Goal: Answer question/provide support: Share knowledge or assist other users

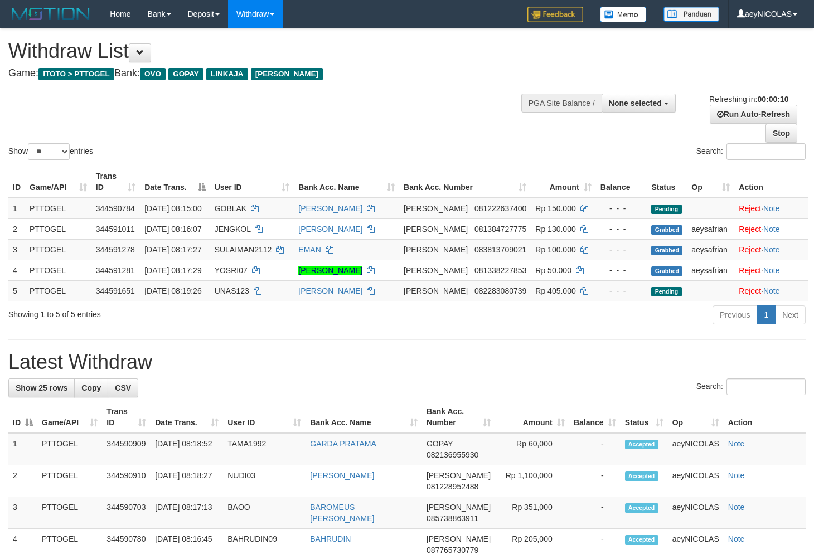
select select
select select "**"
select select
select select "**"
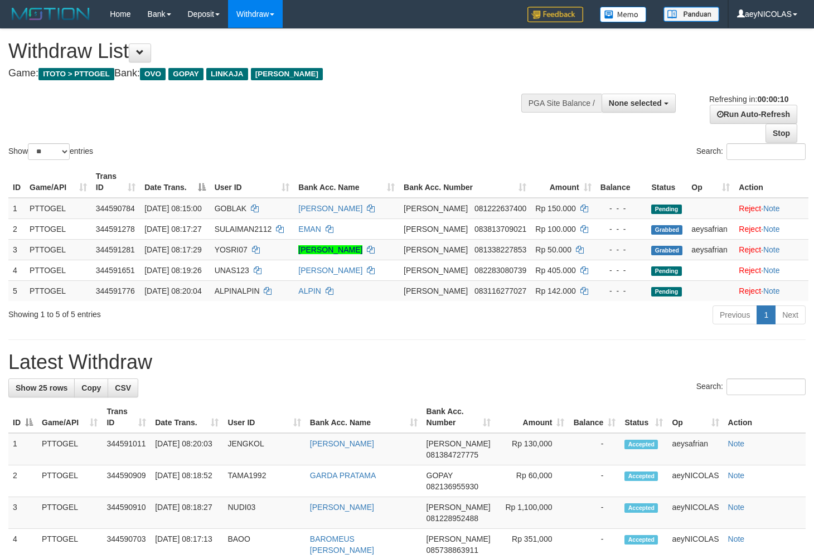
select select
select select "**"
select select
select select "**"
select select
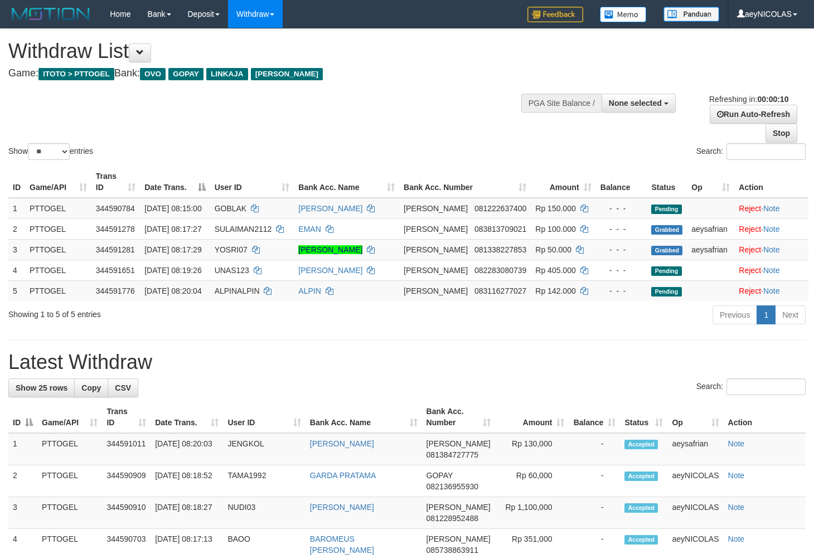
select select "**"
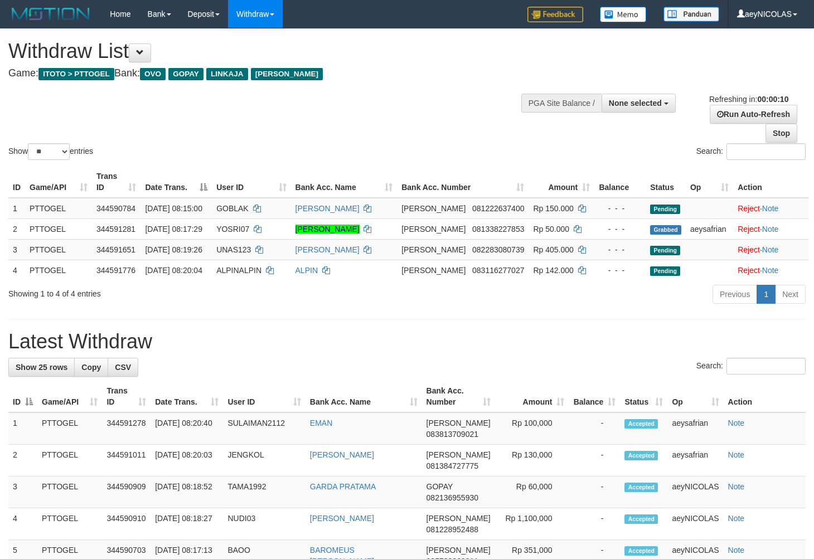
select select
select select "**"
click at [314, 159] on div "Show ** ** ** *** entries" at bounding box center [203, 153] width 390 height 20
click at [349, 128] on div "Show ** ** ** *** entries Search:" at bounding box center [407, 95] width 814 height 133
select select
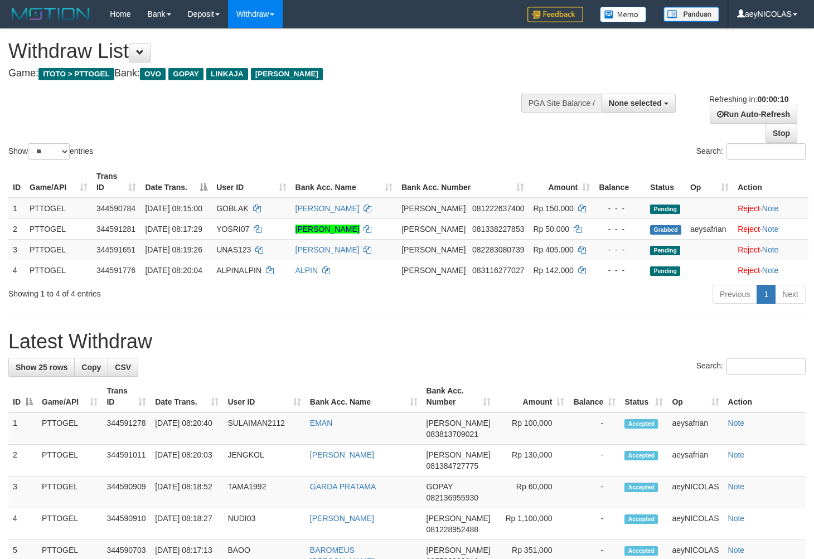
select select "**"
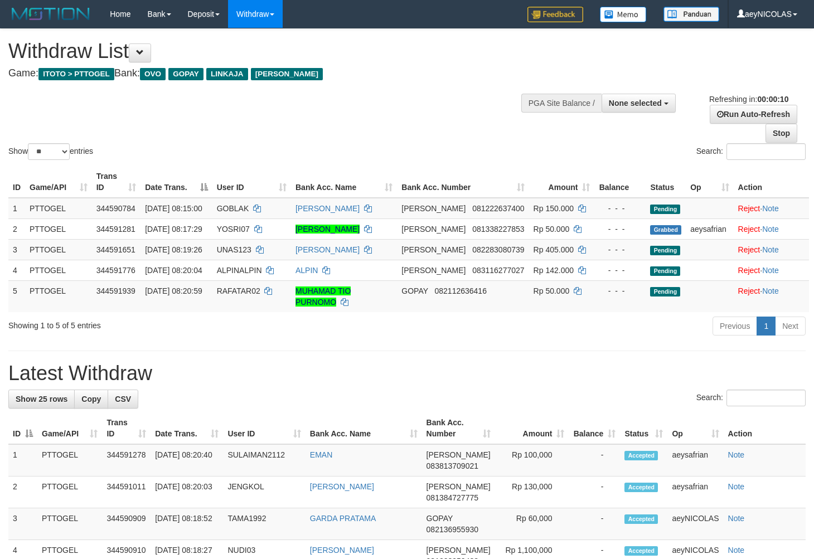
select select
select select "**"
click at [420, 96] on div "Show ** ** ** *** entries Search:" at bounding box center [407, 95] width 814 height 133
drag, startPoint x: 493, startPoint y: 108, endPoint x: 592, endPoint y: 392, distance: 301.2
click at [494, 119] on div "Show ** ** ** *** entries Search:" at bounding box center [407, 95] width 814 height 133
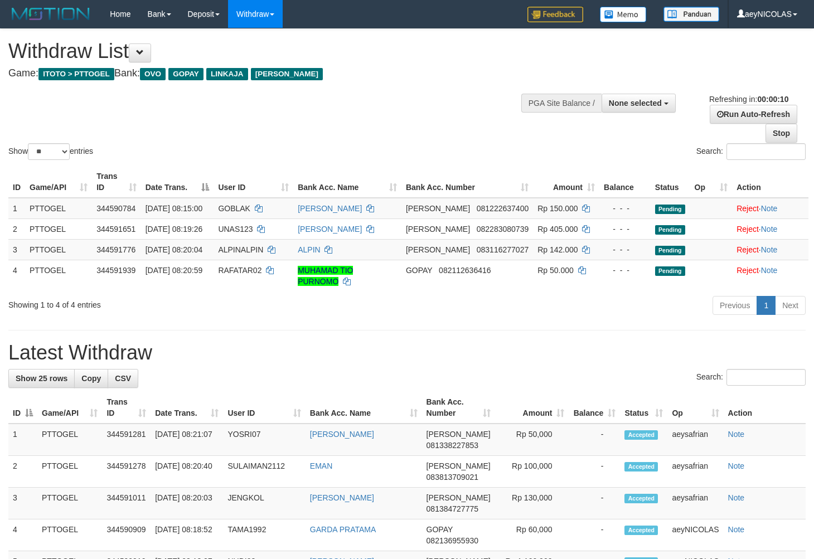
select select
select select "**"
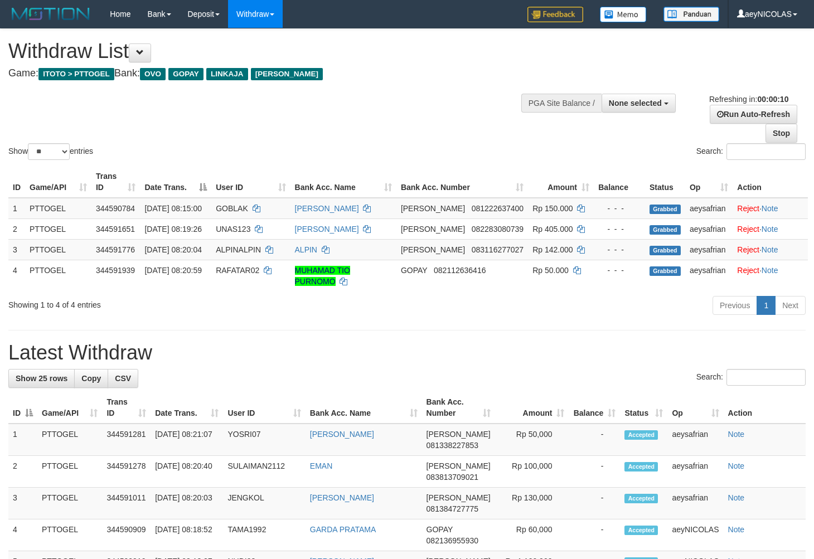
select select
select select "**"
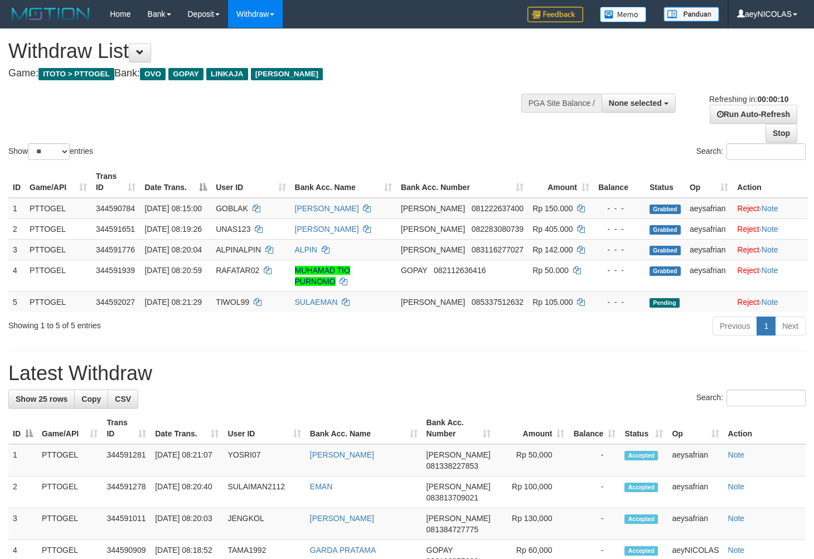
select select
select select "**"
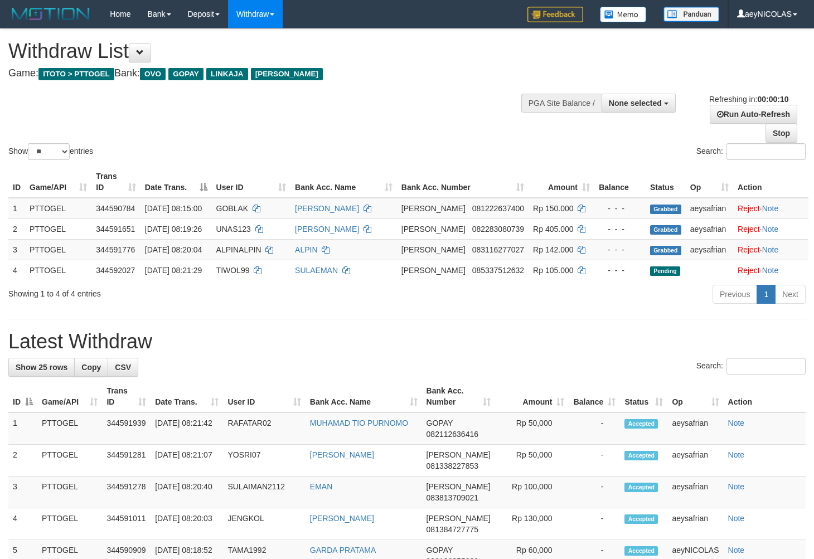
select select
select select "**"
click at [435, 91] on div "Show ** ** ** *** entries Search:" at bounding box center [407, 95] width 814 height 133
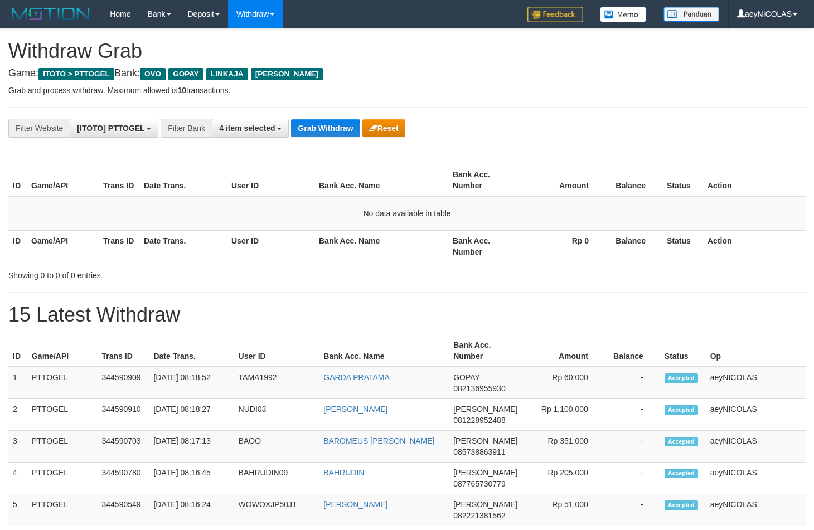
scroll to position [155, 0]
click at [322, 119] on div "**********" at bounding box center [339, 128] width 678 height 19
click at [321, 123] on button "Grab Withdraw" at bounding box center [325, 128] width 69 height 18
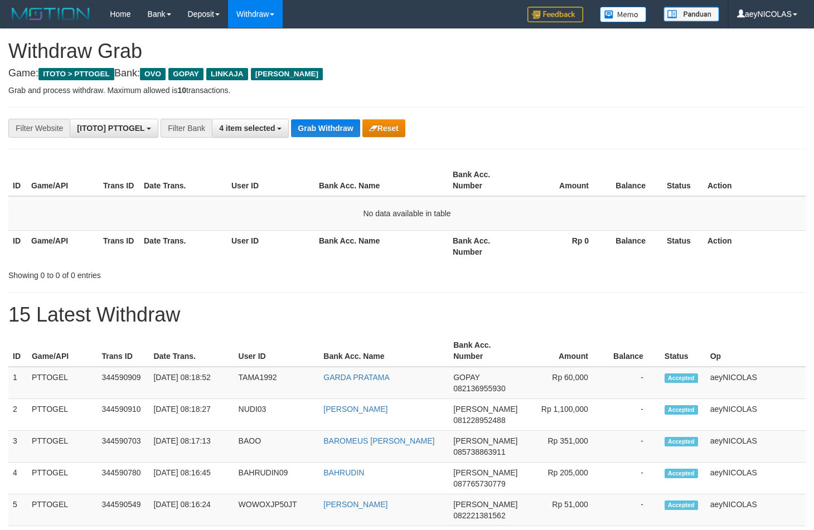
drag, startPoint x: 509, startPoint y: 196, endPoint x: 459, endPoint y: 168, distance: 57.4
click at [499, 192] on th "Bank Acc. Number" at bounding box center [484, 180] width 72 height 32
click at [321, 129] on button "Grab Withdraw" at bounding box center [325, 128] width 69 height 18
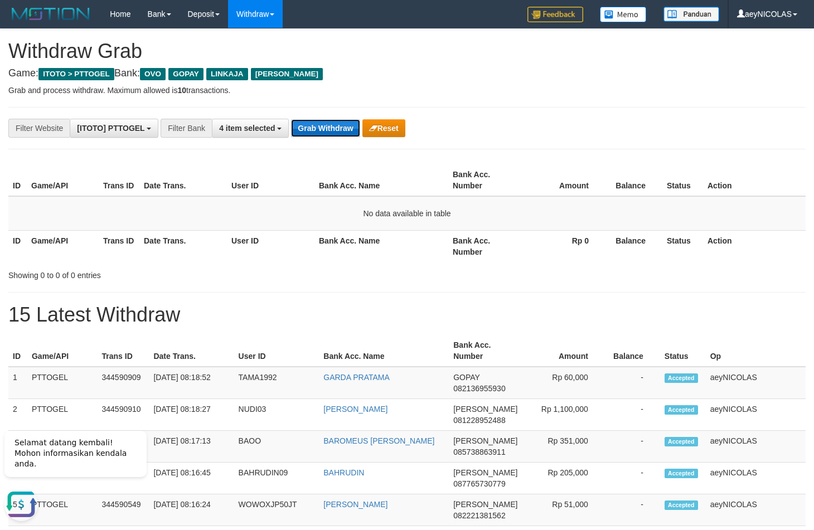
scroll to position [0, 0]
click at [321, 129] on button "Grab Withdraw" at bounding box center [325, 128] width 69 height 18
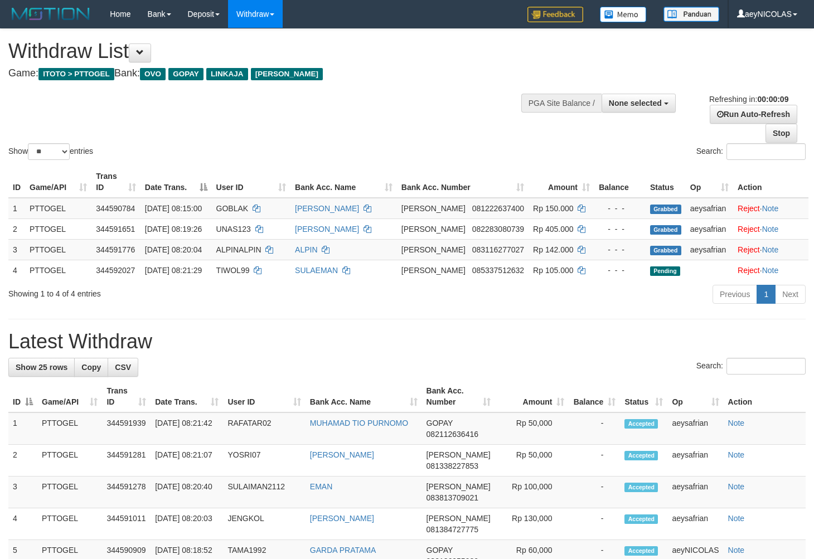
select select
select select "**"
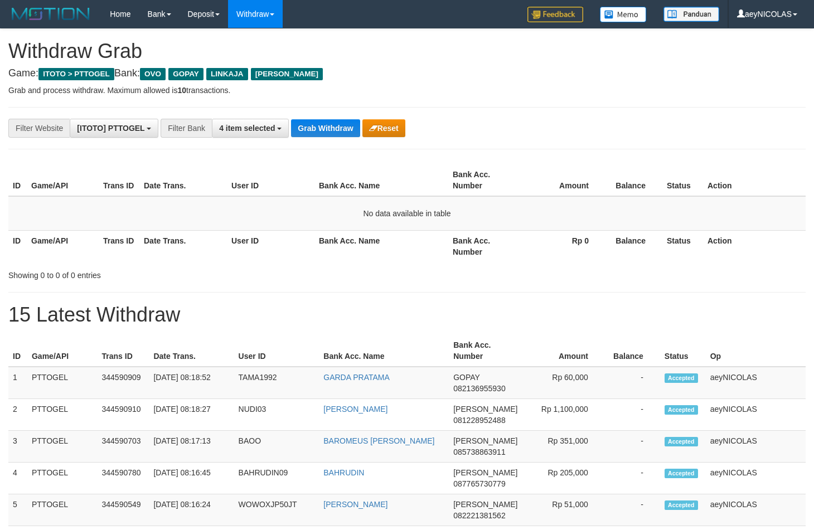
click at [321, 128] on button "Grab Withdraw" at bounding box center [325, 128] width 69 height 18
click at [322, 128] on button "Grab Withdraw" at bounding box center [325, 128] width 69 height 18
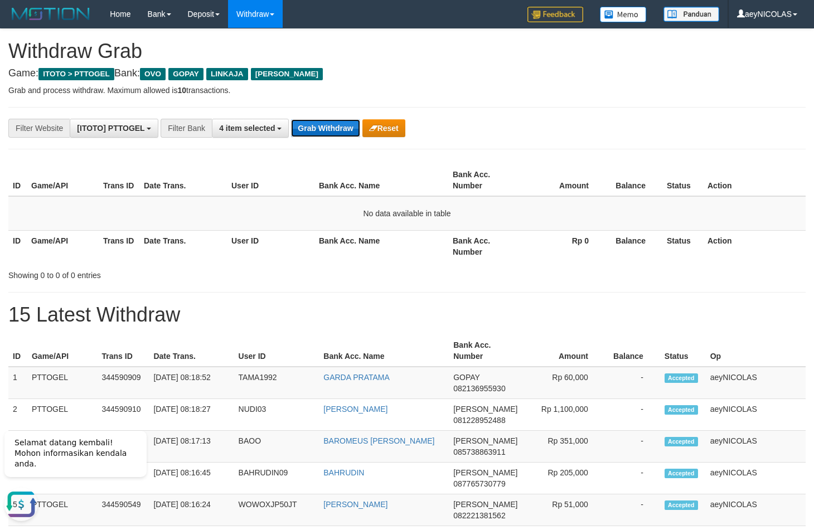
scroll to position [0, 0]
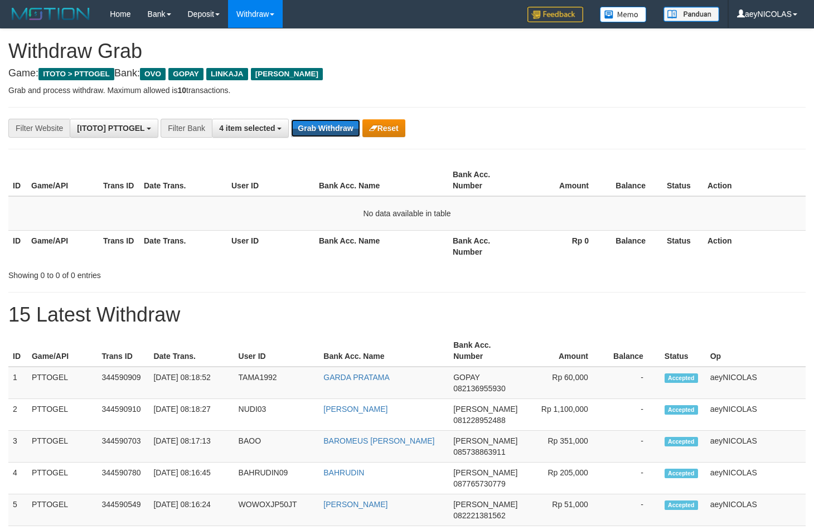
click at [322, 128] on button "Grab Withdraw" at bounding box center [325, 128] width 69 height 18
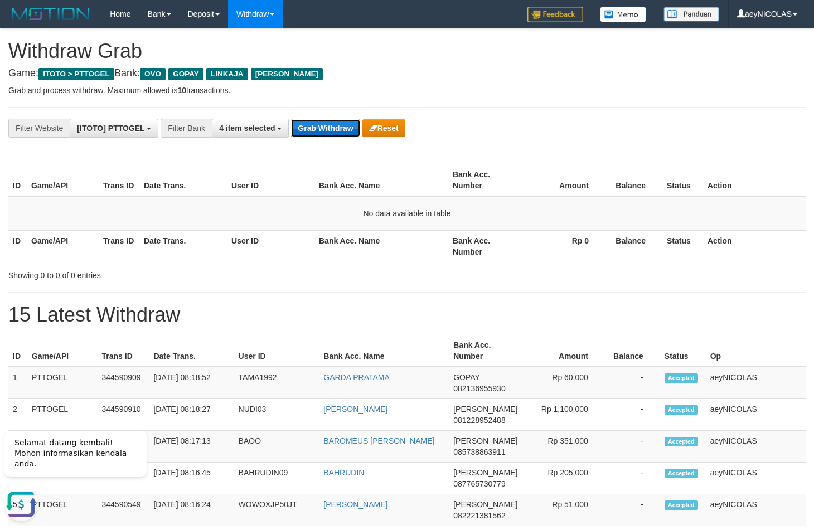
click at [327, 123] on button "Grab Withdraw" at bounding box center [325, 128] width 69 height 18
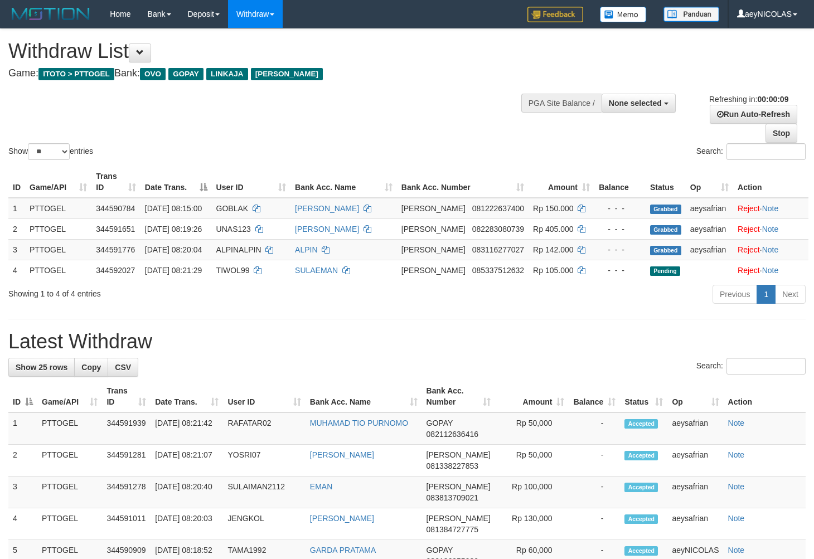
select select
select select "**"
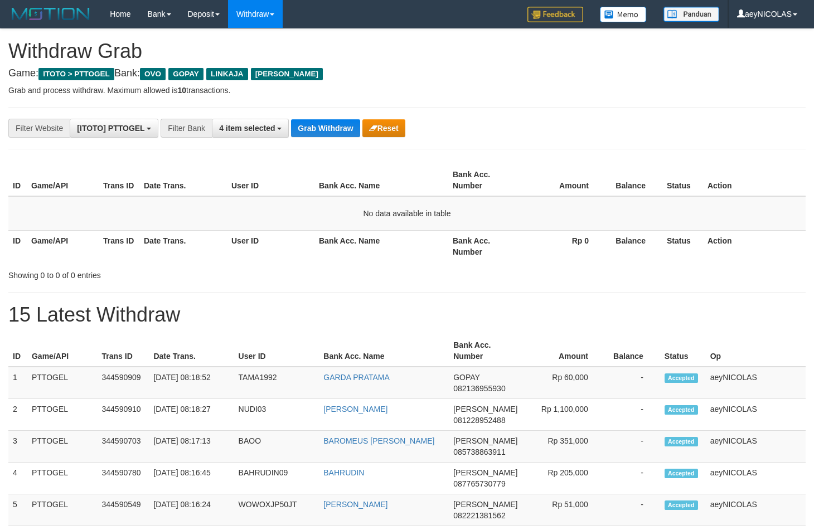
scroll to position [155, 0]
click at [325, 136] on button "Grab Withdraw" at bounding box center [325, 128] width 69 height 18
click at [301, 137] on button "Grab Withdraw" at bounding box center [325, 128] width 69 height 18
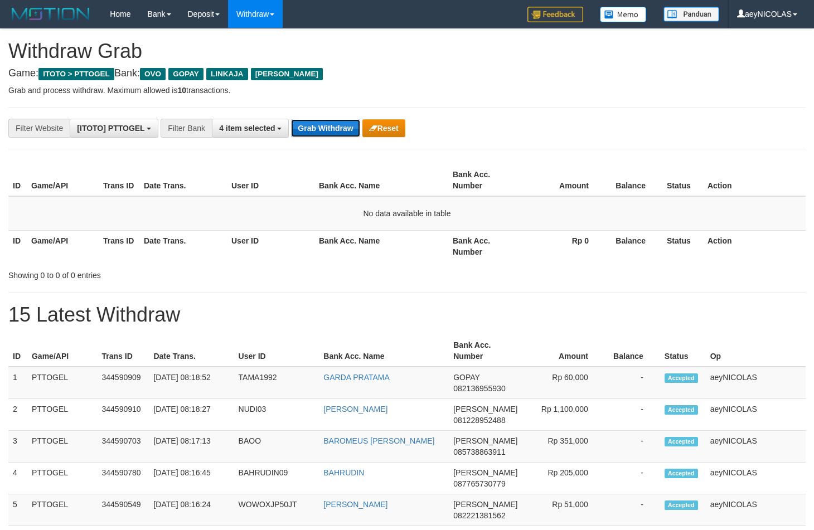
click at [318, 129] on button "Grab Withdraw" at bounding box center [325, 128] width 69 height 18
drag, startPoint x: 0, startPoint y: 0, endPoint x: 318, endPoint y: 129, distance: 343.2
click at [318, 129] on button "Grab Withdraw" at bounding box center [325, 128] width 69 height 18
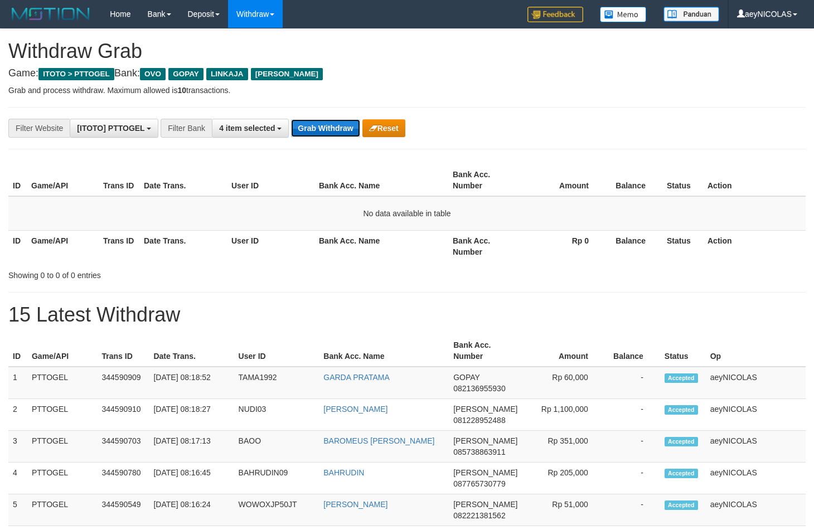
click at [329, 131] on button "Grab Withdraw" at bounding box center [325, 128] width 69 height 18
click at [347, 124] on button "Grab Withdraw" at bounding box center [325, 128] width 69 height 18
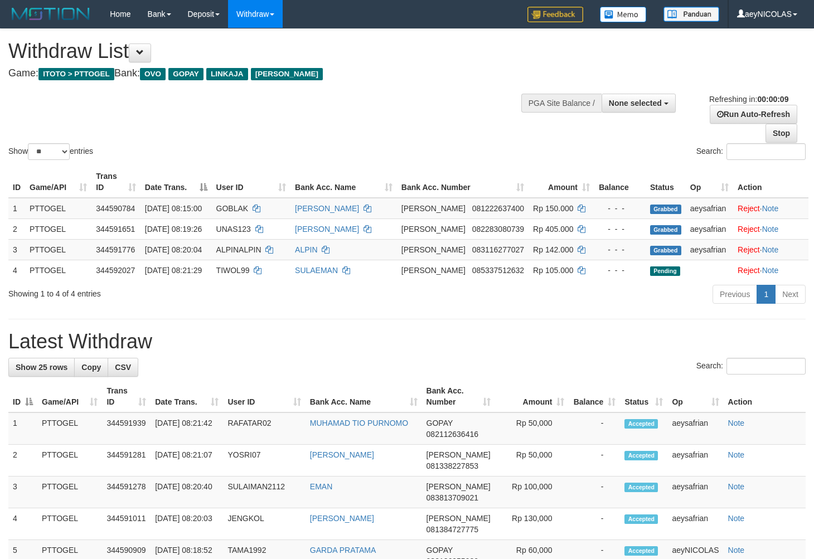
select select
select select "**"
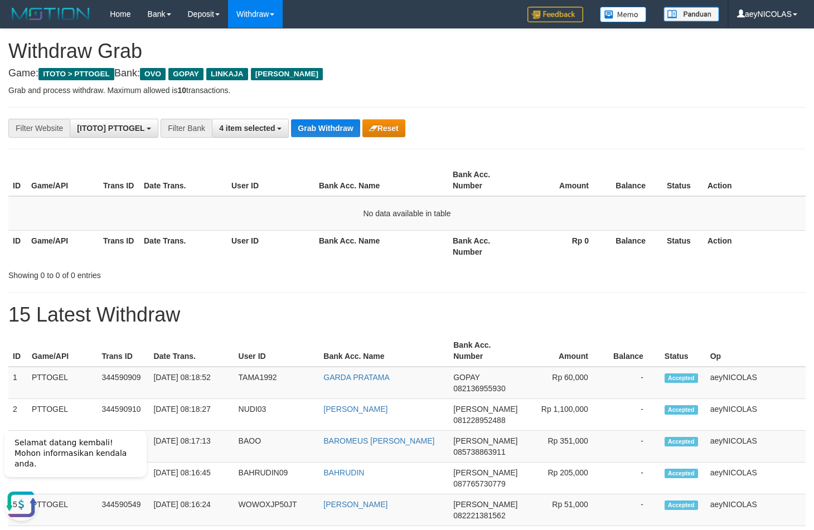
drag, startPoint x: 535, startPoint y: 250, endPoint x: 379, endPoint y: 163, distance: 178.6
click at [532, 248] on th "Rp 0" at bounding box center [562, 246] width 85 height 32
click at [332, 130] on button "Grab Withdraw" at bounding box center [325, 128] width 69 height 18
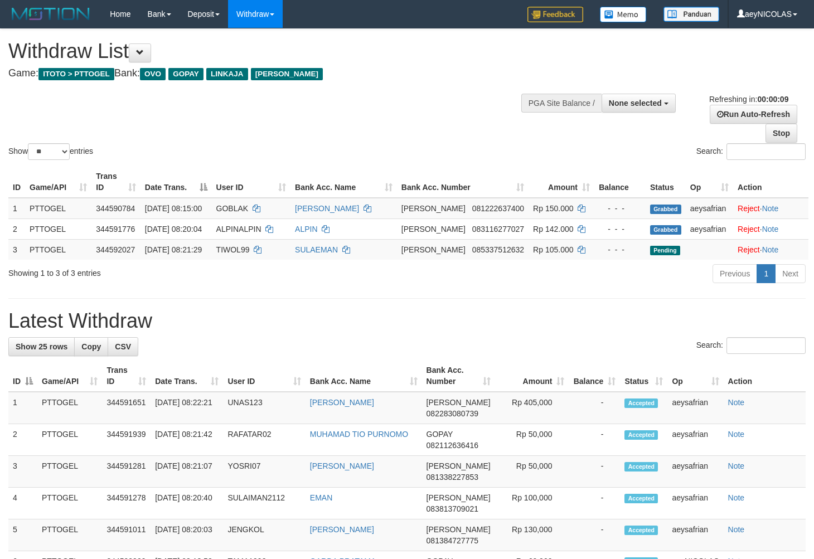
select select
select select "**"
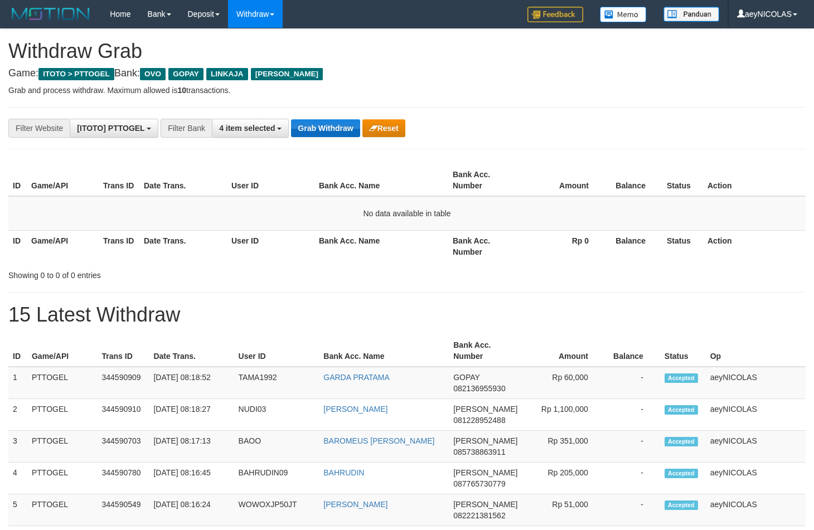
scroll to position [155, 0]
click at [350, 127] on button "Grab Withdraw" at bounding box center [325, 128] width 69 height 18
click at [303, 130] on button "Grab Withdraw" at bounding box center [325, 128] width 69 height 18
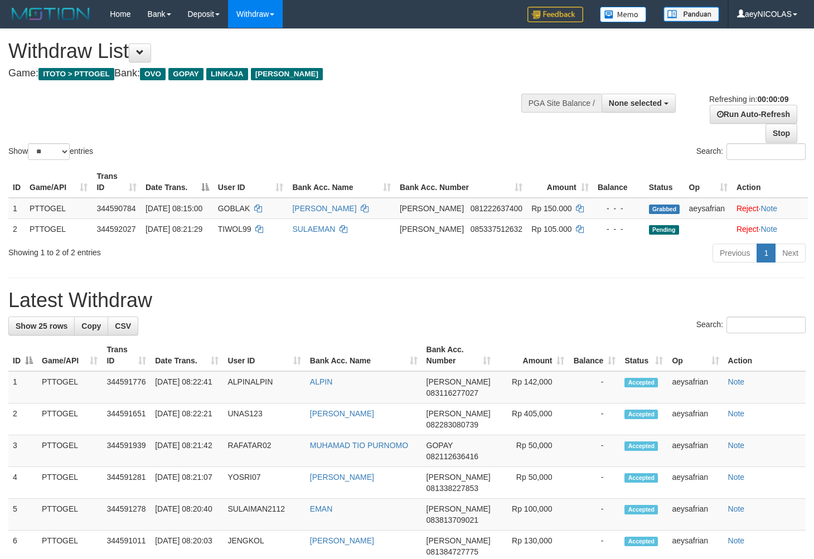
select select
select select "**"
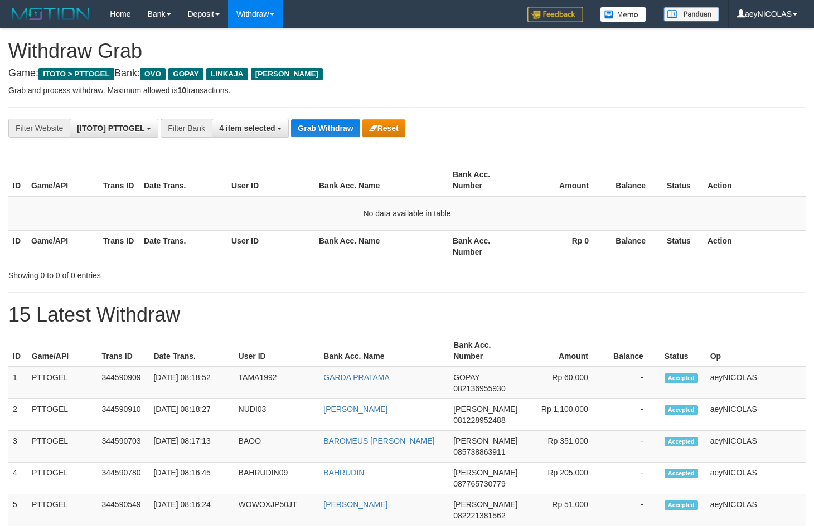
click at [304, 130] on button "Grab Withdraw" at bounding box center [325, 128] width 69 height 18
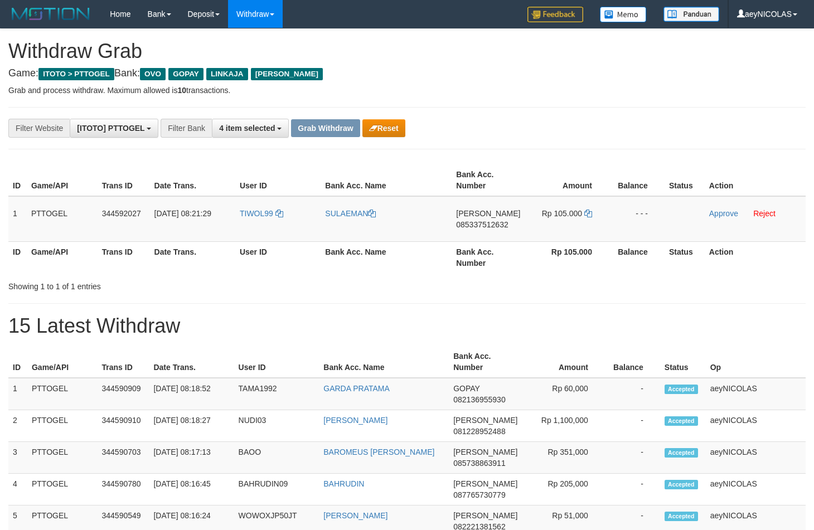
scroll to position [155, 0]
drag, startPoint x: 269, startPoint y: 222, endPoint x: 542, endPoint y: 223, distance: 273.0
click at [542, 223] on tr "1 PTTOGEL 344592027 [DATE] 08:21:29 TIWOL99 [PERSON_NAME] 085337512632 Rp 105.0…" at bounding box center [406, 219] width 797 height 46
click at [494, 234] on td "DANA 085337512632" at bounding box center [487, 219] width 73 height 46
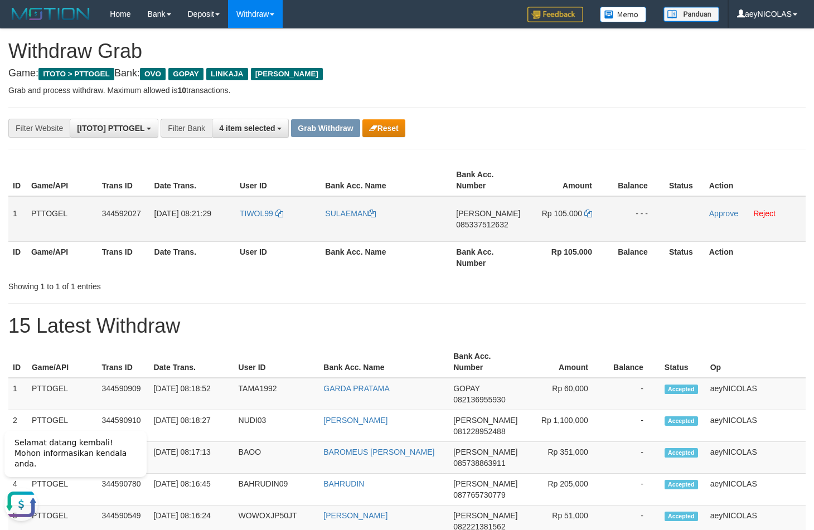
click at [496, 227] on span "085337512632" at bounding box center [482, 224] width 52 height 9
copy span "085337512632"
click at [373, 271] on th "Bank Acc. Name" at bounding box center [385, 257] width 131 height 32
click at [584, 213] on icon at bounding box center [588, 214] width 8 height 8
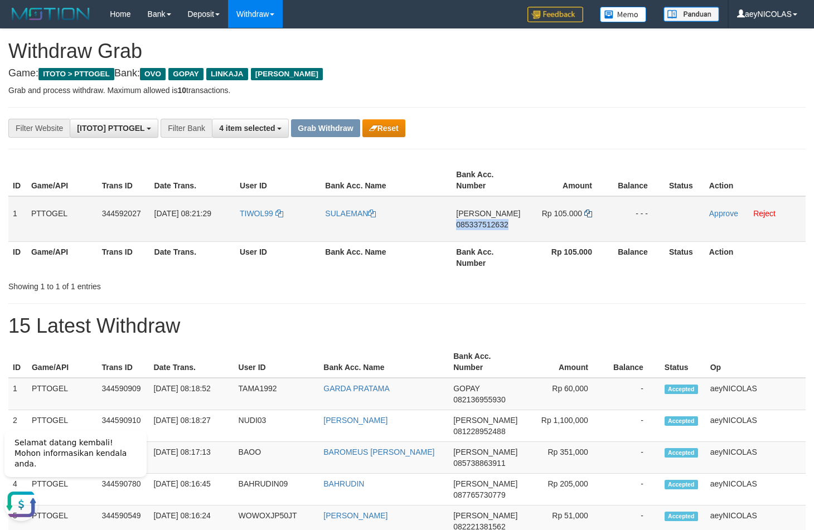
copy span "085337512632"
click at [584, 213] on icon at bounding box center [588, 214] width 8 height 8
click at [709, 215] on link "Approve" at bounding box center [723, 213] width 29 height 9
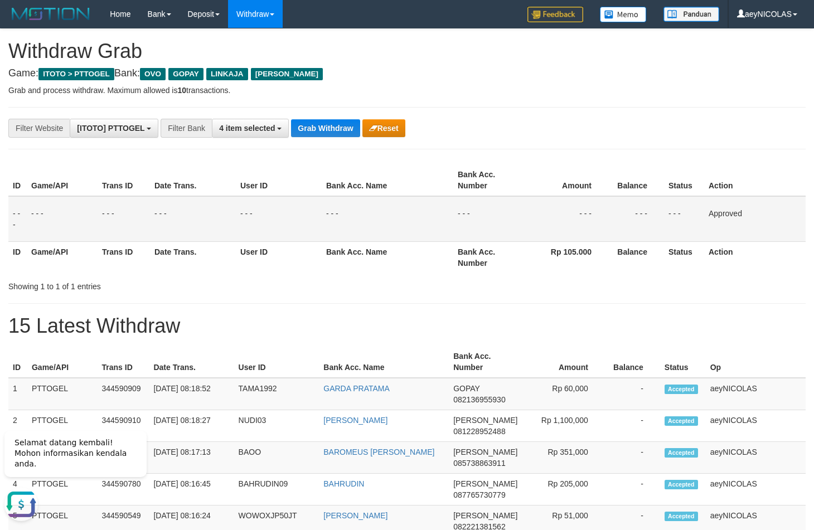
click at [608, 229] on td "- - -" at bounding box center [636, 219] width 56 height 46
click at [318, 122] on button "Grab Withdraw" at bounding box center [325, 128] width 69 height 18
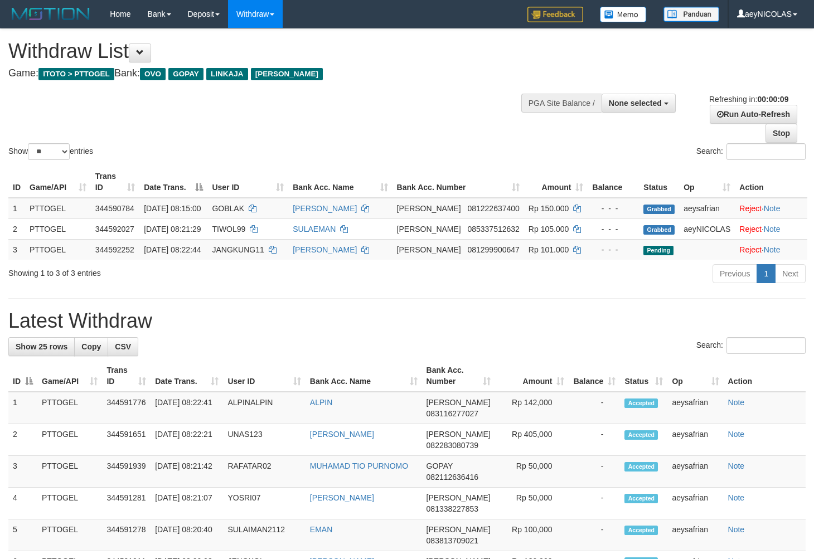
select select
select select "**"
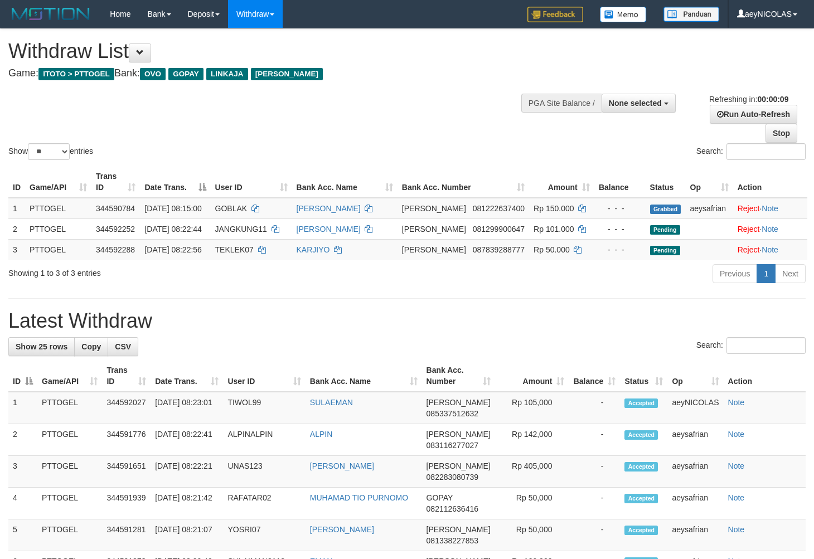
select select
select select "**"
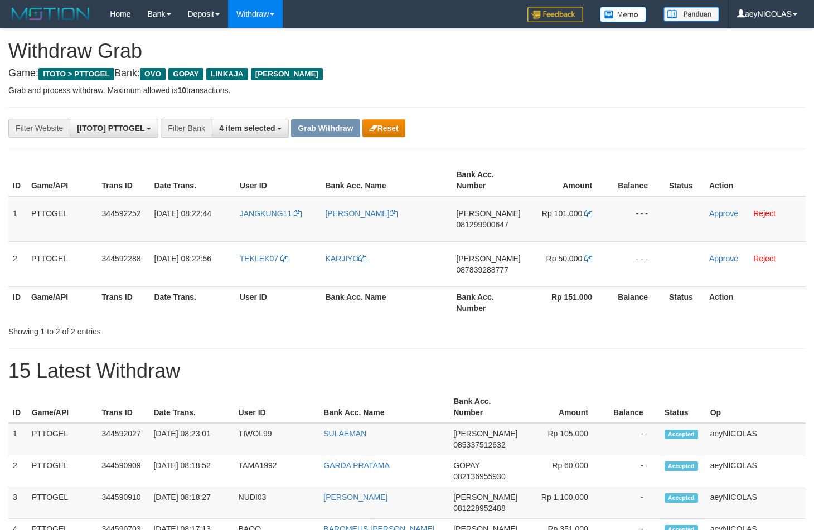
scroll to position [155, 0]
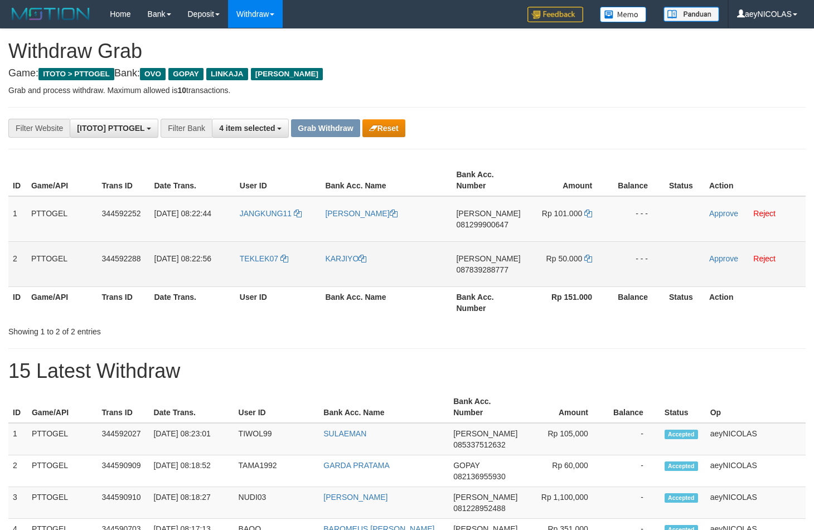
drag, startPoint x: 260, startPoint y: 220, endPoint x: 551, endPoint y: 274, distance: 296.4
click at [570, 264] on tbody "1 PTTOGEL 344592252 30/09/2025 08:22:44 JANGKUNG11 DEDI AHMADI DANA 08129990064…" at bounding box center [406, 241] width 797 height 91
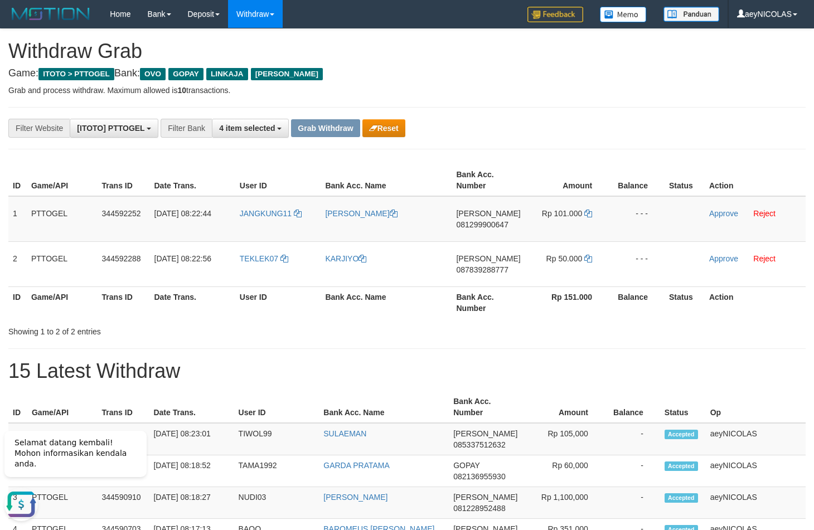
scroll to position [0, 0]
click at [473, 225] on span "081299900647" at bounding box center [482, 224] width 52 height 9
copy span "081299900647"
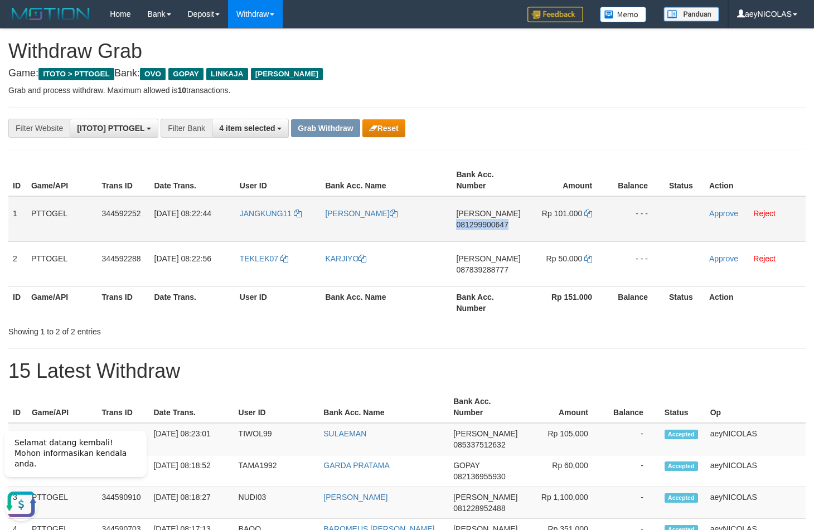
drag, startPoint x: 577, startPoint y: 211, endPoint x: 593, endPoint y: 211, distance: 16.2
click at [579, 211] on span "Rp 101.000" at bounding box center [562, 213] width 40 height 9
click at [593, 211] on td "Rp 101.000" at bounding box center [567, 219] width 84 height 46
click at [587, 215] on icon at bounding box center [588, 214] width 8 height 8
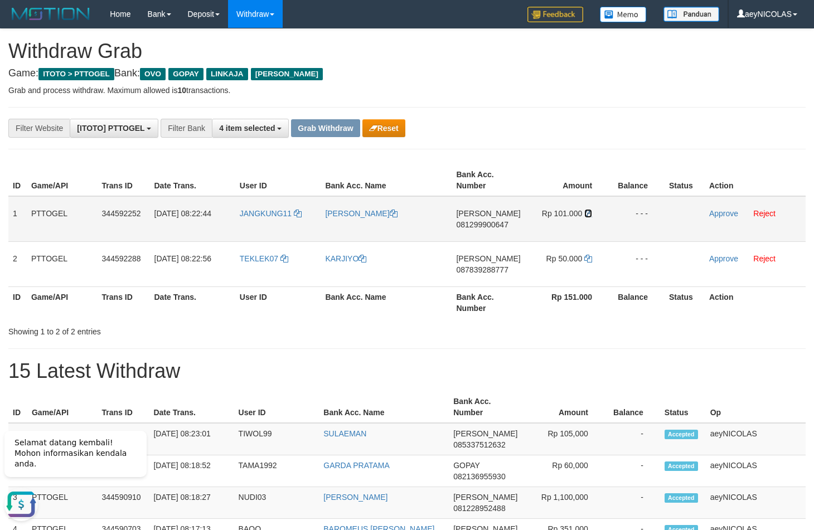
click at [587, 215] on icon at bounding box center [588, 214] width 8 height 8
click at [733, 216] on link "Approve" at bounding box center [723, 213] width 29 height 9
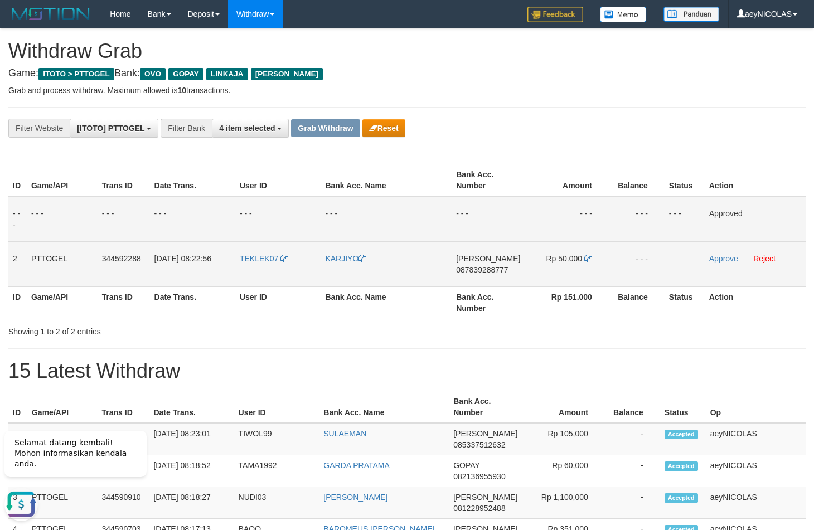
click at [471, 275] on td "DANA 087839288777" at bounding box center [487, 263] width 73 height 45
click at [476, 270] on span "087839288777" at bounding box center [482, 269] width 52 height 9
copy span "087839288777"
click at [475, 266] on span "087839288777" at bounding box center [482, 269] width 52 height 9
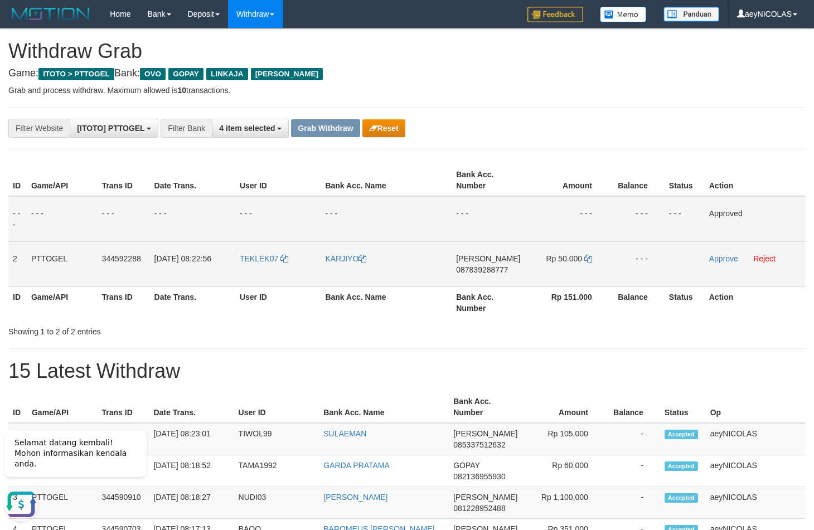
click at [474, 272] on span "087839288777" at bounding box center [482, 269] width 52 height 9
copy span "087839288777"
click at [479, 272] on span "087839288777" at bounding box center [482, 269] width 52 height 9
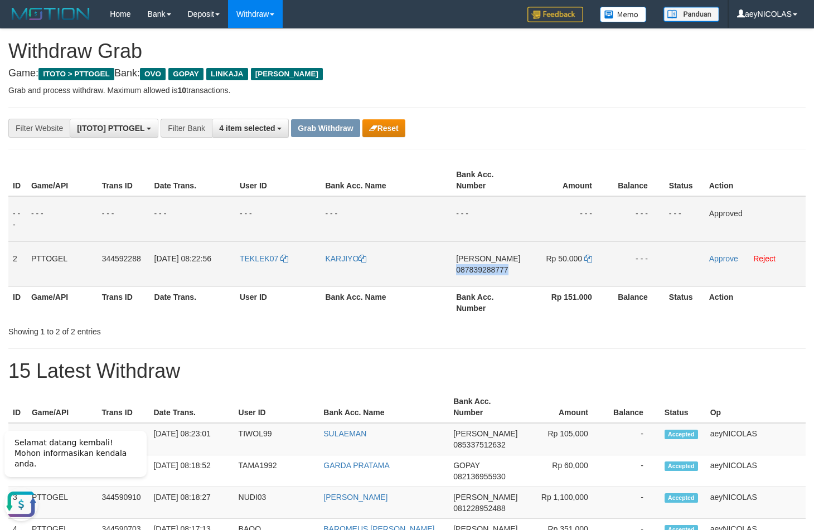
copy span "087839288777"
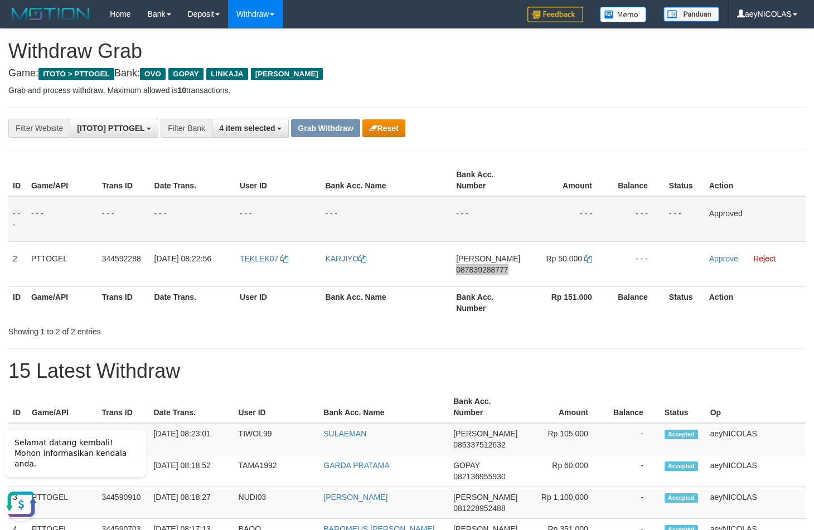
click at [484, 208] on td "- - -" at bounding box center [487, 219] width 73 height 46
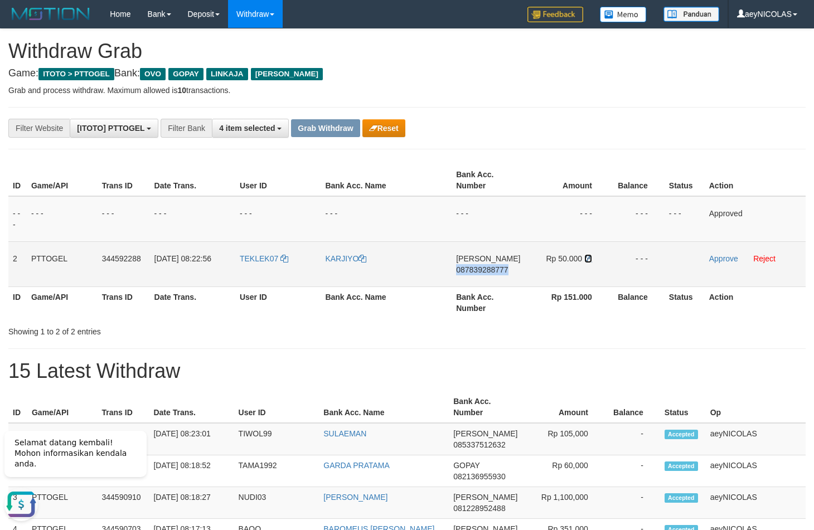
click at [585, 261] on icon at bounding box center [588, 259] width 8 height 8
copy span "087839288777"
click at [585, 261] on icon at bounding box center [588, 259] width 8 height 8
click at [718, 252] on td "Approve Reject" at bounding box center [754, 263] width 101 height 45
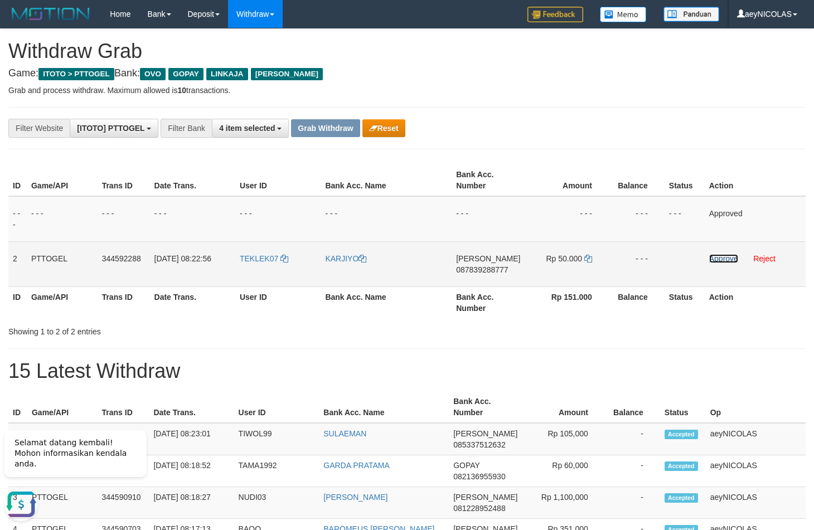
click at [718, 256] on link "Approve" at bounding box center [723, 258] width 29 height 9
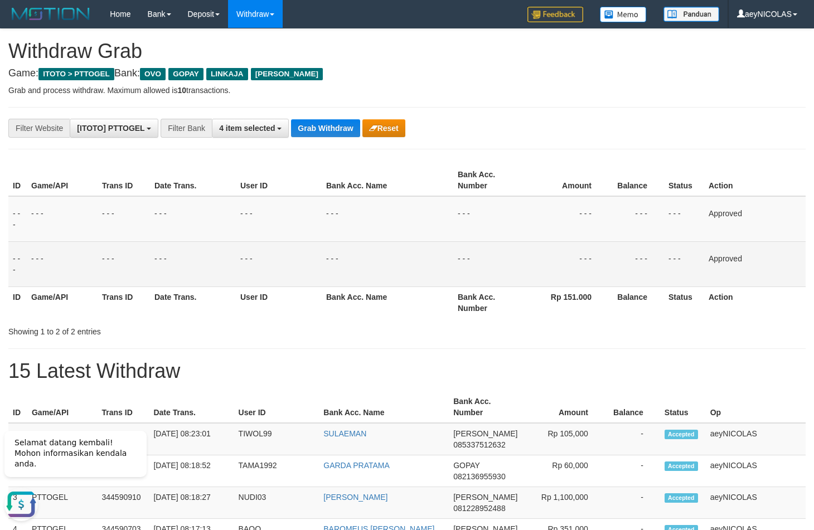
click at [574, 163] on div "ID Game/API Trans ID Date Trans. User ID Bank Acc. Name Bank Acc. Number Amount…" at bounding box center [407, 241] width 814 height 160
click at [338, 135] on button "Grab Withdraw" at bounding box center [325, 128] width 69 height 18
click at [340, 136] on button "Grab Withdraw" at bounding box center [325, 128] width 69 height 18
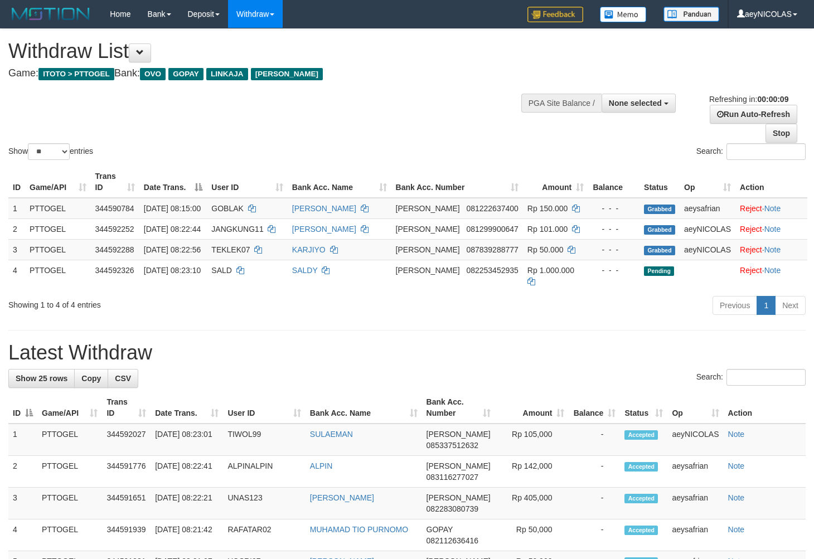
select select
select select "**"
select select
select select "**"
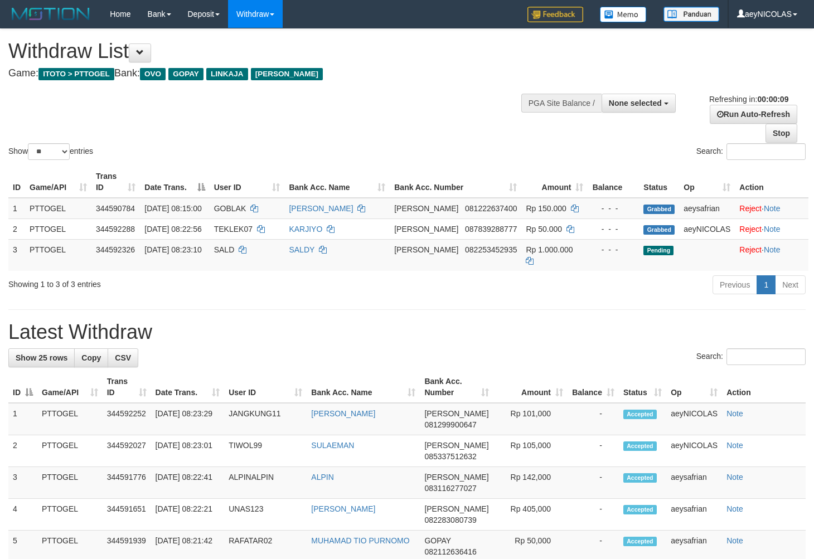
select select
select select "**"
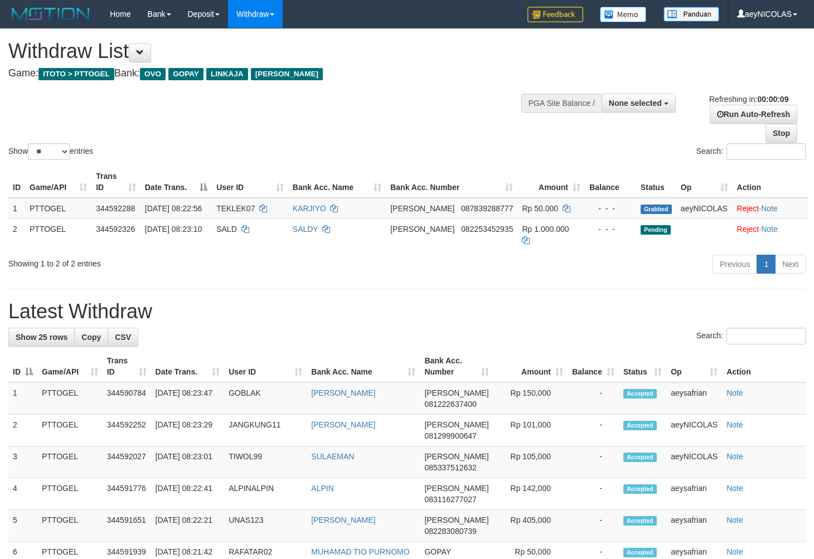
select select
select select "**"
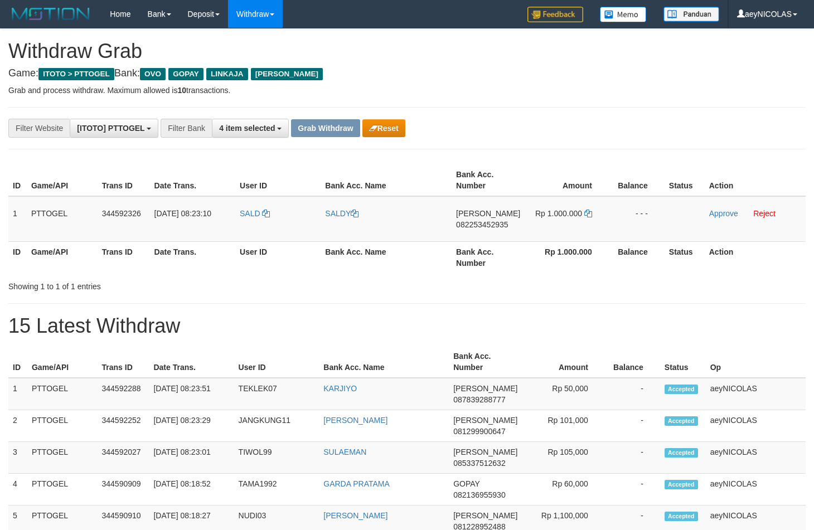
scroll to position [155, 0]
drag, startPoint x: 431, startPoint y: 288, endPoint x: 291, endPoint y: 259, distance: 142.3
click at [428, 289] on div "Showing 1 to 1 of 1 entries" at bounding box center [407, 284] width 814 height 16
drag, startPoint x: 286, startPoint y: 231, endPoint x: 528, endPoint y: 231, distance: 241.8
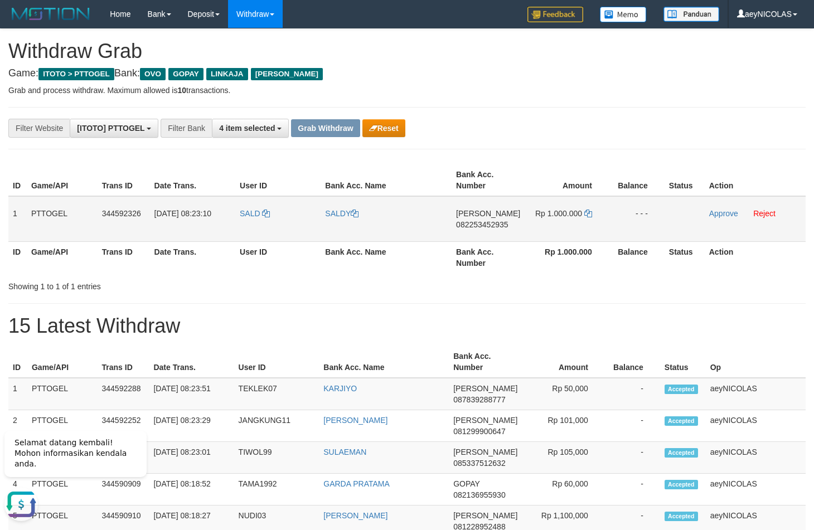
click at [528, 231] on tr "1 PTTOGEL 344592326 30/09/2025 08:23:10 SALD SALDY DANA 082253452935 Rp 1.000.0…" at bounding box center [406, 219] width 797 height 46
click at [475, 220] on td "DANA 082253452935" at bounding box center [487, 219] width 73 height 46
click at [475, 222] on span "082253452935" at bounding box center [482, 224] width 52 height 9
copy span "082253452935"
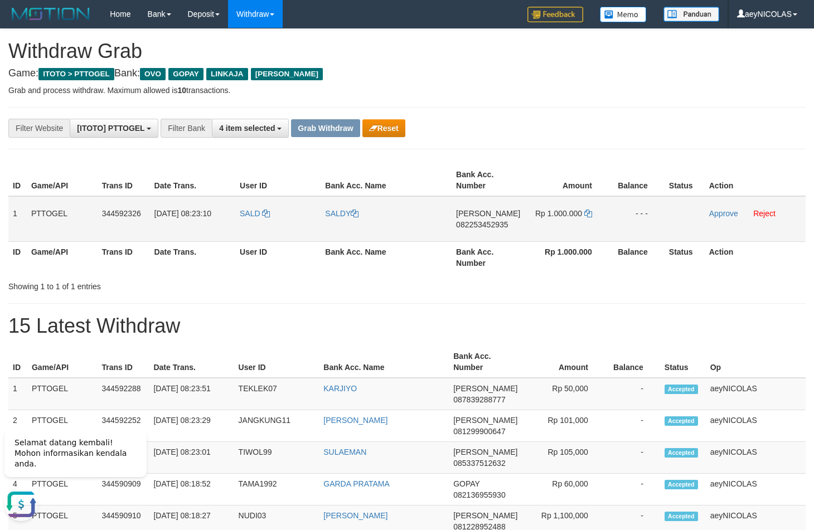
click at [474, 225] on span "082253452935" at bounding box center [482, 224] width 52 height 9
copy span "082253452935"
click at [768, 216] on link "Reject" at bounding box center [764, 213] width 22 height 9
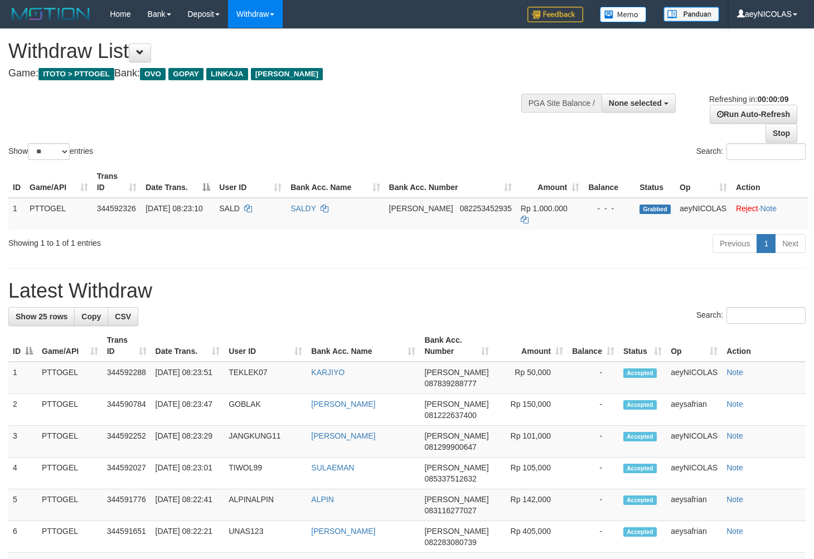
select select
select select "**"
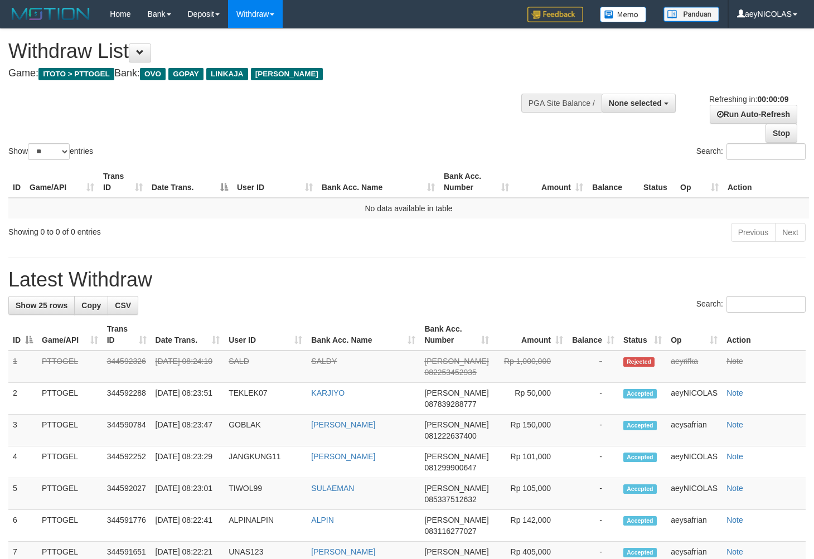
select select
select select "**"
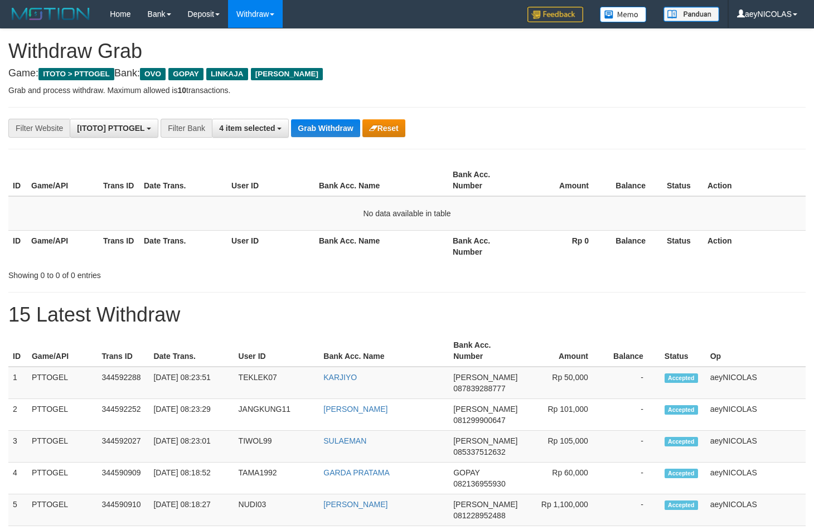
scroll to position [155, 0]
drag, startPoint x: 462, startPoint y: 286, endPoint x: 304, endPoint y: 150, distance: 208.2
click at [296, 128] on button "Grab Withdraw" at bounding box center [325, 128] width 69 height 18
click at [308, 128] on button "Grab Withdraw" at bounding box center [325, 128] width 69 height 18
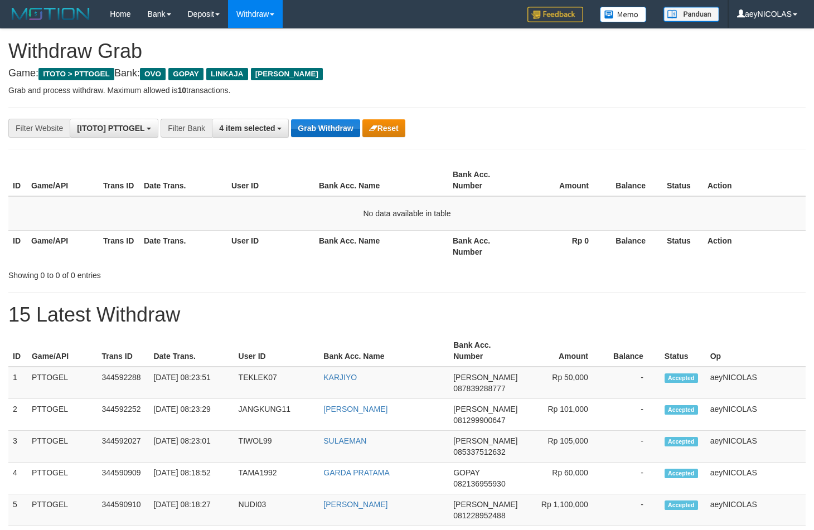
scroll to position [155, 0]
click at [345, 124] on button "Grab Withdraw" at bounding box center [325, 128] width 69 height 18
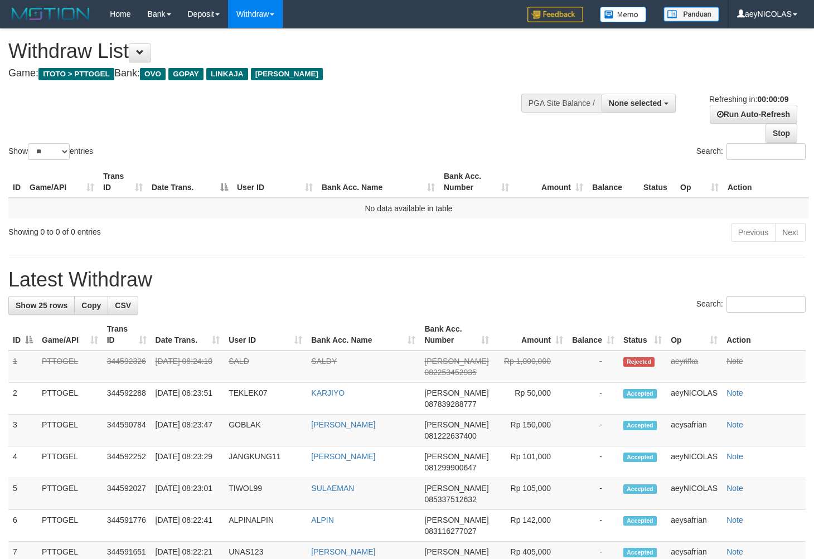
select select
select select "**"
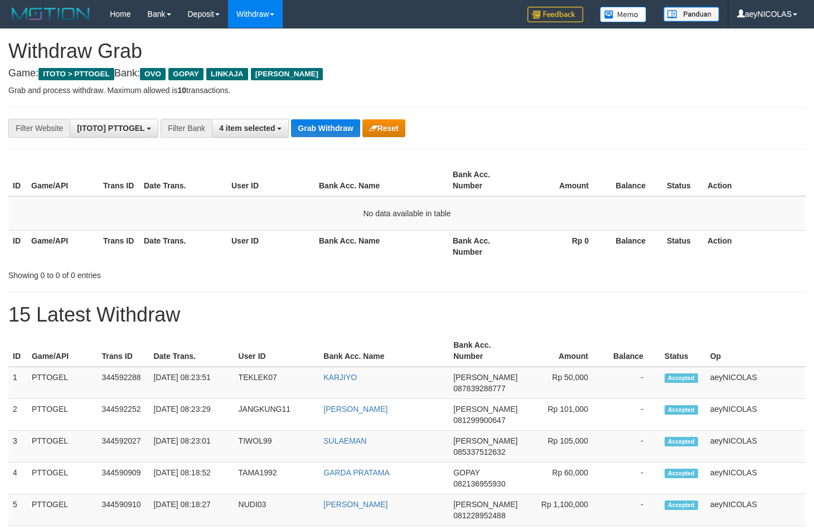
click at [345, 124] on button "Grab Withdraw" at bounding box center [325, 128] width 69 height 18
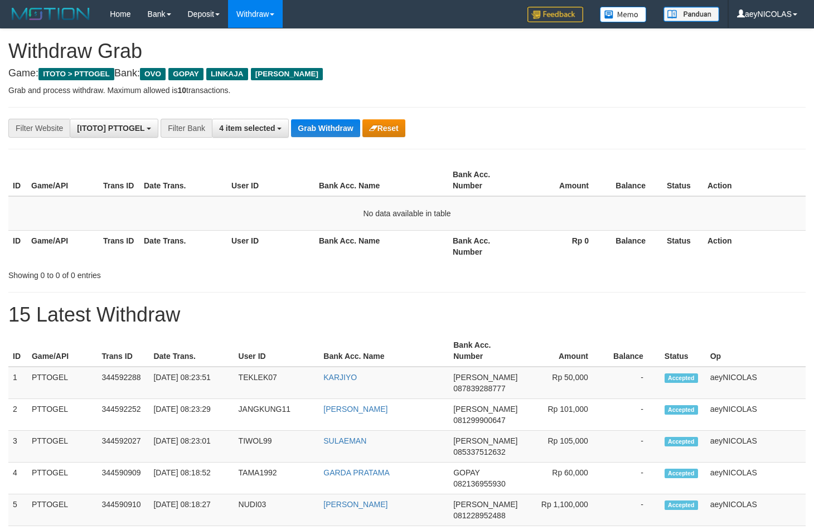
click at [320, 125] on button "Grab Withdraw" at bounding box center [325, 128] width 69 height 18
drag, startPoint x: 42, startPoint y: 165, endPoint x: 301, endPoint y: 147, distance: 259.2
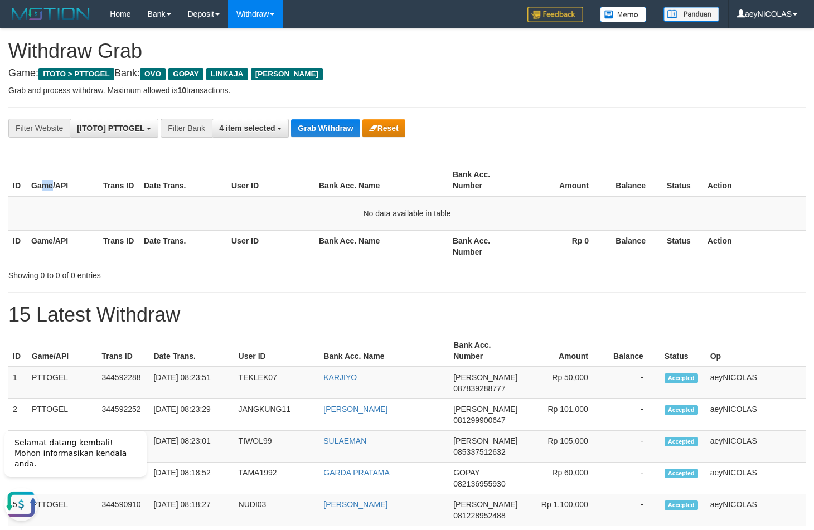
click at [65, 167] on th "Game/API" at bounding box center [63, 180] width 72 height 32
click at [319, 120] on button "Grab Withdraw" at bounding box center [325, 128] width 69 height 18
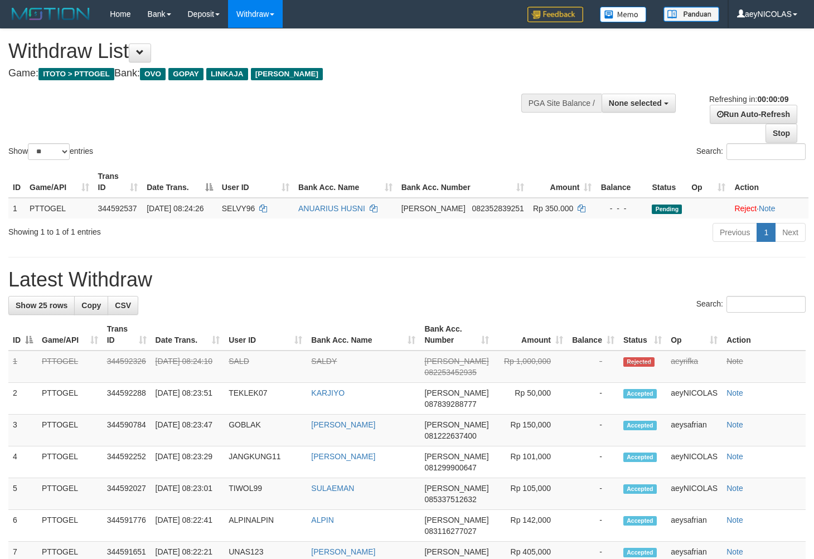
select select
select select "**"
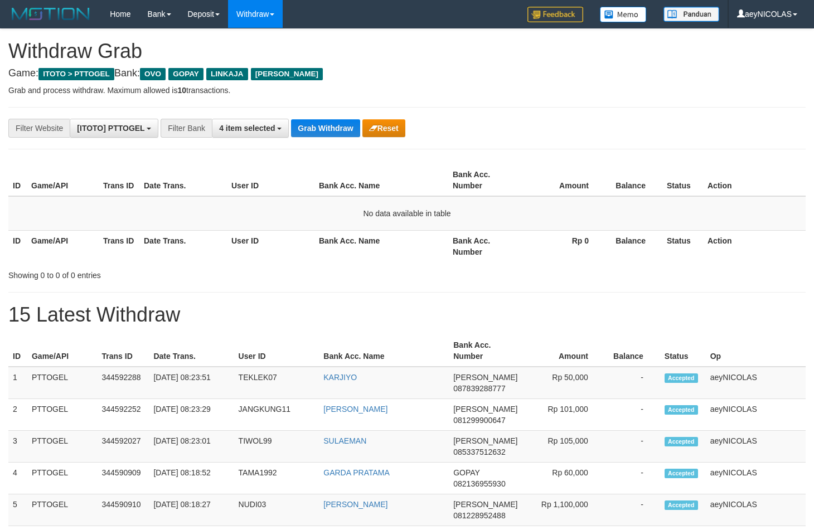
scroll to position [155, 0]
click at [318, 128] on button "Grab Withdraw" at bounding box center [325, 128] width 69 height 18
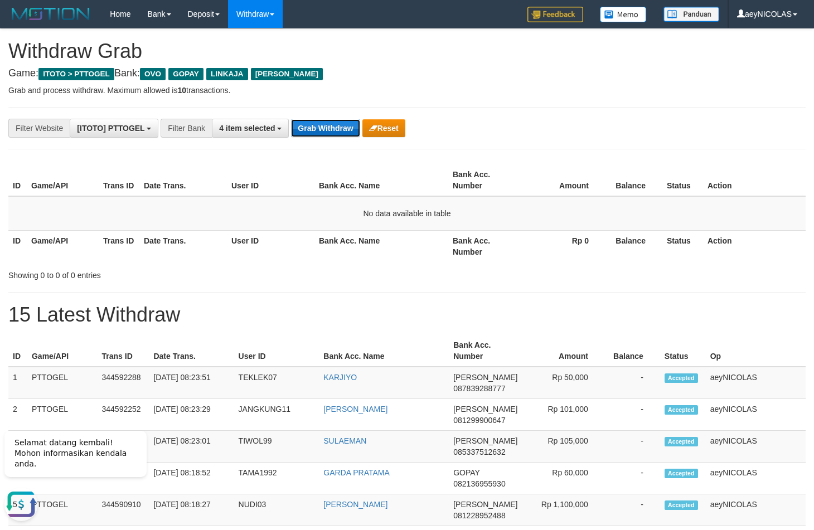
click at [350, 134] on button "Grab Withdraw" at bounding box center [325, 128] width 69 height 18
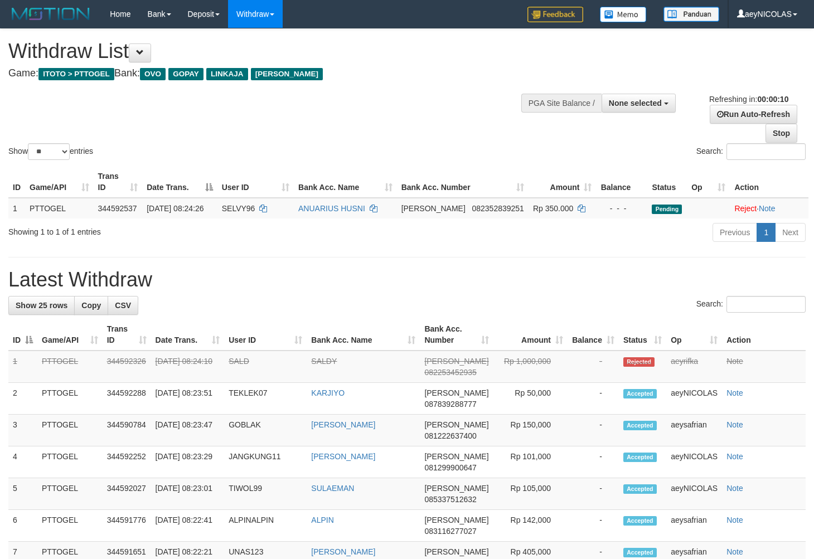
select select
select select "**"
click at [329, 300] on div "Search:" at bounding box center [406, 306] width 797 height 20
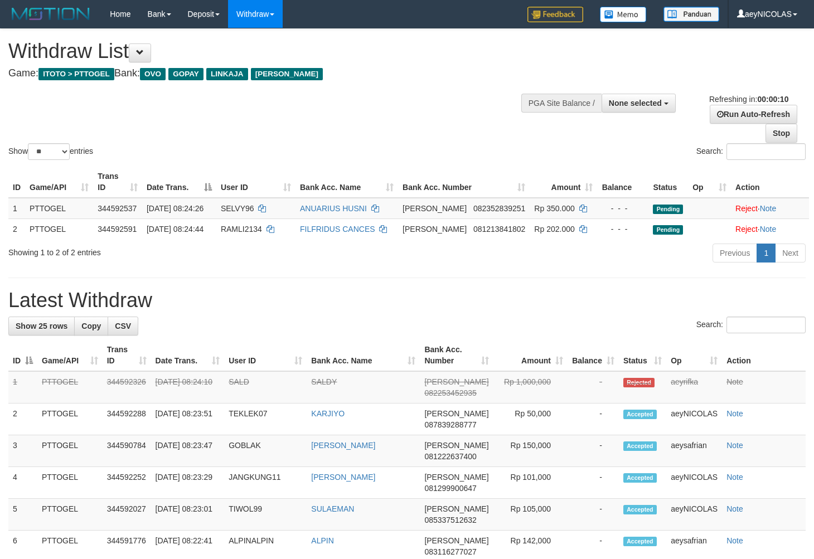
select select
select select "**"
click at [532, 253] on div "Previous 1 Next" at bounding box center [576, 254] width 458 height 24
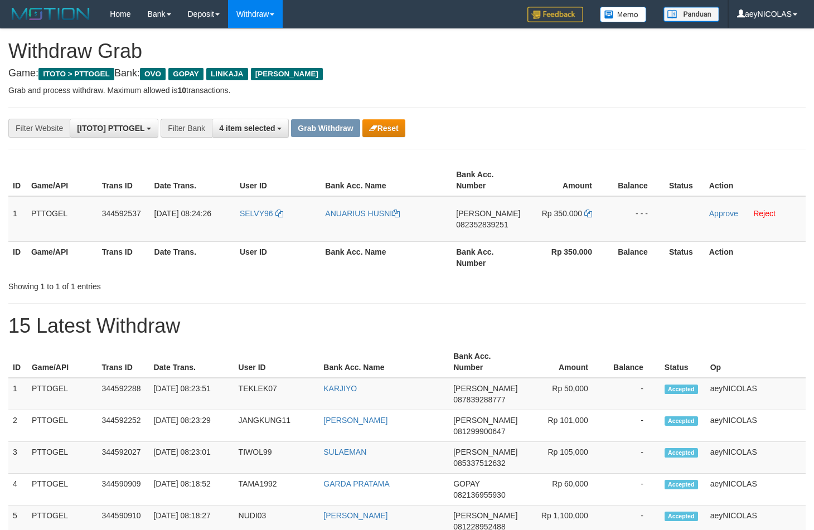
scroll to position [155, 0]
click at [387, 127] on button "Reset" at bounding box center [383, 128] width 43 height 18
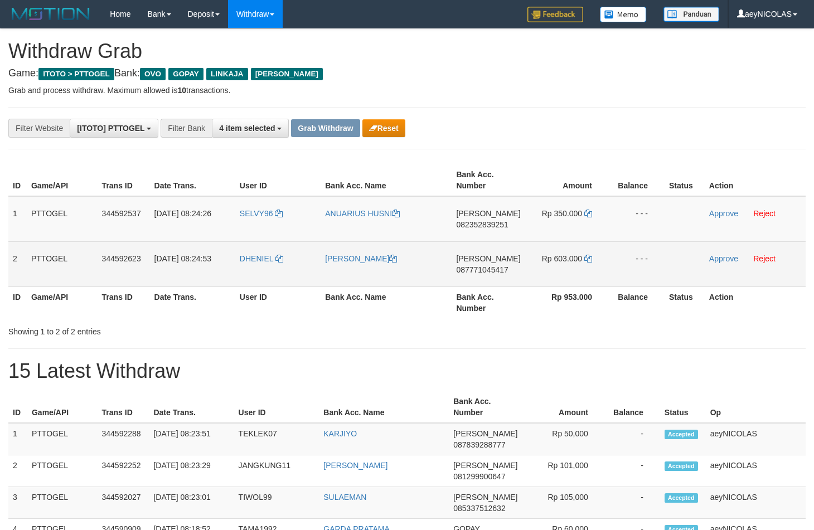
drag, startPoint x: 660, startPoint y: 140, endPoint x: 336, endPoint y: 247, distance: 341.1
copy tr
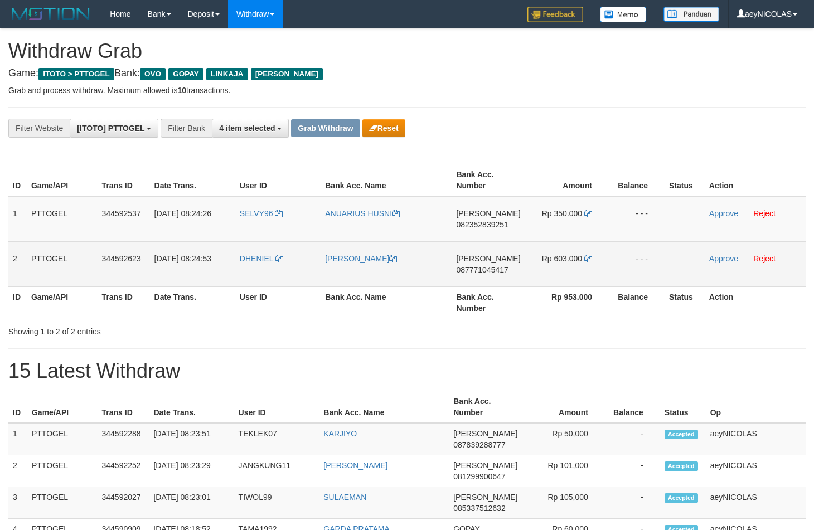
drag, startPoint x: 265, startPoint y: 227, endPoint x: 568, endPoint y: 277, distance: 306.7
click at [568, 277] on tbody "1 PTTOGEL 344592537 30/09/2025 08:24:26 SELVY96 ANUARIUS HUSNI DANA 08235283925…" at bounding box center [406, 241] width 797 height 91
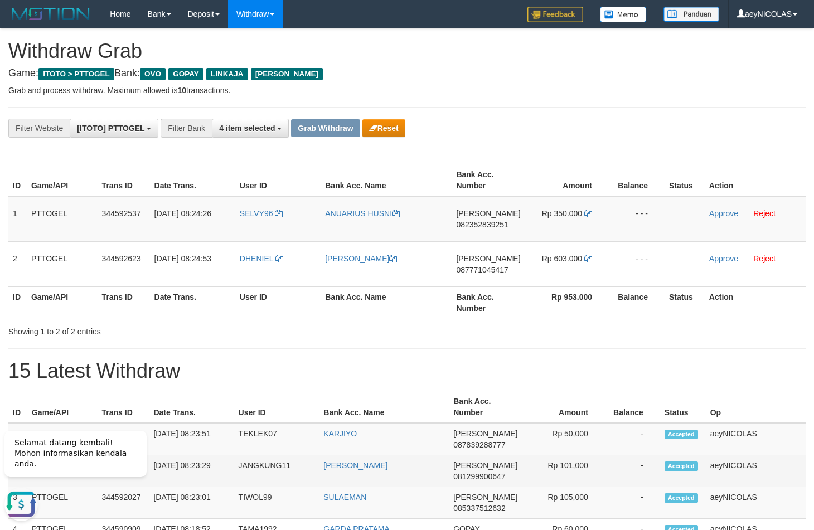
scroll to position [0, 0]
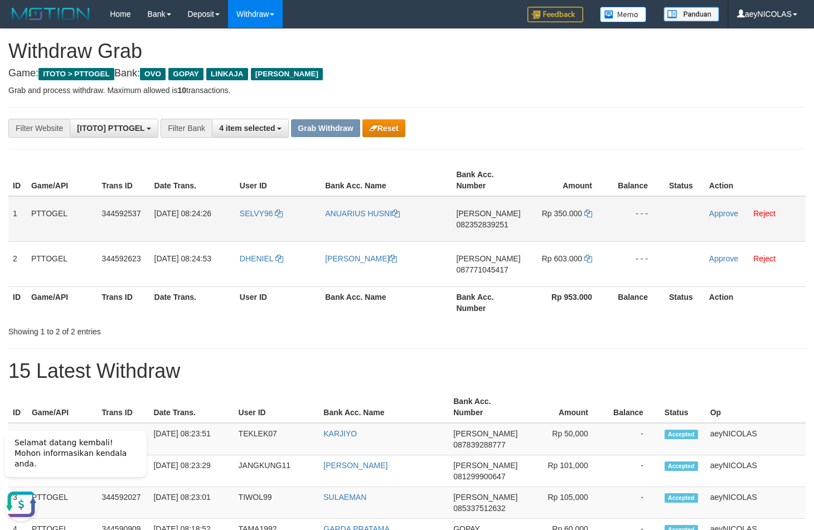
click at [475, 220] on td "DANA 082352839251" at bounding box center [487, 219] width 73 height 46
click at [504, 230] on td "DANA 082352839251" at bounding box center [487, 219] width 73 height 46
click at [504, 228] on span "082352839251" at bounding box center [482, 224] width 52 height 9
copy span "082352839251"
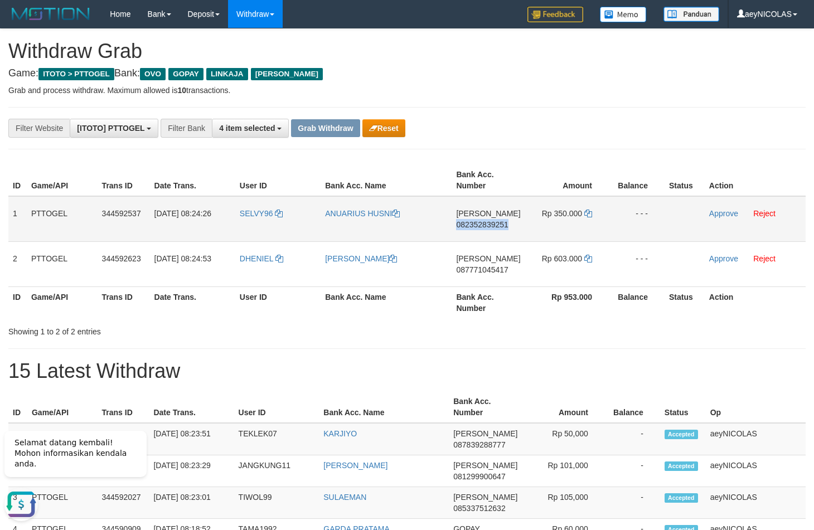
click at [504, 228] on span "082352839251" at bounding box center [482, 224] width 52 height 9
copy span "082352839251"
click at [526, 169] on th "Amount" at bounding box center [567, 180] width 84 height 32
click at [590, 213] on icon at bounding box center [588, 214] width 8 height 8
copy span "082352839251"
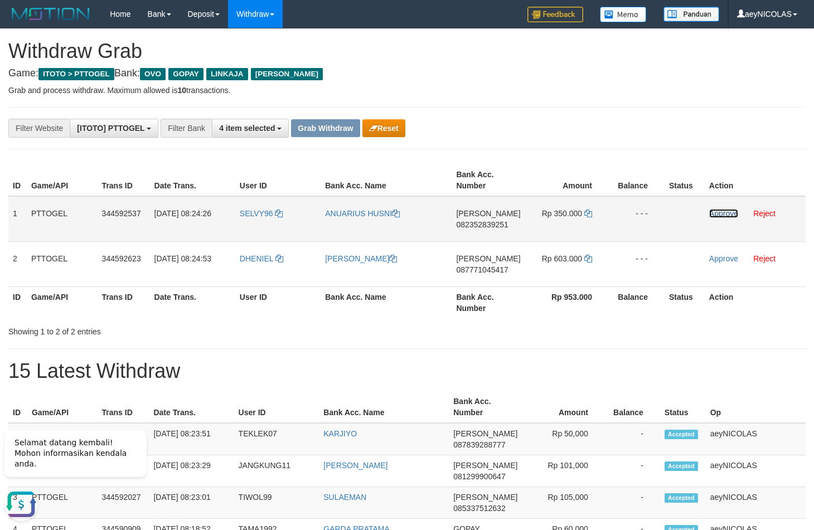
click at [725, 217] on link "Approve" at bounding box center [723, 213] width 29 height 9
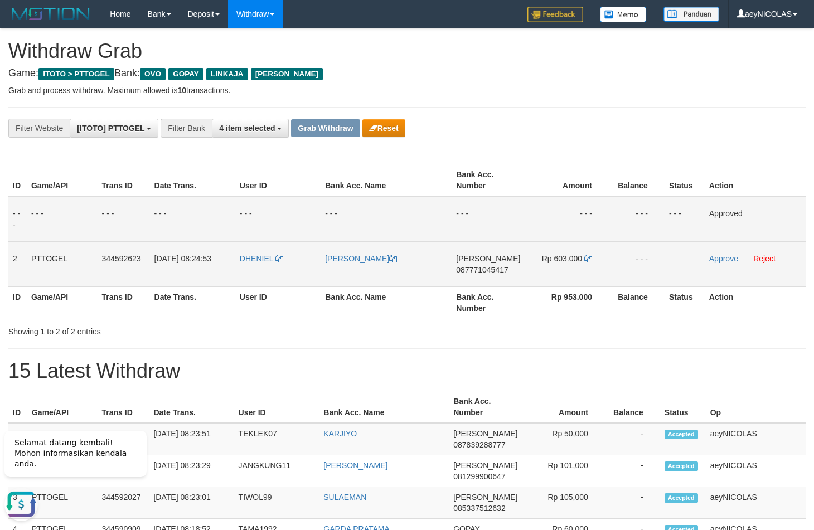
click at [477, 280] on td "DANA 087771045417" at bounding box center [487, 263] width 73 height 45
click at [484, 276] on td "DANA 087771045417" at bounding box center [487, 263] width 73 height 45
click at [481, 275] on td "DANA 087771045417" at bounding box center [487, 263] width 73 height 45
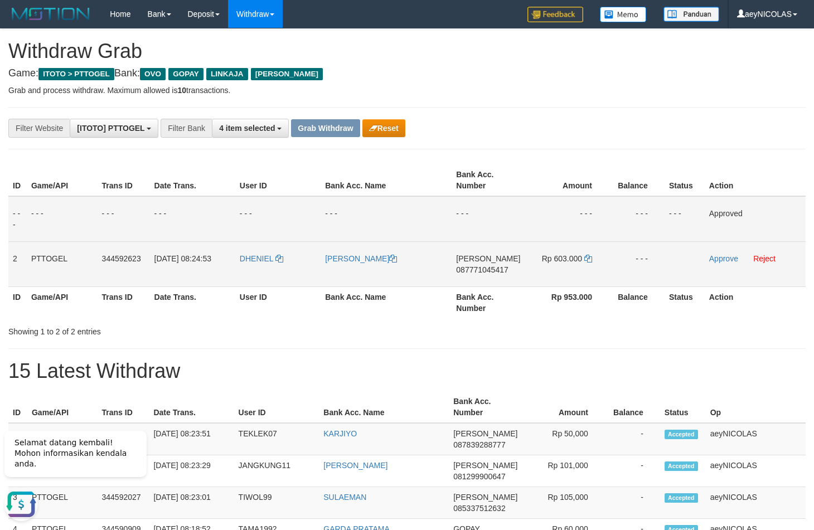
click at [464, 281] on td "DANA 087771045417" at bounding box center [487, 263] width 73 height 45
click at [470, 272] on span "087771045417" at bounding box center [482, 269] width 52 height 9
copy span "087771045417"
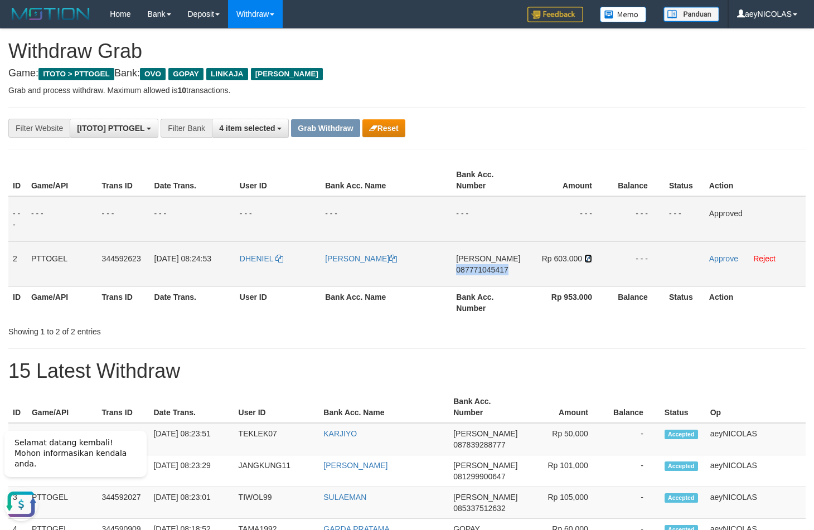
click at [588, 262] on icon at bounding box center [588, 259] width 8 height 8
copy span "087771045417"
click at [588, 262] on icon at bounding box center [588, 259] width 8 height 8
drag, startPoint x: 588, startPoint y: 262, endPoint x: 729, endPoint y: 256, distance: 141.7
click at [590, 262] on icon at bounding box center [588, 259] width 8 height 8
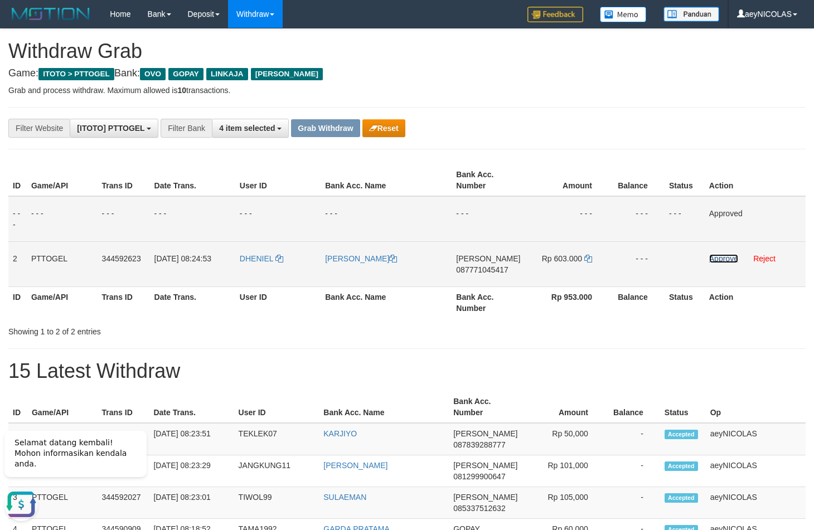
click at [727, 262] on link "Approve" at bounding box center [723, 258] width 29 height 9
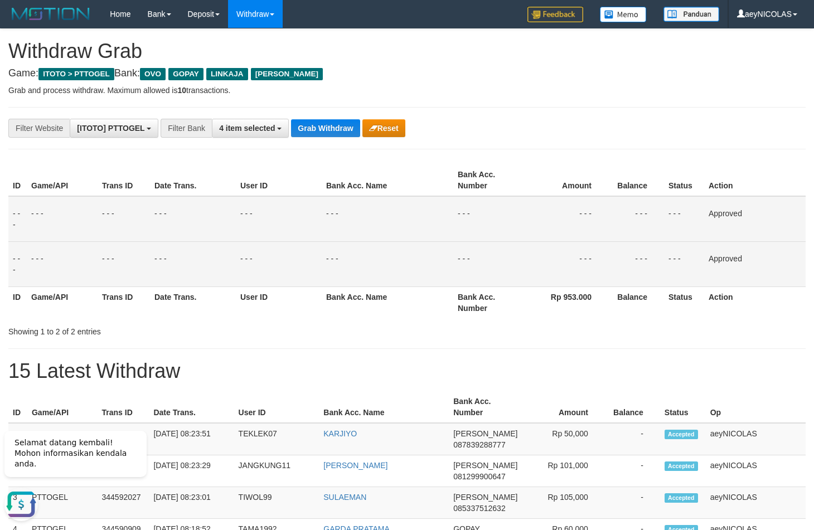
click at [439, 281] on td "- - -" at bounding box center [387, 263] width 131 height 45
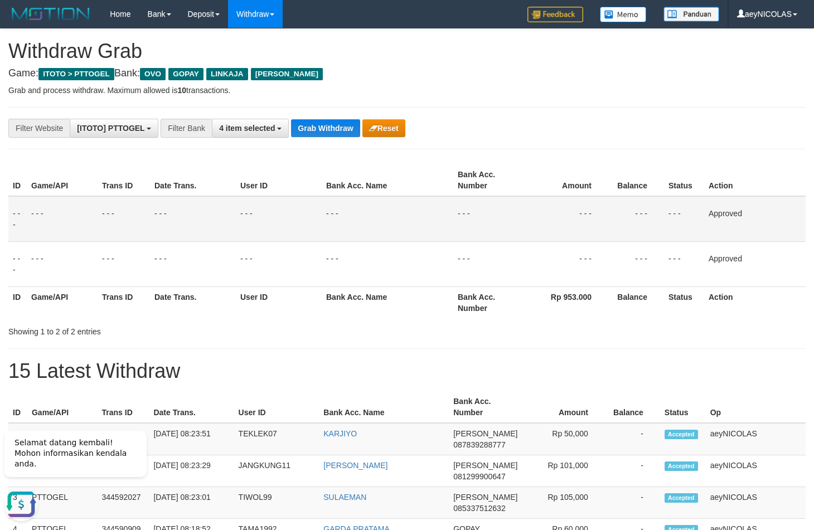
click at [323, 138] on div "**********" at bounding box center [339, 128] width 678 height 19
click at [320, 134] on button "Grab Withdraw" at bounding box center [325, 128] width 69 height 18
drag, startPoint x: 320, startPoint y: 134, endPoint x: 301, endPoint y: 136, distance: 19.6
click at [312, 134] on button "Grab Withdraw" at bounding box center [325, 128] width 69 height 18
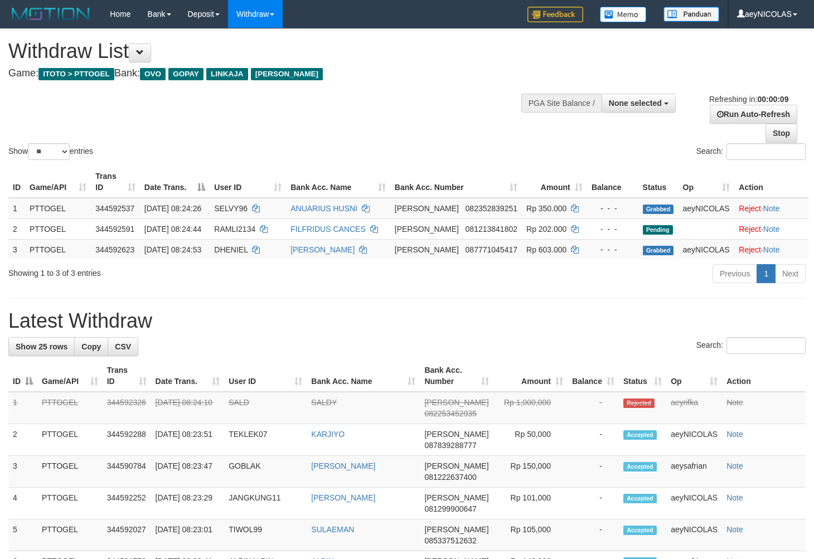
select select
select select "**"
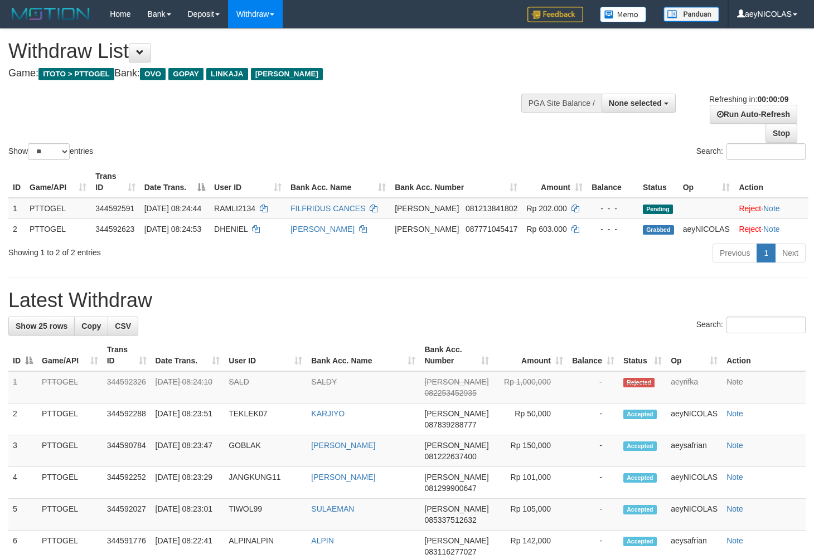
select select
select select "**"
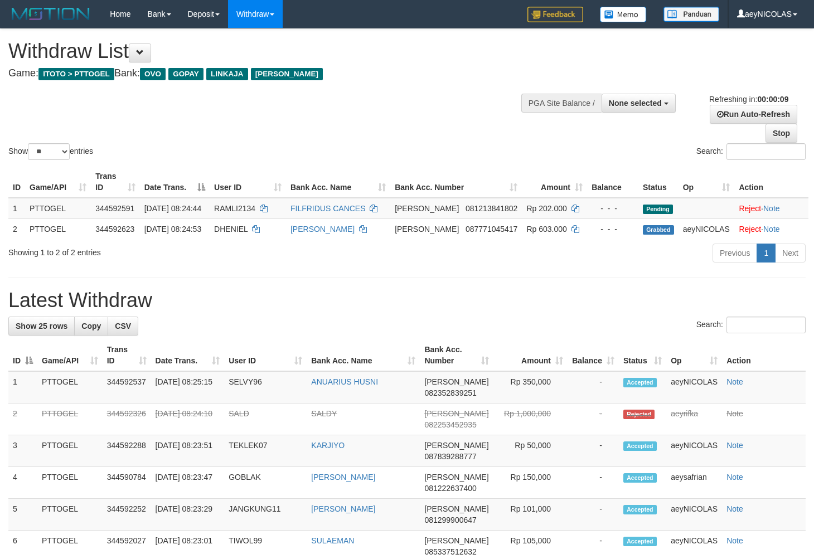
select select
select select "**"
select select
select select "**"
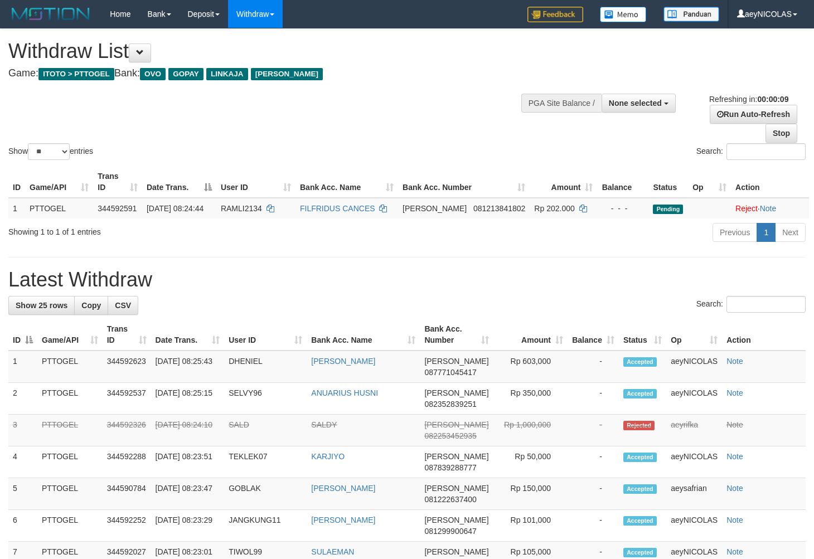
select select
select select "**"
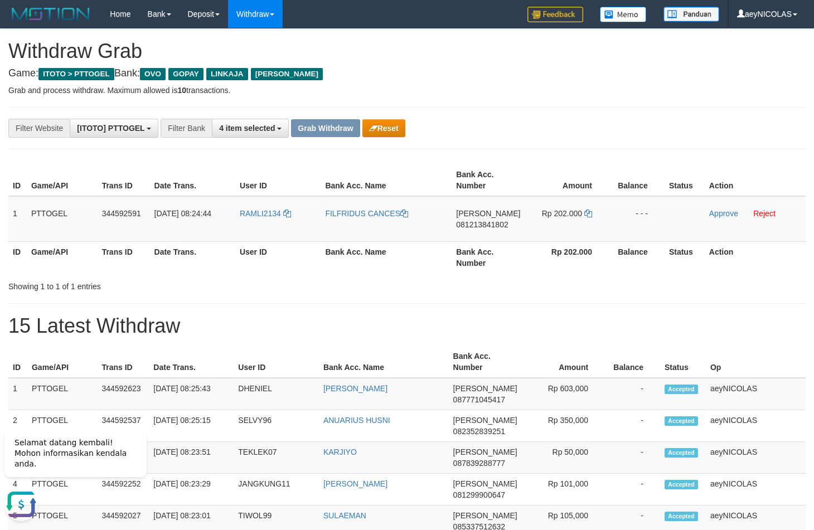
drag, startPoint x: 499, startPoint y: 277, endPoint x: 476, endPoint y: 259, distance: 28.9
click at [499, 276] on div "ID Game/API Trans ID Date Trans. User ID Bank Acc. Name Bank Acc. Number Amount…" at bounding box center [406, 225] width 797 height 131
copy tr
drag, startPoint x: 262, startPoint y: 230, endPoint x: 572, endPoint y: 229, distance: 309.2
click at [572, 229] on tr "1 PTTOGEL 344592591 [DATE] 08:24:44 RAMLI2134 FILFRIDUS [PERSON_NAME] 081213841…" at bounding box center [406, 219] width 797 height 46
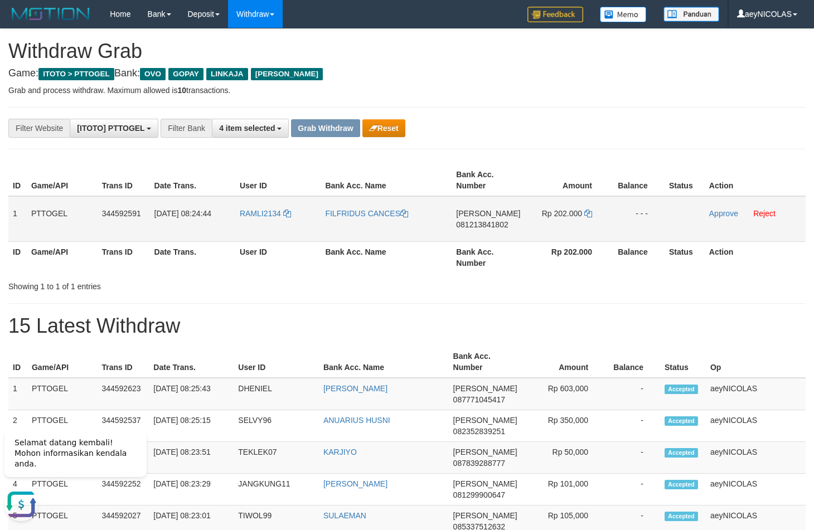
click at [468, 230] on td "DANA 081213841802" at bounding box center [487, 219] width 73 height 46
click at [477, 227] on span "081213841802" at bounding box center [482, 224] width 52 height 9
copy span "081213841802"
click at [477, 227] on span "081213841802" at bounding box center [482, 224] width 52 height 9
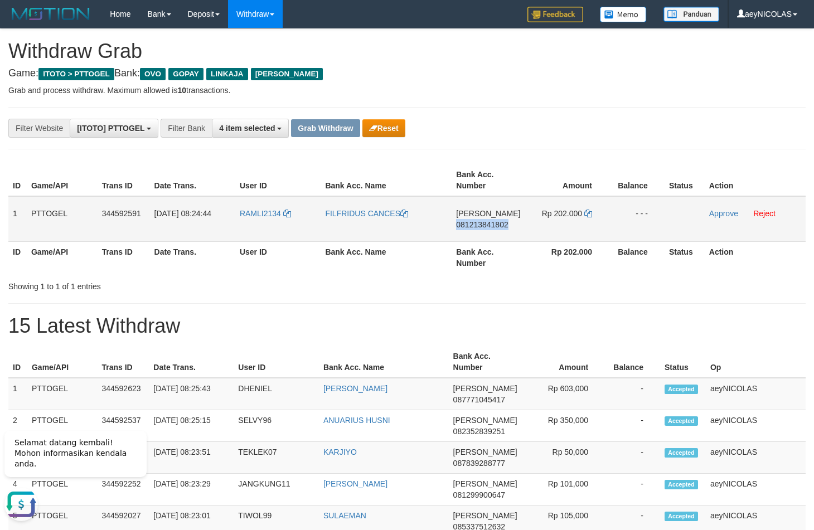
copy span "081213841802"
click at [437, 231] on td "FILFRIDUS CANCES" at bounding box center [385, 219] width 131 height 46
click at [478, 265] on th "Bank Acc. Number" at bounding box center [487, 257] width 73 height 32
click at [259, 239] on td "RAMLI2134" at bounding box center [278, 219] width 86 height 46
click at [258, 237] on td "RAMLI2134" at bounding box center [278, 219] width 86 height 46
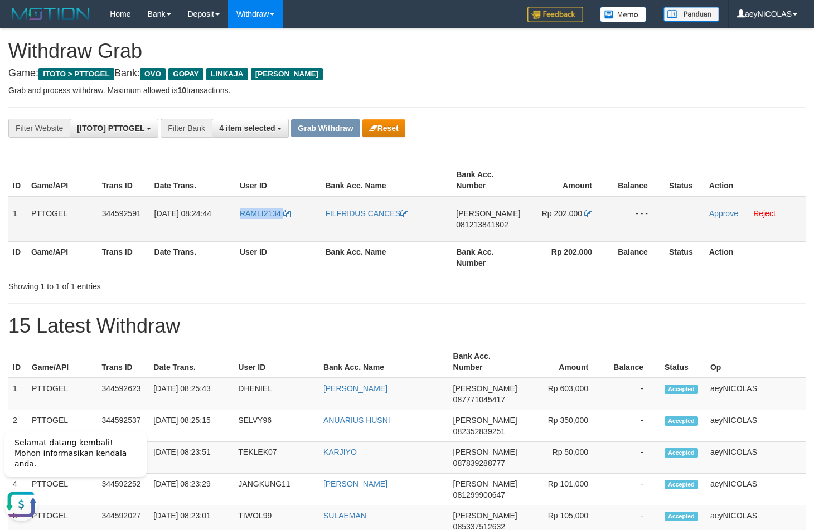
copy link "RAMLI2134"
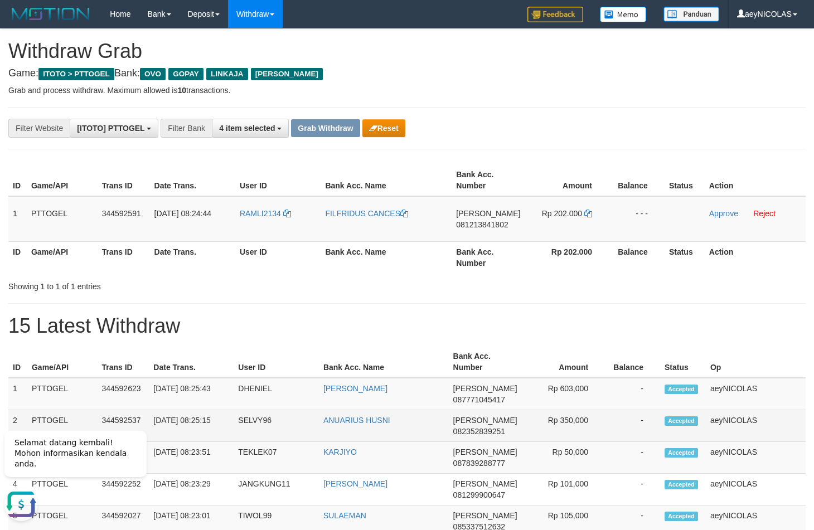
click at [577, 414] on td "Rp 350,000" at bounding box center [563, 426] width 83 height 32
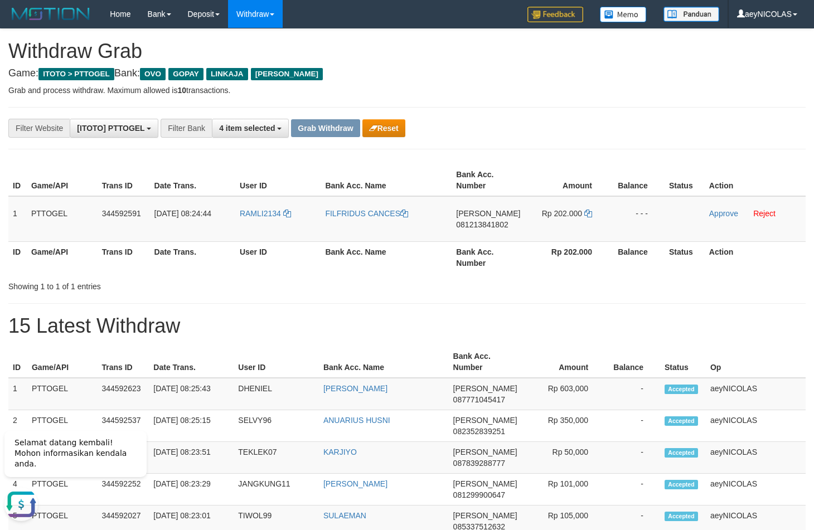
click at [563, 270] on th "Rp 202.000" at bounding box center [566, 257] width 84 height 32
drag, startPoint x: 503, startPoint y: 328, endPoint x: 520, endPoint y: 345, distance: 24.0
click at [503, 328] on h1 "15 Latest Withdraw" at bounding box center [406, 326] width 797 height 22
click at [554, 348] on th "Amount" at bounding box center [563, 362] width 83 height 32
drag, startPoint x: 501, startPoint y: 315, endPoint x: 480, endPoint y: 314, distance: 21.8
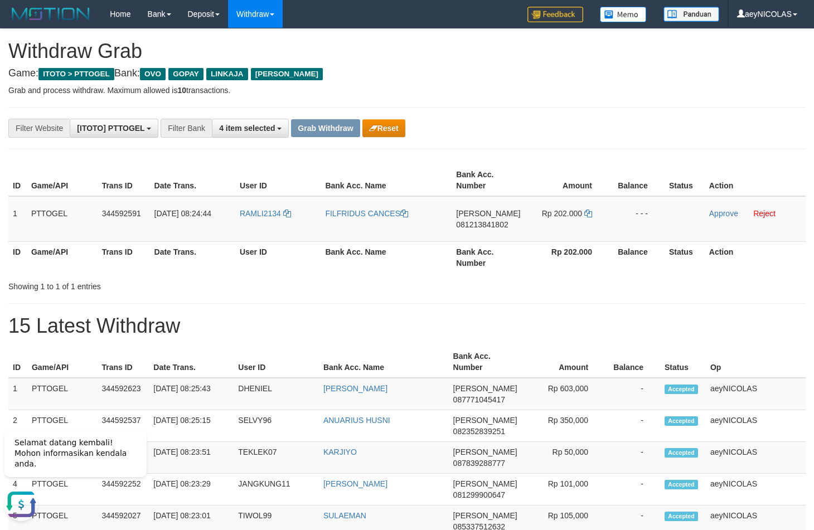
click at [512, 127] on div "**********" at bounding box center [339, 128] width 678 height 19
click at [579, 269] on th "Rp 202.000" at bounding box center [566, 257] width 84 height 32
click at [367, 281] on div "Showing 1 to 1 of 1 entries" at bounding box center [407, 284] width 814 height 16
click at [568, 195] on th "Amount" at bounding box center [566, 180] width 84 height 32
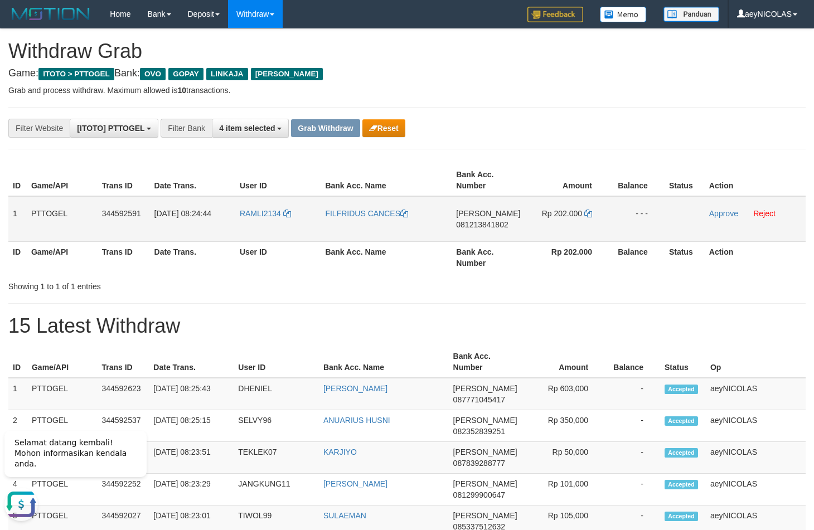
click at [270, 233] on td "RAMLI2134" at bounding box center [278, 219] width 86 height 46
copy link "RAMLI2134"
click at [467, 279] on div "Showing 1 to 1 of 1 entries" at bounding box center [407, 284] width 814 height 16
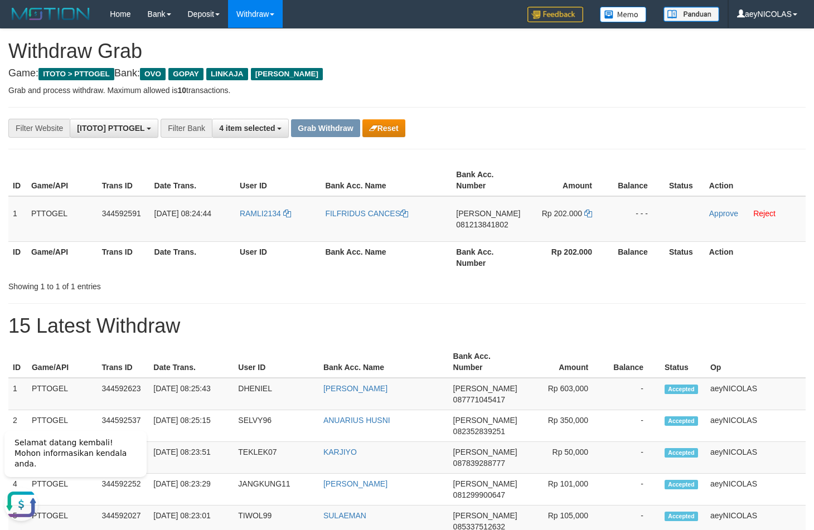
click at [388, 126] on button "Reset" at bounding box center [383, 128] width 43 height 18
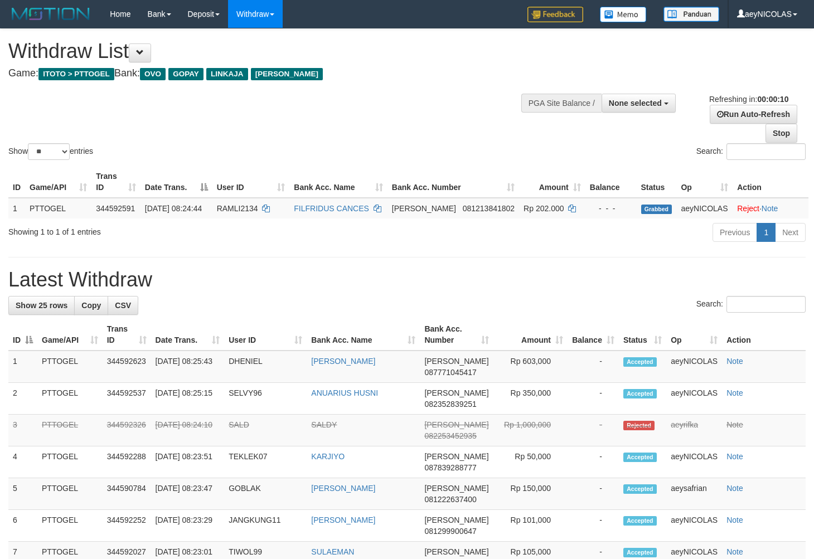
select select
select select "**"
select select
select select "**"
select select
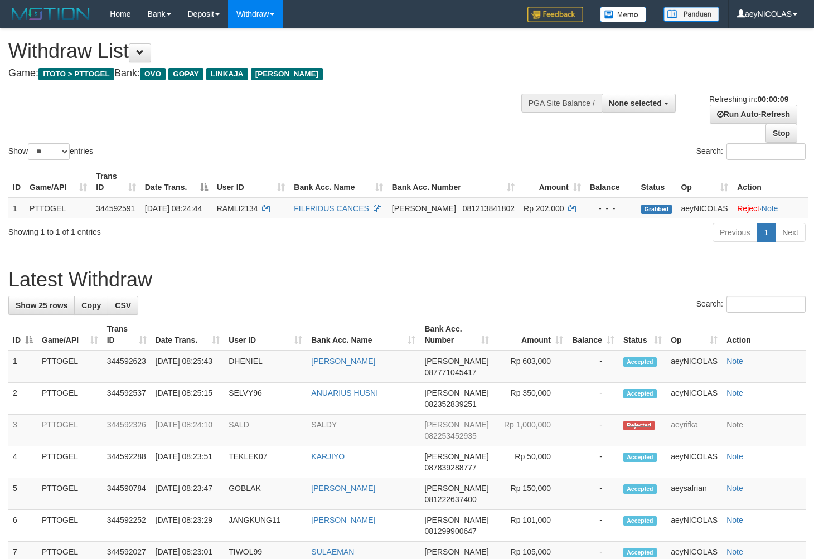
select select "**"
select select
select select "**"
select select
select select "**"
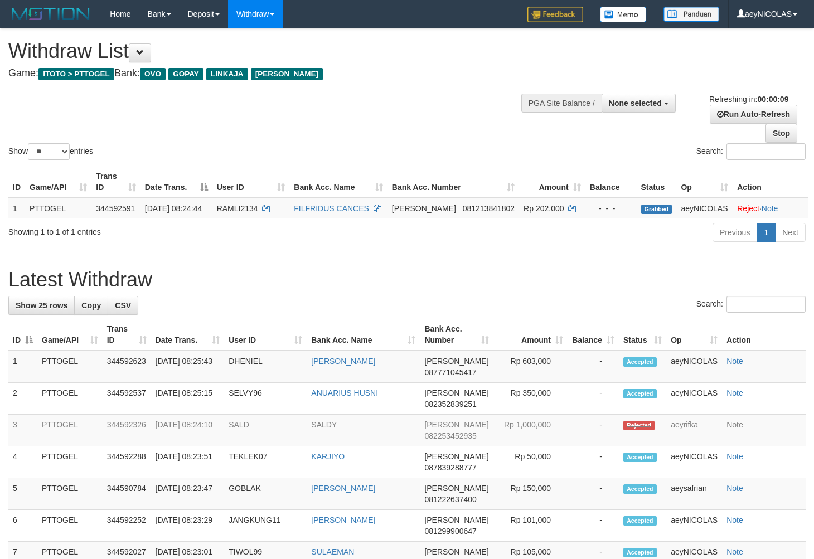
select select
select select "**"
select select
select select "**"
select select
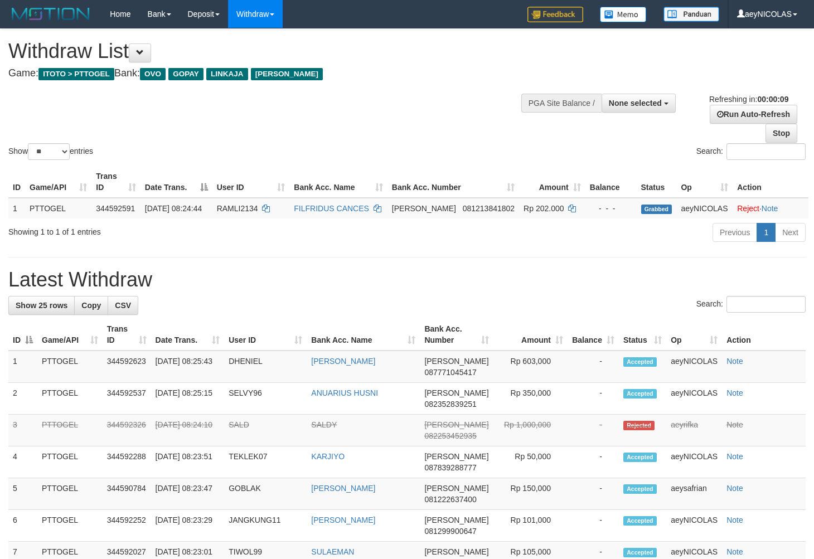
select select "**"
select select
select select "**"
select select
select select "**"
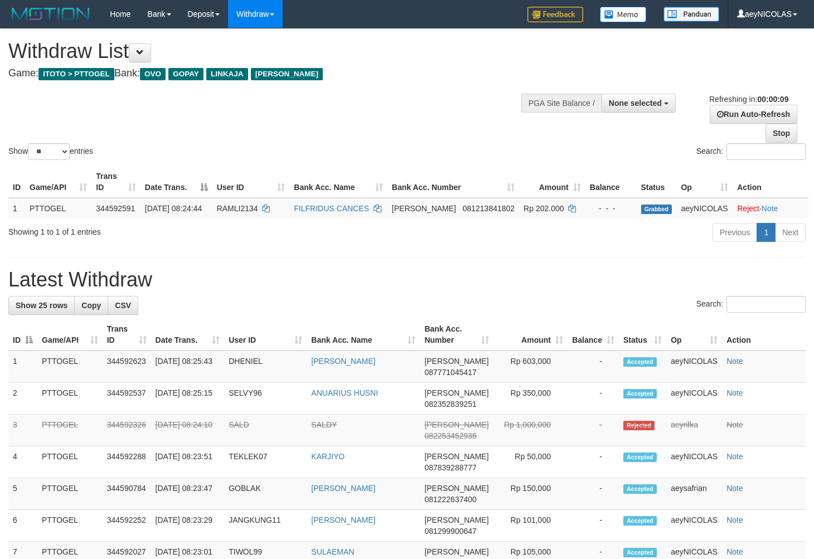
select select
select select "**"
select select
select select "**"
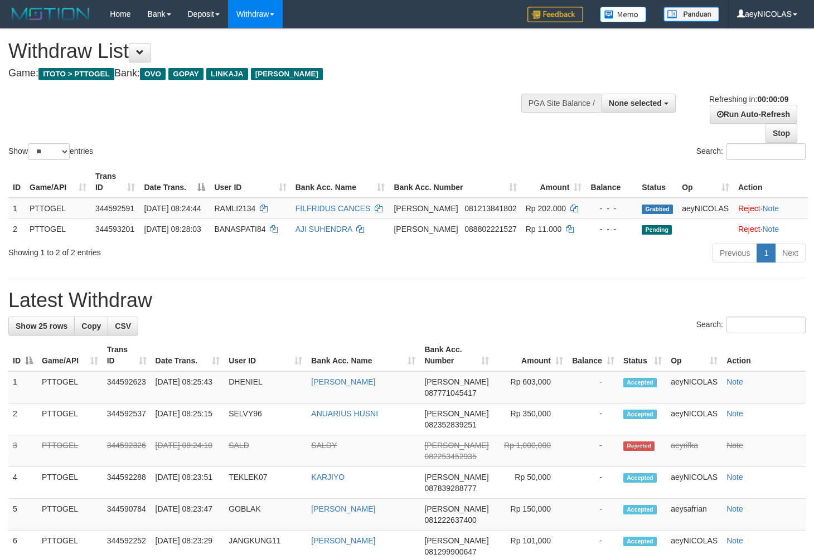
select select
select select "**"
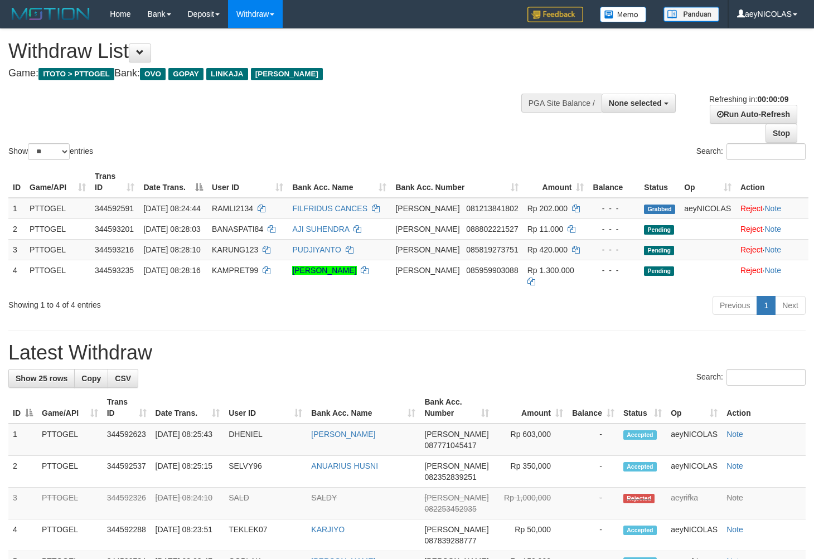
select select
select select "**"
select select
select select "**"
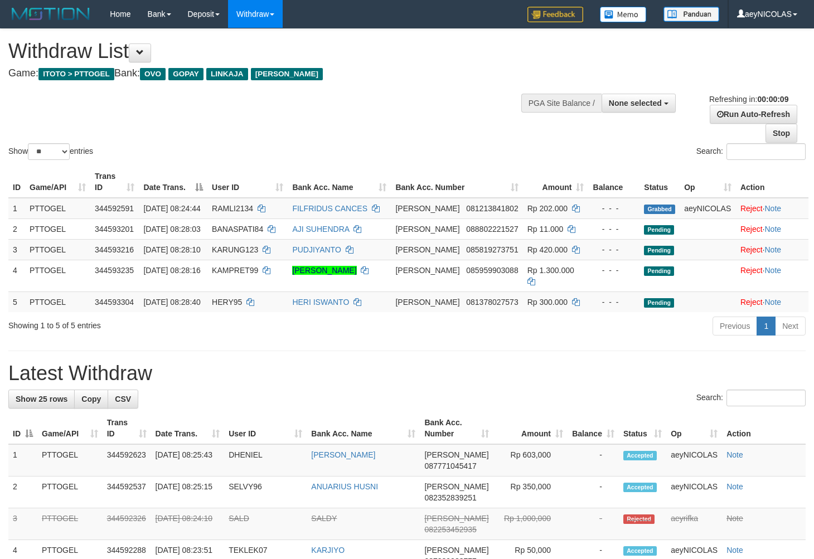
select select
select select "**"
select select
select select "**"
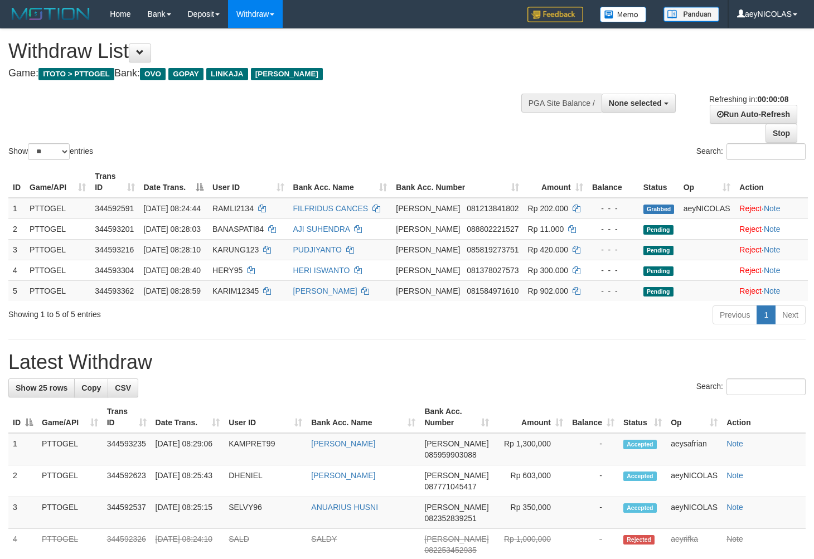
select select
select select "**"
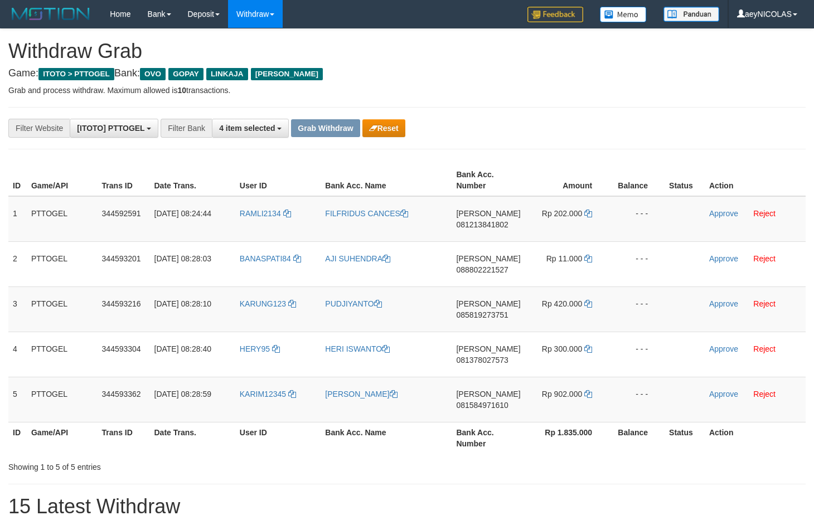
scroll to position [155, 0]
drag, startPoint x: 250, startPoint y: 279, endPoint x: 27, endPoint y: 457, distance: 285.0
click at [558, 275] on tr "2 PTTOGEL 344593201 [DATE] 08:28:03 BANASPATI84 AJI [PERSON_NAME] 088802221527 …" at bounding box center [406, 263] width 797 height 45
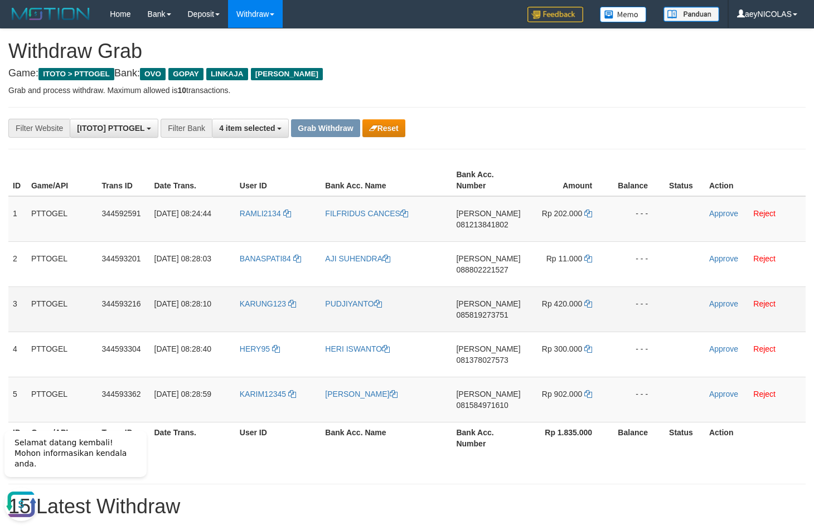
drag, startPoint x: 568, startPoint y: 102, endPoint x: 33, endPoint y: 311, distance: 574.3
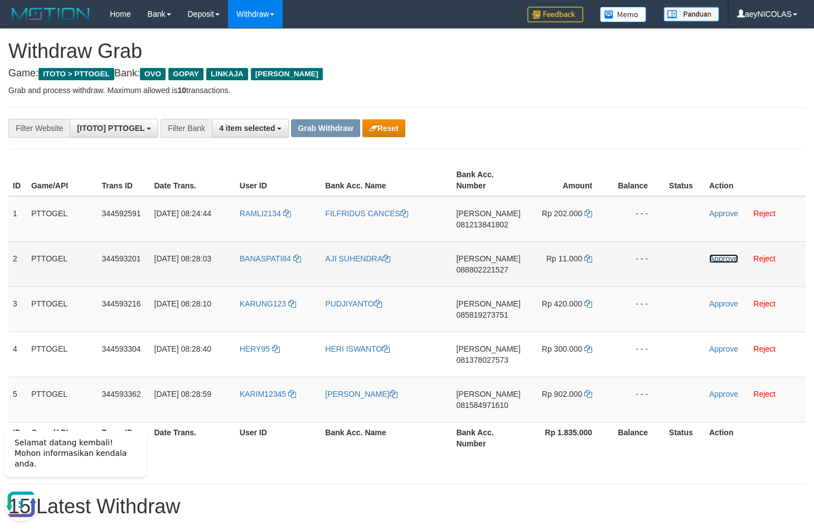
click at [730, 258] on link "Approve" at bounding box center [723, 258] width 29 height 9
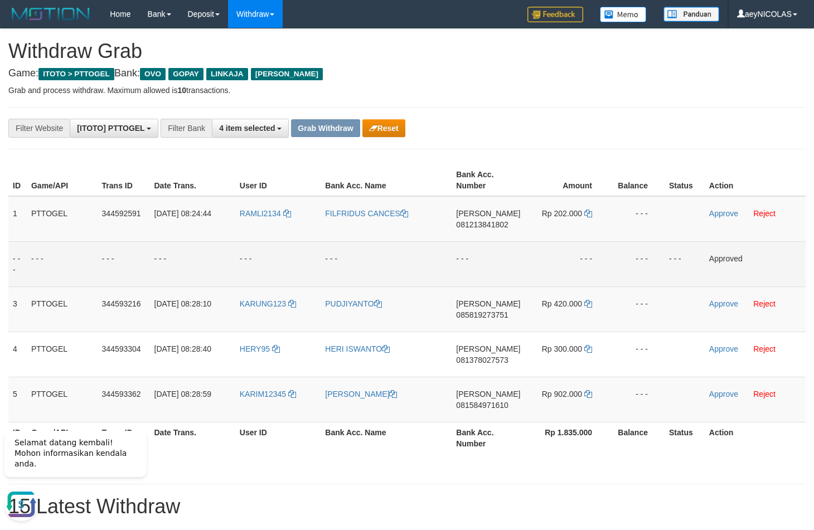
click at [552, 137] on div "**********" at bounding box center [339, 128] width 678 height 19
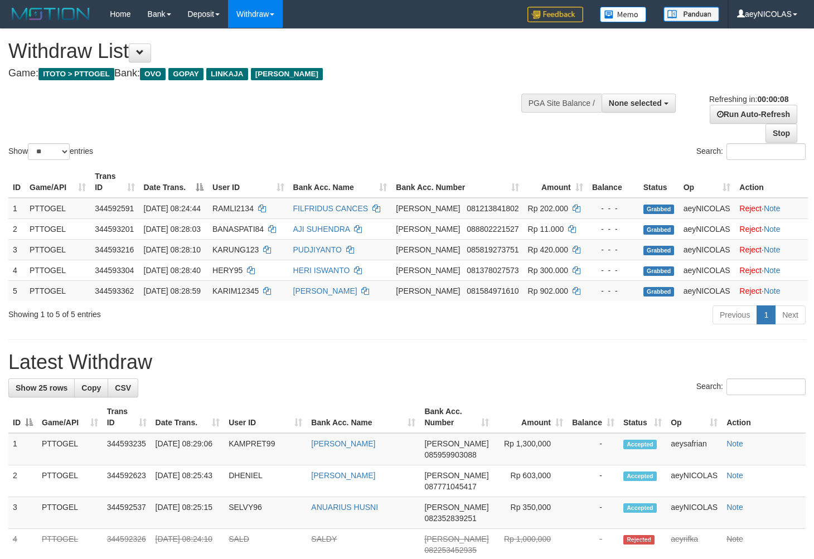
select select
select select "**"
select select
select select "**"
select select
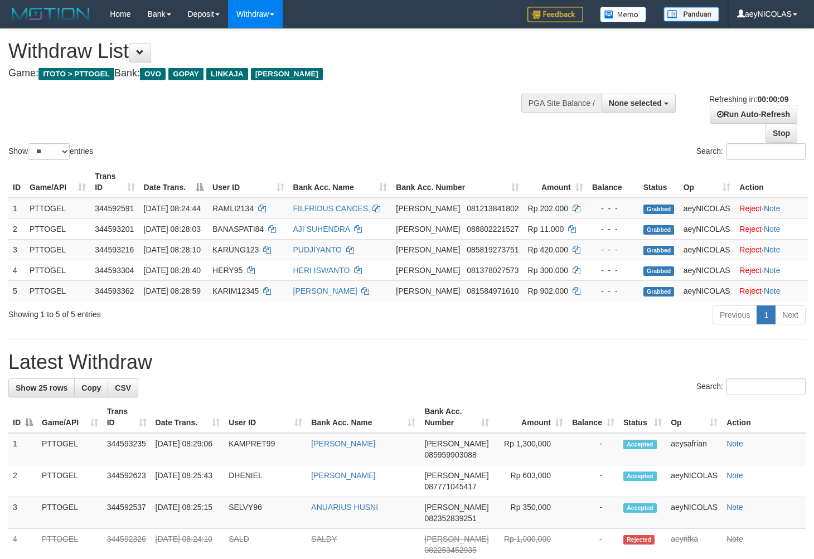
select select "**"
select select
select select "**"
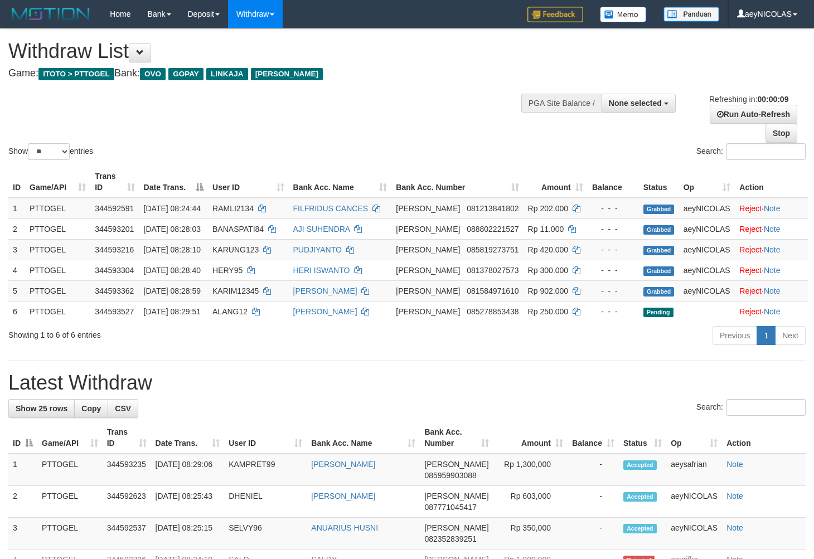
select select
select select "**"
select select
select select "**"
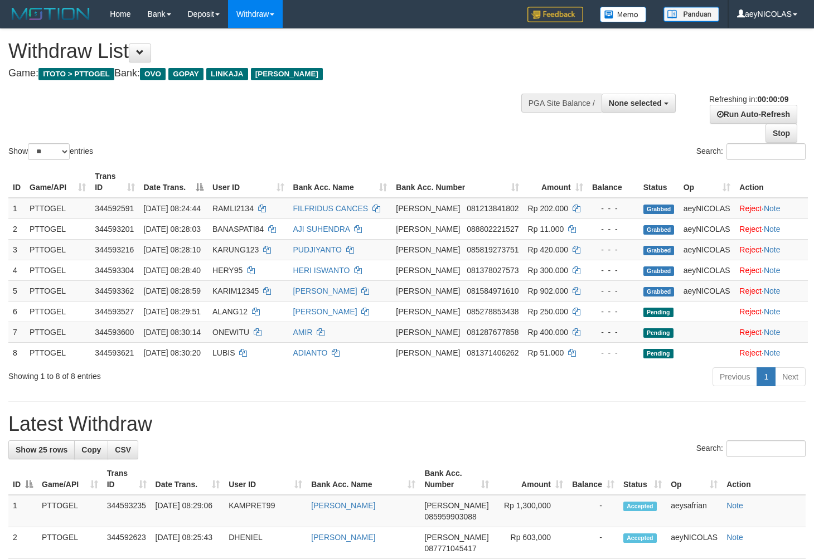
select select
select select "**"
select select
select select "**"
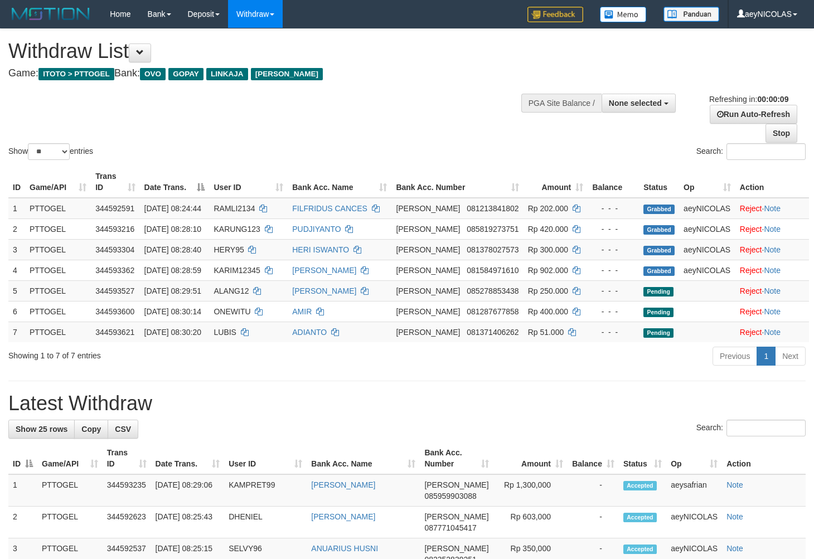
select select
select select "**"
select select
select select "**"
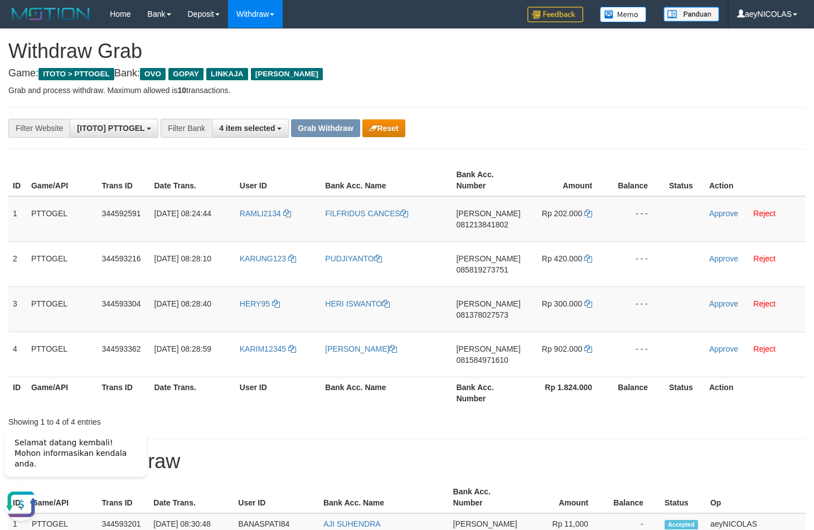
click at [568, 131] on div "**********" at bounding box center [339, 128] width 678 height 19
click at [258, 229] on td "RAMLI2134" at bounding box center [278, 219] width 86 height 46
copy link "RAMLI2134"
click at [258, 229] on td "RAMLI2134" at bounding box center [278, 219] width 86 height 46
drag, startPoint x: 498, startPoint y: 154, endPoint x: 279, endPoint y: 233, distance: 232.8
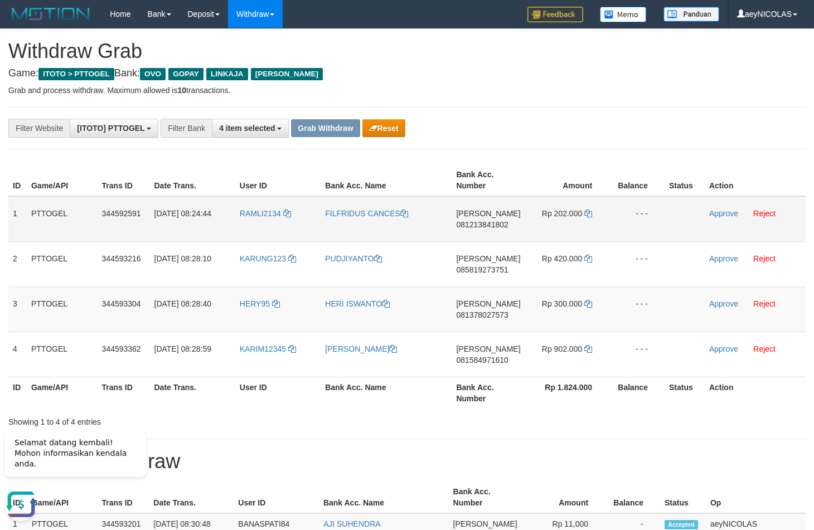
click at [264, 229] on td "RAMLI2134" at bounding box center [278, 219] width 86 height 46
copy link "RAMLI2134"
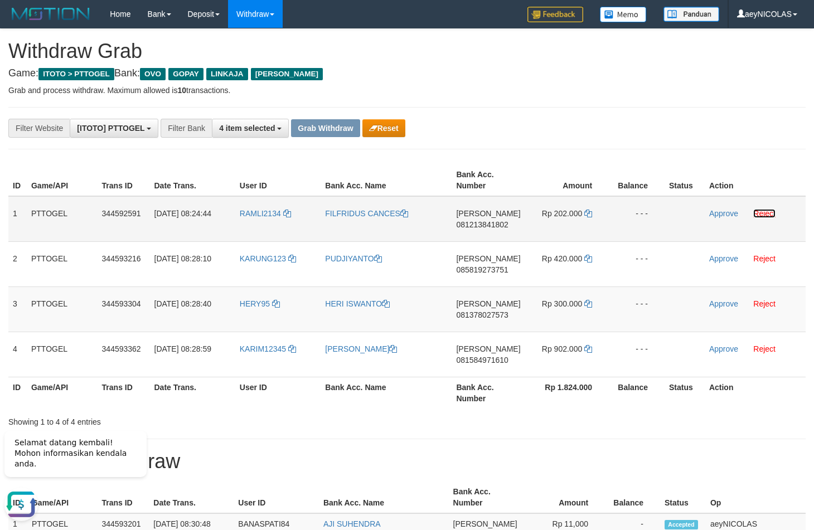
click at [768, 213] on link "Reject" at bounding box center [764, 213] width 22 height 9
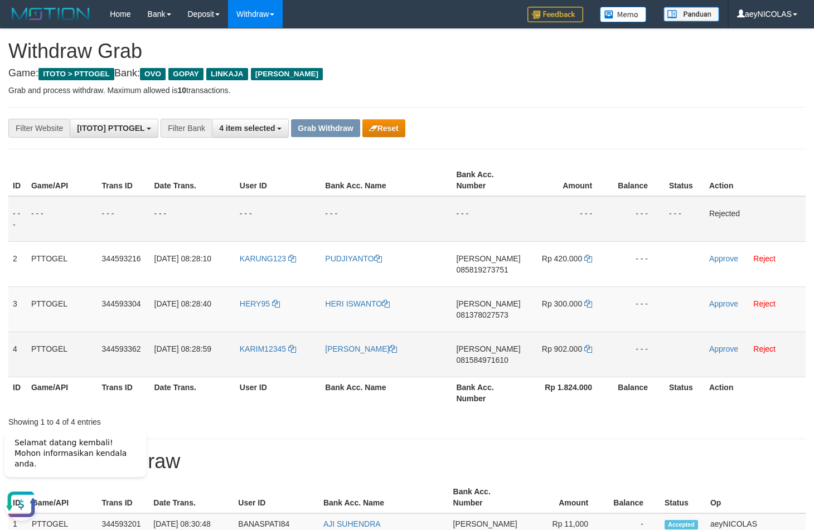
copy tr
drag, startPoint x: 394, startPoint y: 329, endPoint x: 532, endPoint y: 345, distance: 138.1
click at [532, 345] on tbody "- - - - - - - - - - - - - - - - - - - - - - - - - - - - - - Rejected 2 PTTOGEL …" at bounding box center [406, 286] width 797 height 181
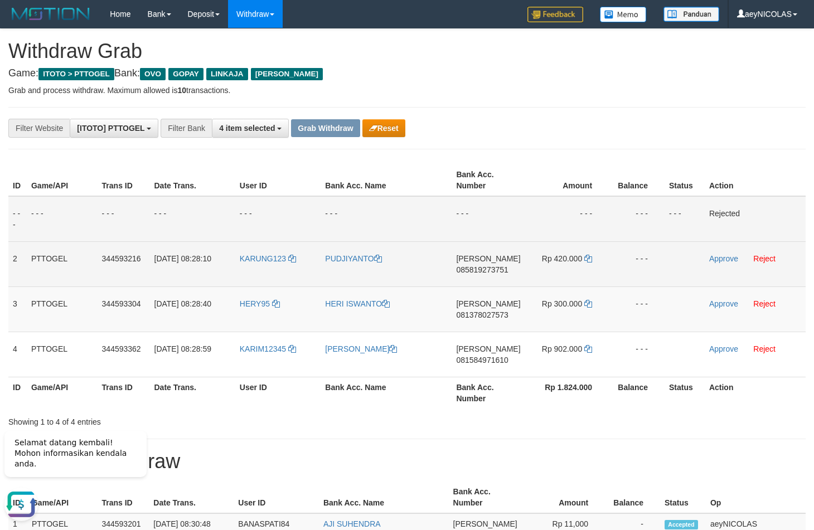
click at [457, 278] on td "DANA 085819273751" at bounding box center [487, 263] width 73 height 45
click at [465, 275] on td "DANA 085819273751" at bounding box center [487, 263] width 73 height 45
click at [474, 272] on span "085819273751" at bounding box center [482, 269] width 52 height 9
copy span "085819273751"
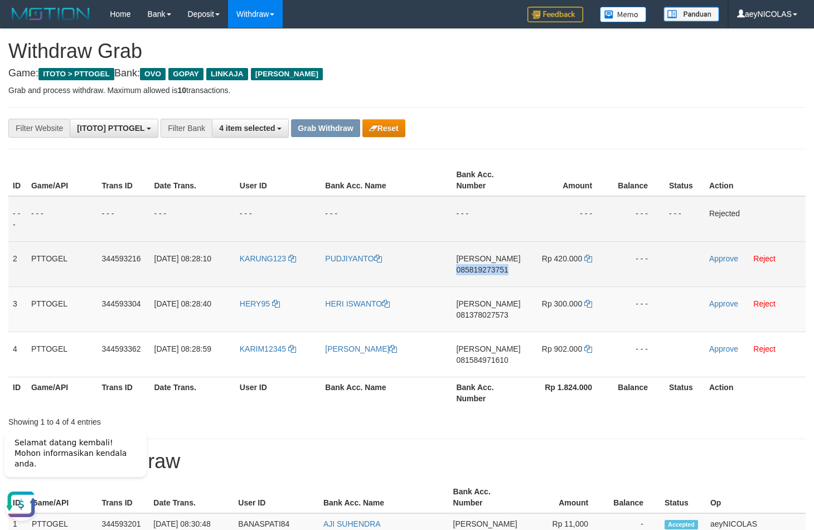
click at [474, 272] on span "085819273751" at bounding box center [482, 269] width 52 height 9
copy span "085819273751"
click at [489, 272] on span "085819273751" at bounding box center [482, 269] width 52 height 9
copy span "085819273751"
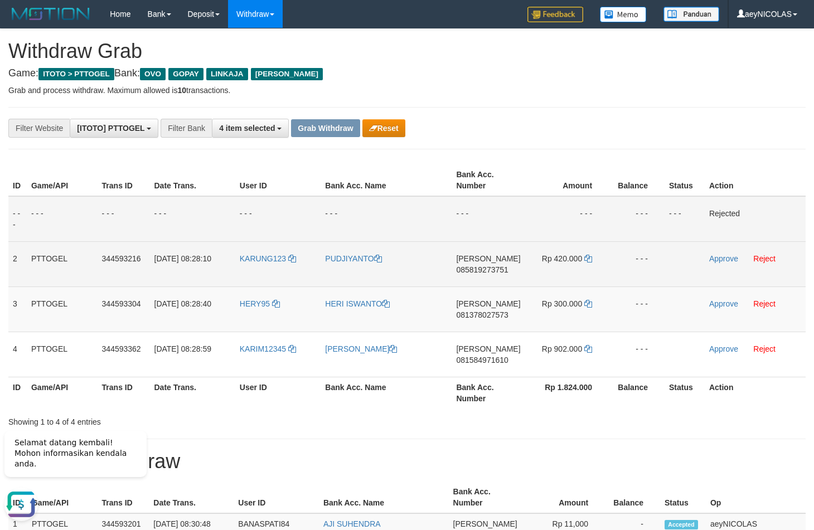
click at [470, 262] on span "[PERSON_NAME]" at bounding box center [488, 258] width 64 height 9
click at [473, 270] on span "085819273751" at bounding box center [482, 269] width 52 height 9
copy span "085819273751"
click at [479, 272] on span "085819273751" at bounding box center [482, 269] width 52 height 9
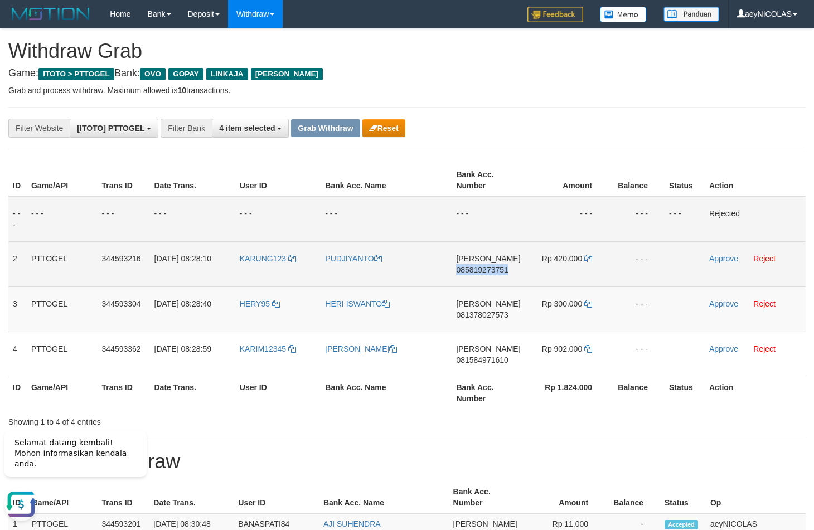
click at [479, 272] on span "085819273751" at bounding box center [482, 269] width 52 height 9
copy span "085819273751"
click at [493, 269] on span "085819273751" at bounding box center [482, 269] width 52 height 9
copy span "085819273751"
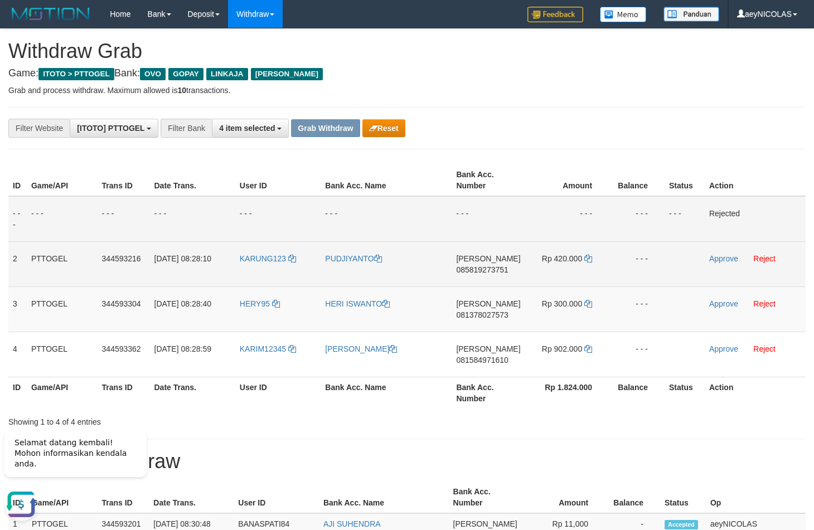
click at [483, 271] on span "085819273751" at bounding box center [482, 269] width 52 height 9
copy span "085819273751"
click at [467, 259] on span "[PERSON_NAME]" at bounding box center [488, 258] width 64 height 9
click at [468, 270] on span "085819273751" at bounding box center [482, 269] width 52 height 9
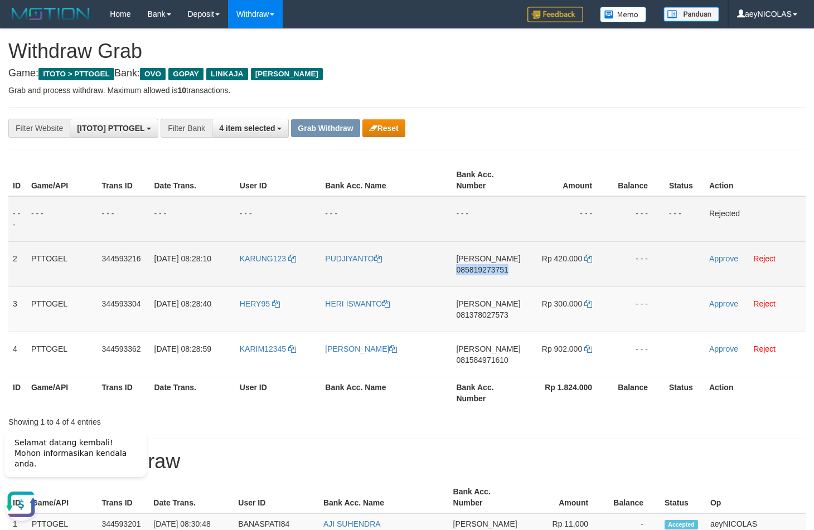
click at [468, 270] on span "085819273751" at bounding box center [482, 269] width 52 height 9
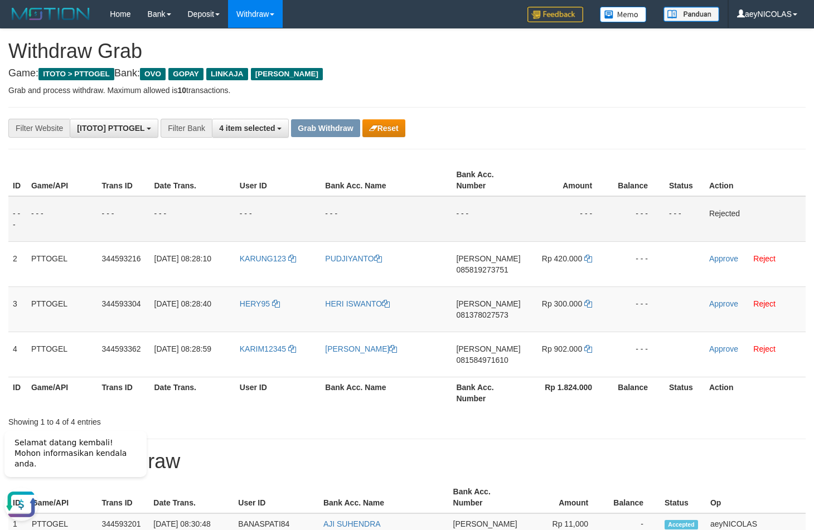
click at [533, 187] on th "Amount" at bounding box center [567, 180] width 84 height 32
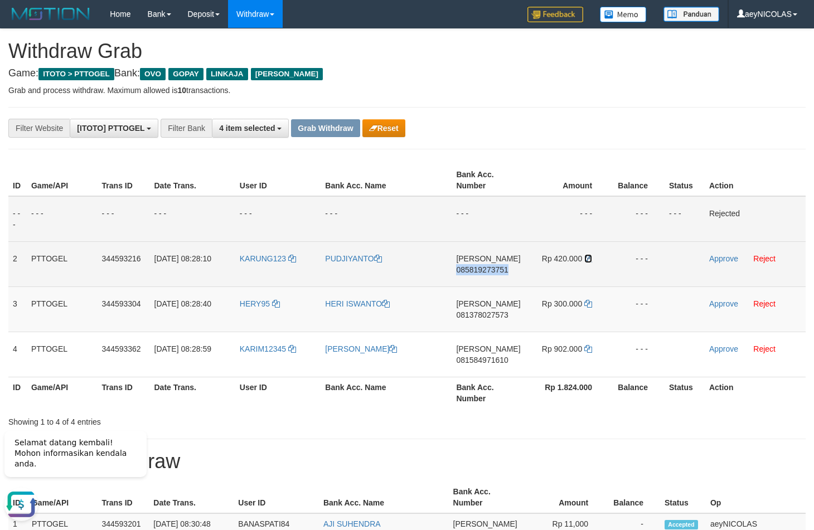
click at [585, 259] on icon at bounding box center [588, 259] width 8 height 8
click at [719, 261] on link "Approve" at bounding box center [723, 258] width 29 height 9
click at [485, 314] on span "081378027573" at bounding box center [482, 314] width 52 height 9
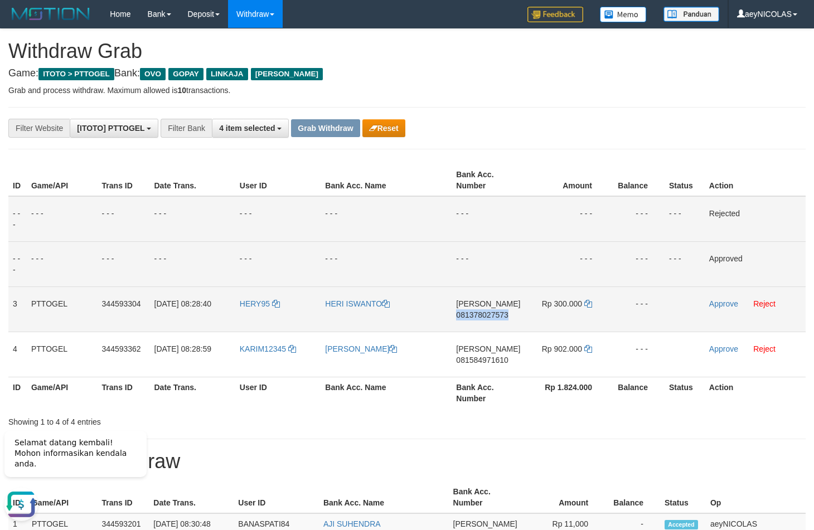
click at [485, 314] on span "081378027573" at bounding box center [482, 314] width 52 height 9
click at [506, 316] on span "081378027573" at bounding box center [482, 314] width 52 height 9
click at [410, 250] on td "- - -" at bounding box center [385, 263] width 131 height 45
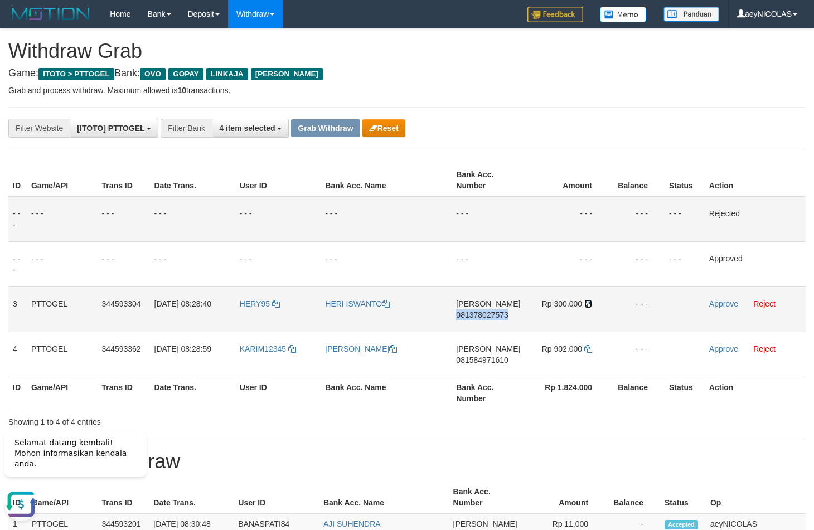
click at [591, 303] on icon at bounding box center [588, 304] width 8 height 8
click at [590, 303] on icon at bounding box center [588, 304] width 8 height 8
click at [732, 300] on link "Approve" at bounding box center [723, 303] width 29 height 9
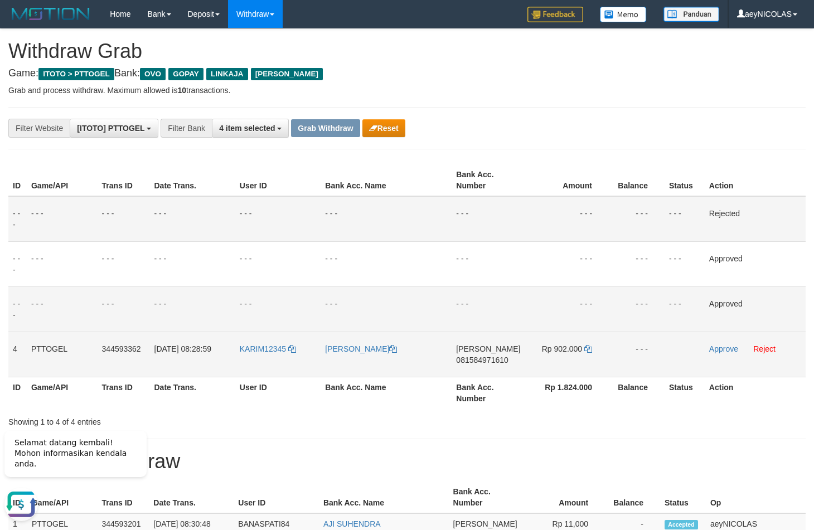
click at [492, 358] on span "081584971610" at bounding box center [482, 359] width 52 height 9
click at [470, 359] on span "081584971610" at bounding box center [482, 359] width 52 height 9
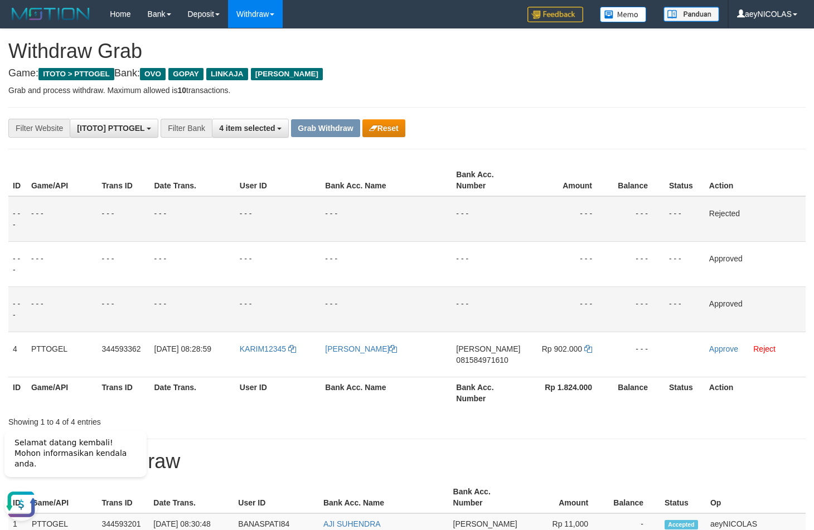
click at [579, 288] on td "- - -" at bounding box center [567, 308] width 84 height 45
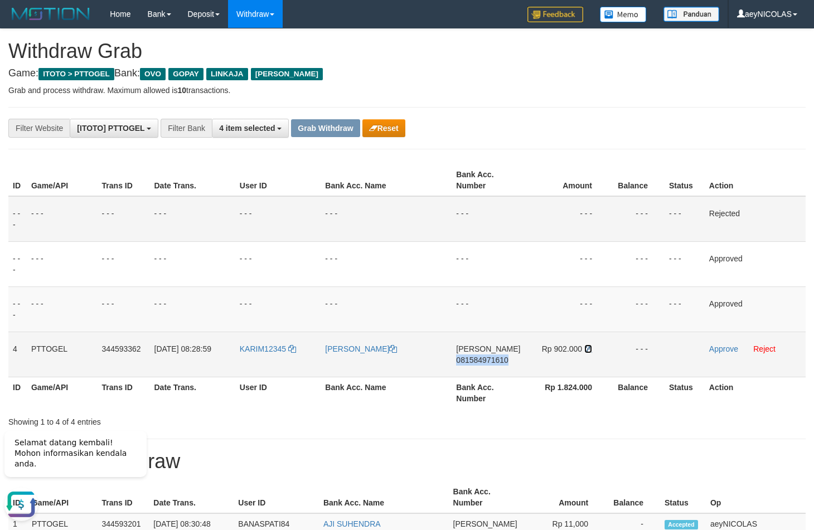
click at [591, 350] on td "Rp 902.000" at bounding box center [567, 354] width 84 height 45
click at [590, 350] on icon at bounding box center [588, 349] width 8 height 8
click at [586, 350] on icon at bounding box center [588, 349] width 8 height 8
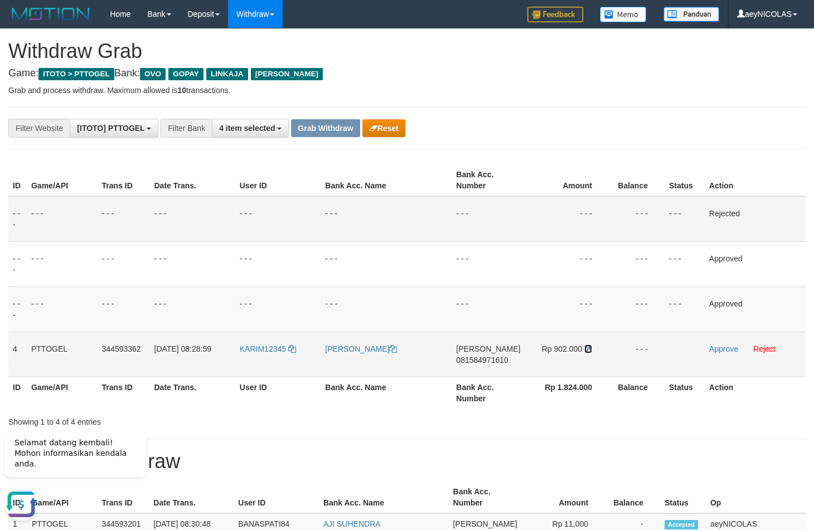
click at [586, 350] on icon at bounding box center [588, 349] width 8 height 8
click at [713, 349] on link "Approve" at bounding box center [723, 348] width 29 height 9
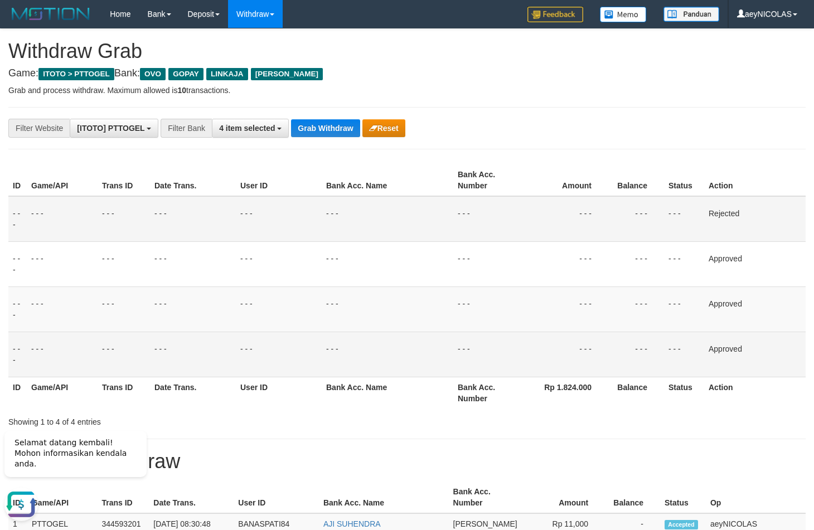
click at [393, 226] on td "- - -" at bounding box center [387, 219] width 131 height 46
click at [320, 134] on button "Grab Withdraw" at bounding box center [325, 128] width 69 height 18
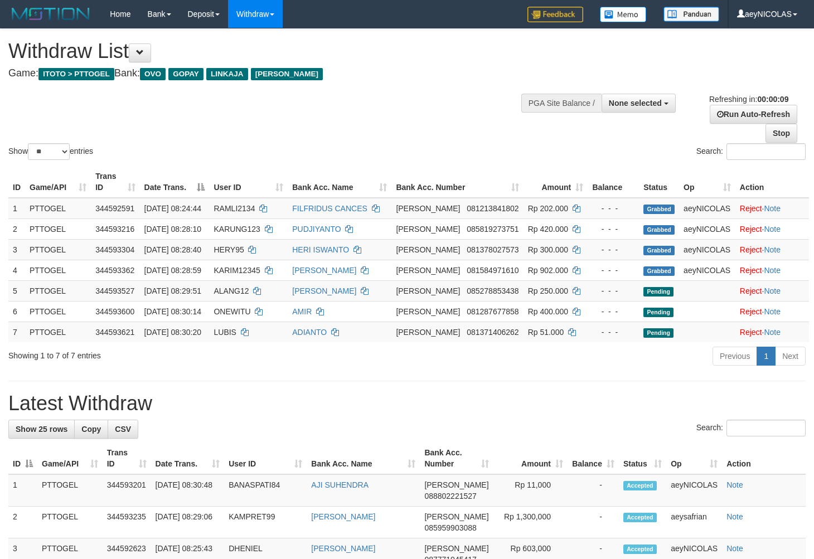
select select
select select "**"
select select
select select "**"
select select
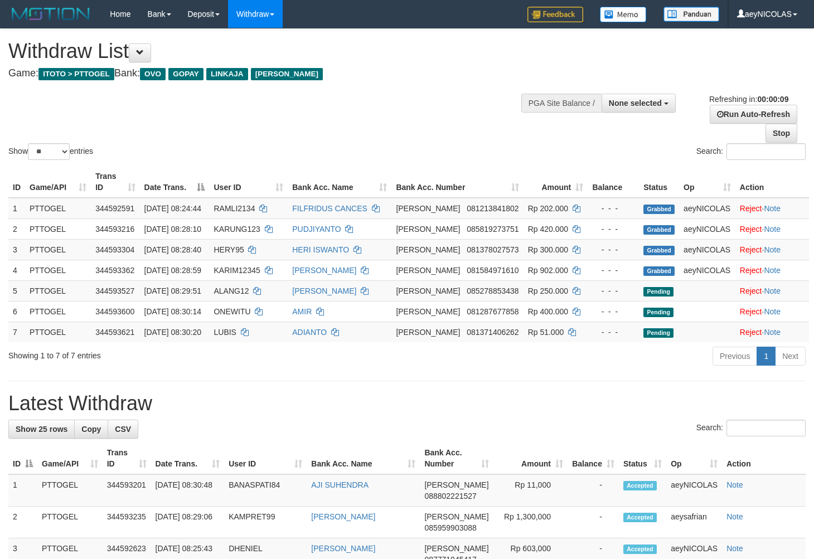
select select "**"
select select
select select "**"
select select
select select "**"
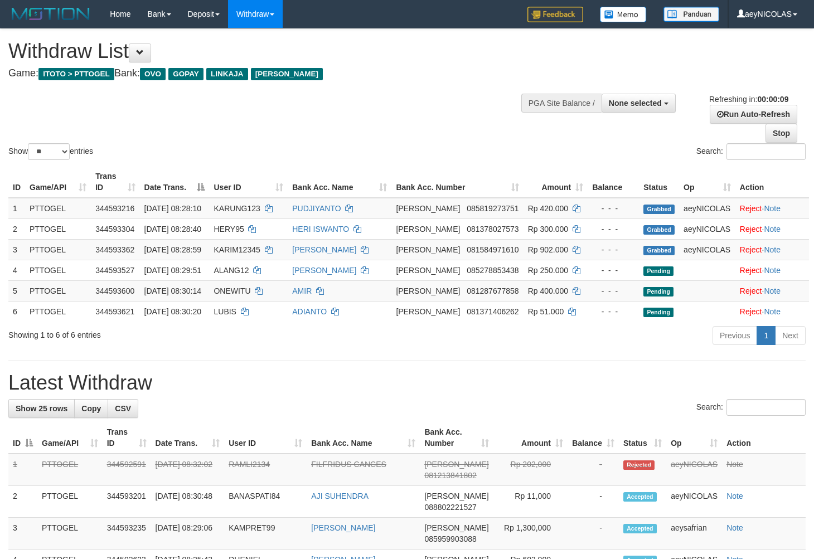
select select
select select "**"
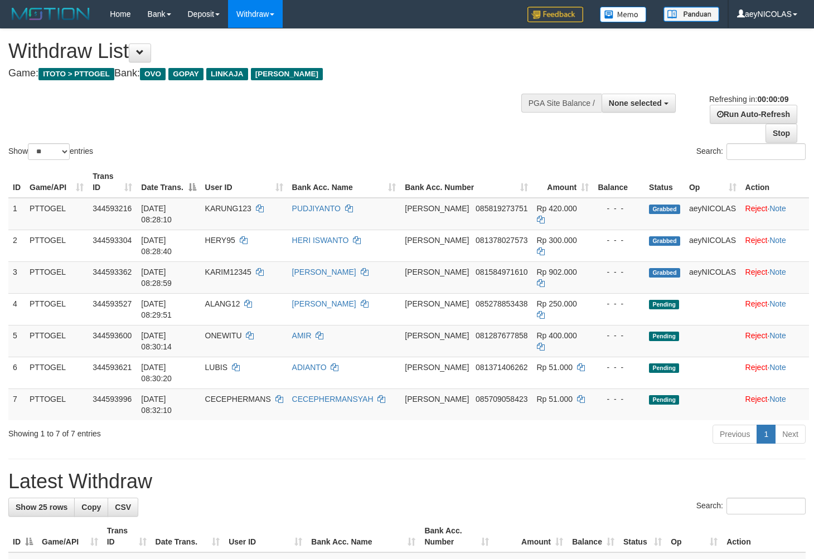
select select
select select "**"
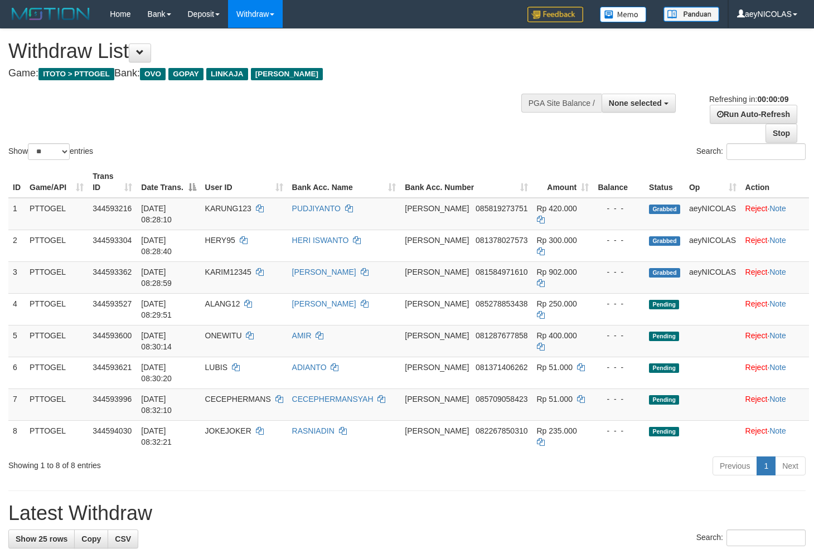
select select
select select "**"
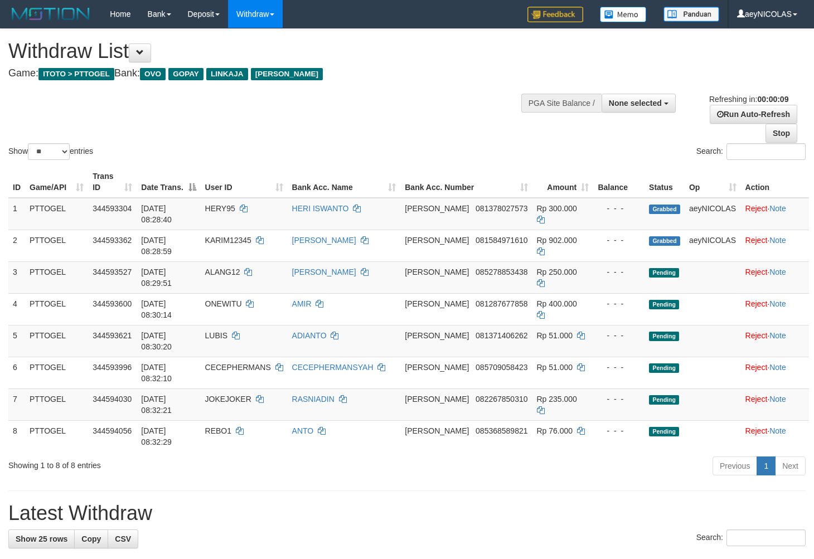
select select
select select "**"
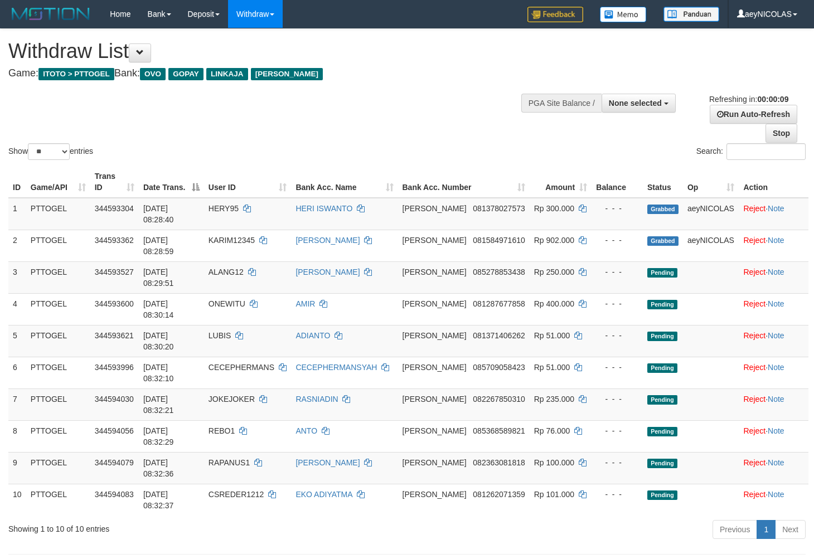
select select
select select "**"
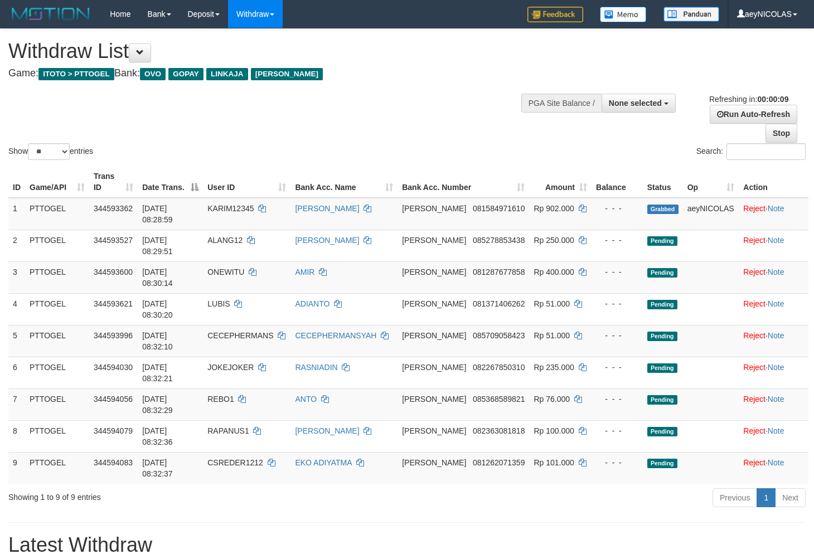
select select
select select "**"
select select
select select "**"
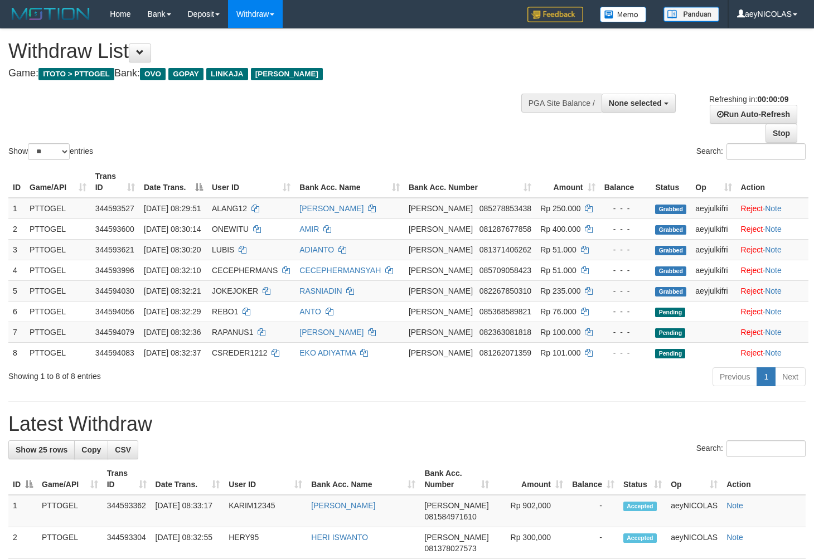
select select
select select "**"
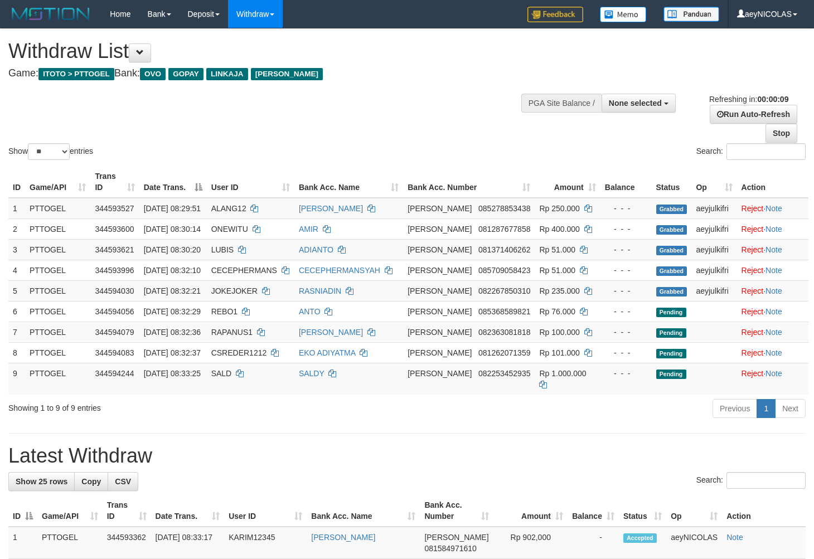
select select
select select "**"
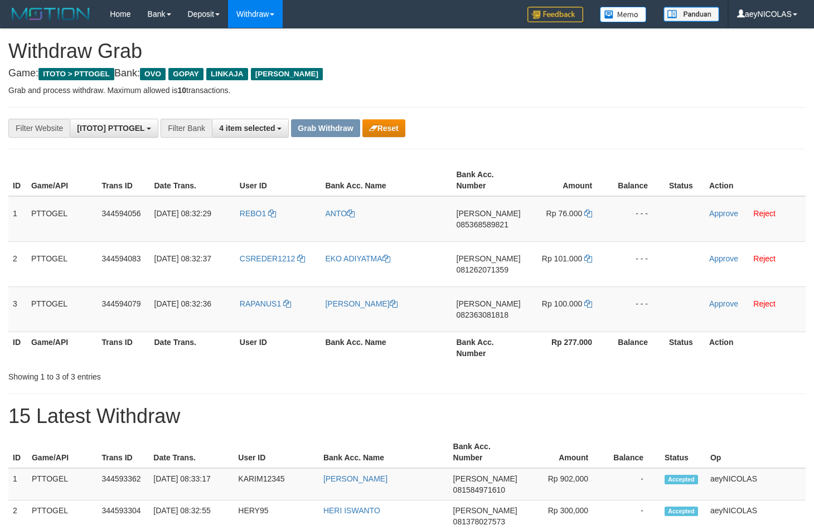
scroll to position [155, 0]
drag, startPoint x: 619, startPoint y: 154, endPoint x: 507, endPoint y: 186, distance: 116.4
drag, startPoint x: 304, startPoint y: 221, endPoint x: 529, endPoint y: 305, distance: 240.5
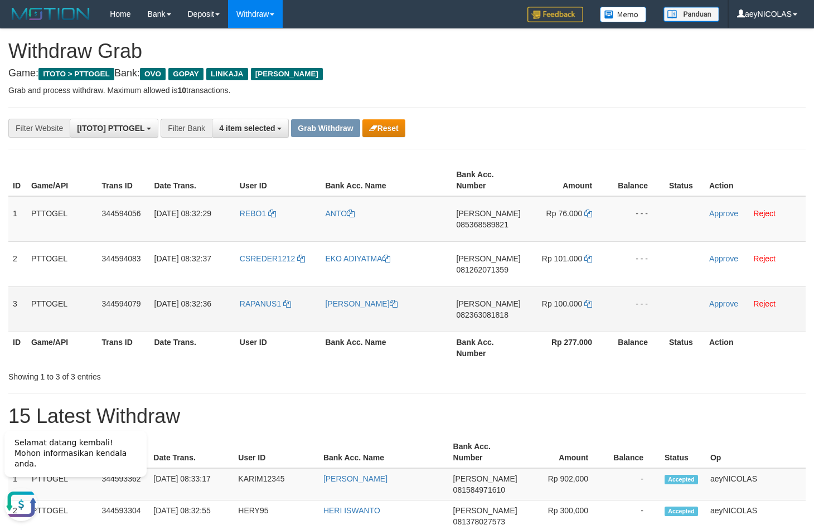
click at [529, 305] on tbody "1 PTTOGEL 344594056 30/09/2025 08:32:29 REBO1 ANTO DANA 085368589821 Rp 76.000 …" at bounding box center [406, 264] width 797 height 136
copy tr
click at [476, 223] on span "085368589821" at bounding box center [482, 224] width 52 height 9
copy tr
click at [476, 223] on span "085368589821" at bounding box center [482, 224] width 52 height 9
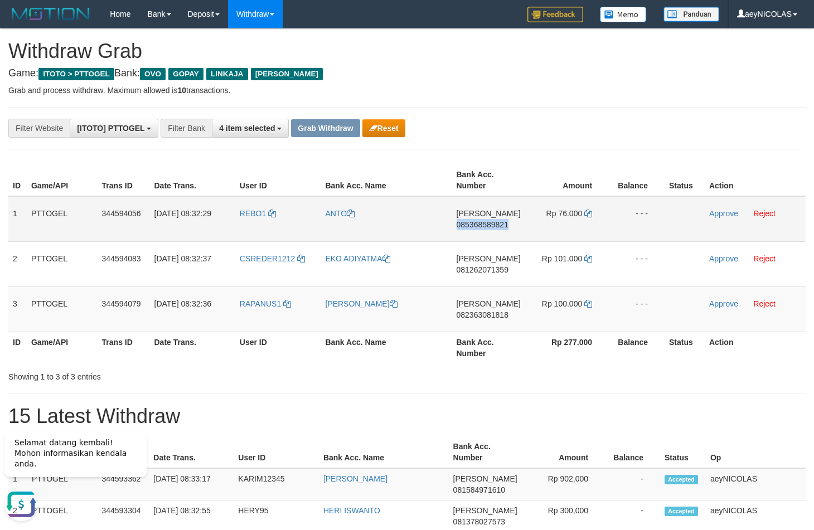
copy span "085368589821"
click at [470, 227] on span "085368589821" at bounding box center [482, 224] width 52 height 9
copy span "085368589821"
click at [600, 133] on div "**********" at bounding box center [339, 128] width 678 height 19
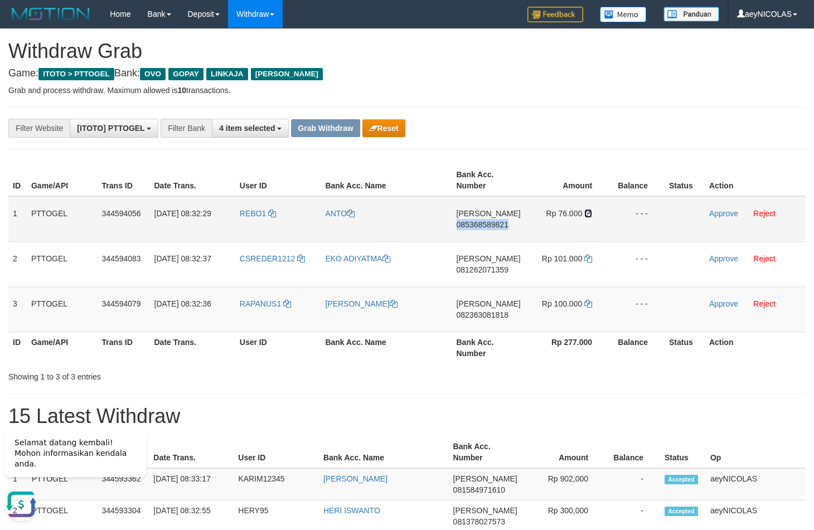
click at [590, 217] on icon at bounding box center [588, 214] width 8 height 8
copy span "085368589821"
click at [590, 217] on icon at bounding box center [588, 214] width 8 height 8
click at [710, 212] on link "Approve" at bounding box center [723, 213] width 29 height 9
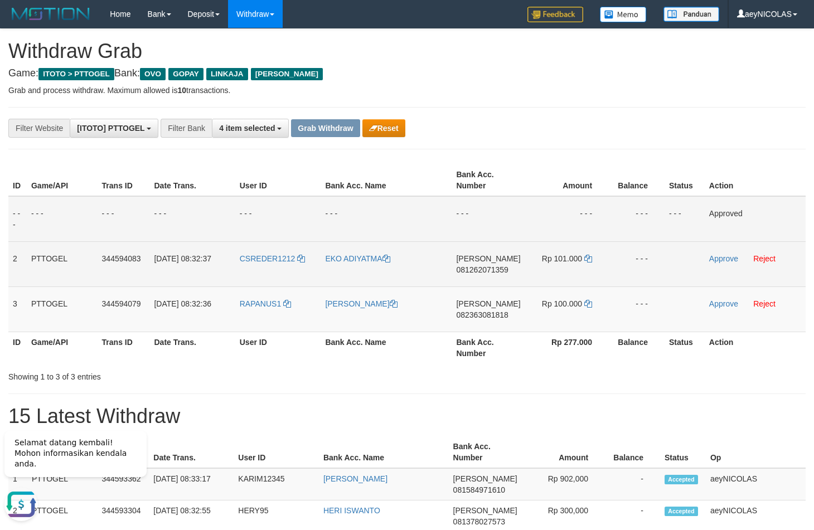
click at [489, 271] on span "081262071359" at bounding box center [482, 269] width 52 height 9
copy span "081262071359"
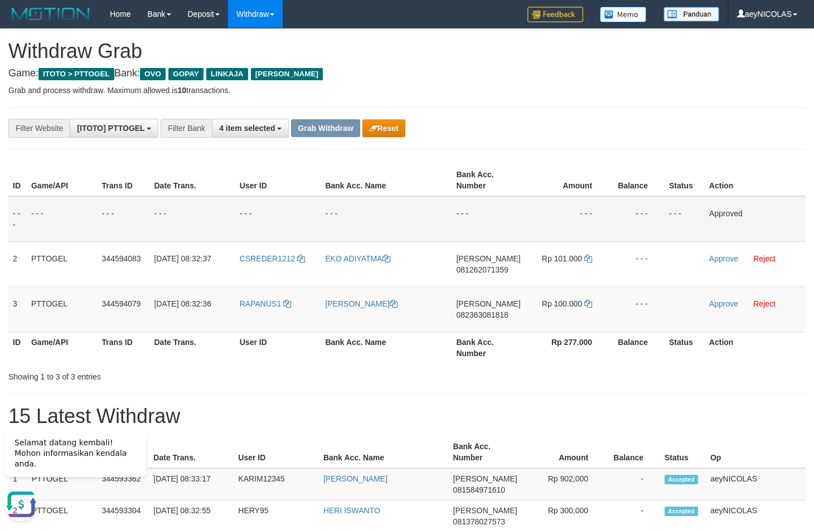
click at [507, 208] on td "- - -" at bounding box center [487, 219] width 73 height 46
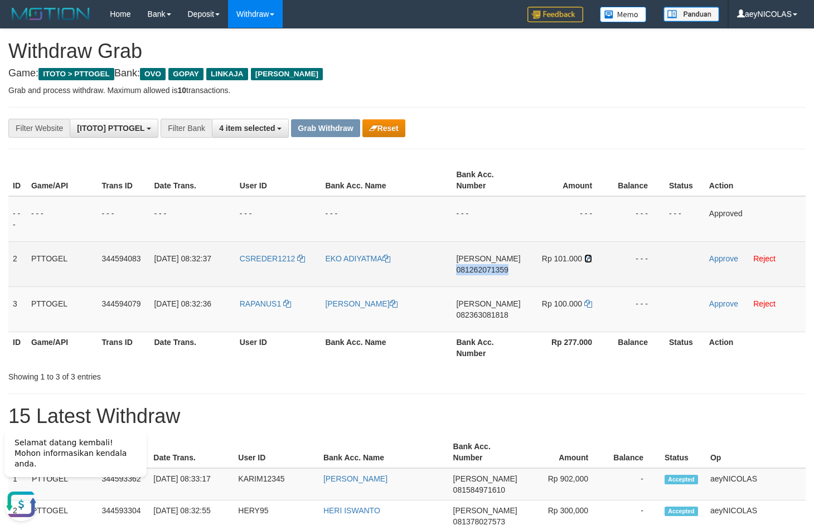
click at [590, 259] on icon at bounding box center [588, 259] width 8 height 8
copy span "081262071359"
drag, startPoint x: 590, startPoint y: 259, endPoint x: 697, endPoint y: 266, distance: 107.8
click at [591, 259] on icon at bounding box center [588, 259] width 8 height 8
click at [715, 262] on link "Approve" at bounding box center [723, 258] width 29 height 9
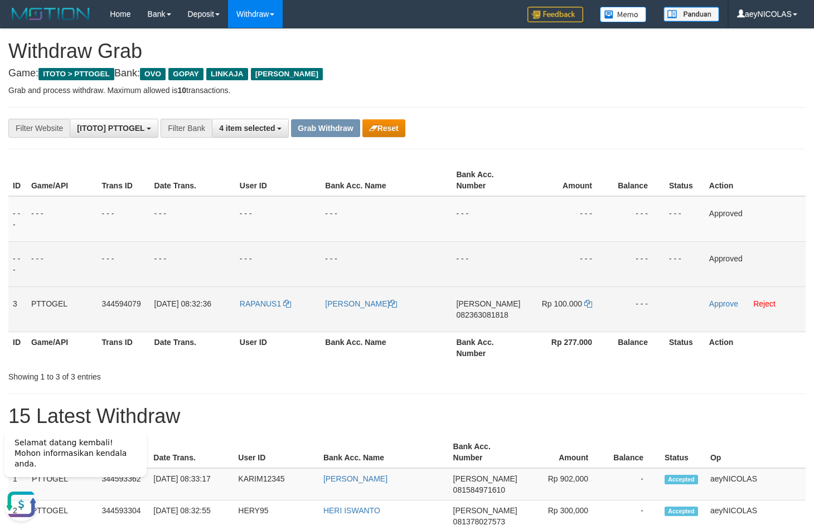
click at [471, 311] on td "DANA 082363081818" at bounding box center [487, 308] width 73 height 45
click at [474, 314] on span "082363081818" at bounding box center [482, 314] width 52 height 9
copy span "082363081818"
click at [715, 265] on td "Approved" at bounding box center [754, 263] width 101 height 45
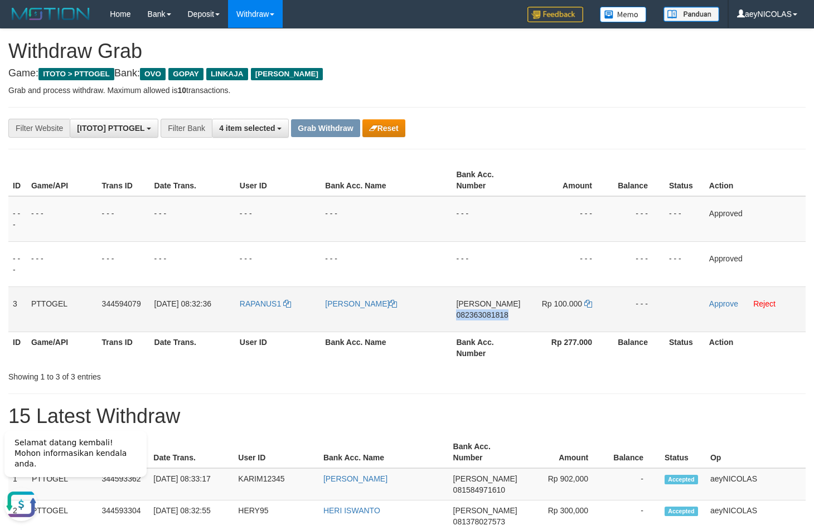
click at [593, 304] on td "Rp 100.000" at bounding box center [567, 308] width 84 height 45
click at [590, 304] on icon at bounding box center [588, 304] width 8 height 8
click at [712, 306] on link "Approve" at bounding box center [723, 303] width 29 height 9
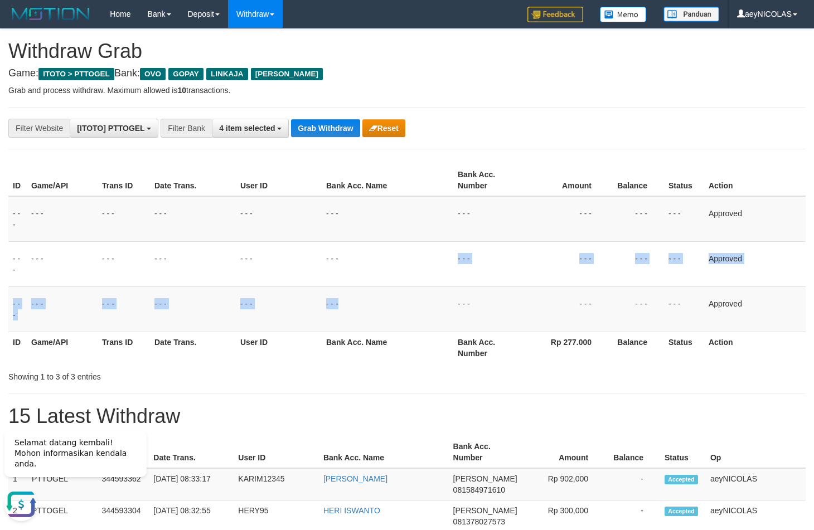
drag, startPoint x: 340, startPoint y: 289, endPoint x: 338, endPoint y: 183, distance: 105.3
click at [342, 281] on tbody "- - - - - - - - - - - - - - - - - - - - - - - - - - - - - - Approved - - - - - …" at bounding box center [406, 264] width 797 height 136
click at [311, 136] on button "Grab Withdraw" at bounding box center [325, 128] width 69 height 18
drag, startPoint x: 311, startPoint y: 134, endPoint x: 276, endPoint y: 163, distance: 45.9
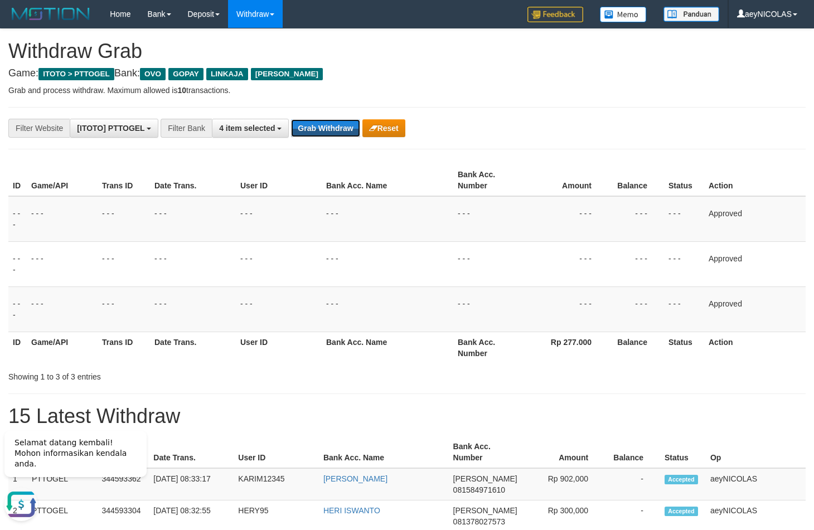
click at [311, 136] on button "Grab Withdraw" at bounding box center [325, 128] width 69 height 18
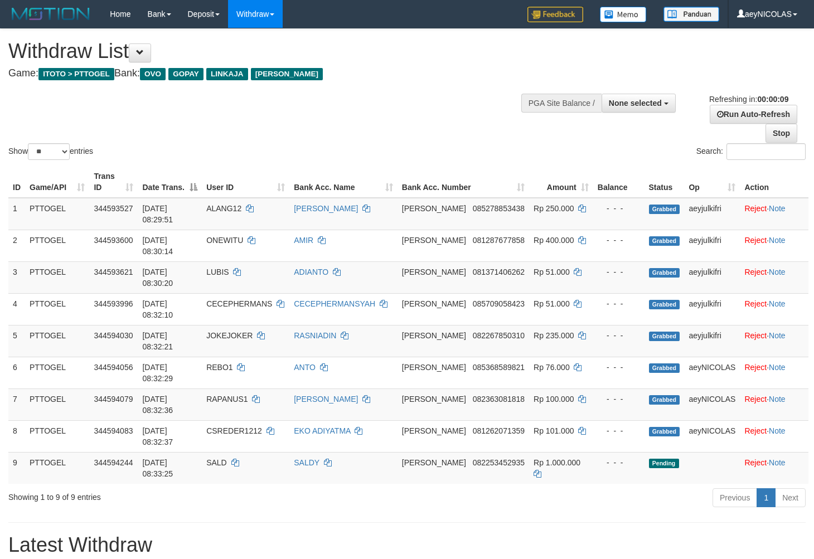
select select
select select "**"
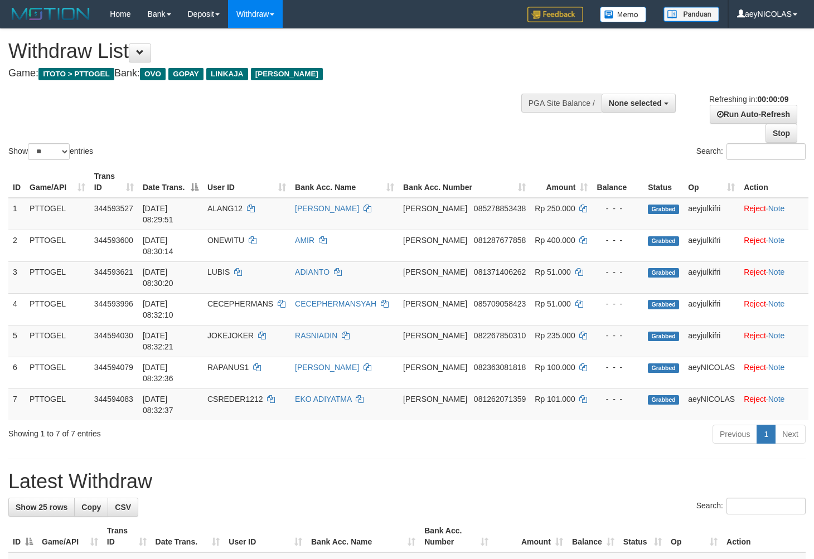
select select
select select "**"
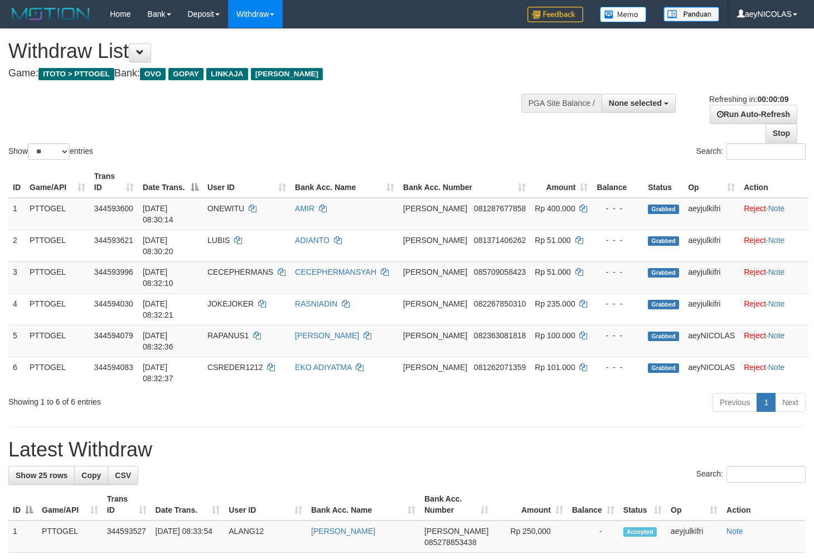
select select
select select "**"
select select
select select "**"
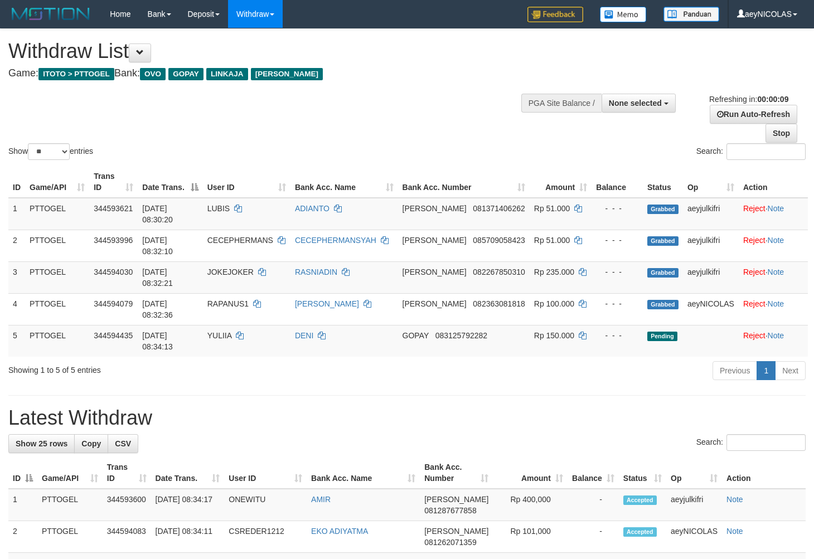
select select
select select "**"
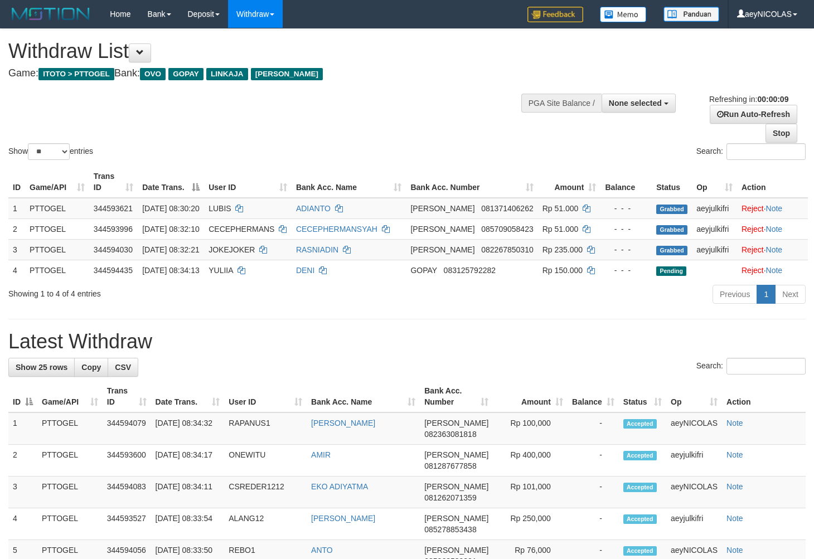
select select
select select "**"
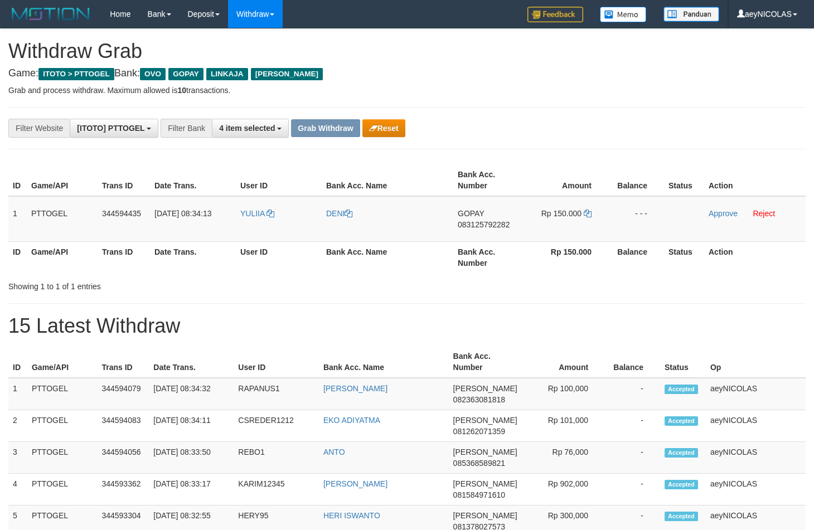
scroll to position [155, 0]
drag, startPoint x: 606, startPoint y: 278, endPoint x: 318, endPoint y: 226, distance: 293.3
click at [603, 278] on div "Showing 1 to 1 of 1 entries" at bounding box center [407, 284] width 814 height 16
drag, startPoint x: 271, startPoint y: 225, endPoint x: 568, endPoint y: 228, distance: 297.6
click at [568, 228] on tr "1 PTTOGEL 344594435 [DATE] 08:34:13 YULIIA DENI GOPAY 083125792282 Rp 150.000 -…" at bounding box center [406, 219] width 797 height 46
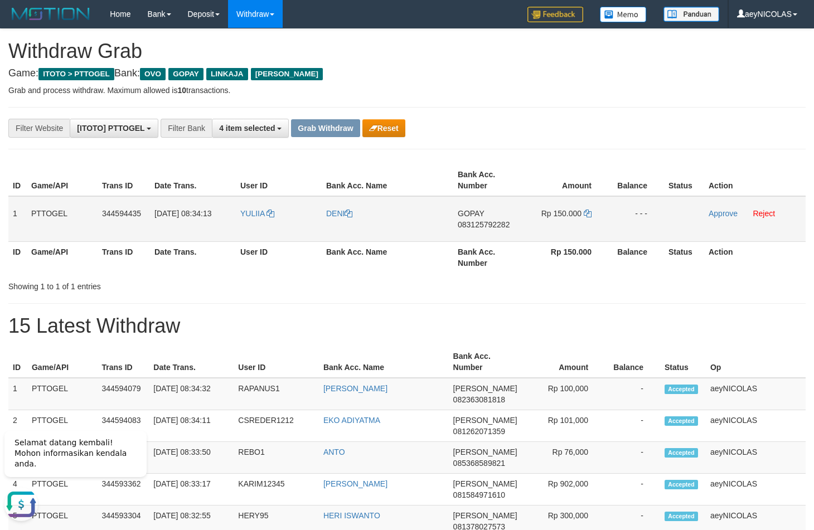
copy tr
drag, startPoint x: 485, startPoint y: 215, endPoint x: 486, endPoint y: 228, distance: 14.0
click at [485, 216] on td "GOPAY 083125792282" at bounding box center [488, 219] width 71 height 46
click at [487, 228] on span "083125792282" at bounding box center [483, 224] width 52 height 9
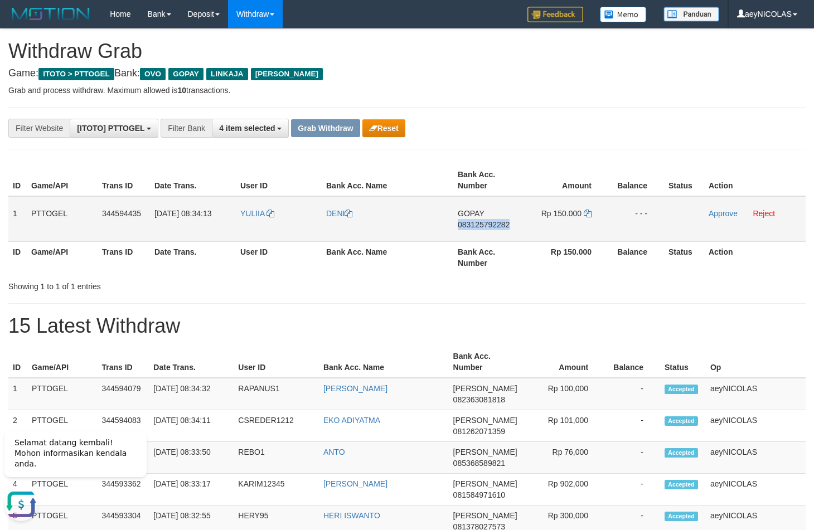
click at [487, 228] on span "083125792282" at bounding box center [483, 224] width 52 height 9
copy span "083125792282"
click at [766, 209] on td "Approve Reject" at bounding box center [754, 219] width 101 height 46
click at [766, 211] on link "Reject" at bounding box center [763, 213] width 22 height 9
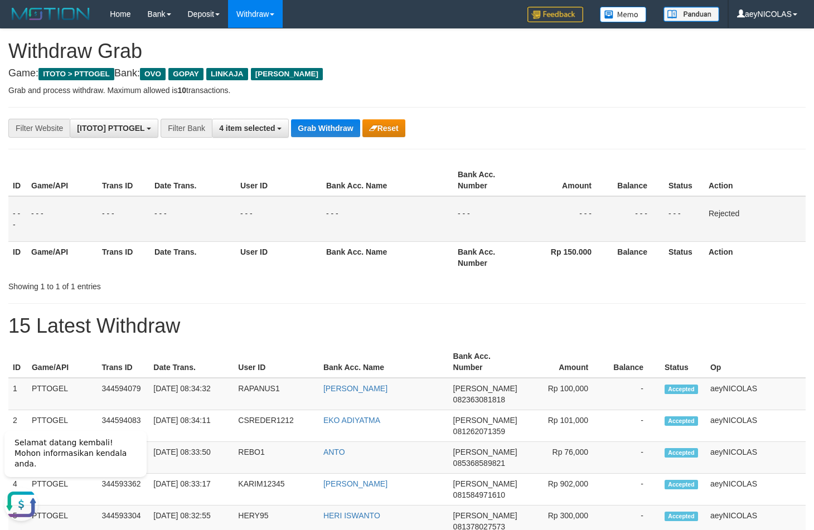
drag, startPoint x: 482, startPoint y: 280, endPoint x: 355, endPoint y: 147, distance: 183.7
click at [481, 280] on div "Showing 1 to 1 of 1 entries" at bounding box center [407, 284] width 814 height 16
click at [343, 130] on button "Grab Withdraw" at bounding box center [325, 128] width 69 height 18
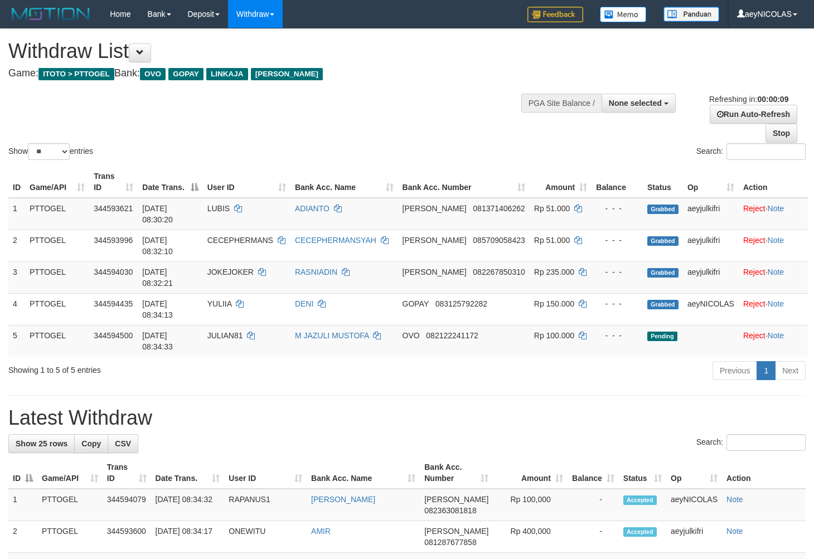
select select
select select "**"
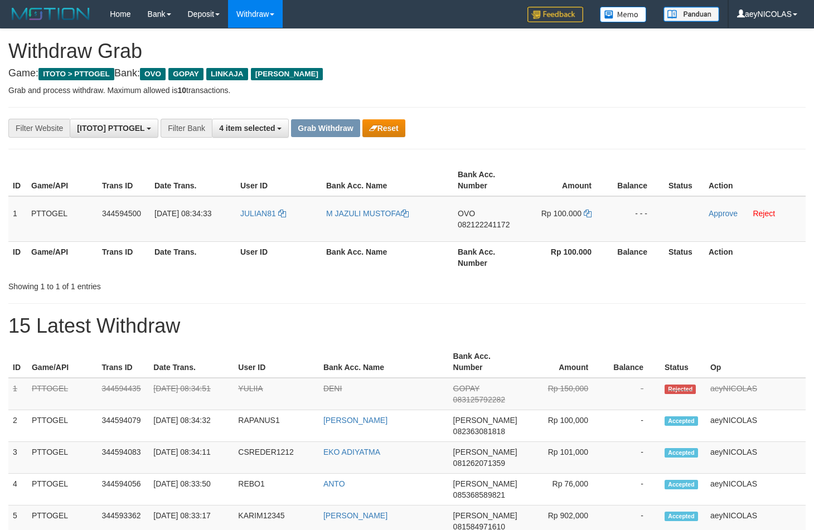
scroll to position [155, 0]
click at [512, 259] on th "Bank Acc. Number" at bounding box center [488, 257] width 71 height 32
drag, startPoint x: 261, startPoint y: 231, endPoint x: 527, endPoint y: 221, distance: 265.4
click at [527, 221] on tr "1 PTTOGEL 344594500 [DATE] 08:34:33 JULIAN81 M JAZULI MUSTOFA OVO 082122241172 …" at bounding box center [406, 219] width 797 height 46
copy tr
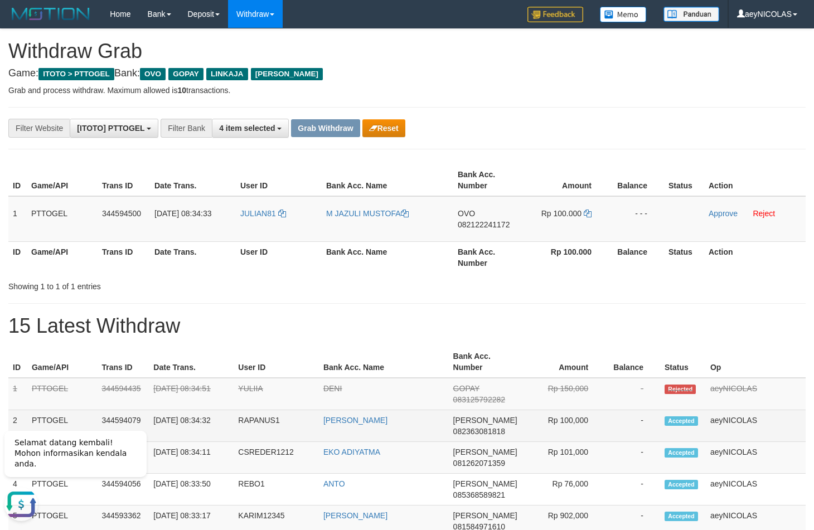
scroll to position [0, 0]
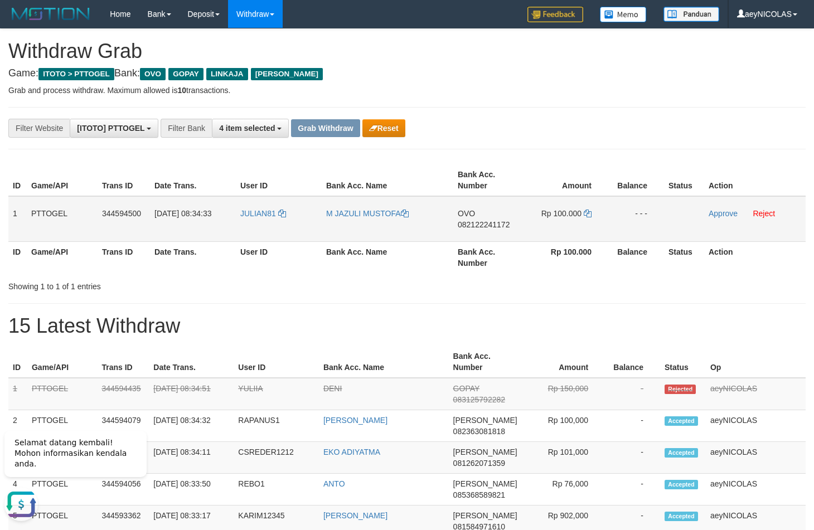
click at [493, 225] on span "082122241172" at bounding box center [483, 224] width 52 height 9
copy tr
click at [493, 225] on span "082122241172" at bounding box center [483, 224] width 52 height 9
copy span "082122241172"
click at [446, 259] on th "Bank Acc. Name" at bounding box center [387, 257] width 131 height 32
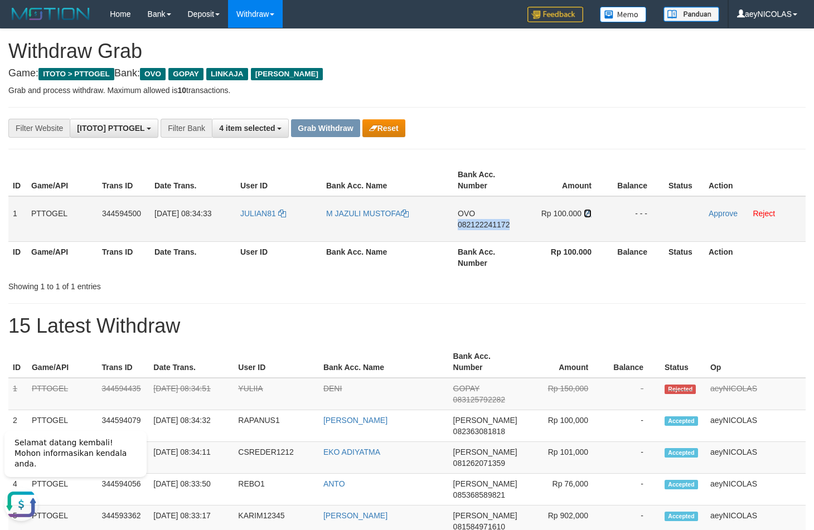
click at [586, 215] on icon at bounding box center [587, 214] width 8 height 8
copy span "082122241172"
click at [586, 215] on icon at bounding box center [587, 214] width 8 height 8
drag, startPoint x: 586, startPoint y: 215, endPoint x: 705, endPoint y: 215, distance: 119.2
click at [588, 215] on icon at bounding box center [587, 214] width 8 height 8
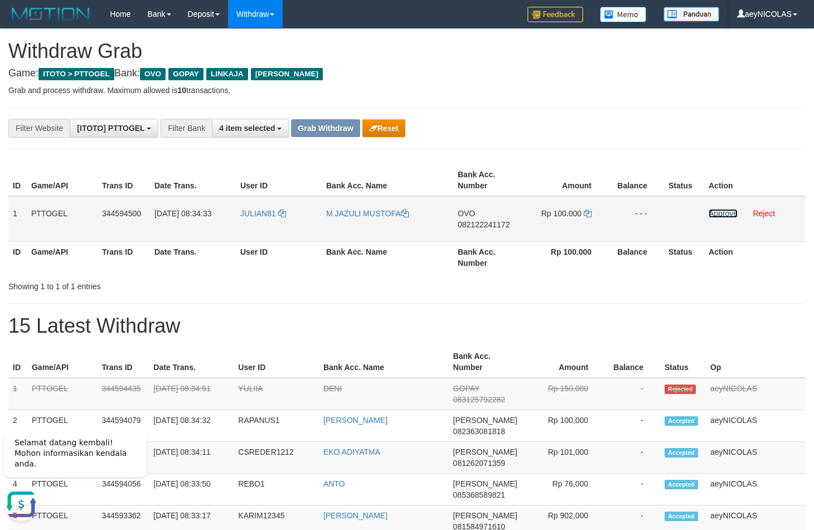
click at [725, 217] on link "Approve" at bounding box center [722, 213] width 29 height 9
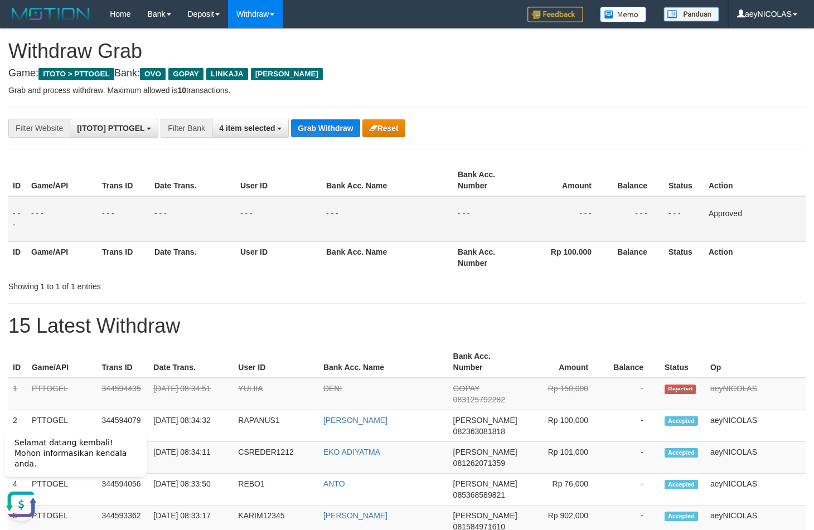
click at [463, 254] on th "Bank Acc. Number" at bounding box center [488, 257] width 71 height 32
click at [316, 121] on button "Grab Withdraw" at bounding box center [325, 128] width 69 height 18
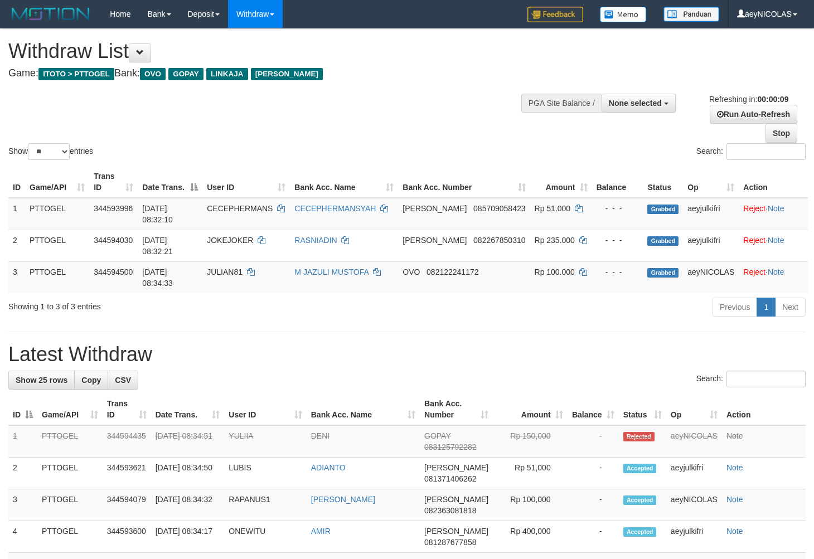
select select
select select "**"
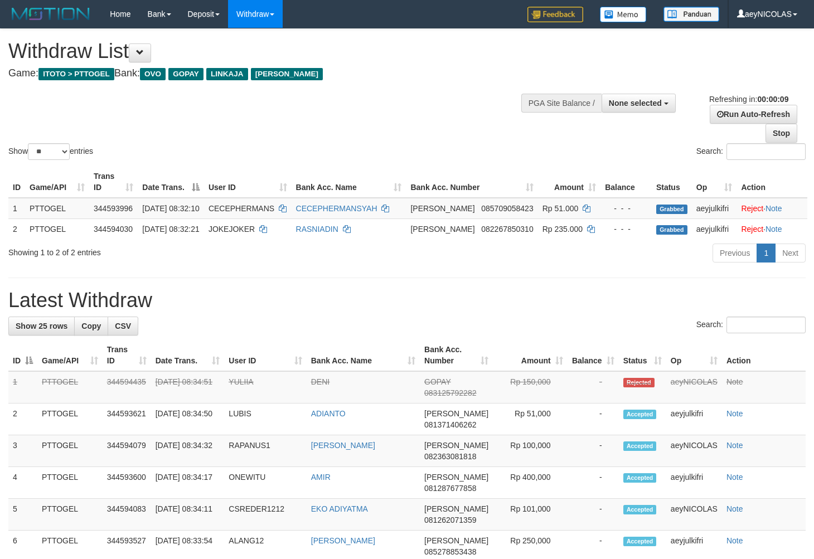
select select
select select "**"
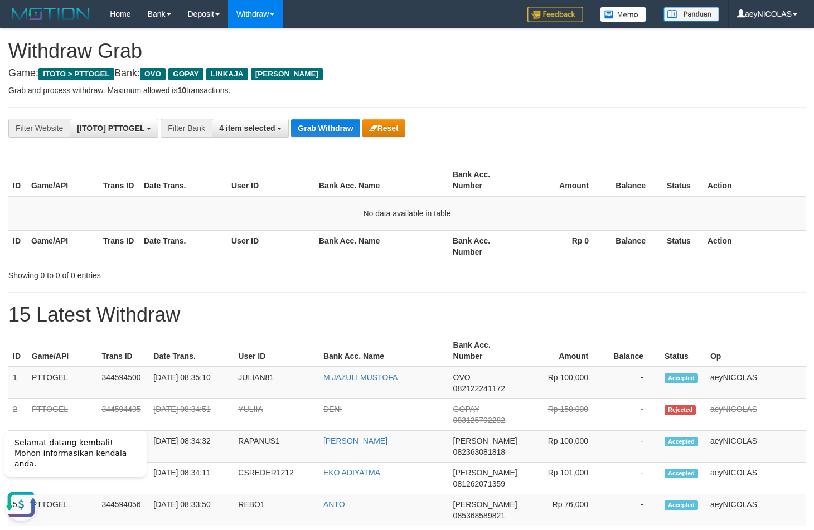
click at [438, 265] on div "ID Game/API Trans ID Date Trans. User ID Bank Acc. Name Bank Acc. Number Amount…" at bounding box center [407, 213] width 814 height 104
click at [320, 125] on button "Grab Withdraw" at bounding box center [325, 128] width 69 height 18
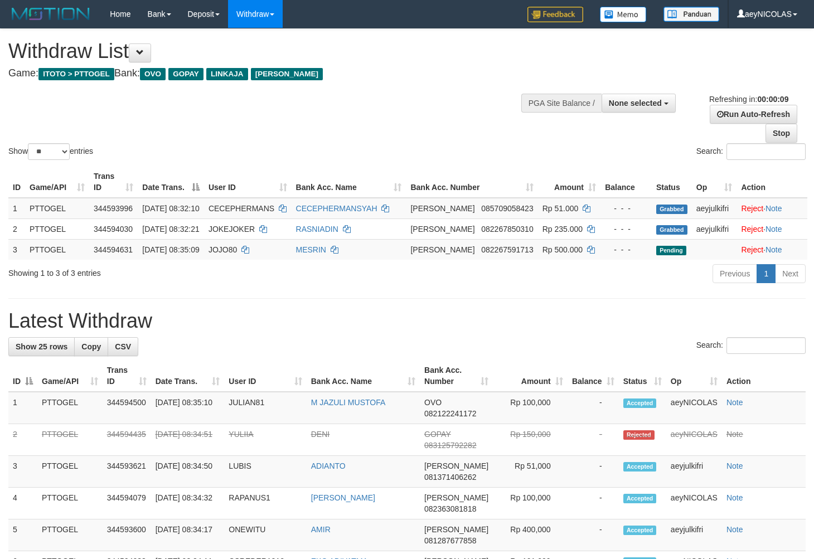
select select
select select "**"
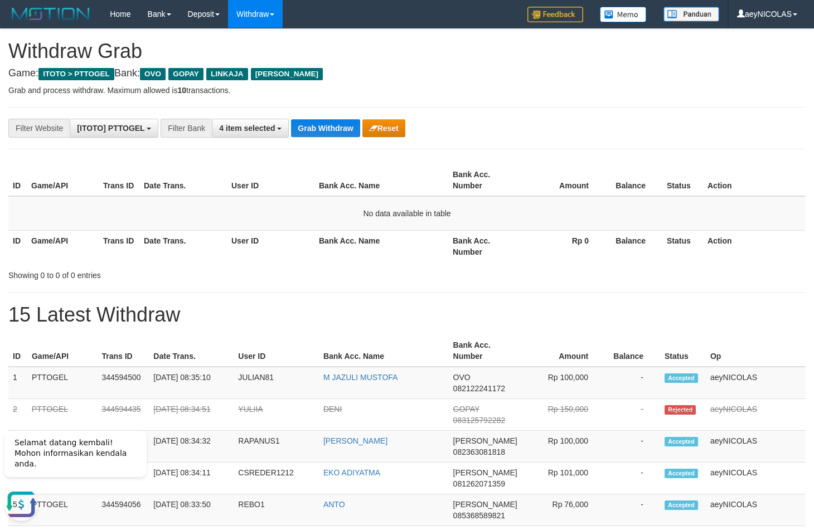
drag, startPoint x: 476, startPoint y: 233, endPoint x: 436, endPoint y: 164, distance: 80.4
click at [477, 231] on table "ID Game/API Trans ID Date Trans. User ID Bank Acc. Name Bank Acc. Number Amount…" at bounding box center [406, 213] width 797 height 98
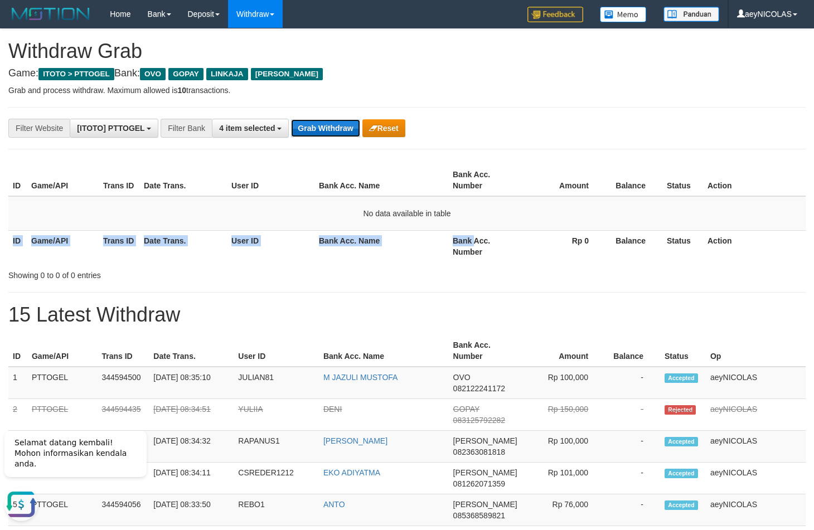
click at [350, 126] on button "Grab Withdraw" at bounding box center [325, 128] width 69 height 18
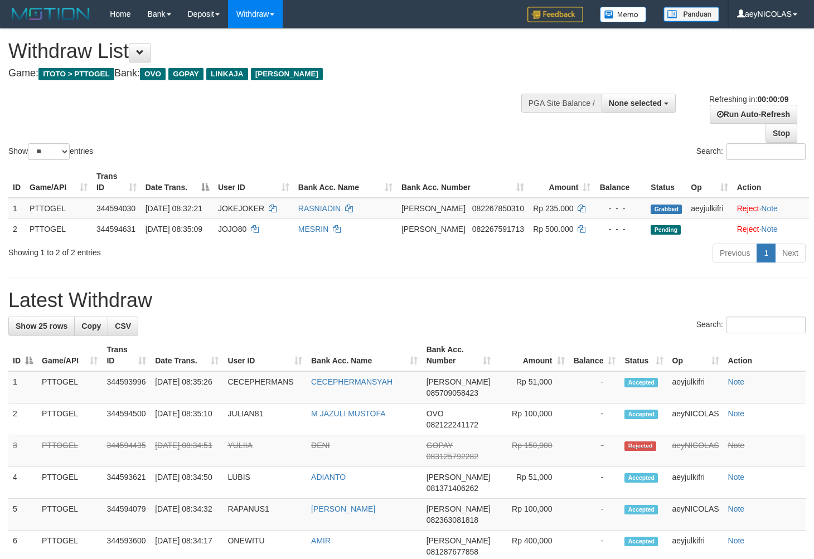
select select
select select "**"
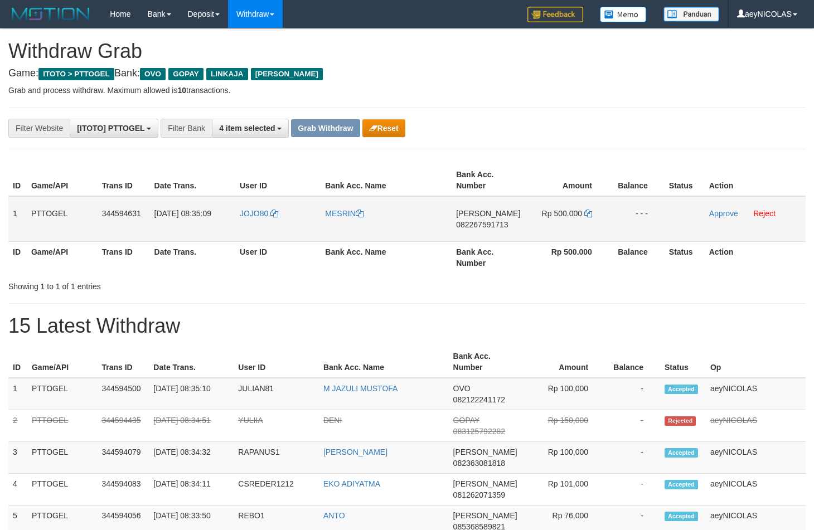
scroll to position [155, 0]
drag, startPoint x: 259, startPoint y: 225, endPoint x: 549, endPoint y: 212, distance: 290.6
click at [549, 212] on tr "1 PTTOGEL 344594631 [DATE] 08:35:09 JOJO80 MESRIN [PERSON_NAME] 082267591713 Rp…" at bounding box center [406, 219] width 797 height 46
copy tr
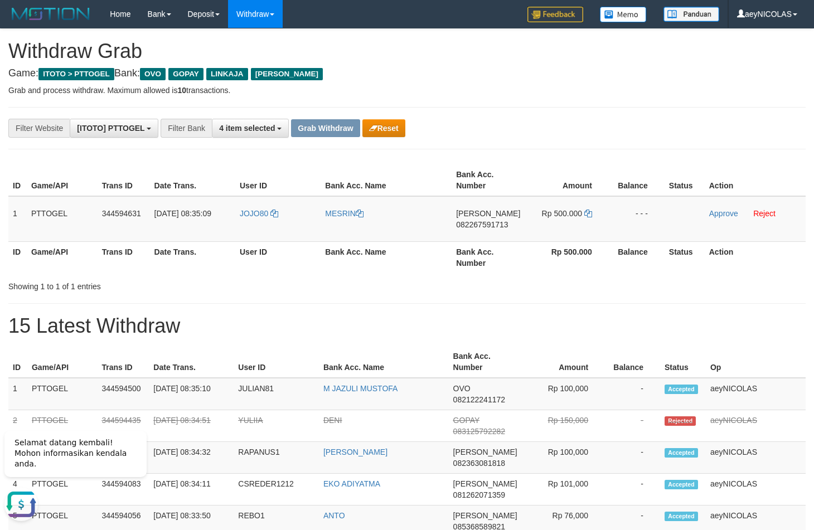
click at [481, 284] on div "Showing 1 to 1 of 1 entries" at bounding box center [407, 284] width 814 height 16
drag, startPoint x: 274, startPoint y: 231, endPoint x: 537, endPoint y: 229, distance: 263.6
click at [537, 229] on tr "1 PTTOGEL 344594631 [DATE] 08:35:09 JOJO80 MESRIN [PERSON_NAME] 082267591713 Rp…" at bounding box center [406, 219] width 797 height 46
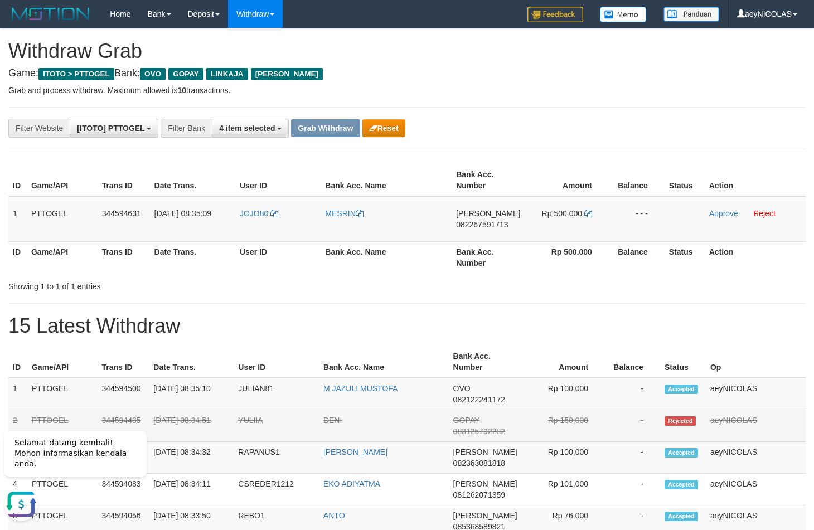
copy tr
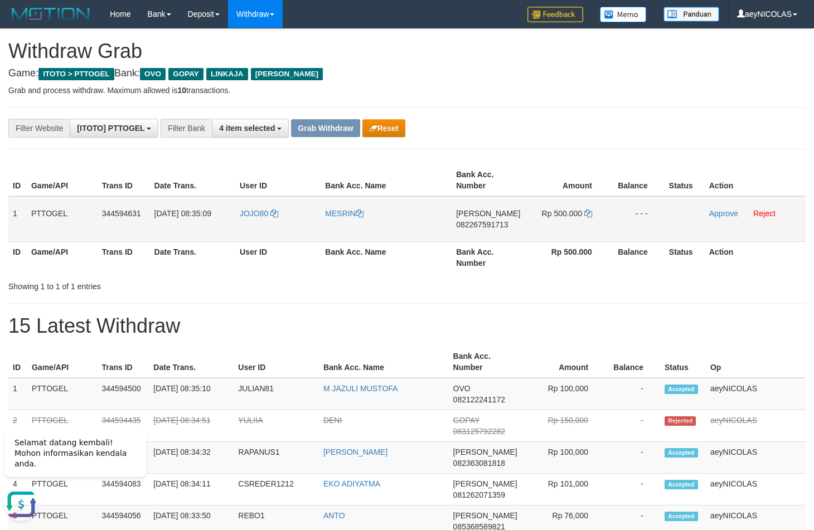
click at [461, 227] on span "082267591713" at bounding box center [482, 224] width 52 height 9
copy tr
click at [461, 227] on span "082267591713" at bounding box center [482, 224] width 52 height 9
copy span "082267591713"
click at [481, 223] on span "082267591713" at bounding box center [482, 224] width 52 height 9
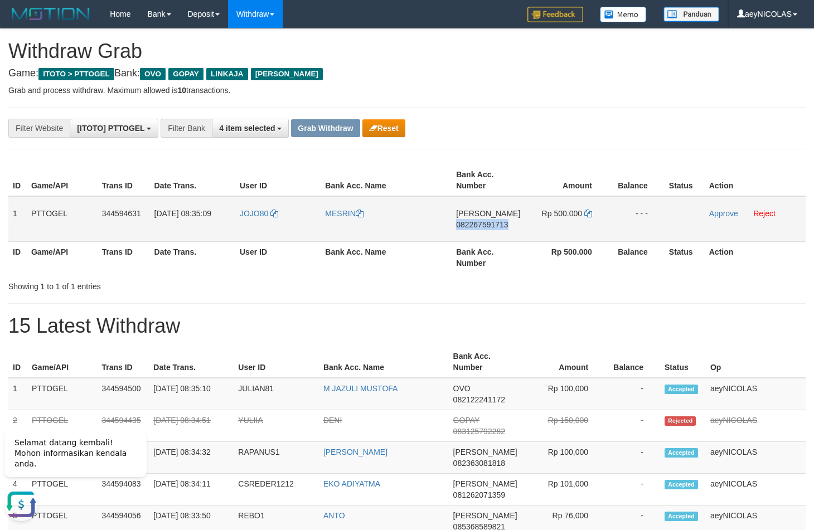
drag, startPoint x: 481, startPoint y: 223, endPoint x: 476, endPoint y: 240, distance: 17.3
click at [483, 225] on span "082267591713" at bounding box center [482, 224] width 52 height 9
copy span "082267591713"
click at [471, 284] on div "Showing 1 to 1 of 1 entries" at bounding box center [407, 284] width 814 height 16
click at [584, 215] on icon at bounding box center [588, 214] width 8 height 8
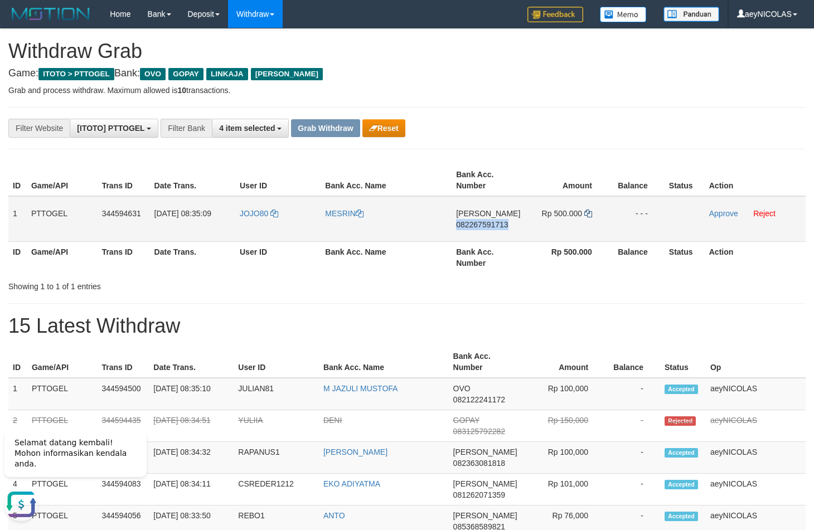
copy span "082267591713"
click at [590, 215] on icon at bounding box center [588, 214] width 8 height 8
click at [734, 212] on link "Approve" at bounding box center [723, 213] width 29 height 9
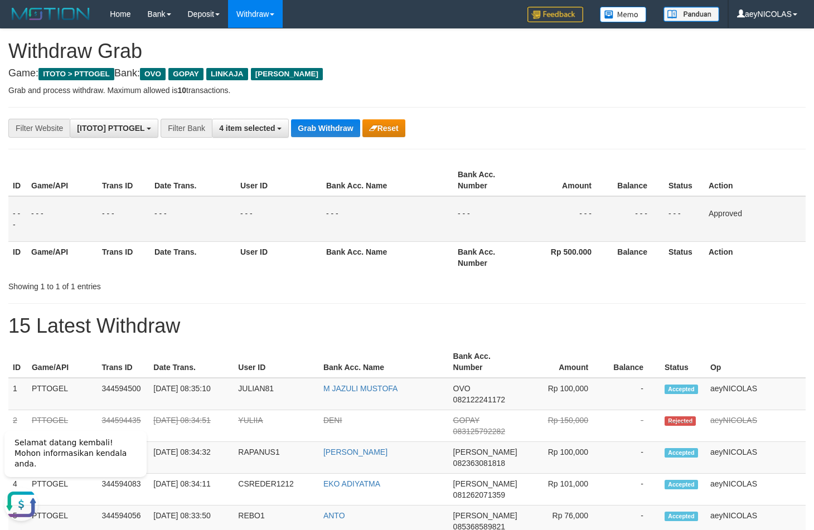
click at [455, 215] on td "- - -" at bounding box center [488, 219] width 71 height 46
click at [335, 133] on button "Grab Withdraw" at bounding box center [325, 128] width 69 height 18
drag, startPoint x: 335, startPoint y: 133, endPoint x: 5, endPoint y: 295, distance: 367.8
click at [334, 133] on button "Grab Withdraw" at bounding box center [325, 128] width 69 height 18
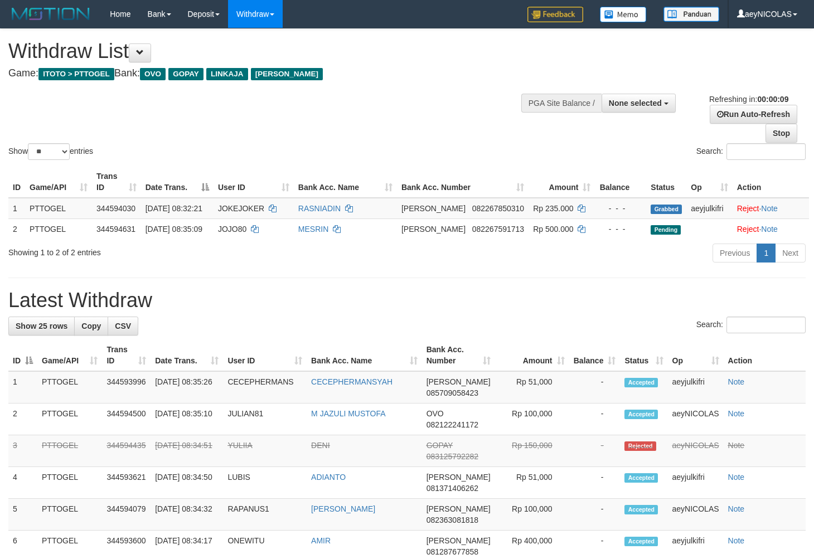
select select
select select "**"
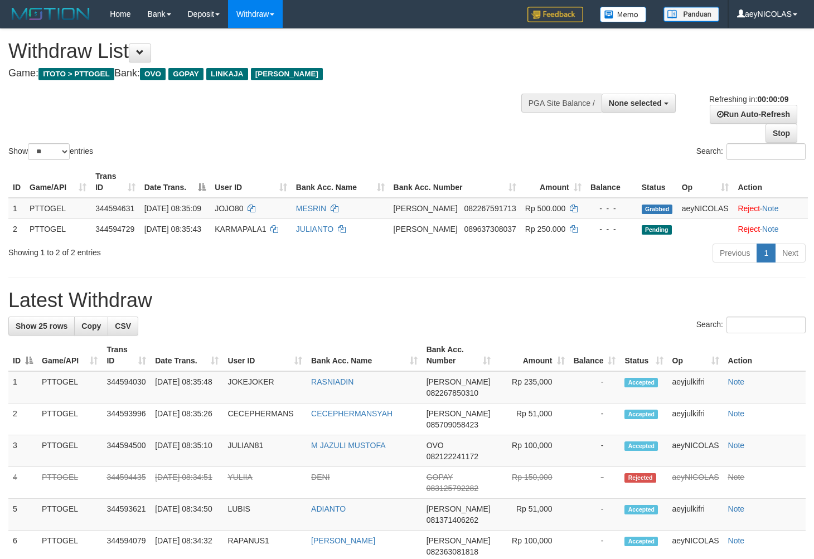
select select
select select "**"
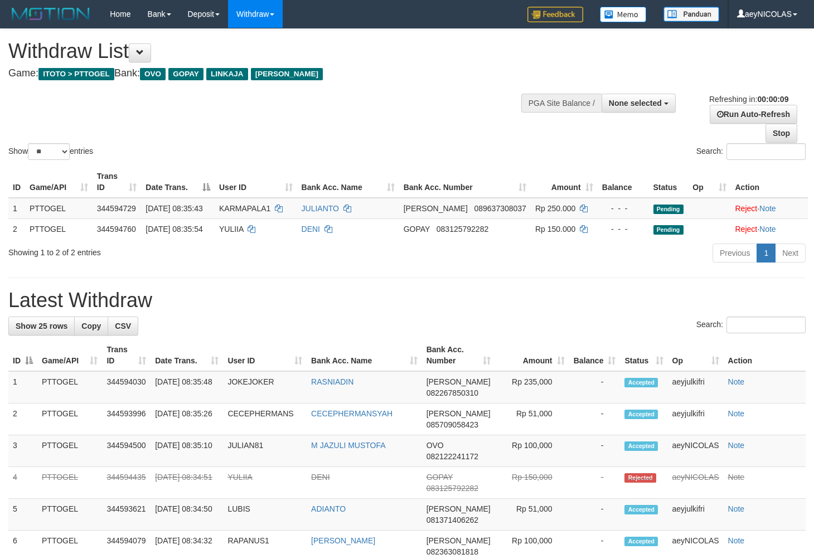
select select
select select "**"
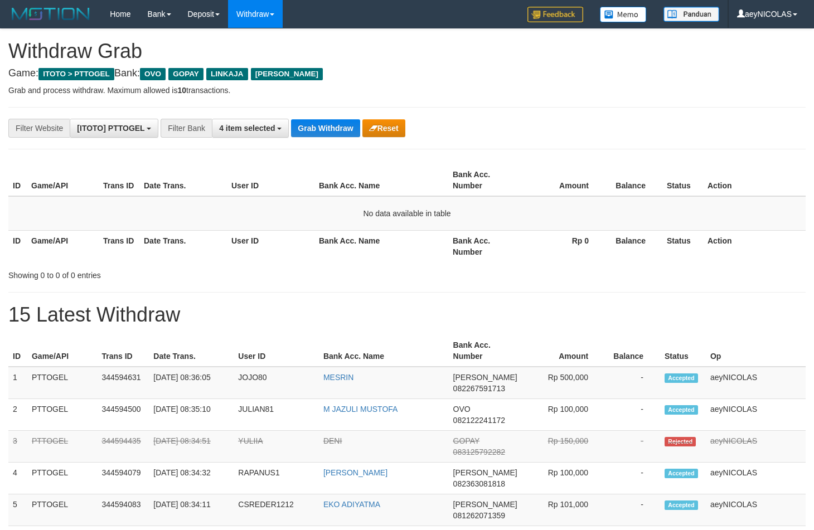
scroll to position [155, 0]
drag, startPoint x: 486, startPoint y: 256, endPoint x: 435, endPoint y: 228, distance: 58.6
click at [467, 246] on th "Bank Acc. Number" at bounding box center [484, 246] width 72 height 32
click at [307, 130] on button "Grab Withdraw" at bounding box center [325, 128] width 69 height 18
drag, startPoint x: 307, startPoint y: 130, endPoint x: 134, endPoint y: 378, distance: 303.0
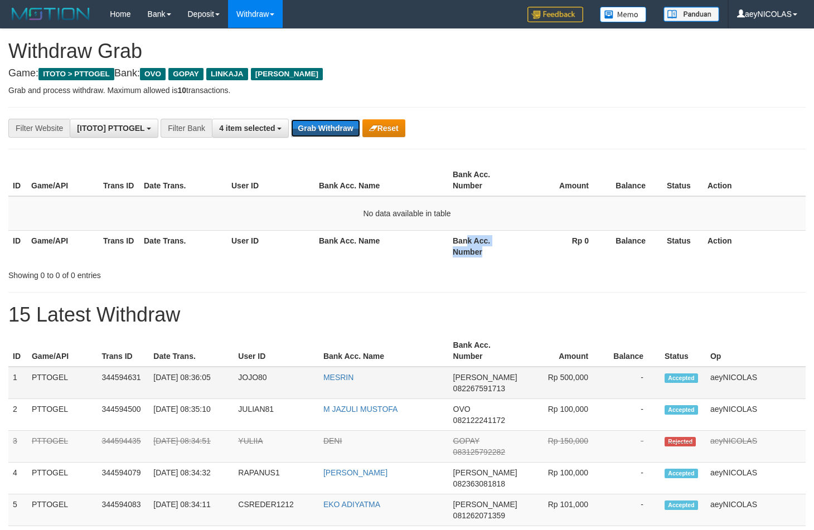
click at [305, 134] on button "Grab Withdraw" at bounding box center [325, 128] width 69 height 18
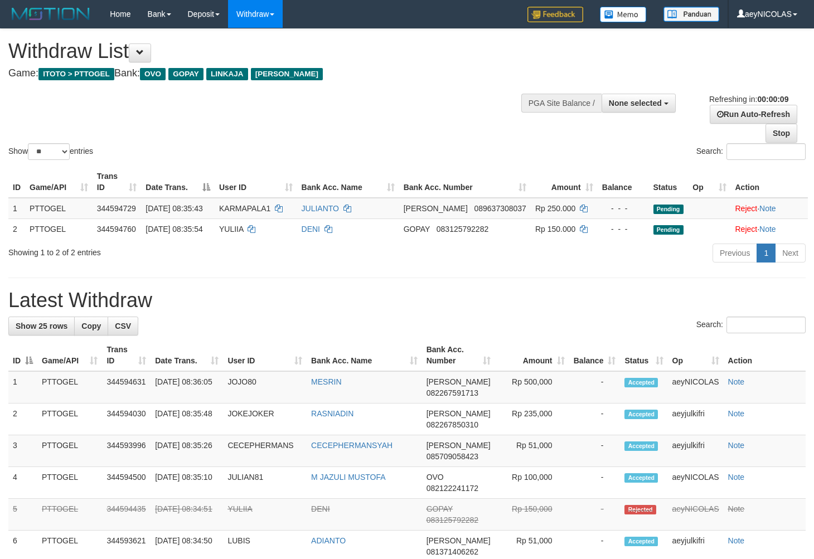
select select
select select "**"
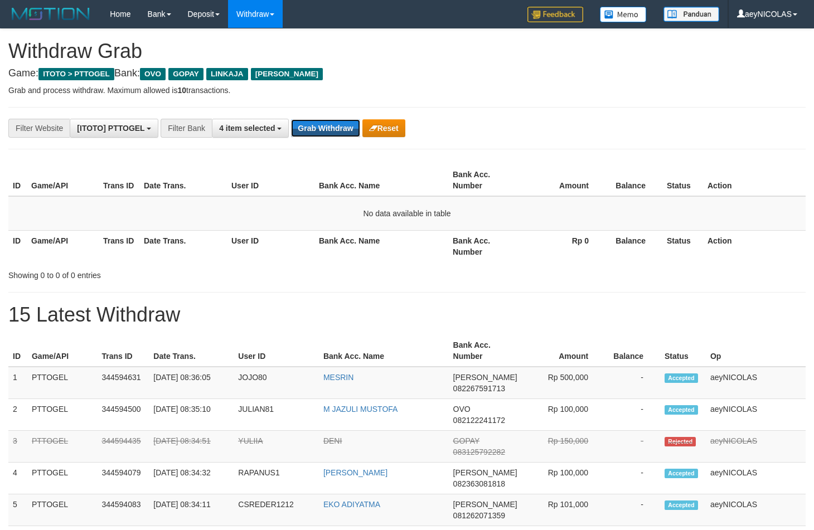
scroll to position [155, 0]
click at [310, 126] on button "Grab Withdraw" at bounding box center [325, 128] width 69 height 18
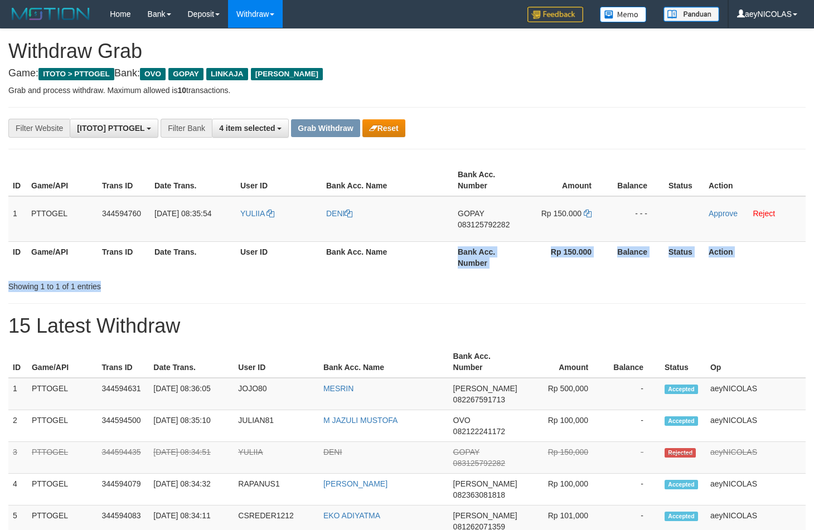
scroll to position [155, 0]
click at [279, 236] on td "YULIIA" at bounding box center [279, 219] width 86 height 46
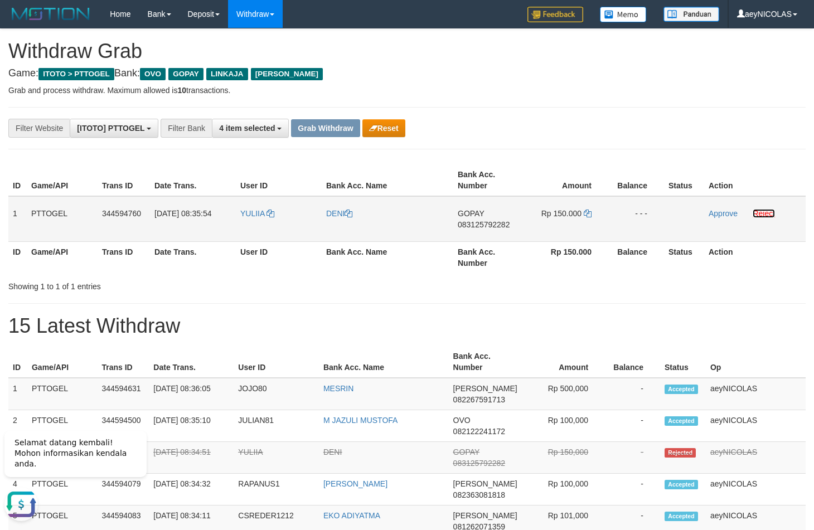
click at [761, 214] on link "Reject" at bounding box center [763, 213] width 22 height 9
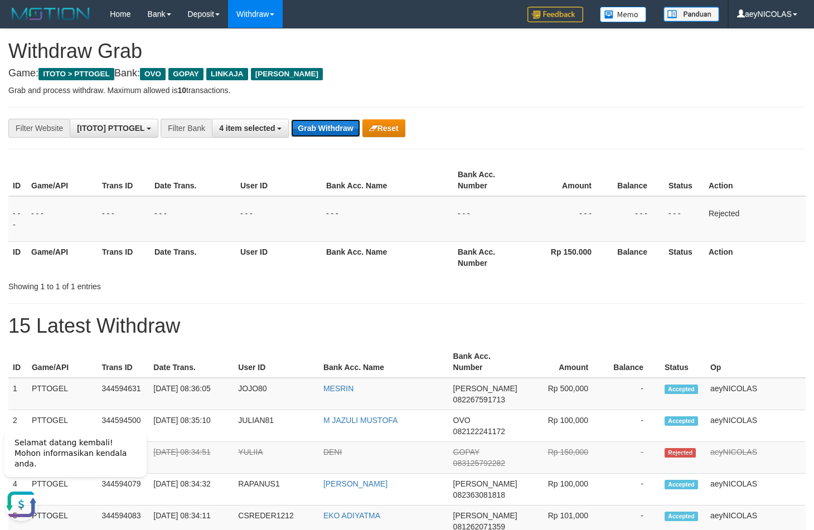
click at [342, 133] on button "Grab Withdraw" at bounding box center [325, 128] width 69 height 18
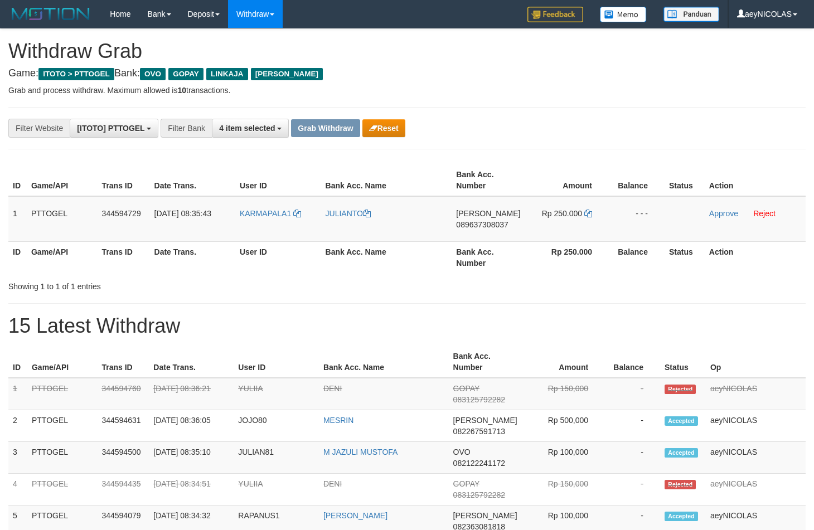
scroll to position [155, 0]
drag, startPoint x: 274, startPoint y: 228, endPoint x: 388, endPoint y: 296, distance: 132.9
click at [542, 215] on tr "1 PTTOGEL 344594729 [DATE] 08:35:43 KARMAPALA1 [PERSON_NAME] 089637308037 Rp 25…" at bounding box center [406, 219] width 797 height 46
click at [461, 227] on span "089637308037" at bounding box center [482, 224] width 52 height 9
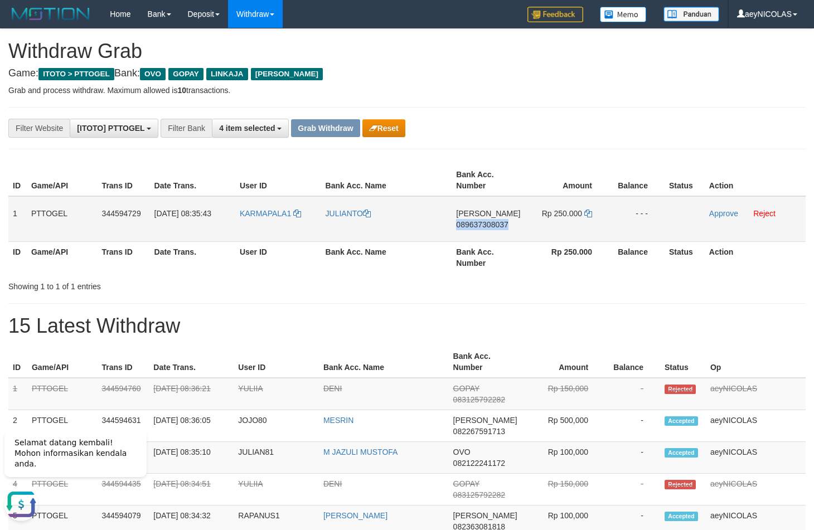
click at [461, 227] on span "089637308037" at bounding box center [482, 224] width 52 height 9
copy span "089637308037"
drag, startPoint x: 471, startPoint y: 233, endPoint x: 478, endPoint y: 225, distance: 10.3
click at [473, 232] on td "[PERSON_NAME] 089637308037" at bounding box center [487, 219] width 73 height 46
click at [478, 225] on span "089637308037" at bounding box center [482, 224] width 52 height 9
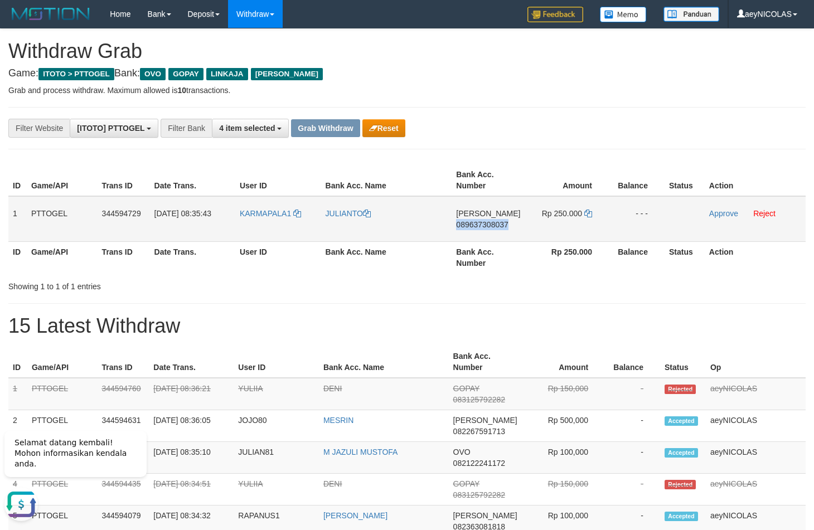
click at [478, 225] on span "089637308037" at bounding box center [482, 224] width 52 height 9
copy span "089637308037"
click at [382, 276] on div "ID Game/API Trans ID Date Trans. User ID Bank Acc. Name Bank Acc. Number Amount…" at bounding box center [407, 218] width 814 height 115
click at [588, 217] on icon at bounding box center [588, 214] width 8 height 8
copy span "089637308037"
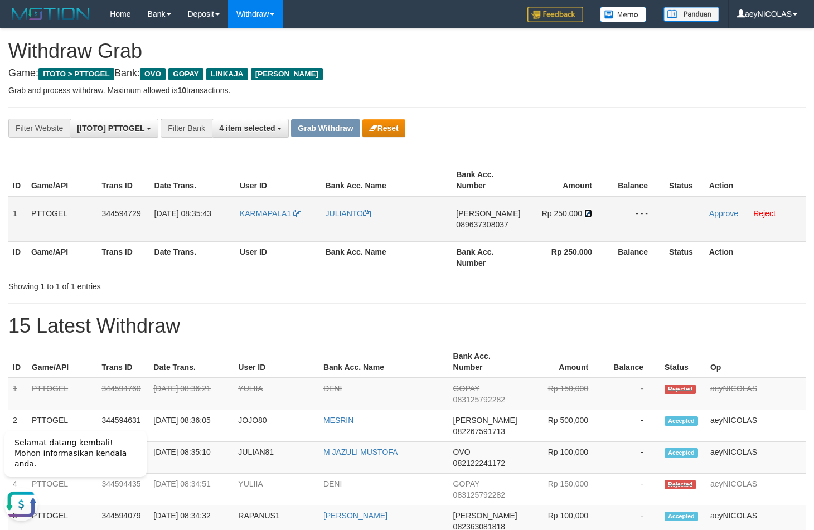
click at [588, 216] on icon at bounding box center [588, 214] width 8 height 8
click at [732, 210] on link "Approve" at bounding box center [723, 213] width 29 height 9
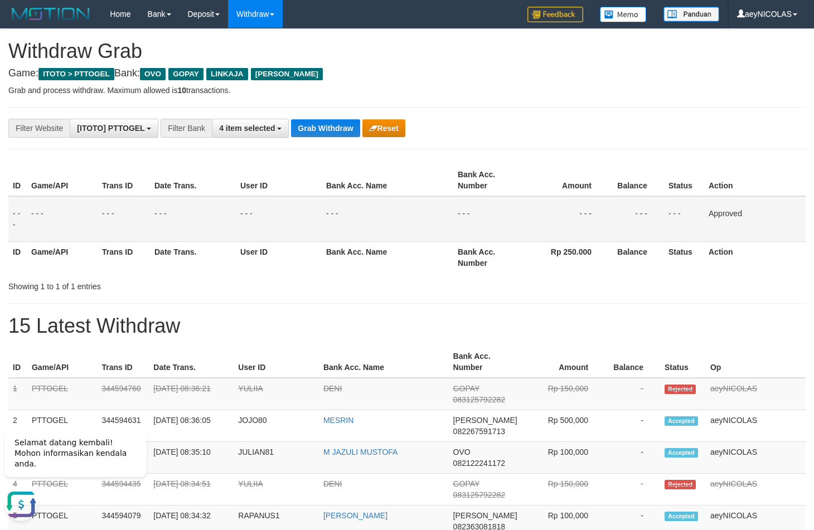
click at [442, 242] on th "Bank Acc. Name" at bounding box center [387, 257] width 131 height 32
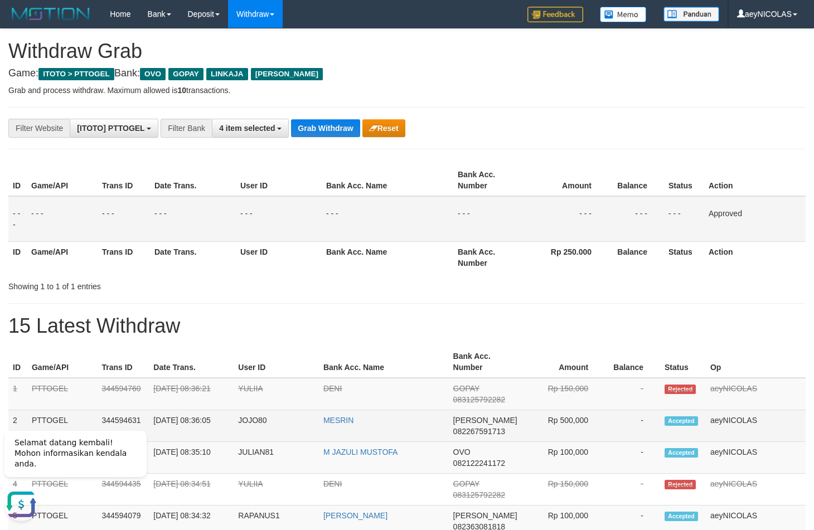
click at [488, 428] on span "082267591713" at bounding box center [479, 431] width 52 height 9
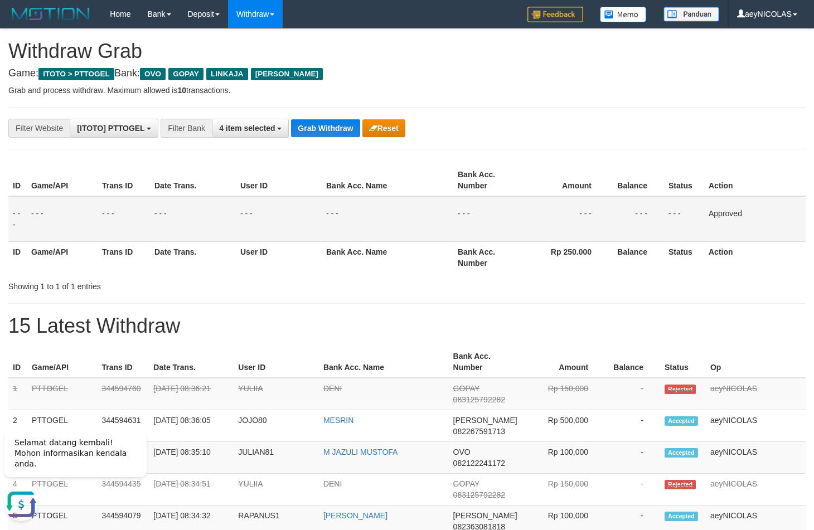
click at [334, 121] on button "Grab Withdraw" at bounding box center [325, 128] width 69 height 18
click at [600, 121] on div "**********" at bounding box center [339, 128] width 678 height 19
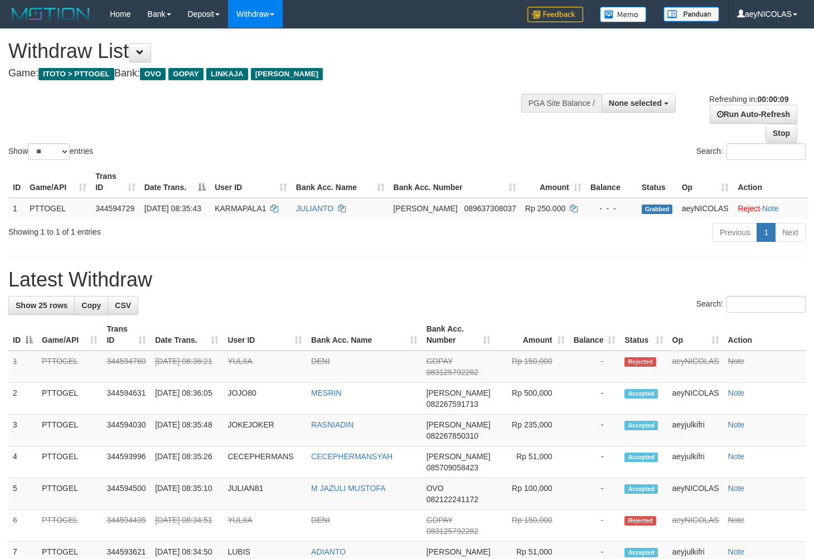
select select
select select "**"
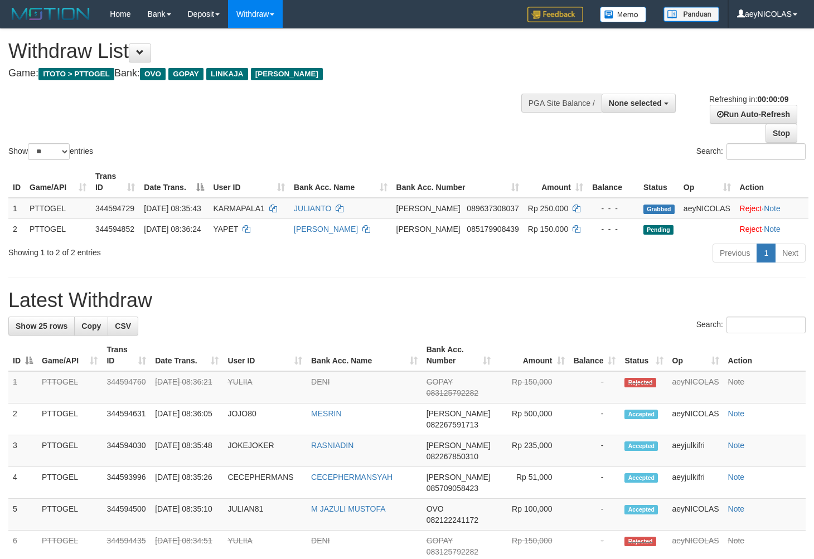
select select
select select "**"
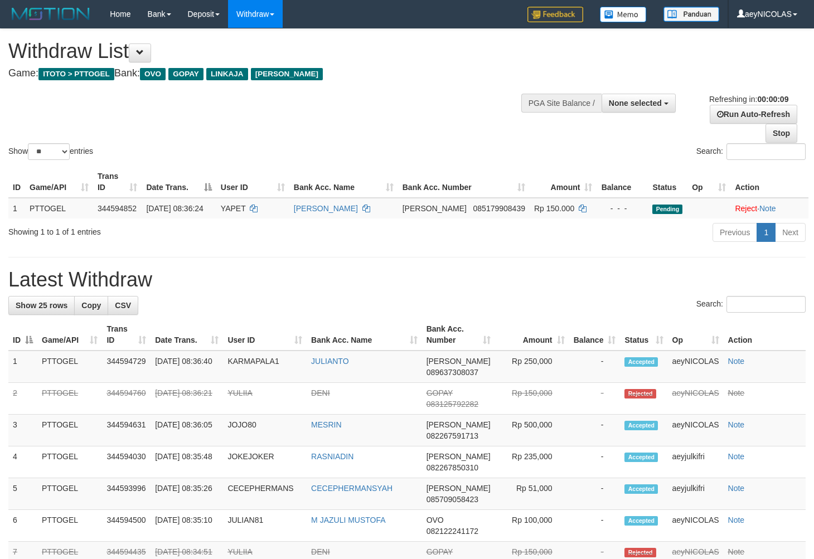
select select
select select "**"
select select
select select "**"
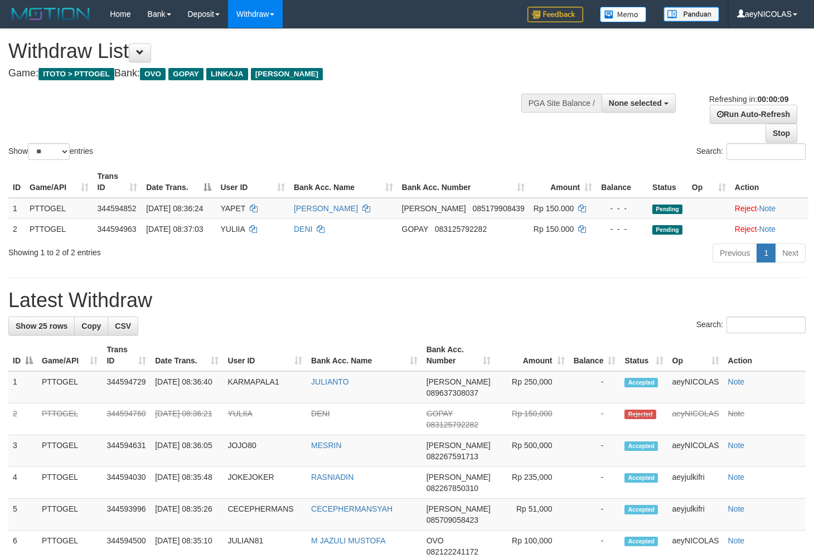
select select
select select "**"
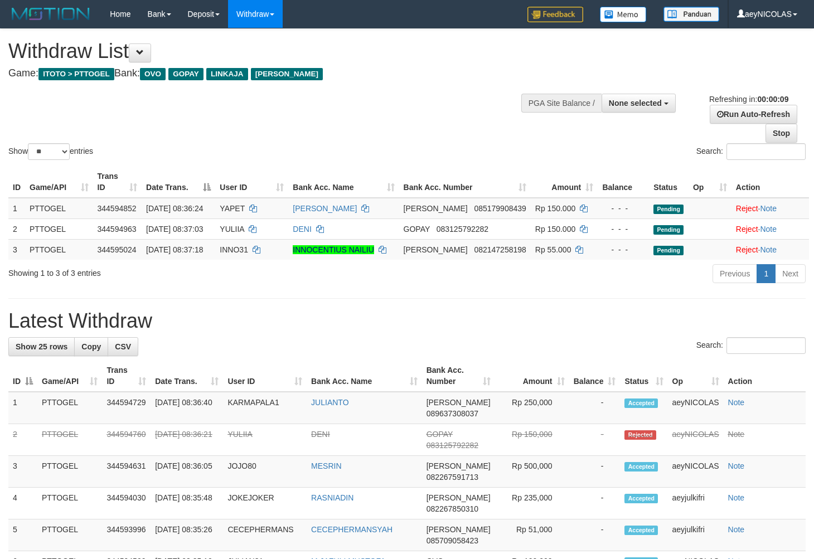
select select
select select "**"
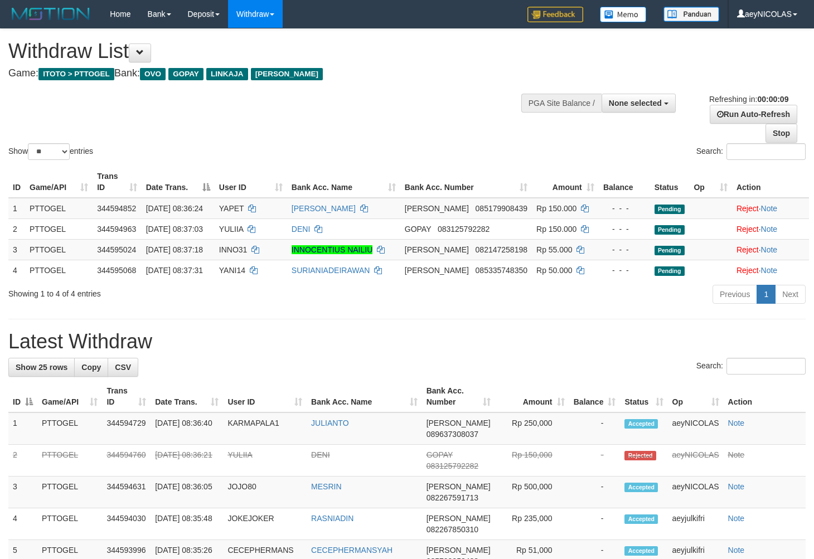
select select
select select "**"
select select
select select "**"
select select
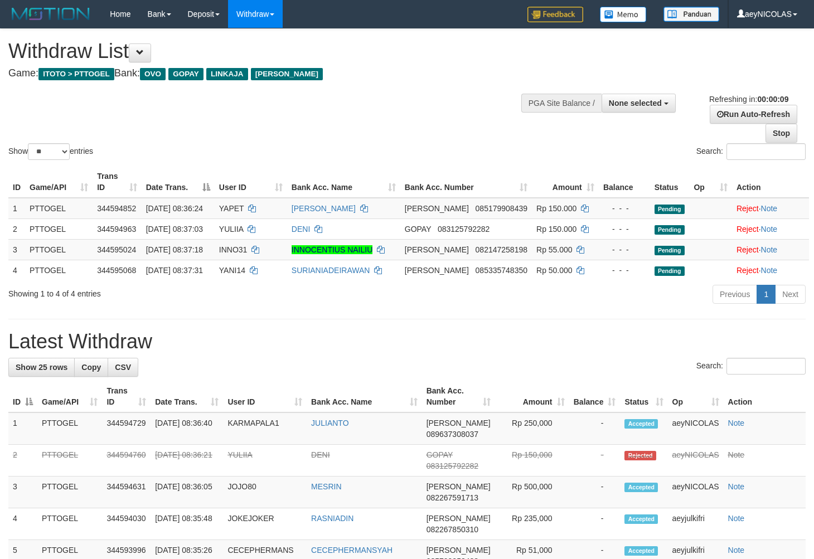
select select "**"
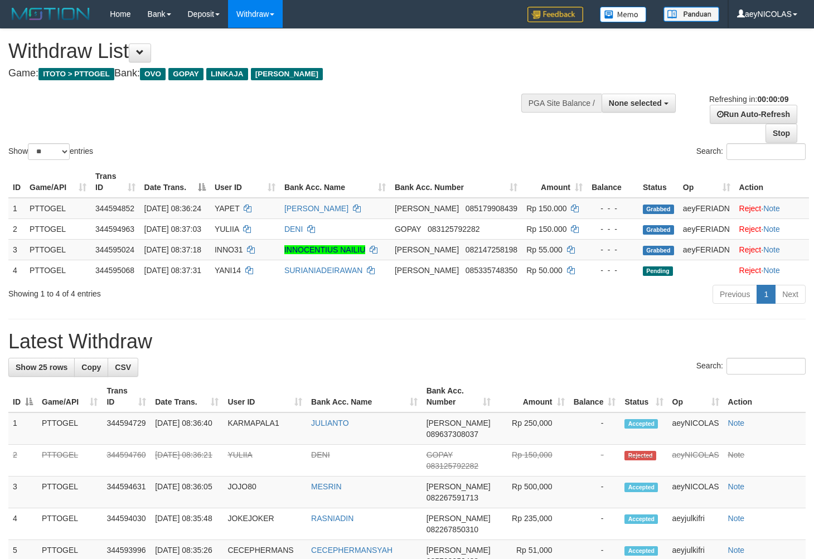
select select
select select "**"
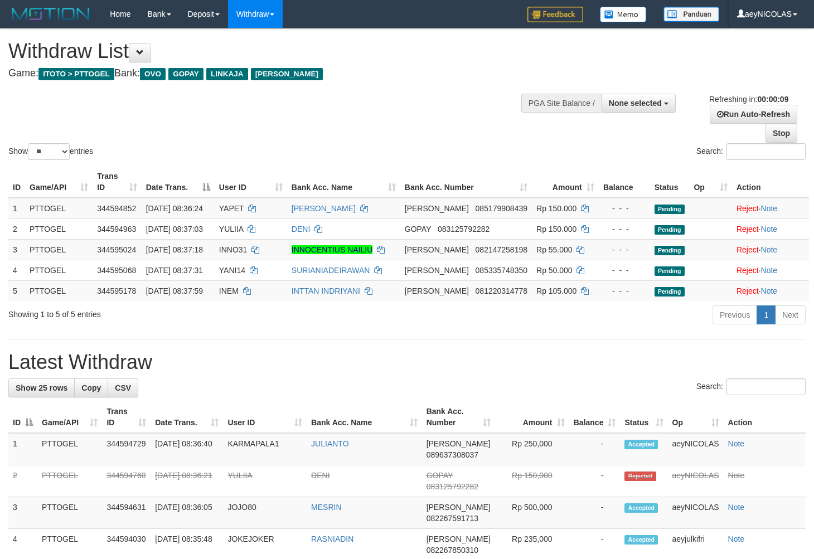
select select
select select "**"
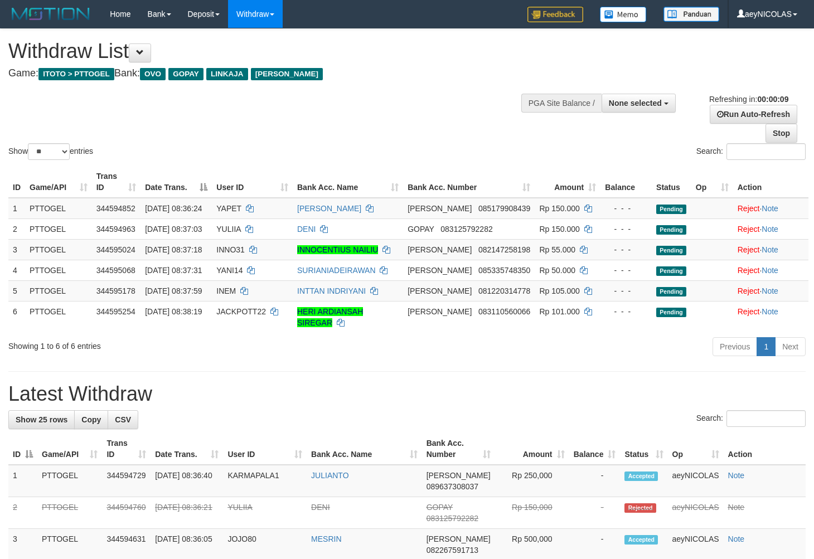
select select
select select "**"
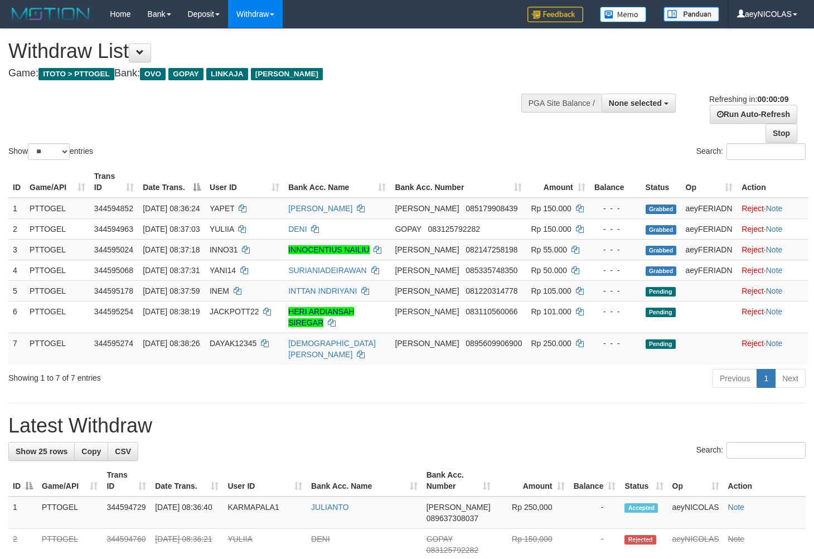
select select
select select "**"
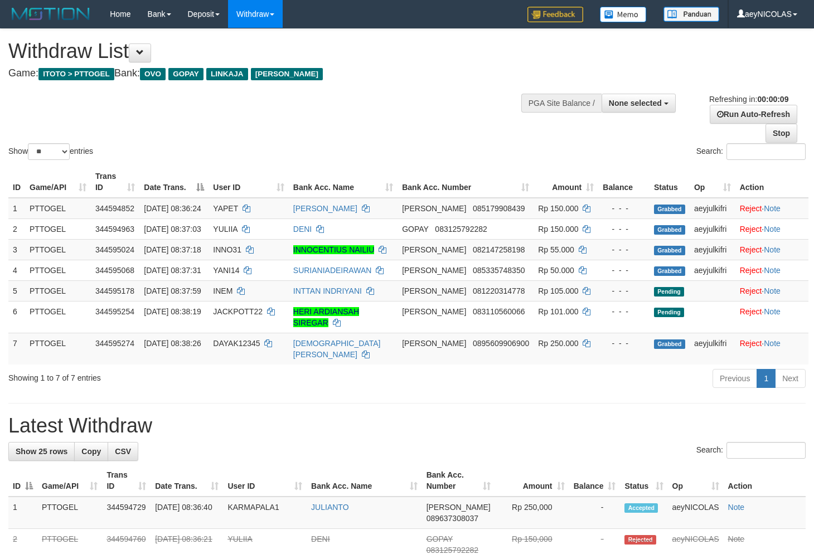
select select
select select "**"
select select
select select "**"
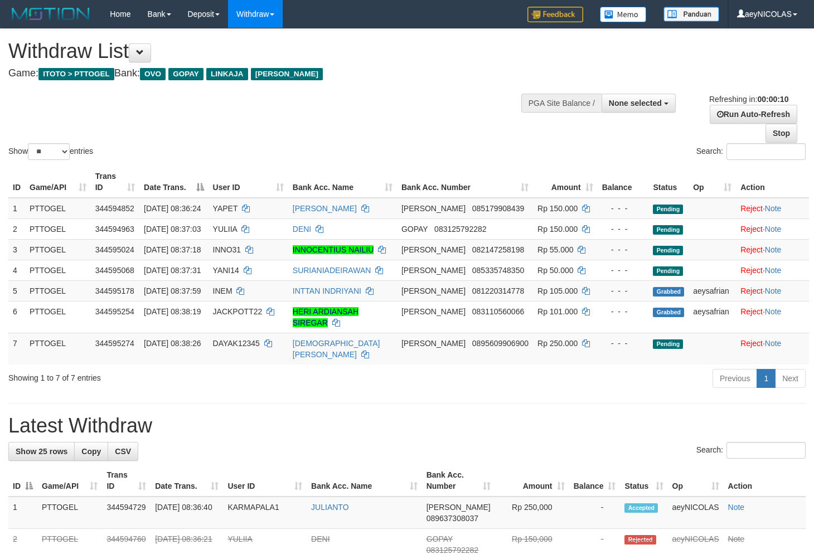
select select
select select "**"
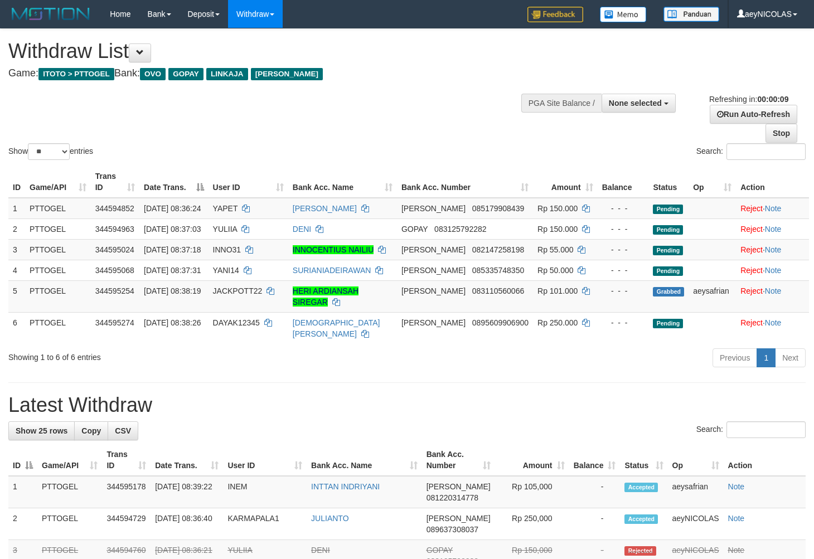
select select
select select "**"
select select
select select "**"
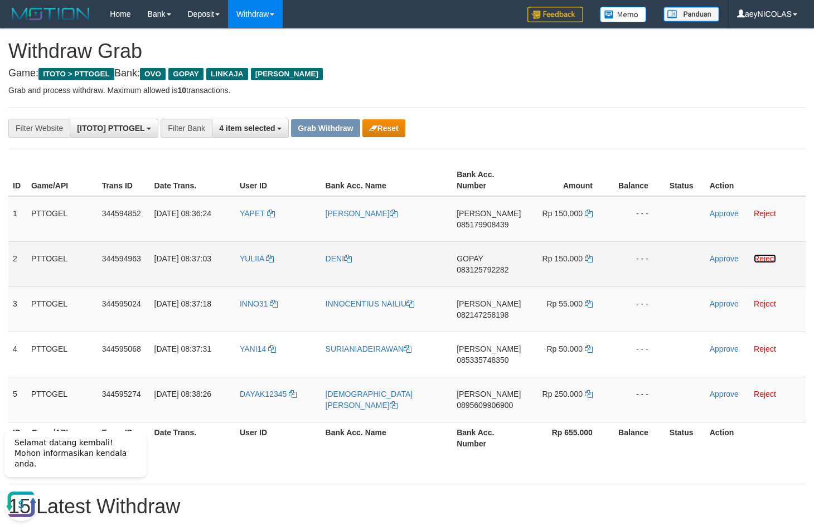
click at [764, 259] on link "Reject" at bounding box center [764, 258] width 22 height 9
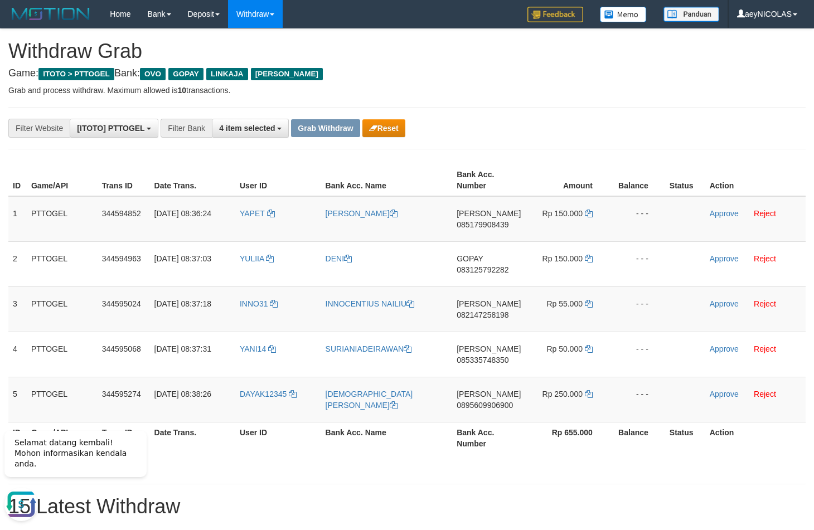
click at [503, 168] on th "Bank Acc. Number" at bounding box center [488, 180] width 73 height 32
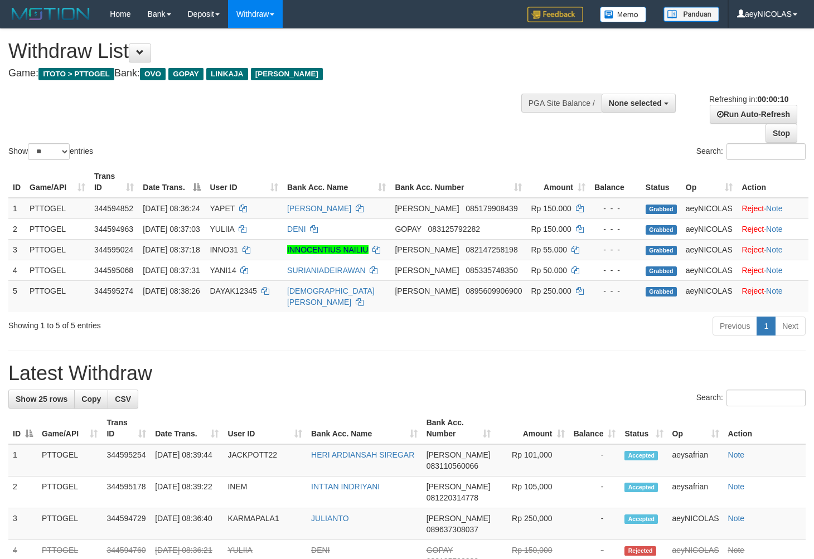
select select
select select "**"
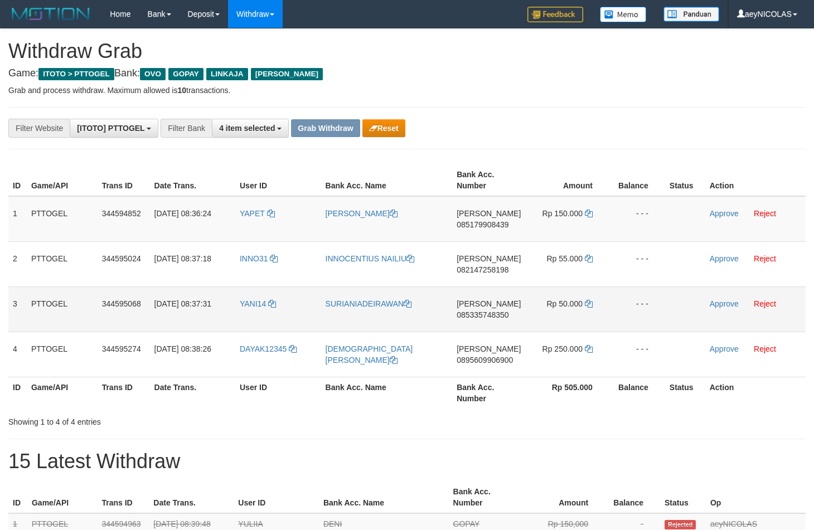
scroll to position [155, 0]
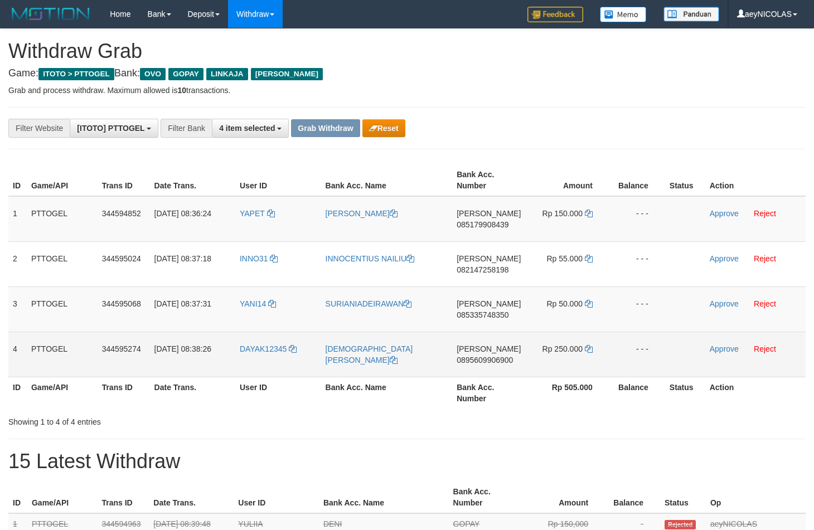
click at [554, 356] on tbody "1 PTTOGEL 344594852 [DATE] 08:36:24 [GEOGRAPHIC_DATA] [PERSON_NAME] [PERSON_NAM…" at bounding box center [406, 286] width 797 height 181
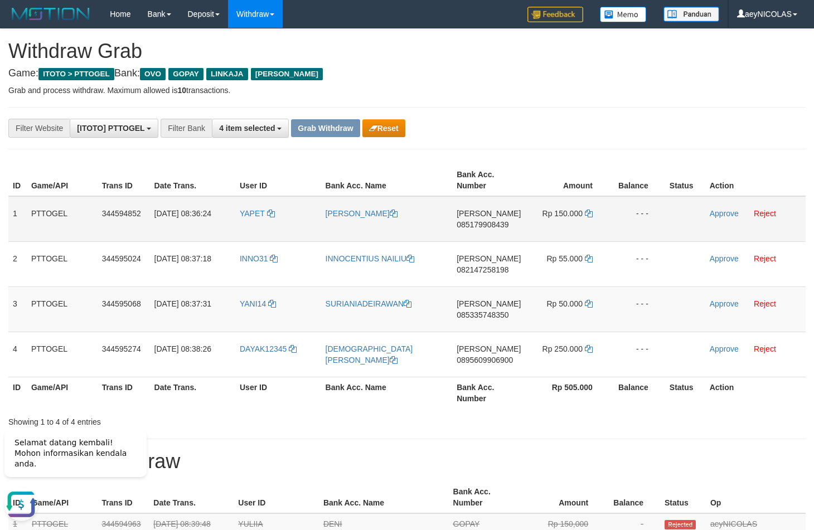
click at [489, 225] on span "085179908439" at bounding box center [482, 224] width 52 height 9
drag, startPoint x: 489, startPoint y: 225, endPoint x: 443, endPoint y: 284, distance: 75.0
click at [489, 226] on span "085179908439" at bounding box center [482, 224] width 52 height 9
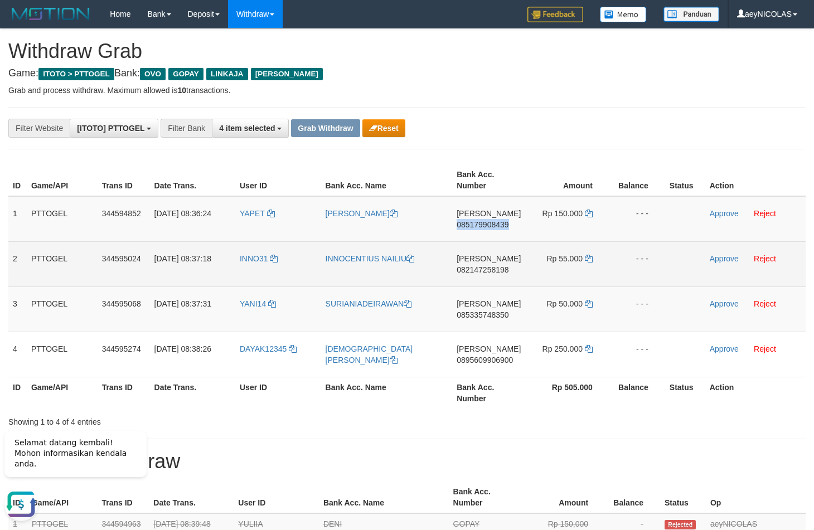
copy span "085179908439"
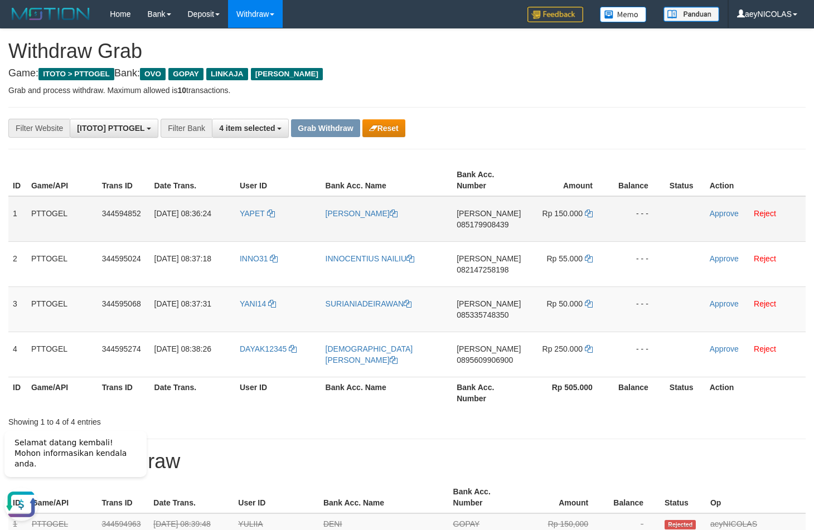
click at [471, 223] on span "085179908439" at bounding box center [482, 224] width 52 height 9
click at [473, 223] on span "085179908439" at bounding box center [482, 224] width 52 height 9
copy span "085179908439"
click at [592, 212] on td "Rp 150.000" at bounding box center [567, 219] width 84 height 46
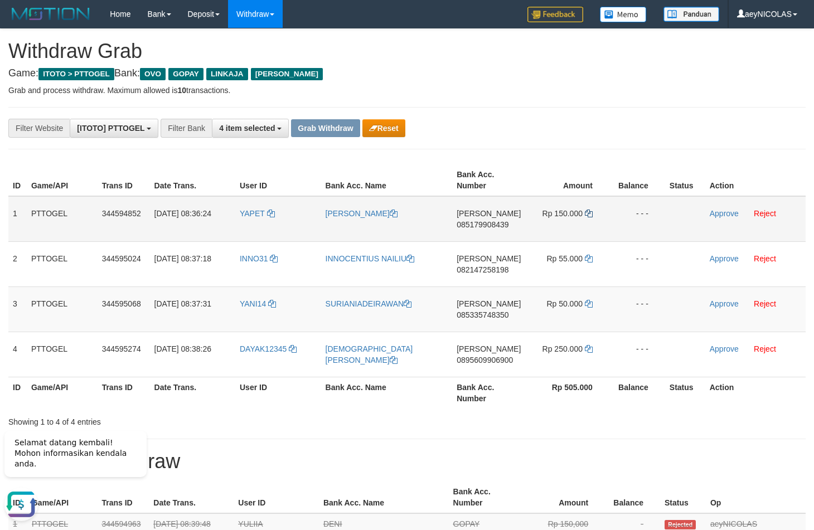
click at [591, 213] on td "Rp 150.000" at bounding box center [567, 219] width 84 height 46
click at [588, 215] on icon at bounding box center [589, 214] width 8 height 8
drag, startPoint x: 588, startPoint y: 215, endPoint x: 602, endPoint y: 215, distance: 14.5
click at [588, 215] on icon at bounding box center [589, 214] width 8 height 8
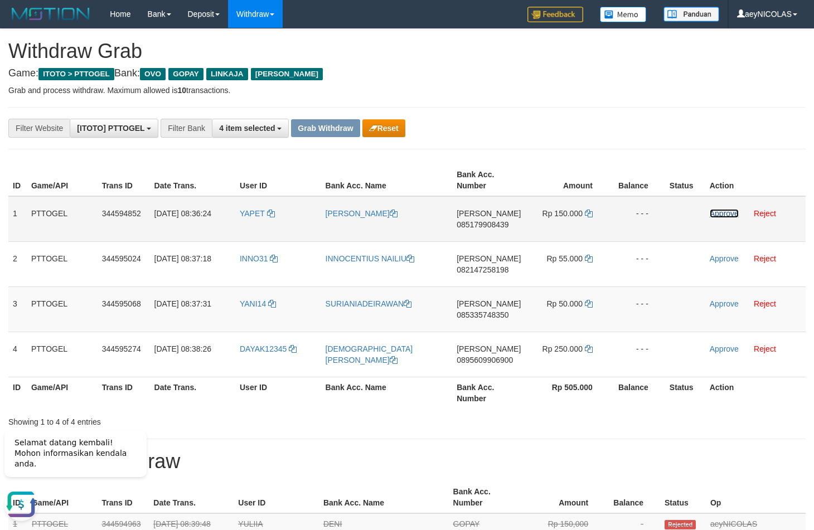
click at [715, 215] on link "Approve" at bounding box center [723, 213] width 29 height 9
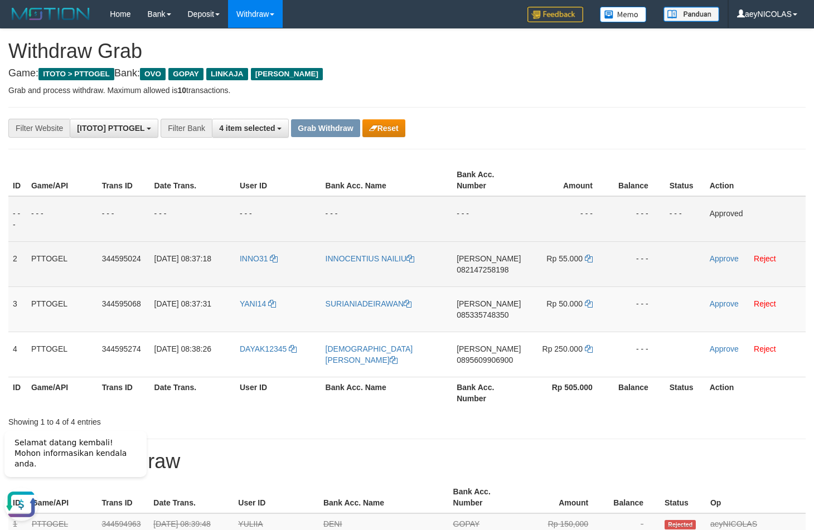
click at [494, 268] on span "082147258198" at bounding box center [482, 269] width 52 height 9
copy span "082147258198"
click at [477, 275] on td "DANA 082147258198" at bounding box center [488, 263] width 73 height 45
click at [483, 269] on span "082147258198" at bounding box center [482, 269] width 52 height 9
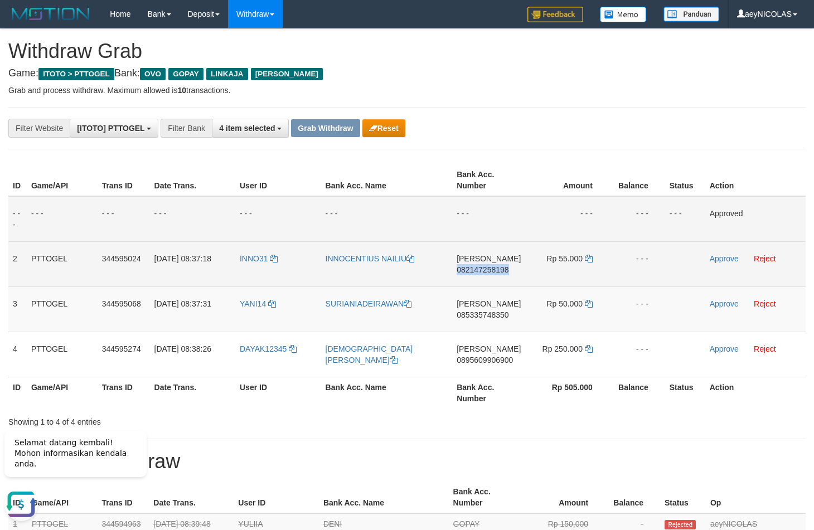
click at [483, 269] on span "082147258198" at bounding box center [482, 269] width 52 height 9
copy span "082147258198"
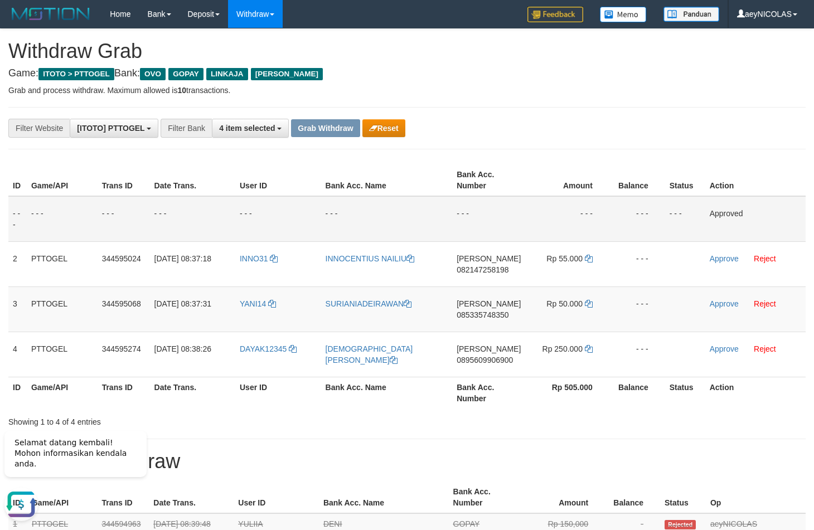
click at [411, 206] on td "- - -" at bounding box center [386, 219] width 131 height 46
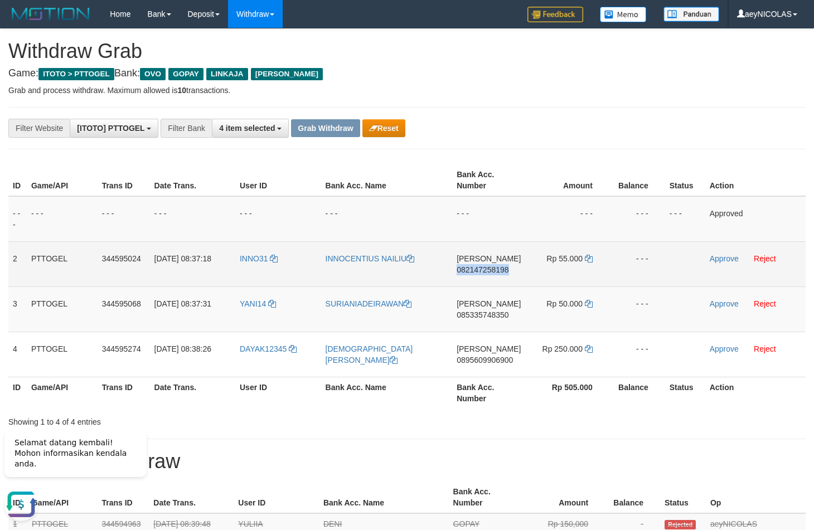
drag, startPoint x: 599, startPoint y: 265, endPoint x: 591, endPoint y: 262, distance: 8.3
click at [598, 265] on td "Rp 55.000" at bounding box center [567, 263] width 84 height 45
click at [588, 262] on icon at bounding box center [589, 259] width 8 height 8
click at [718, 259] on link "Approve" at bounding box center [723, 258] width 29 height 9
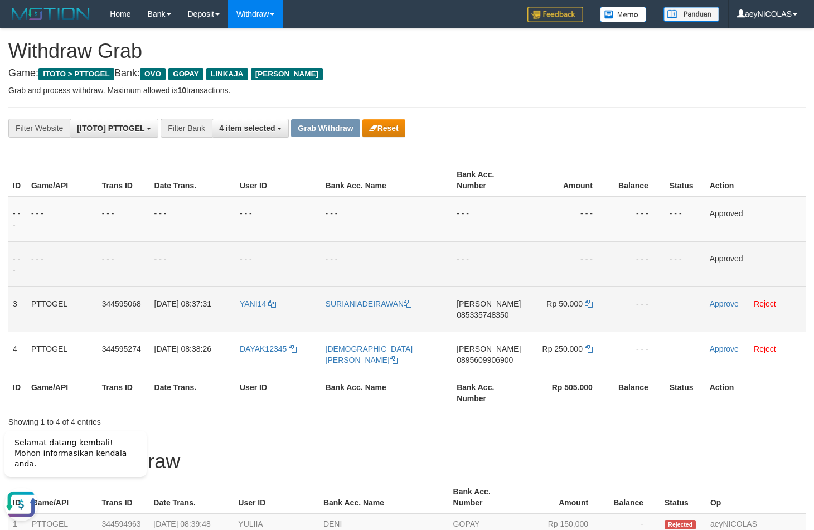
click at [491, 313] on span "085335748350" at bounding box center [482, 314] width 52 height 9
copy span "085335748350"
click at [475, 317] on span "085335748350" at bounding box center [482, 314] width 52 height 9
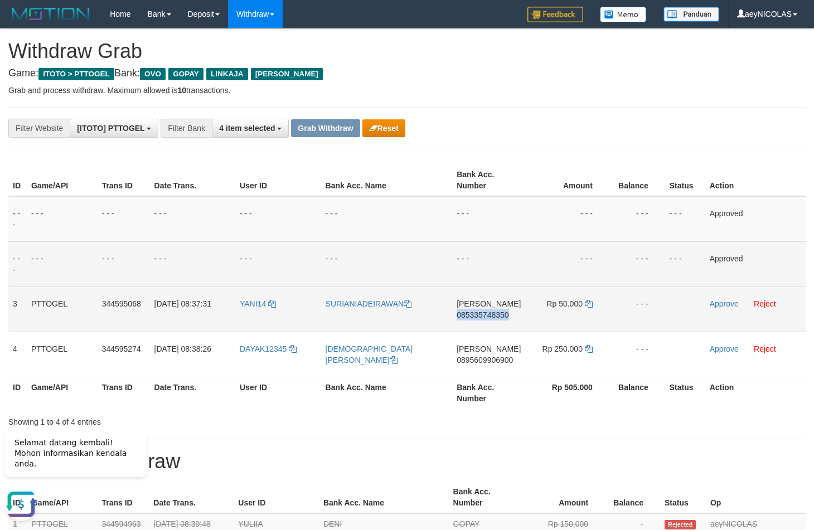
copy span "085335748350"
click at [477, 315] on span "085335748350" at bounding box center [482, 314] width 52 height 9
copy span "085335748350"
click at [477, 315] on span "085335748350" at bounding box center [482, 314] width 52 height 9
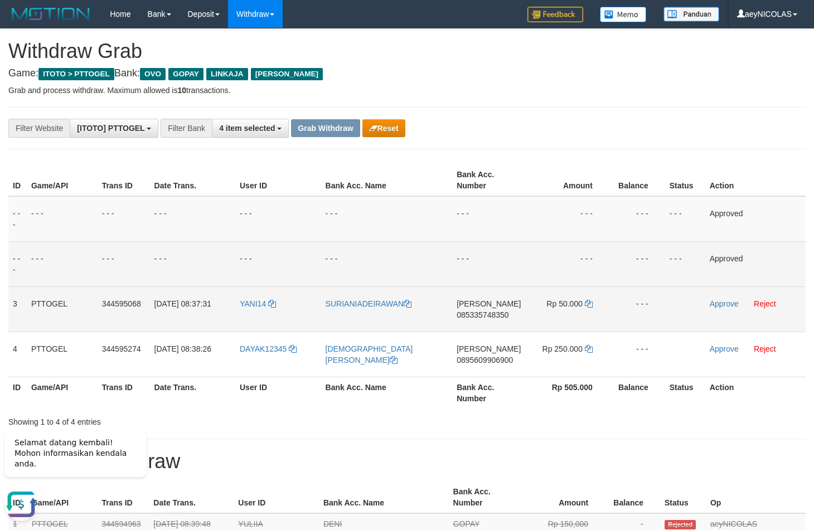
click at [471, 315] on span "085335748350" at bounding box center [482, 314] width 52 height 9
click at [459, 251] on td "- - -" at bounding box center [488, 263] width 73 height 45
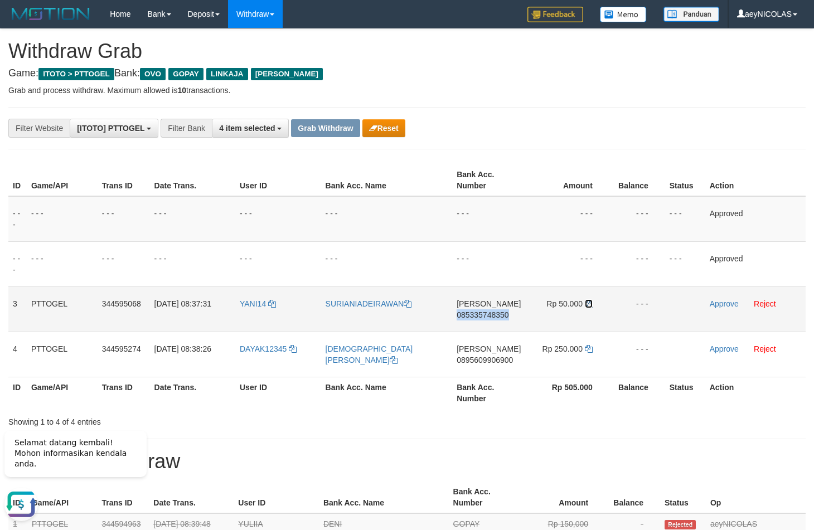
click at [591, 306] on icon at bounding box center [589, 304] width 8 height 8
copy span "085335748350"
click at [591, 306] on icon at bounding box center [589, 304] width 8 height 8
click at [724, 300] on link "Approve" at bounding box center [723, 303] width 29 height 9
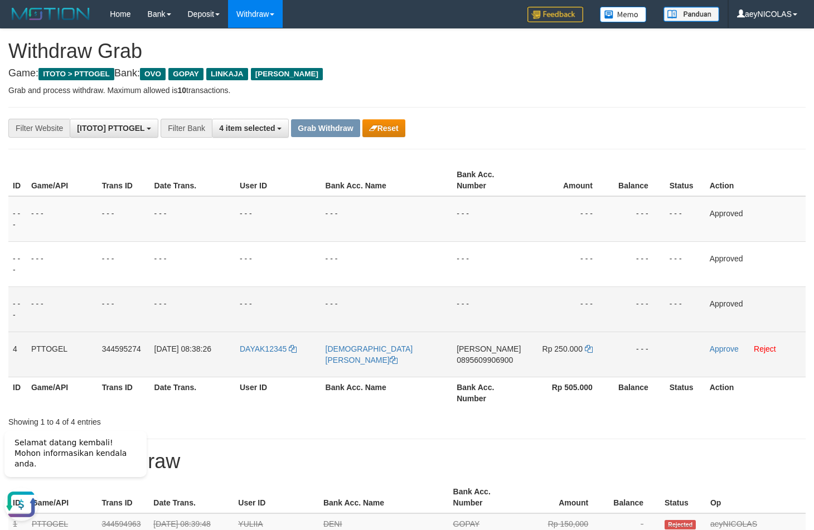
click at [495, 357] on span "0895609906900" at bounding box center [484, 359] width 56 height 9
copy span "0895609906900"
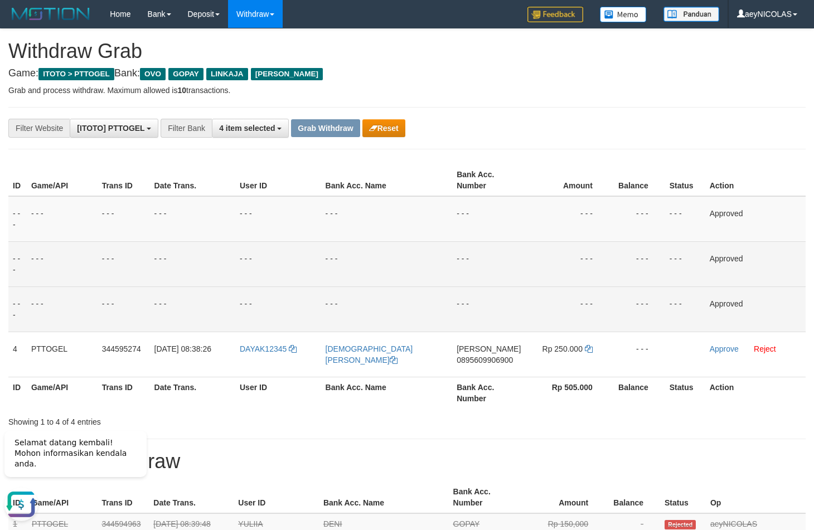
click at [471, 279] on td "- - -" at bounding box center [488, 263] width 73 height 45
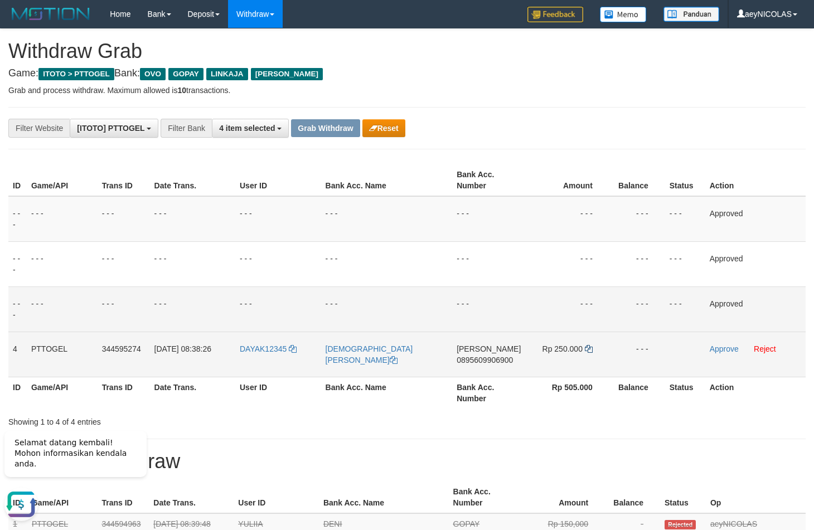
click at [585, 351] on td "Rp 250.000" at bounding box center [567, 354] width 84 height 45
click at [585, 350] on icon at bounding box center [589, 349] width 8 height 8
drag, startPoint x: 585, startPoint y: 350, endPoint x: 798, endPoint y: 350, distance: 213.4
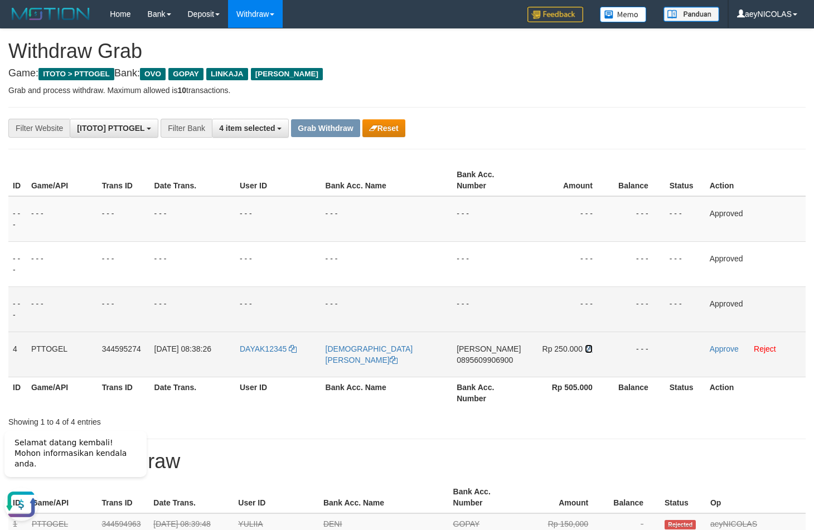
click at [588, 350] on icon at bounding box center [589, 349] width 8 height 8
click at [729, 348] on link "Approve" at bounding box center [723, 348] width 29 height 9
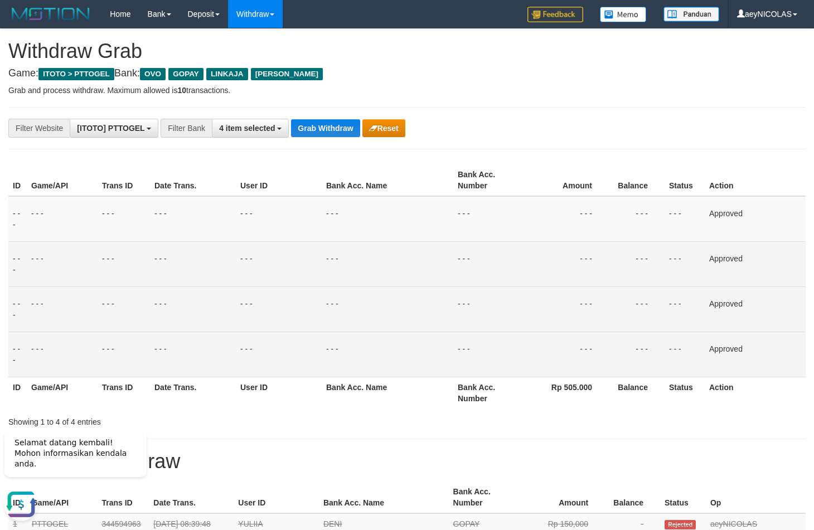
click at [512, 261] on td "- - -" at bounding box center [488, 263] width 71 height 45
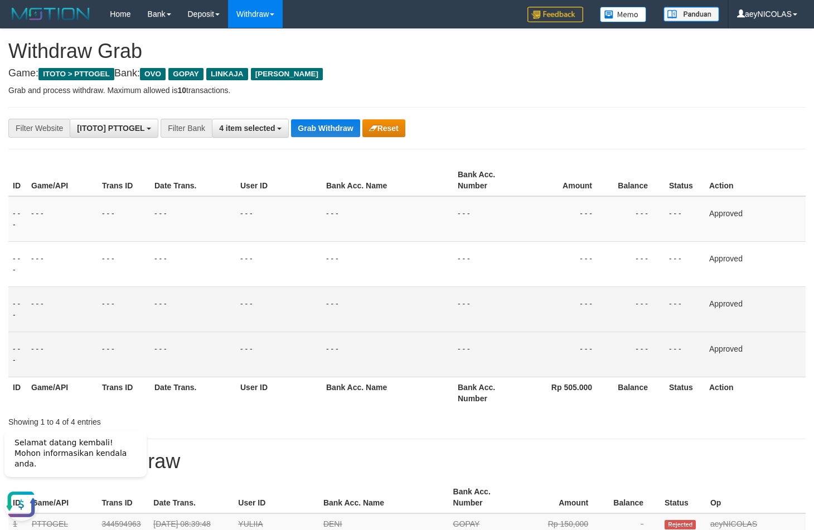
click at [320, 120] on button "Grab Withdraw" at bounding box center [325, 128] width 69 height 18
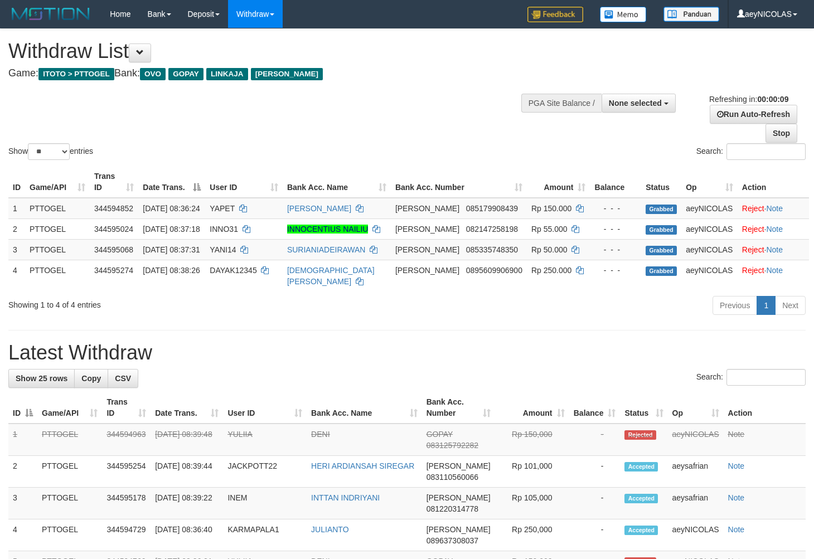
select select
select select "**"
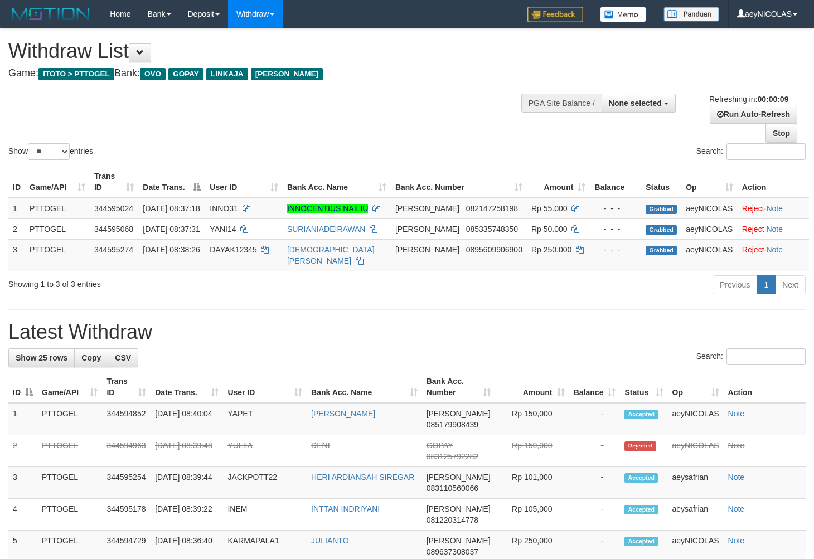
select select
select select "**"
select select
select select "**"
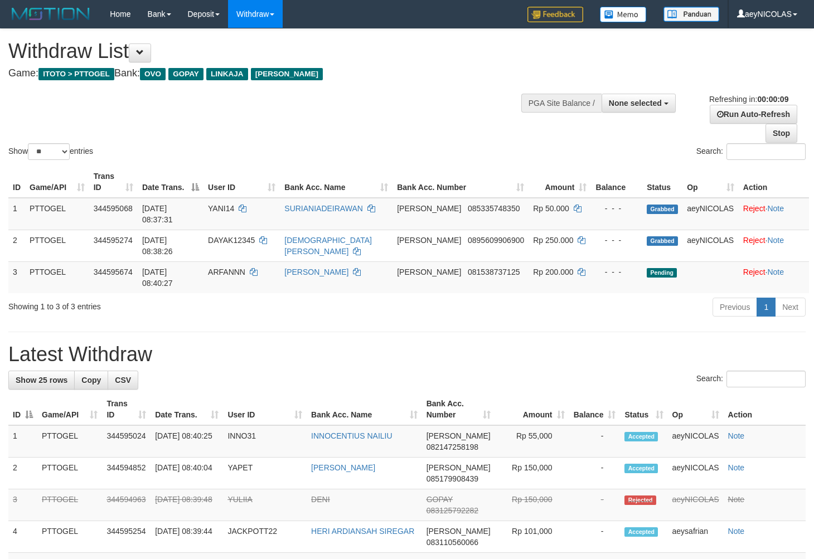
select select
select select "**"
select select
select select "**"
select select
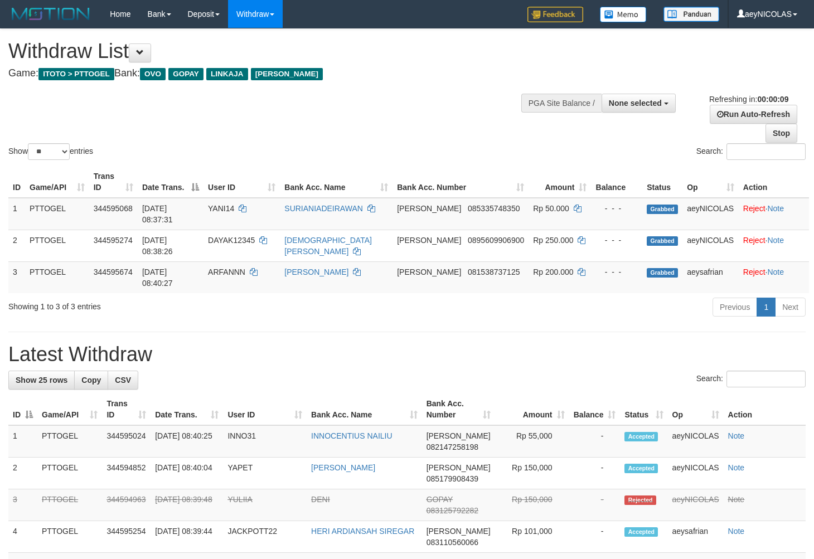
select select "**"
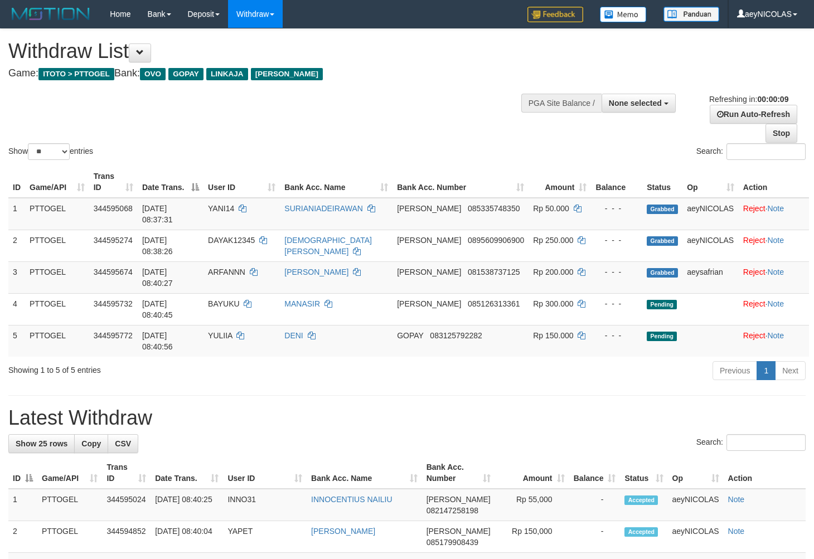
select select
select select "**"
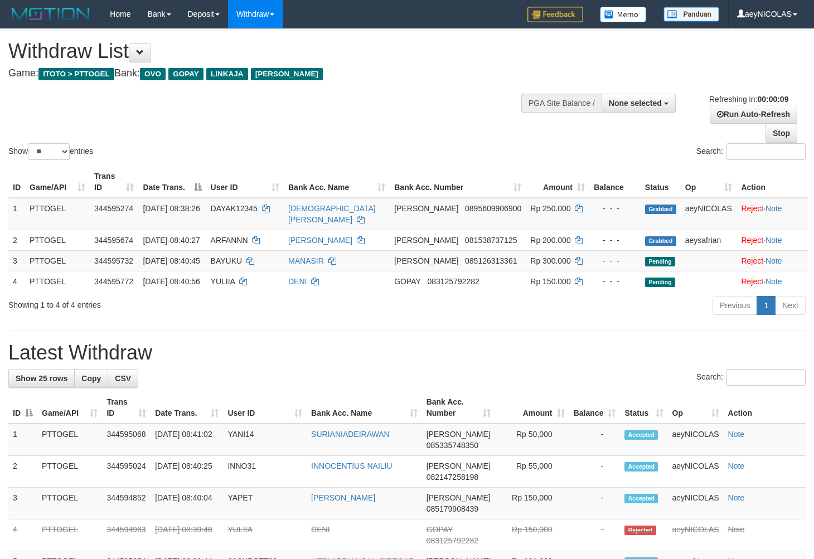
select select
select select "**"
select select
select select "**"
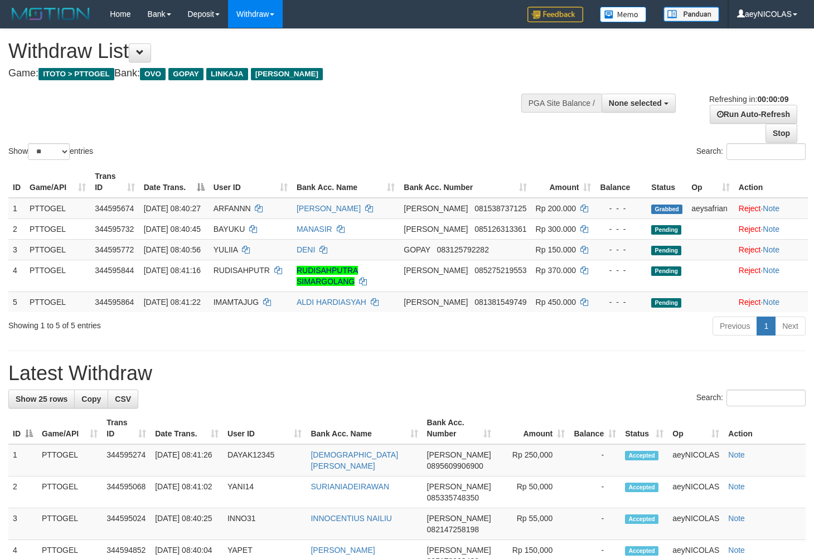
select select
select select "**"
select select
select select "**"
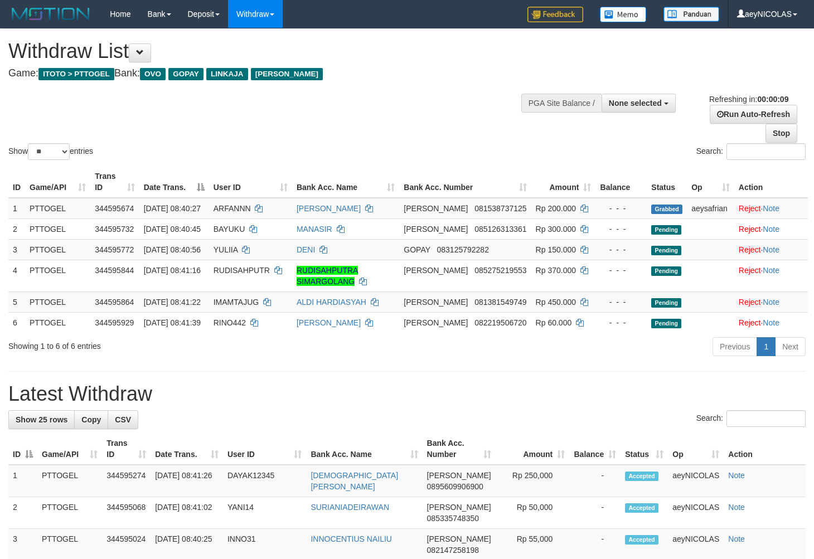
select select
select select "**"
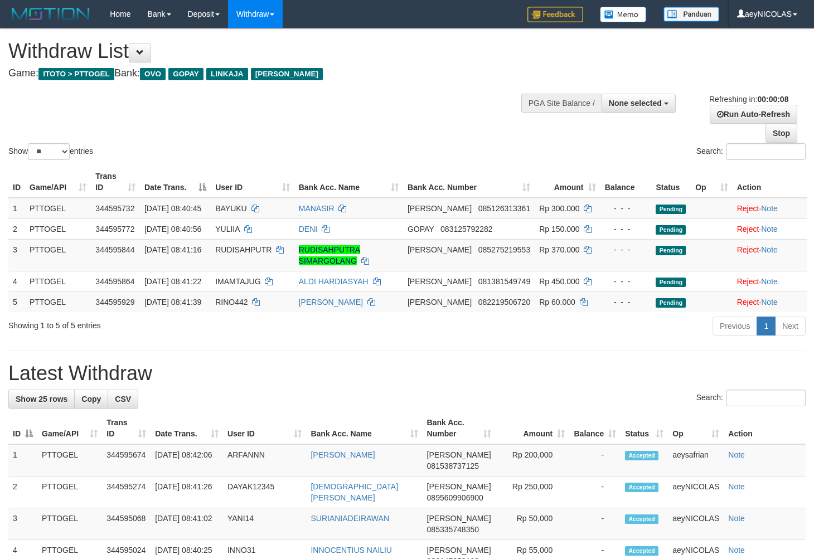
select select
select select "**"
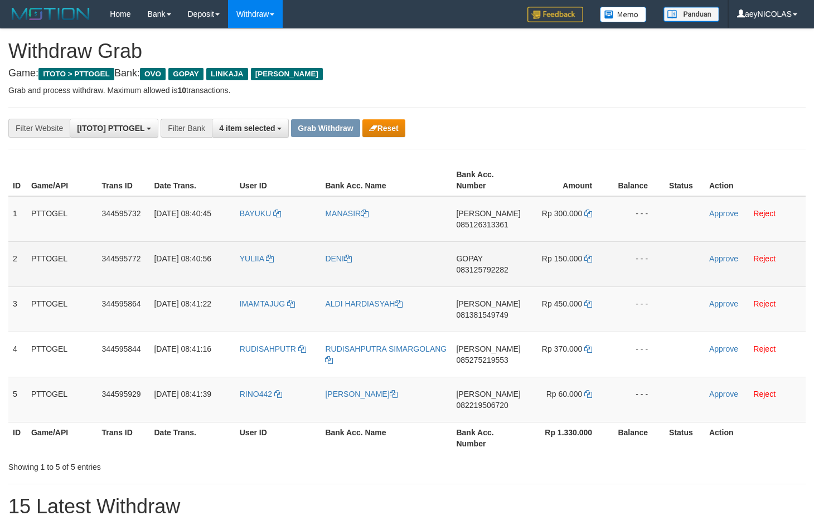
scroll to position [155, 0]
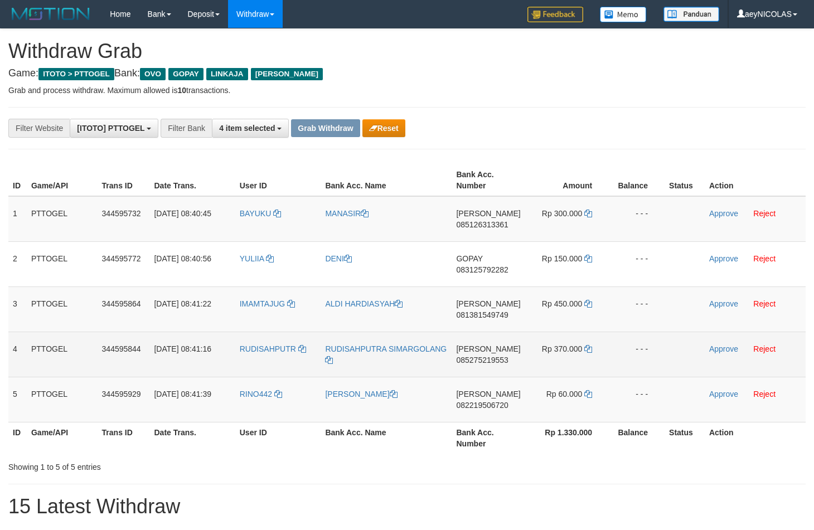
drag, startPoint x: 279, startPoint y: 243, endPoint x: 544, endPoint y: 378, distance: 297.0
click at [544, 378] on tbody "1 PTTOGEL 344595732 30/09/2025 08:40:45 BAYUKU MANASIR DANA 085126313361 Rp 300…" at bounding box center [406, 309] width 797 height 226
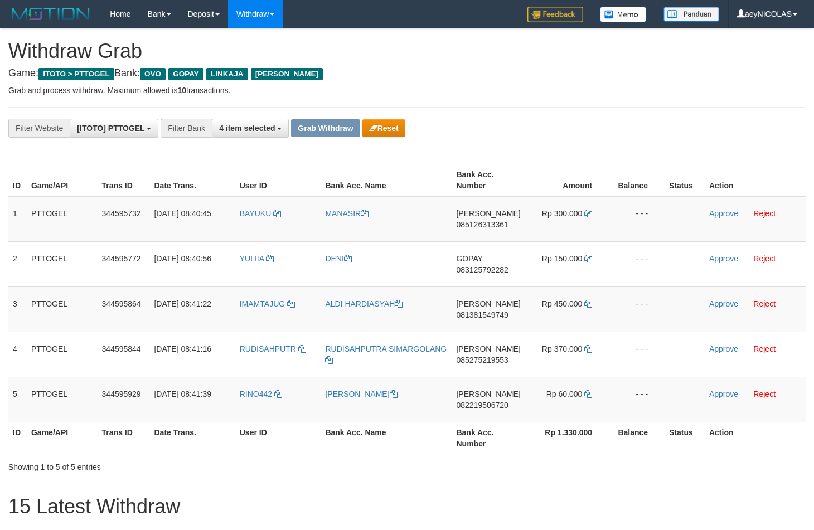
drag, startPoint x: 504, startPoint y: 133, endPoint x: 454, endPoint y: 158, distance: 56.3
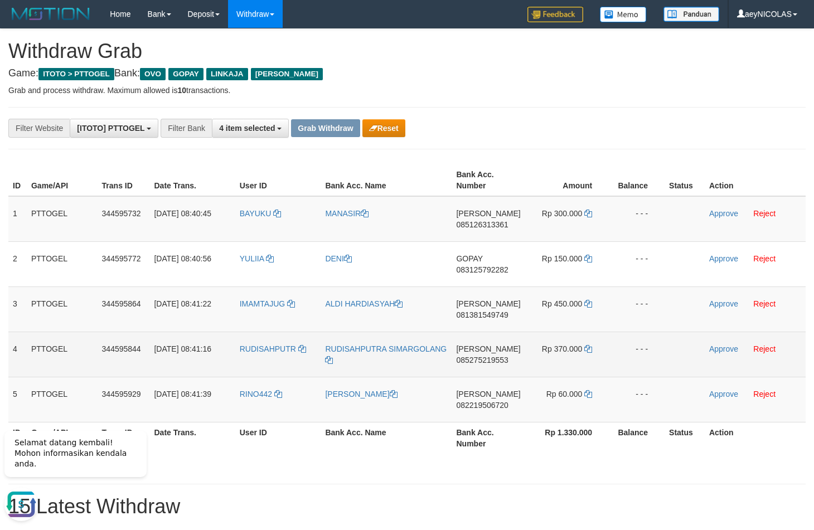
scroll to position [0, 0]
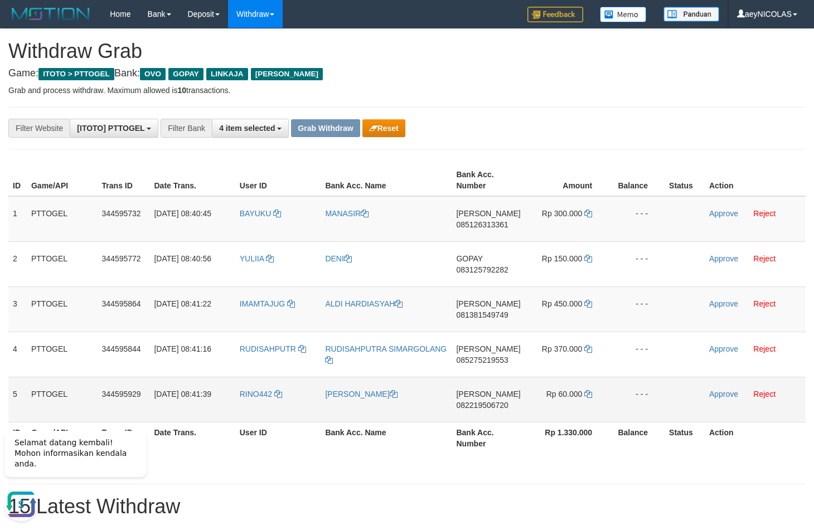
drag, startPoint x: 392, startPoint y: 299, endPoint x: 574, endPoint y: 397, distance: 207.2
click at [574, 397] on tbody "1 PTTOGEL 344595732 30/09/2025 08:40:45 BAYUKU MANASIR DANA 085126313361 Rp 300…" at bounding box center [406, 309] width 797 height 226
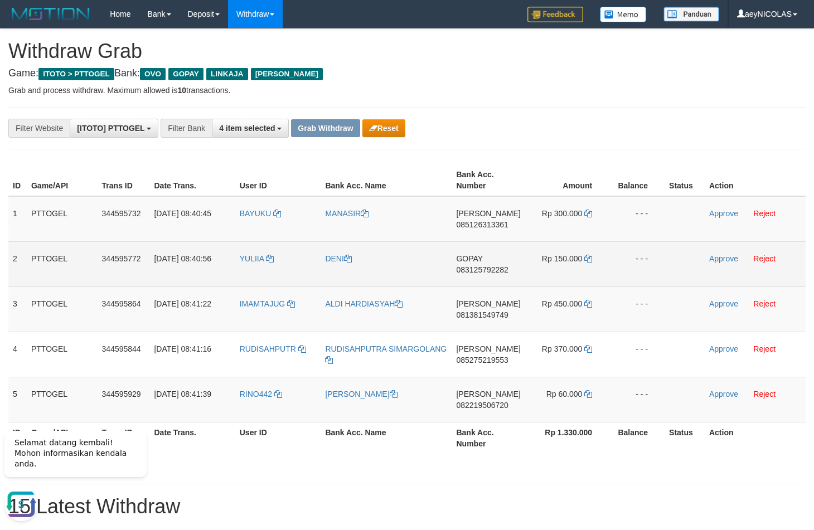
drag, startPoint x: 570, startPoint y: 123, endPoint x: 361, endPoint y: 245, distance: 242.0
click at [569, 130] on div "**********" at bounding box center [339, 128] width 678 height 19
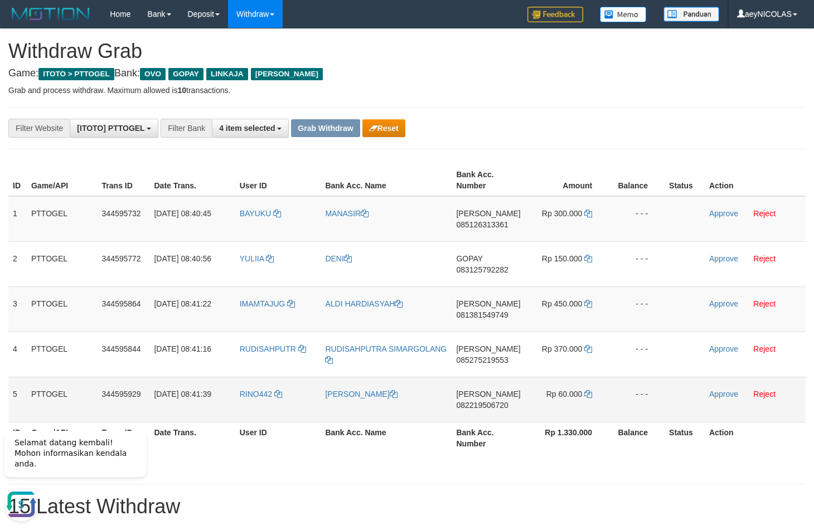
drag, startPoint x: 267, startPoint y: 227, endPoint x: 573, endPoint y: 398, distance: 350.5
click at [574, 398] on tbody "1 PTTOGEL 344595732 30/09/2025 08:40:45 BAYUKU MANASIR DANA 085126313361 Rp 300…" at bounding box center [406, 309] width 797 height 226
copy tr
click at [546, 425] on th "Rp 1.330.000" at bounding box center [567, 438] width 84 height 32
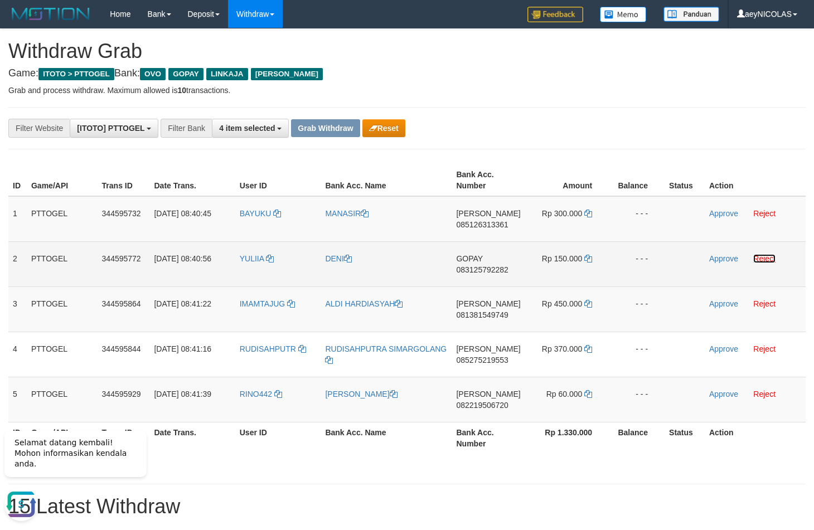
click at [763, 257] on link "Reject" at bounding box center [764, 258] width 22 height 9
click at [485, 204] on td "DANA 085126313361" at bounding box center [487, 219] width 73 height 46
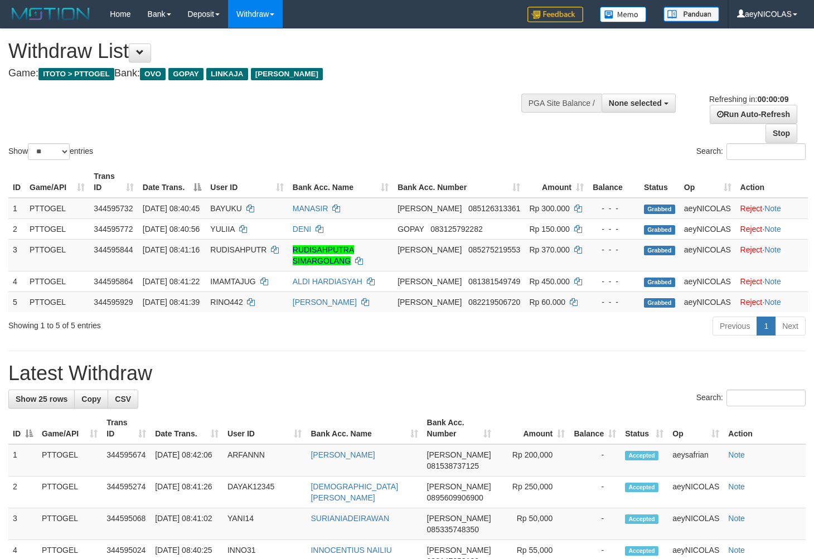
select select
select select "**"
select select
select select "**"
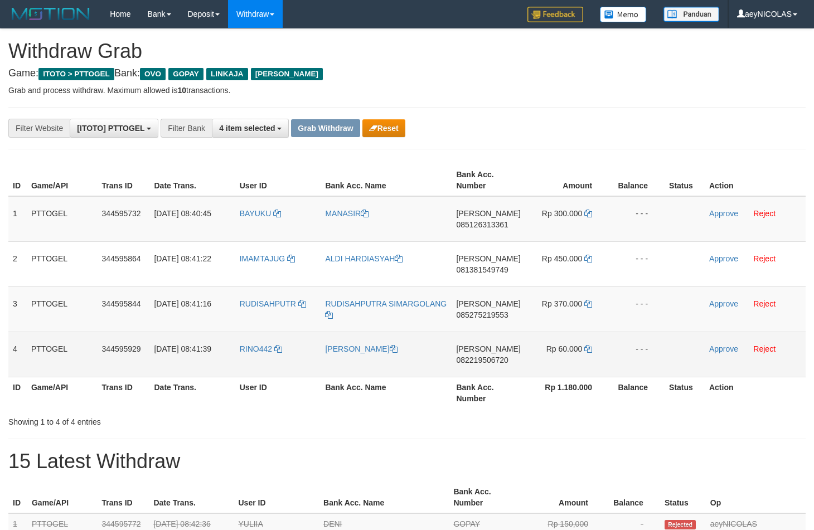
scroll to position [155, 0]
drag, startPoint x: 0, startPoint y: 0, endPoint x: 578, endPoint y: 365, distance: 683.9
click at [578, 365] on tbody "1 PTTOGEL 344595732 [DATE] 08:40:45 [GEOGRAPHIC_DATA] [GEOGRAPHIC_DATA][PERSON_…" at bounding box center [406, 286] width 797 height 181
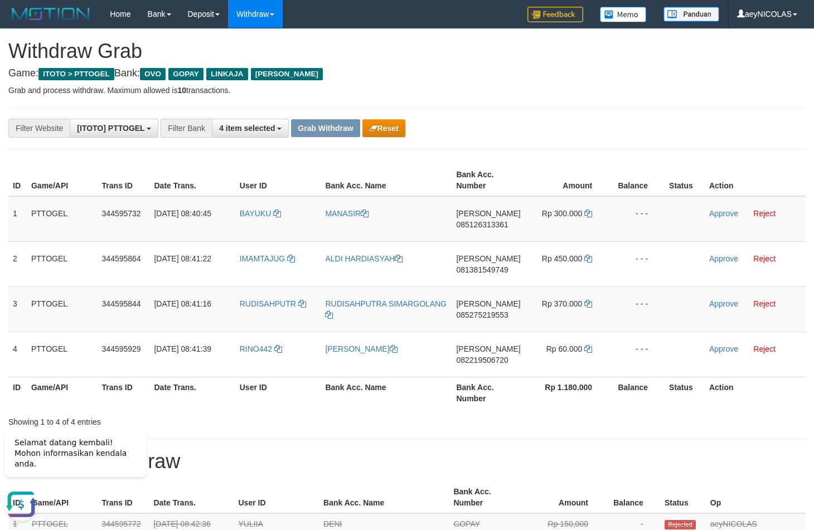
scroll to position [0, 0]
drag, startPoint x: 491, startPoint y: 474, endPoint x: 507, endPoint y: 527, distance: 55.3
click at [491, 217] on td "DANA 085126313361" at bounding box center [487, 219] width 73 height 46
click at [474, 226] on span "085126313361" at bounding box center [482, 224] width 52 height 9
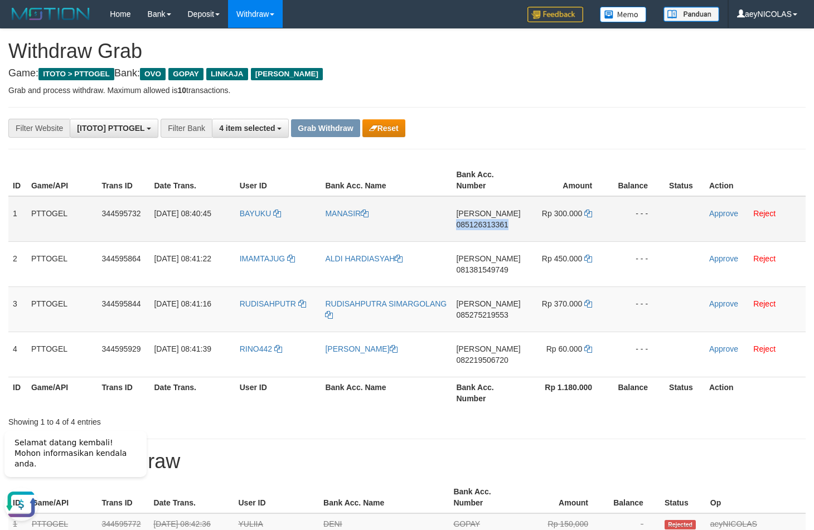
click at [474, 226] on span "085126313361" at bounding box center [482, 224] width 52 height 9
copy span "085126313361"
click at [500, 222] on span "085126313361" at bounding box center [482, 224] width 52 height 9
copy span "085126313361"
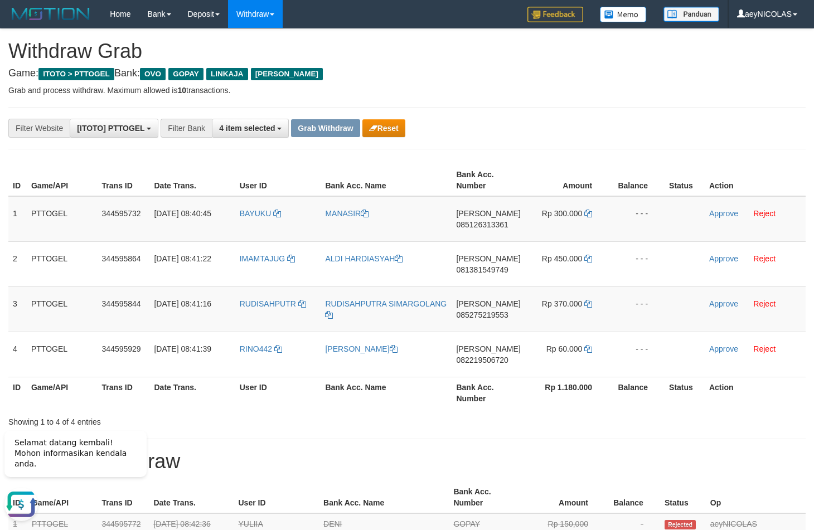
click at [588, 218] on td "Rp 300.000" at bounding box center [567, 219] width 84 height 46
click at [588, 215] on icon at bounding box center [588, 214] width 8 height 8
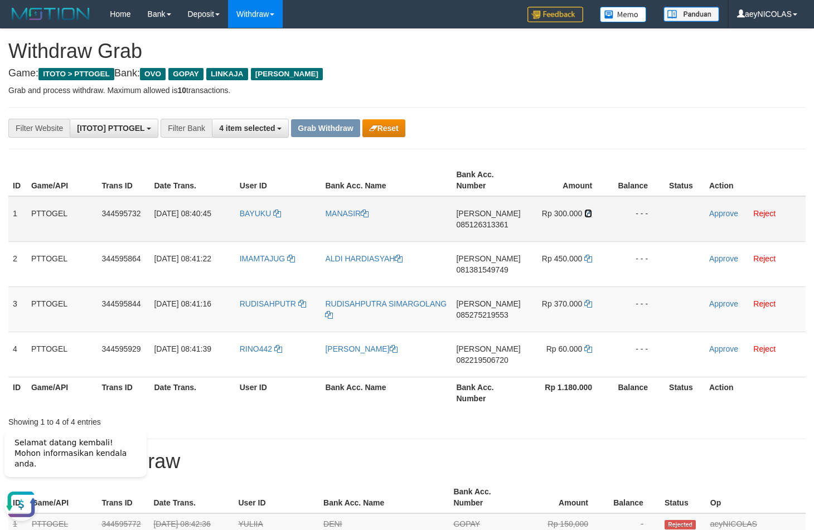
drag, startPoint x: 588, startPoint y: 215, endPoint x: 680, endPoint y: 208, distance: 92.1
click at [593, 215] on td "Rp 300.000" at bounding box center [567, 219] width 84 height 46
click at [718, 209] on td "Approve Reject" at bounding box center [754, 219] width 101 height 46
click at [719, 212] on link "Approve" at bounding box center [723, 213] width 29 height 9
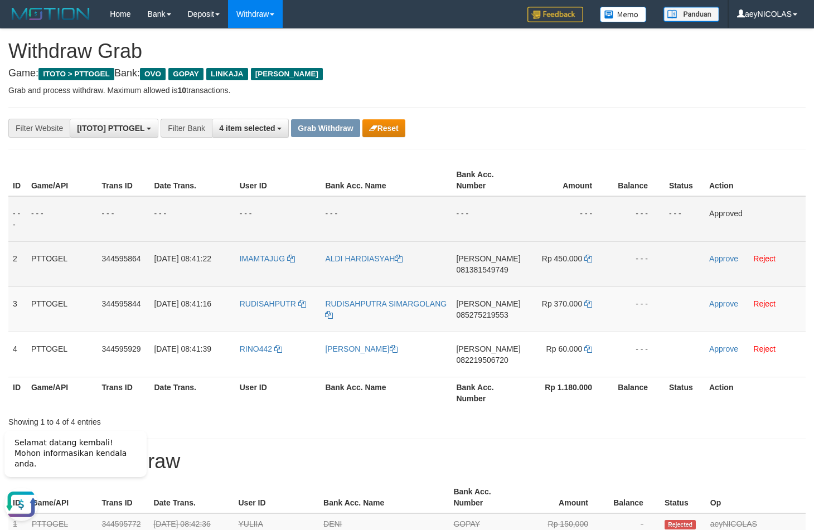
click at [498, 267] on span "081381549749" at bounding box center [482, 269] width 52 height 9
copy span "081381549749"
click at [492, 277] on td "DANA 081381549749" at bounding box center [487, 263] width 73 height 45
click at [492, 270] on span "081381549749" at bounding box center [482, 269] width 52 height 9
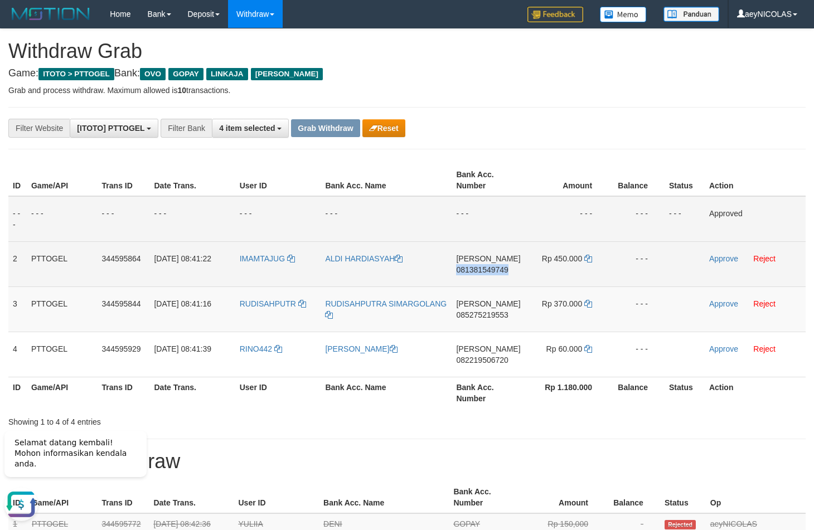
click at [492, 270] on span "081381549749" at bounding box center [482, 269] width 52 height 9
copy span "081381549749"
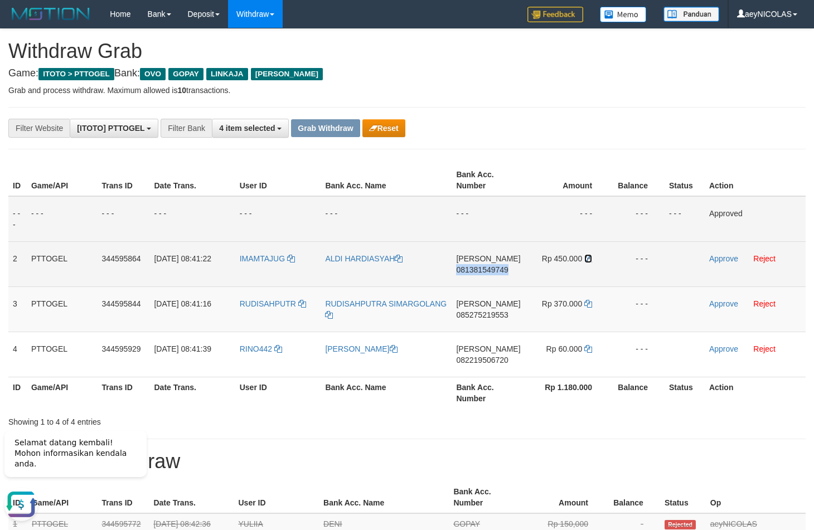
click at [588, 259] on icon at bounding box center [588, 259] width 8 height 8
copy span "081381549749"
click at [588, 259] on icon at bounding box center [588, 259] width 8 height 8
click at [718, 256] on link "Approve" at bounding box center [723, 258] width 29 height 9
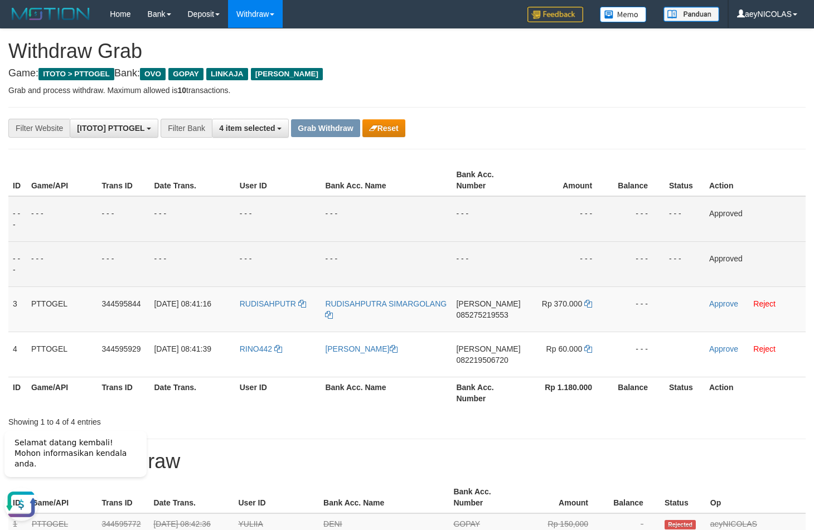
drag, startPoint x: 530, startPoint y: 287, endPoint x: 519, endPoint y: 301, distance: 17.8
click at [531, 286] on td "- - -" at bounding box center [567, 263] width 84 height 45
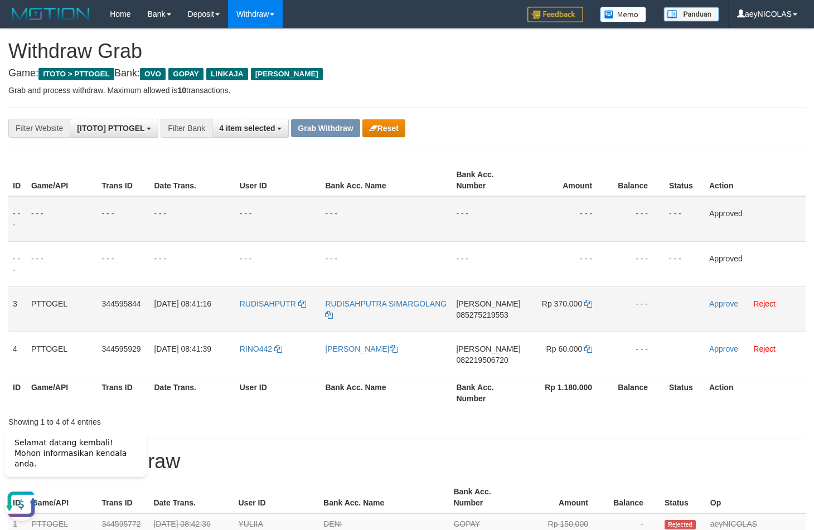
click at [489, 313] on span "085275219553" at bounding box center [482, 314] width 52 height 9
copy span "085275219553"
click at [597, 217] on td "- - -" at bounding box center [567, 219] width 84 height 46
drag, startPoint x: 574, startPoint y: 304, endPoint x: 597, endPoint y: 301, distance: 23.0
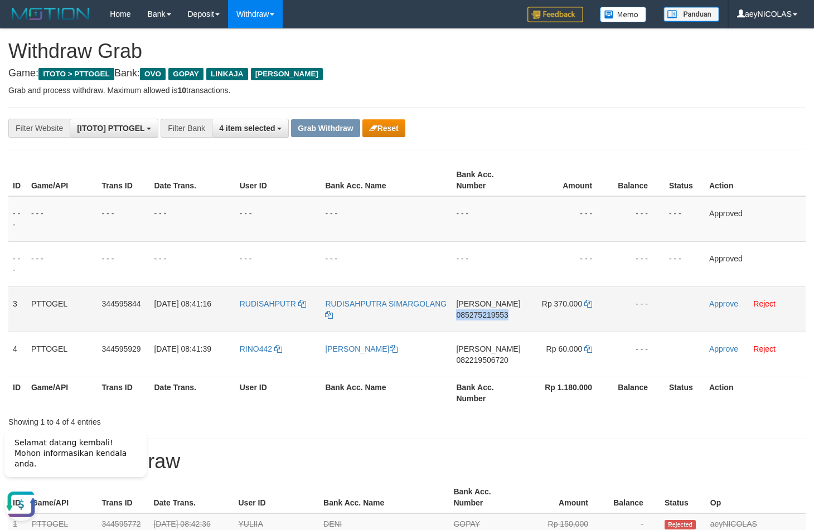
click at [579, 301] on span "Rp 370.000" at bounding box center [562, 303] width 40 height 9
click at [600, 304] on td "Rp 370.000" at bounding box center [567, 308] width 84 height 45
click at [579, 306] on span "Rp 370.000" at bounding box center [562, 303] width 40 height 9
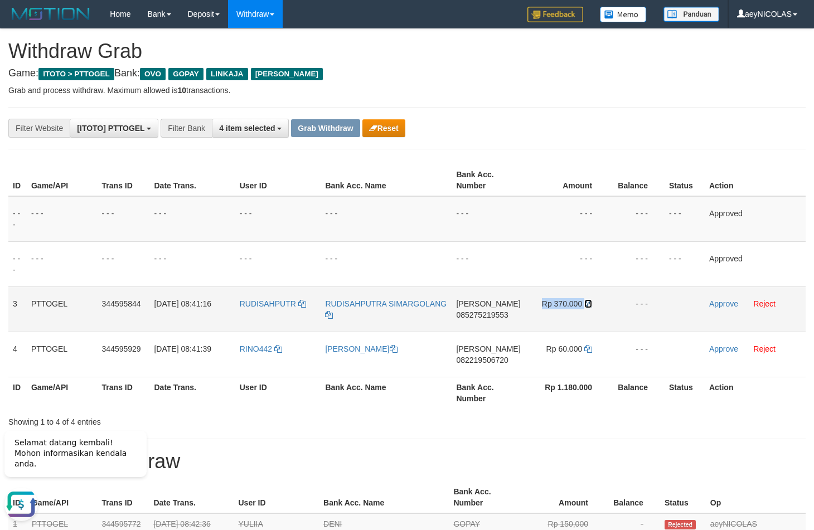
click at [584, 306] on icon at bounding box center [588, 304] width 8 height 8
copy td "Rp 370.000"
click at [584, 306] on icon at bounding box center [588, 304] width 8 height 8
click at [586, 306] on icon at bounding box center [588, 304] width 8 height 8
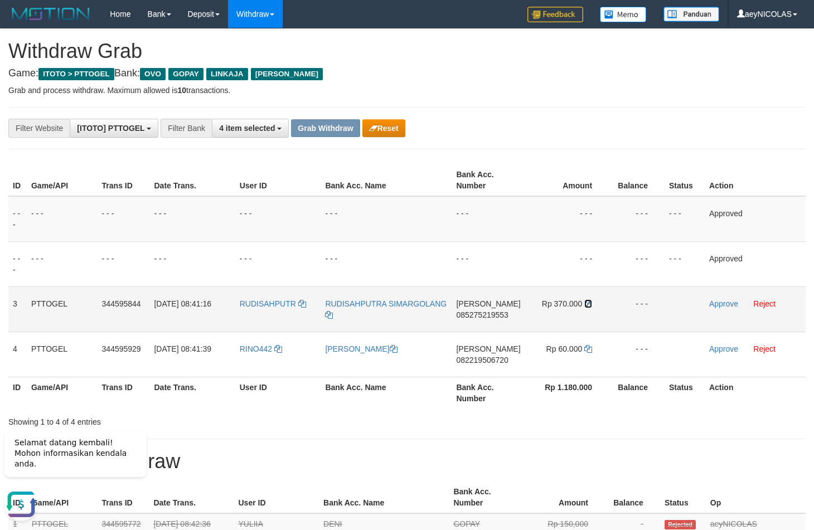
click at [586, 306] on icon at bounding box center [588, 304] width 8 height 8
click at [723, 305] on link "Approve" at bounding box center [723, 303] width 29 height 9
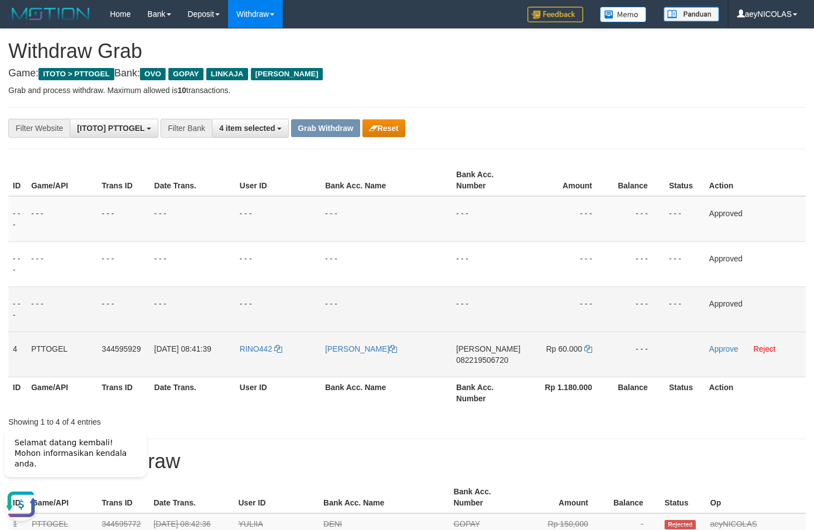
click at [470, 361] on span "082219506720" at bounding box center [482, 359] width 52 height 9
copy span "082219506720"
click at [474, 362] on span "082219506720" at bounding box center [482, 359] width 52 height 9
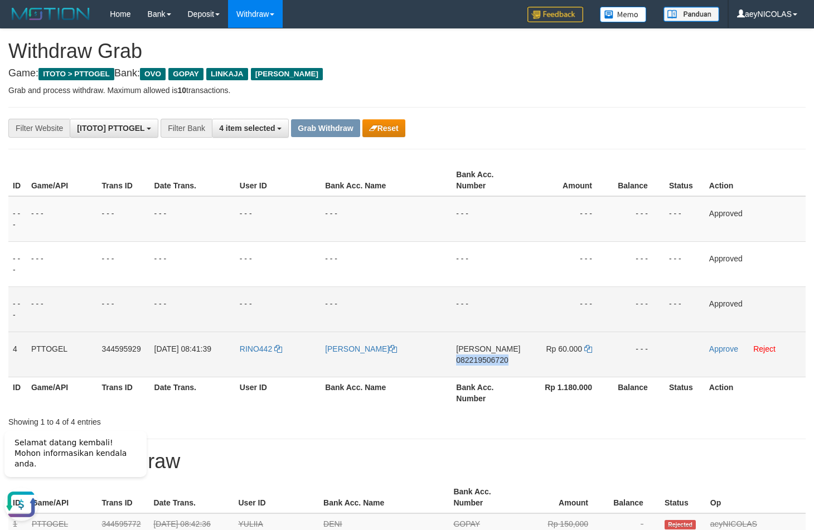
copy span "082219506720"
click at [488, 358] on span "082219506720" at bounding box center [482, 359] width 52 height 9
copy span "082219506720"
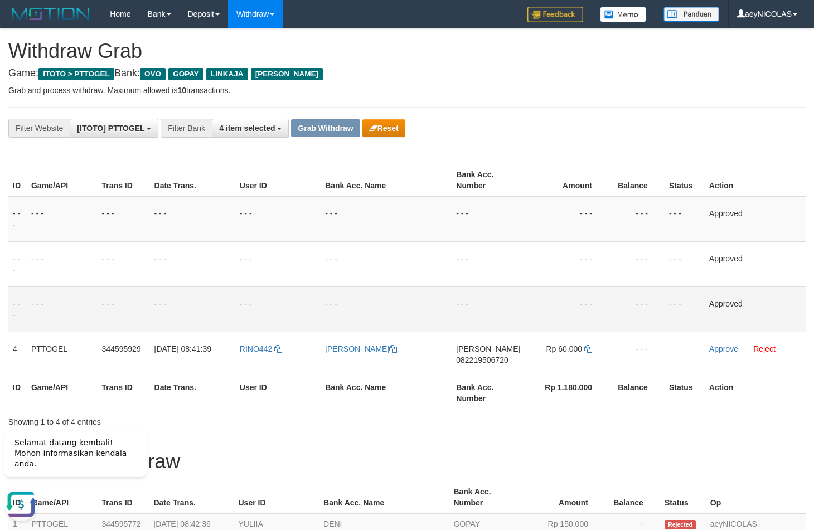
click at [410, 298] on td "- - -" at bounding box center [385, 308] width 131 height 45
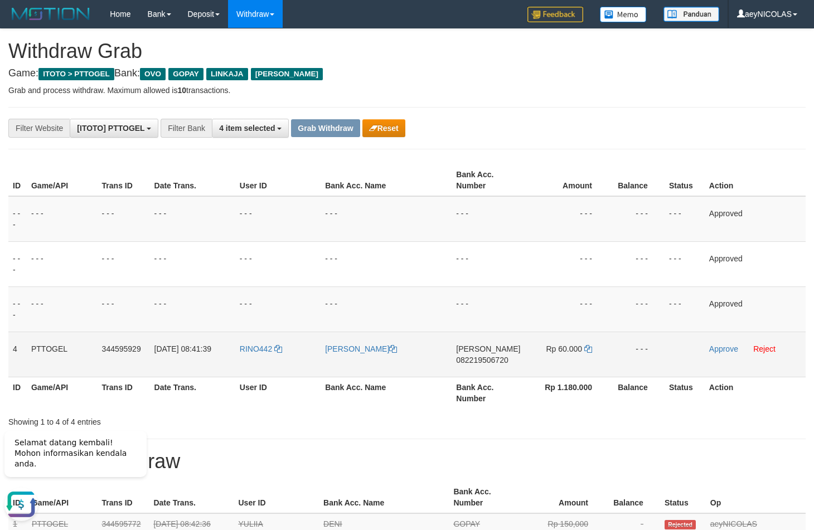
click at [584, 354] on td "Rp 60.000" at bounding box center [566, 354] width 84 height 45
click at [585, 354] on td "Rp 60.000" at bounding box center [566, 354] width 84 height 45
click at [586, 354] on td "Rp 60.000" at bounding box center [566, 354] width 84 height 45
click at [587, 353] on icon at bounding box center [588, 349] width 8 height 8
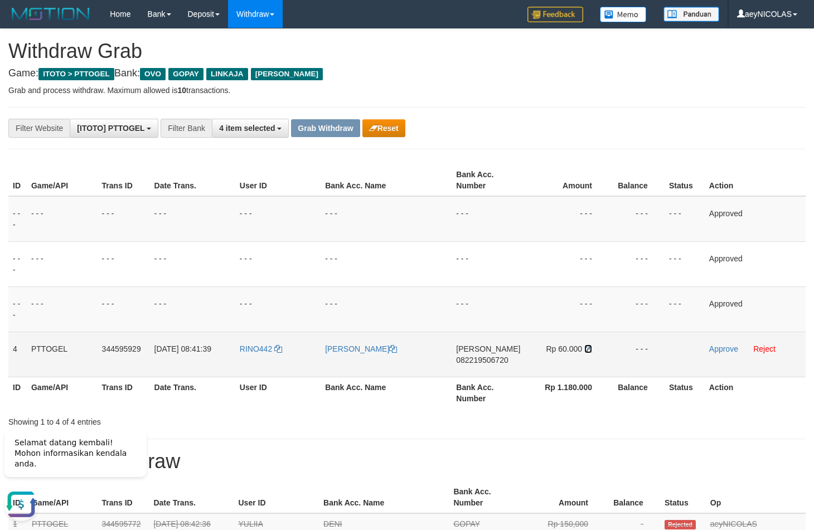
click at [587, 353] on icon at bounding box center [588, 349] width 8 height 8
click at [718, 348] on link "Approve" at bounding box center [723, 348] width 29 height 9
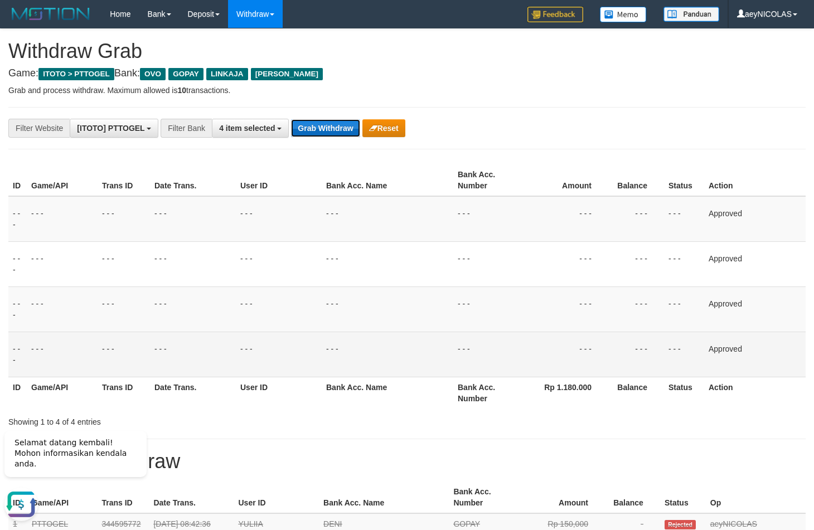
click at [330, 127] on button "Grab Withdraw" at bounding box center [325, 128] width 69 height 18
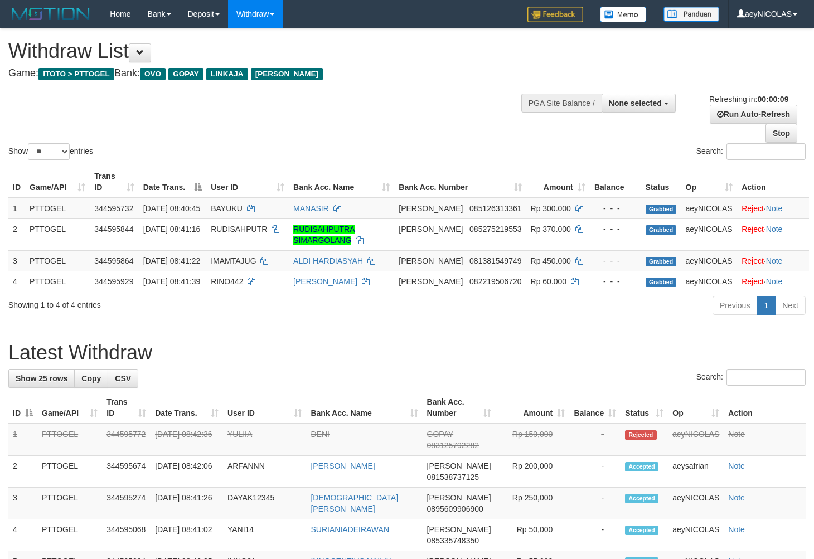
select select
select select "**"
select select
select select "**"
select select
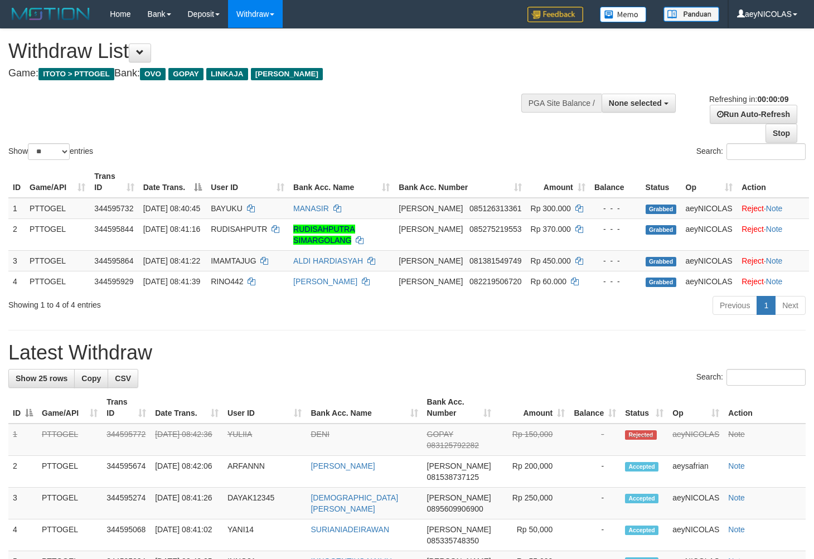
select select "**"
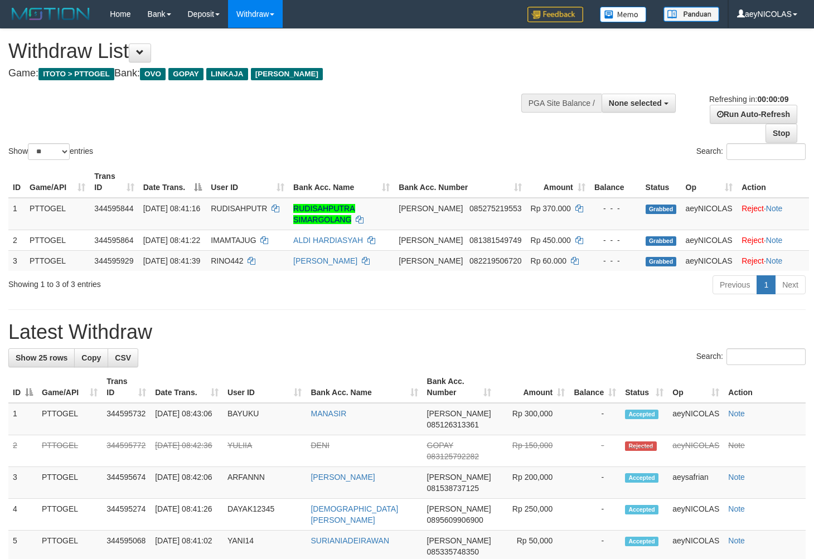
select select
select select "**"
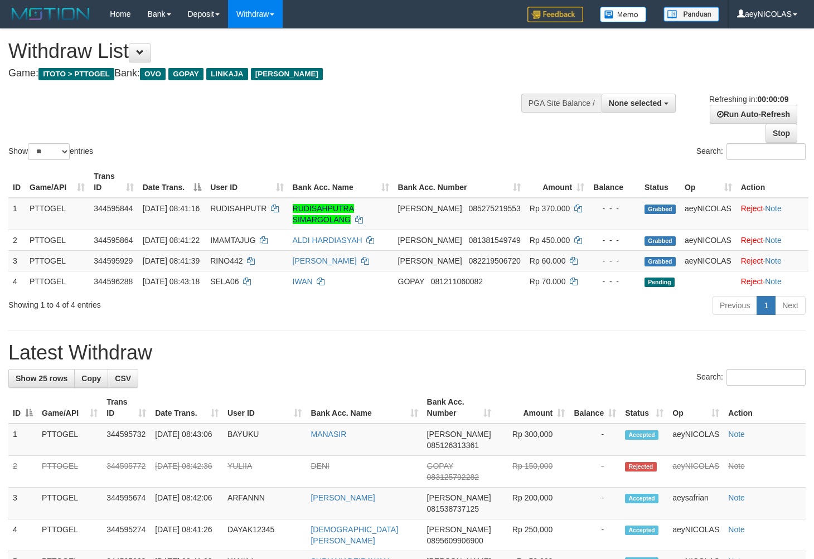
select select
select select "**"
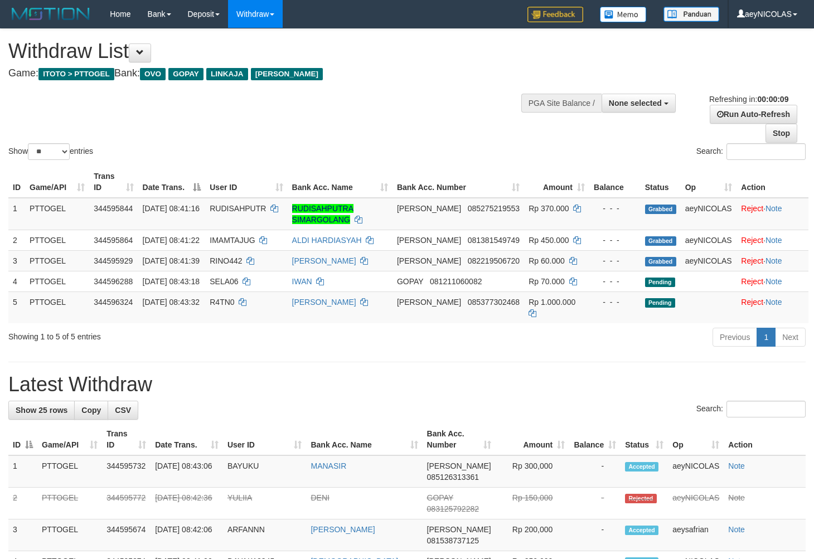
select select
select select "**"
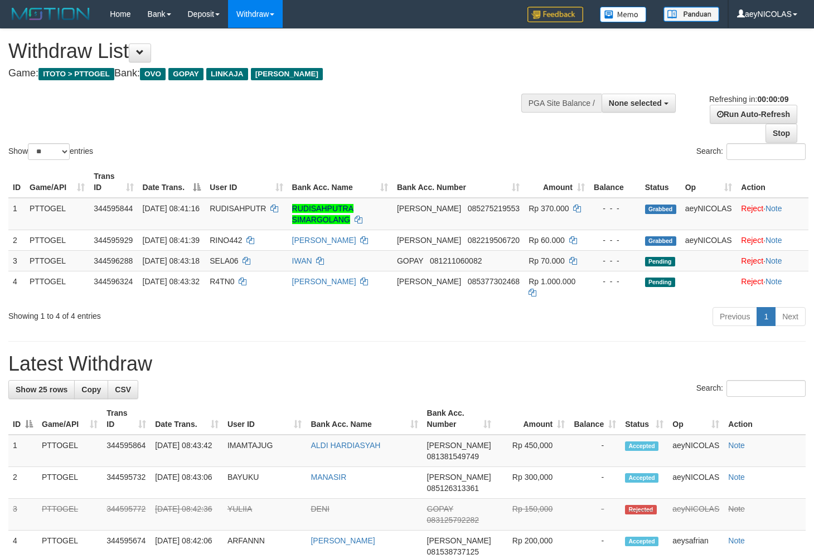
select select
select select "**"
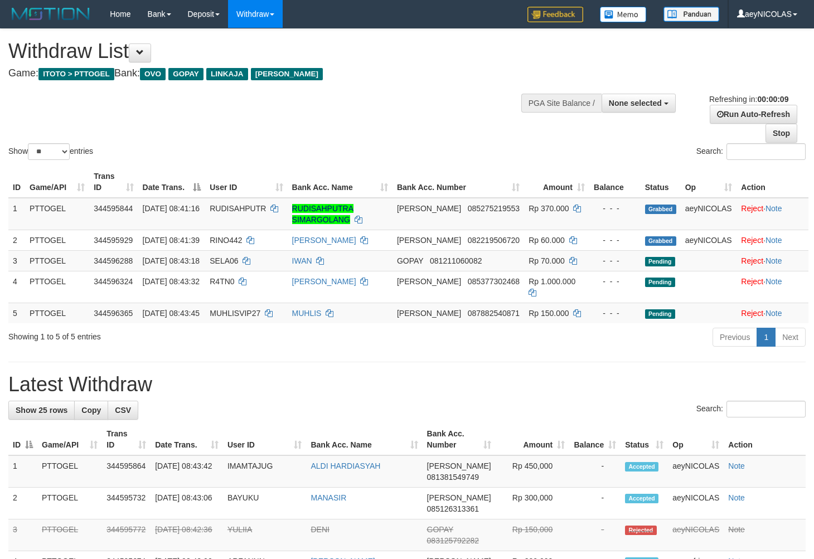
select select
select select "**"
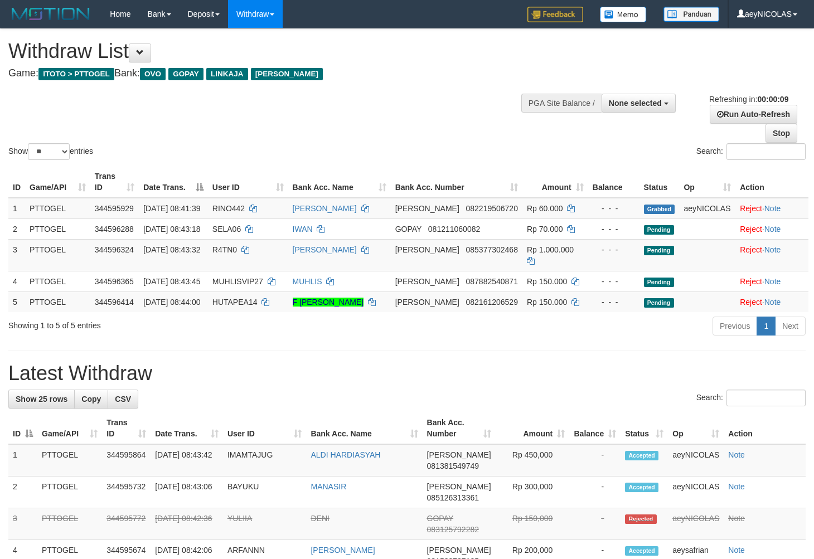
select select
select select "**"
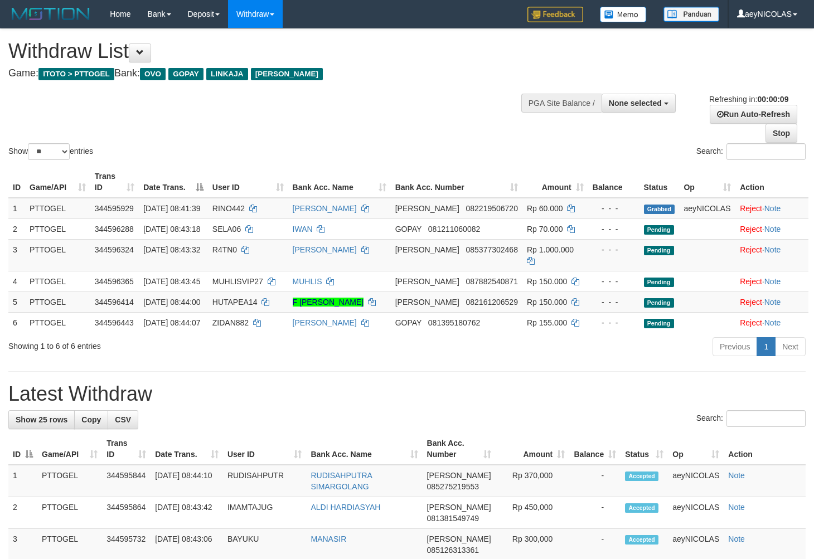
select select
select select "**"
select select
select select "**"
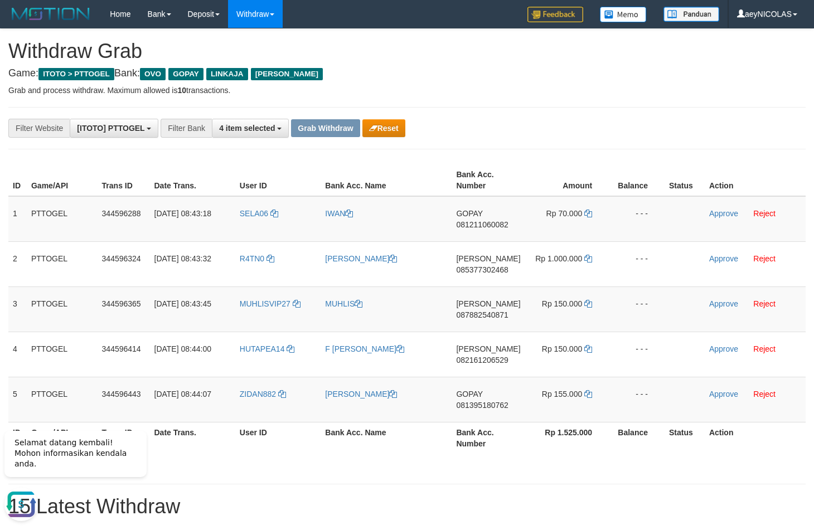
click at [500, 137] on div "**********" at bounding box center [339, 128] width 678 height 19
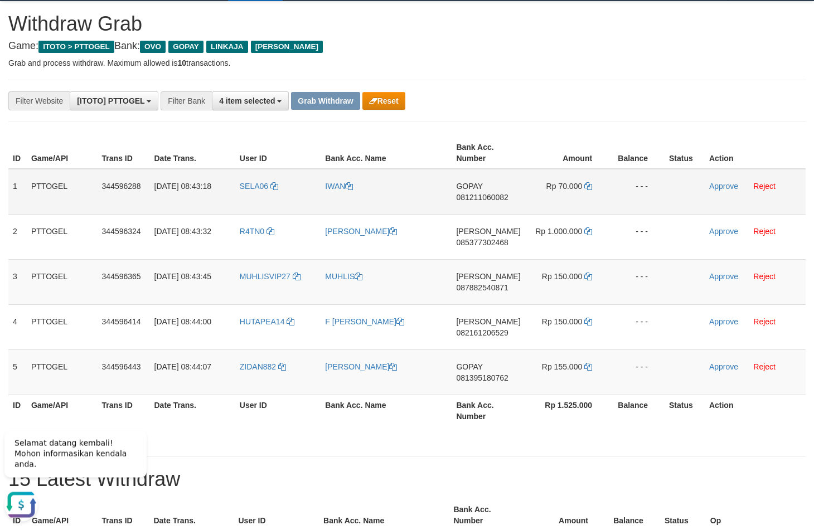
scroll to position [39, 0]
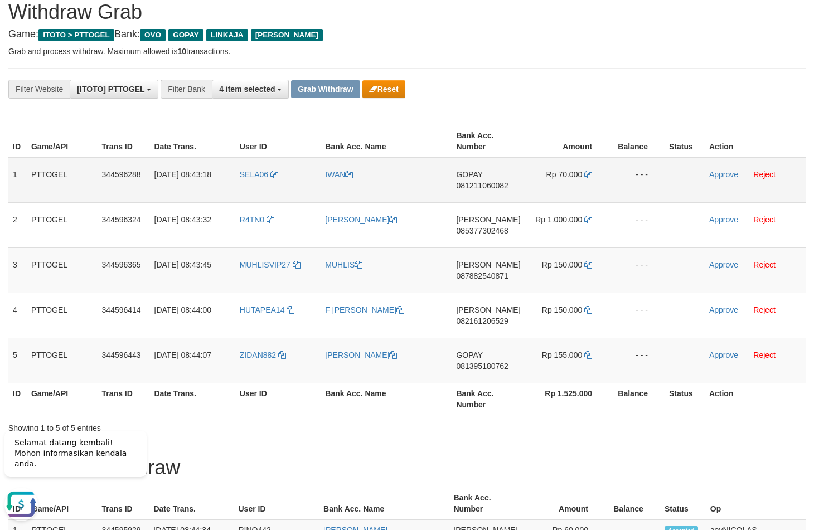
copy tr
drag, startPoint x: 375, startPoint y: 192, endPoint x: 596, endPoint y: 198, distance: 220.7
click at [596, 198] on tr "1 PTTOGEL 344596288 30/09/2025 08:43:18 SELA06 IWAN GOPAY 081211060082 Rp 70.00…" at bounding box center [406, 180] width 797 height 46
drag, startPoint x: 510, startPoint y: 429, endPoint x: 358, endPoint y: 386, distance: 157.5
click at [509, 426] on div "Showing 1 to 5 of 5 entries" at bounding box center [407, 426] width 814 height 16
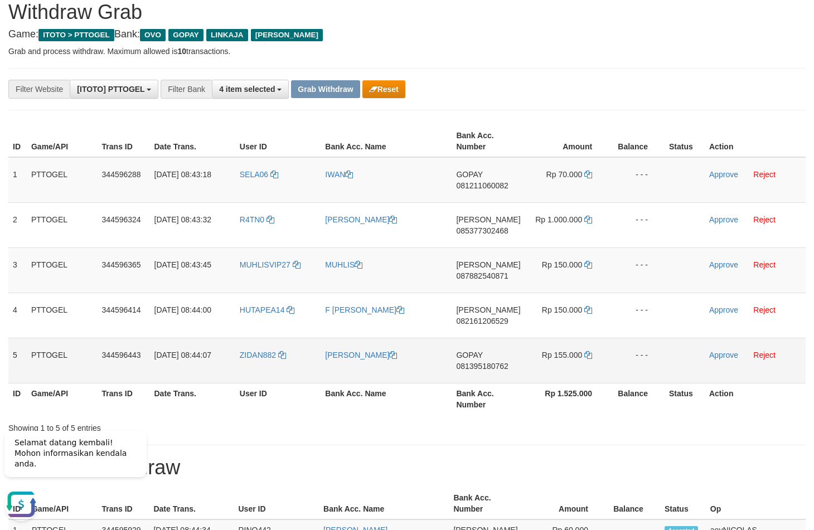
copy tr
drag, startPoint x: 279, startPoint y: 377, endPoint x: 578, endPoint y: 377, distance: 299.8
click at [578, 377] on tr "5 PTTOGEL 344596443 30/09/2025 08:44:07 ZIDAN882 MOHAMAD MICHAEL GOPAY 08139518…" at bounding box center [406, 360] width 797 height 45
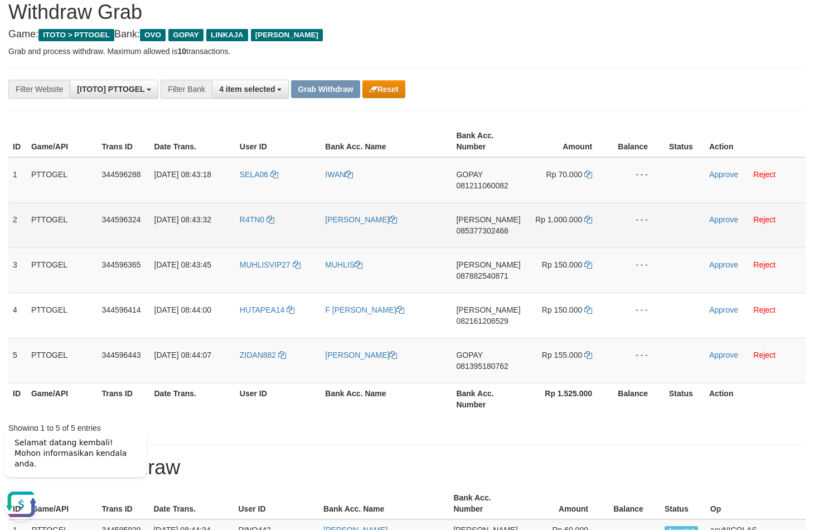
drag, startPoint x: 582, startPoint y: 122, endPoint x: 322, endPoint y: 234, distance: 282.8
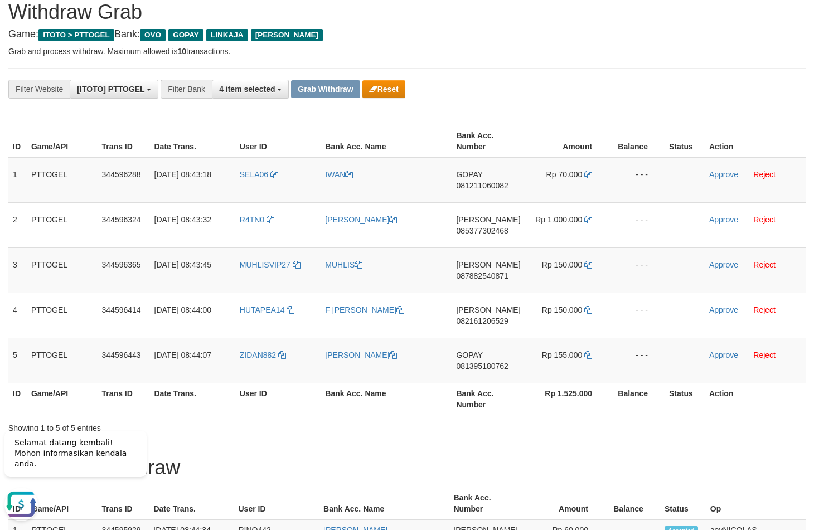
click at [490, 189] on span "081211060082" at bounding box center [482, 185] width 52 height 9
copy span "081211060082"
click at [473, 184] on span "081211060082" at bounding box center [482, 185] width 52 height 9
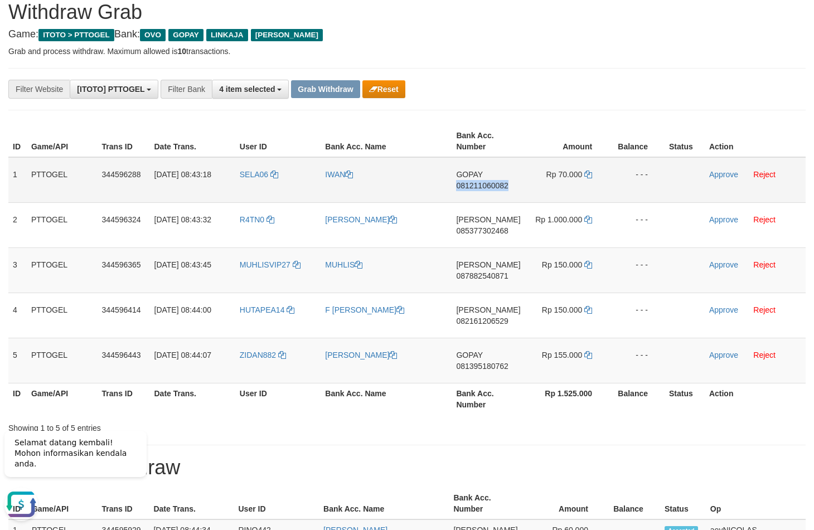
click at [473, 184] on span "081211060082" at bounding box center [482, 185] width 52 height 9
copy span "081211060082"
click at [512, 186] on td "GOPAY 081211060082" at bounding box center [487, 180] width 73 height 46
click at [530, 148] on th "Amount" at bounding box center [567, 141] width 84 height 32
click at [587, 174] on icon at bounding box center [588, 175] width 8 height 8
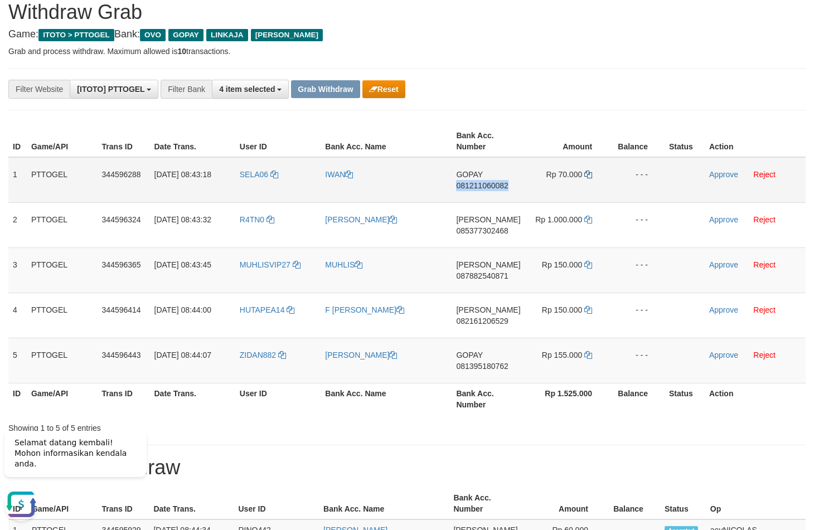
copy span "081211060082"
click at [587, 174] on icon at bounding box center [588, 175] width 8 height 8
click at [719, 176] on link "Approve" at bounding box center [723, 174] width 29 height 9
click at [495, 369] on span "081395180762" at bounding box center [482, 366] width 52 height 9
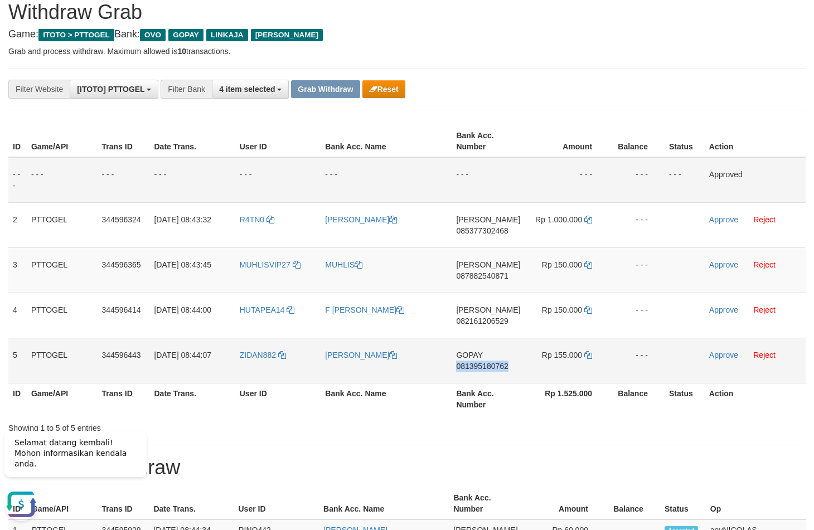
click at [495, 369] on span "081395180762" at bounding box center [482, 366] width 52 height 9
copy span "081395180762"
click at [494, 376] on td "GOPAY 081395180762" at bounding box center [487, 360] width 73 height 45
click at [493, 368] on span "081395180762" at bounding box center [482, 366] width 52 height 9
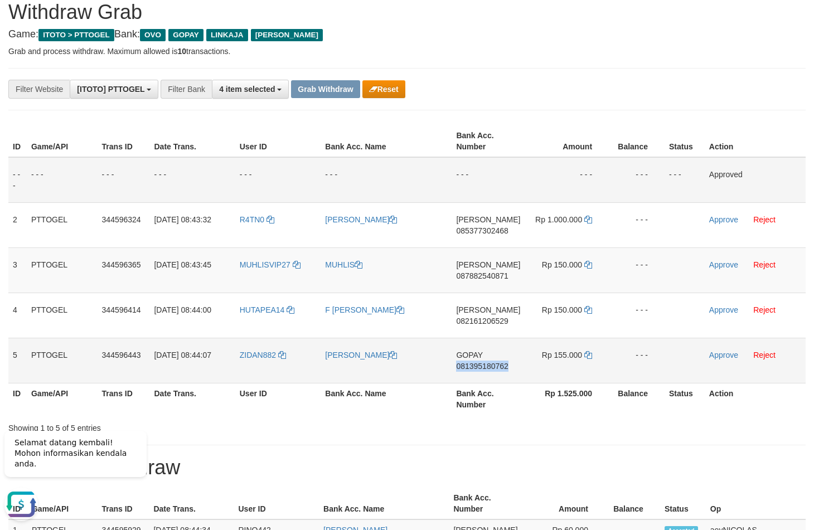
copy span "081395180762"
click at [382, 195] on td "- - -" at bounding box center [385, 180] width 131 height 46
click at [590, 357] on icon at bounding box center [588, 355] width 8 height 8
copy span "081395180762"
click at [590, 357] on icon at bounding box center [588, 355] width 8 height 8
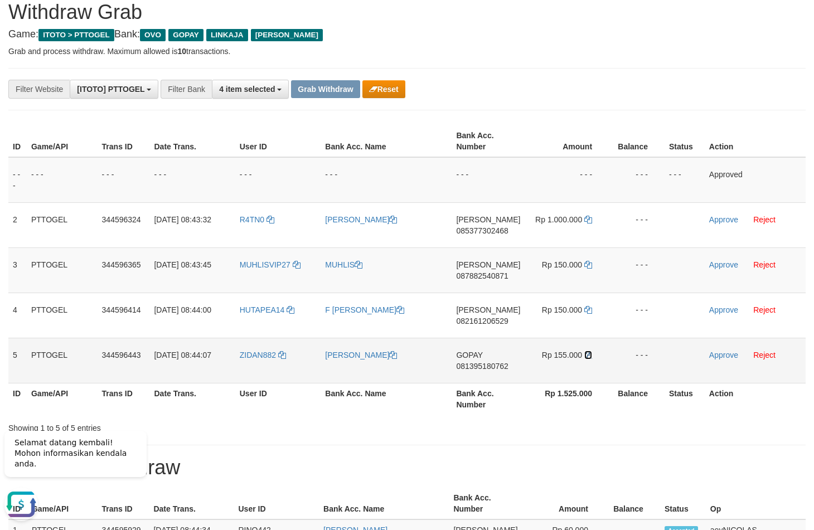
click at [590, 357] on icon at bounding box center [588, 355] width 8 height 8
click at [725, 354] on link "Approve" at bounding box center [723, 354] width 29 height 9
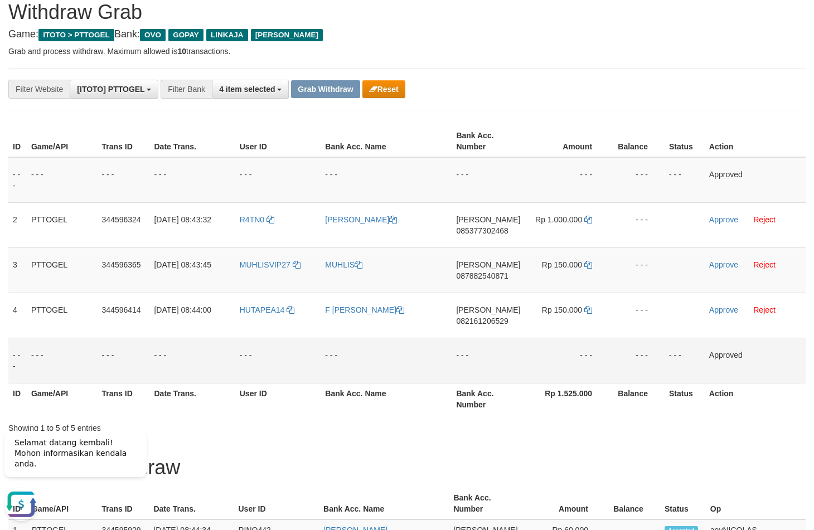
click at [410, 422] on div "Showing 1 to 5 of 5 entries" at bounding box center [407, 426] width 814 height 16
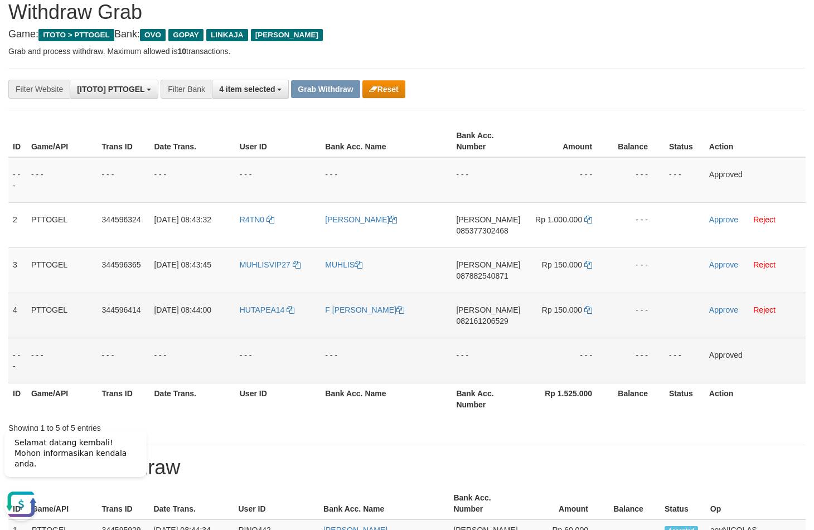
drag, startPoint x: 254, startPoint y: 242, endPoint x: 543, endPoint y: 298, distance: 294.6
click at [543, 298] on tbody "- - - - - - - - - - - - - - - - - - - - - - - - - - - - - - Approved 2 PTTOGEL …" at bounding box center [406, 270] width 797 height 226
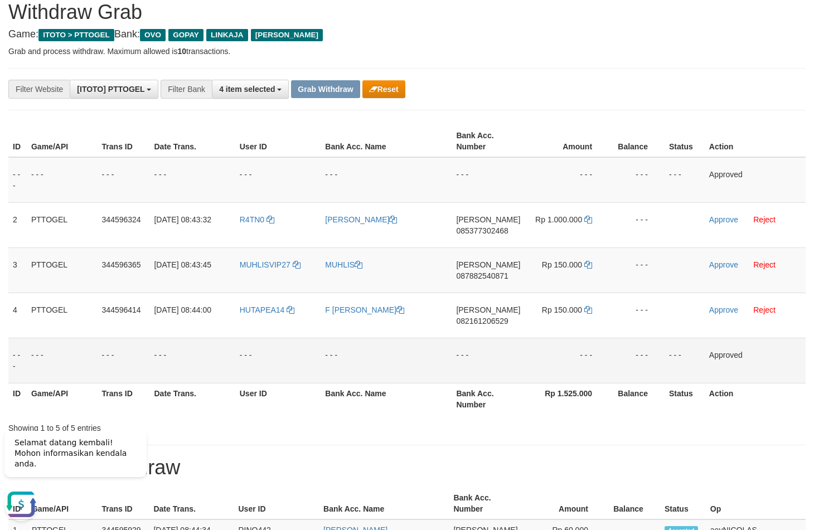
copy tr
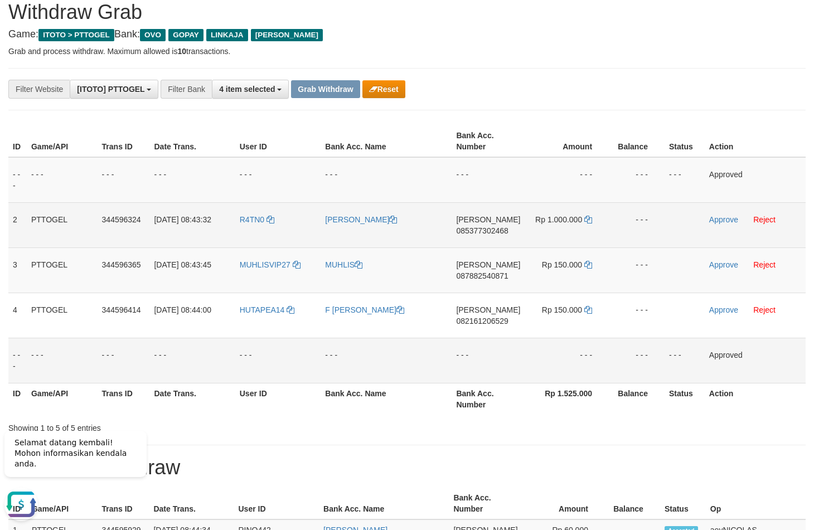
click at [498, 233] on span "085377302468" at bounding box center [482, 230] width 52 height 9
copy tr
click at [498, 233] on span "085377302468" at bounding box center [482, 230] width 52 height 9
click at [467, 231] on span "085377302468" at bounding box center [482, 230] width 52 height 9
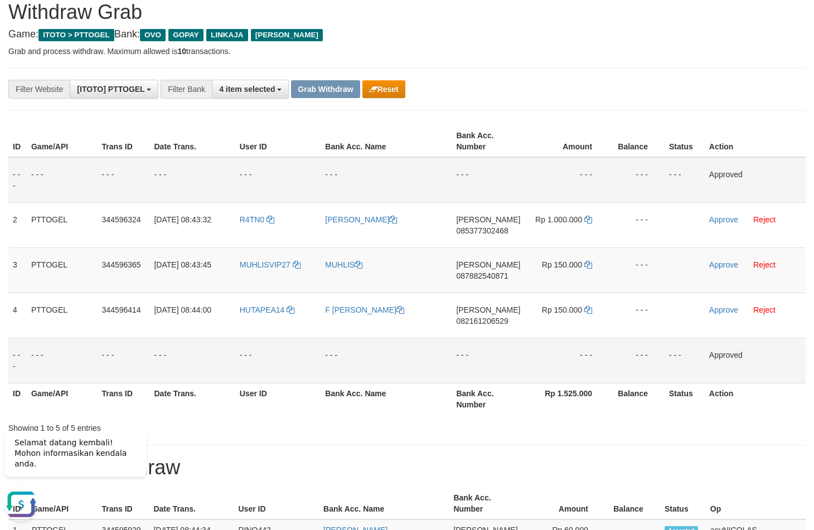
click at [567, 172] on td "- - -" at bounding box center [567, 180] width 84 height 46
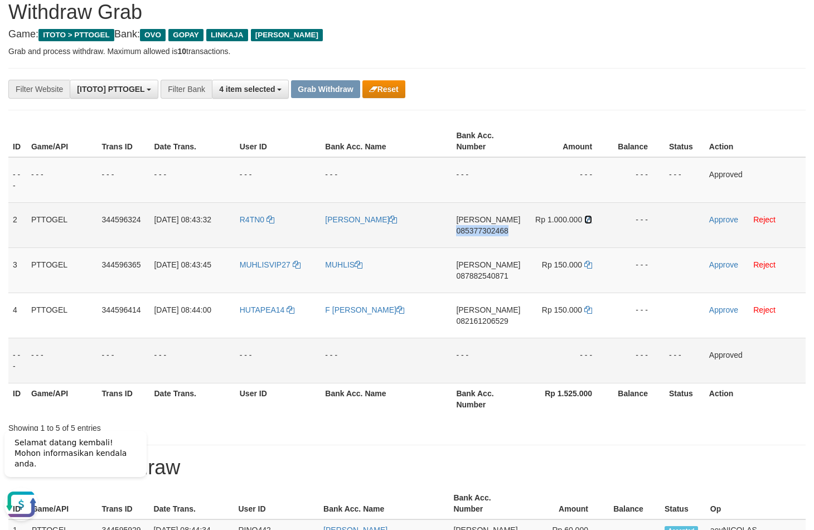
click at [587, 220] on icon at bounding box center [588, 220] width 8 height 8
drag, startPoint x: 587, startPoint y: 220, endPoint x: 685, endPoint y: 220, distance: 98.6
click at [594, 220] on td "Rp 1.000.000" at bounding box center [567, 224] width 84 height 45
click at [719, 218] on link "Approve" at bounding box center [723, 219] width 29 height 9
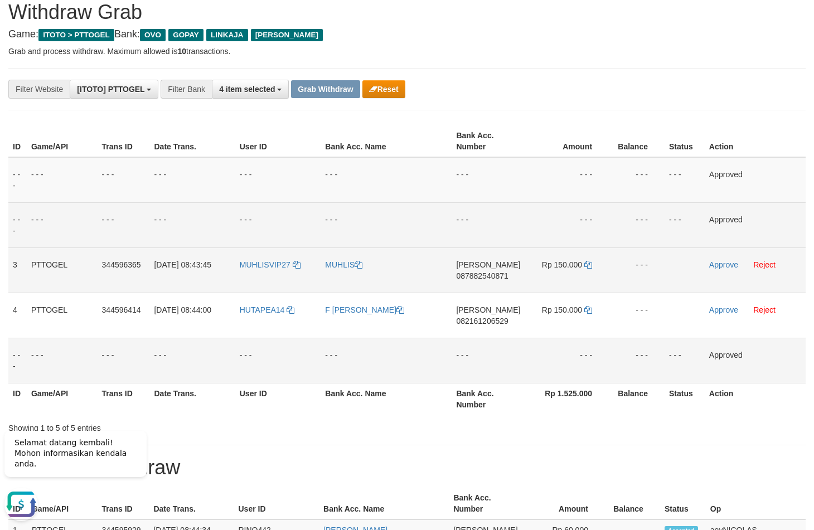
click at [459, 293] on td "DANA 087882540871" at bounding box center [487, 269] width 73 height 45
click at [470, 281] on td "DANA 087882540871" at bounding box center [487, 269] width 73 height 45
click at [474, 279] on span "087882540871" at bounding box center [482, 275] width 52 height 9
click at [473, 279] on span "087882540871" at bounding box center [482, 275] width 52 height 9
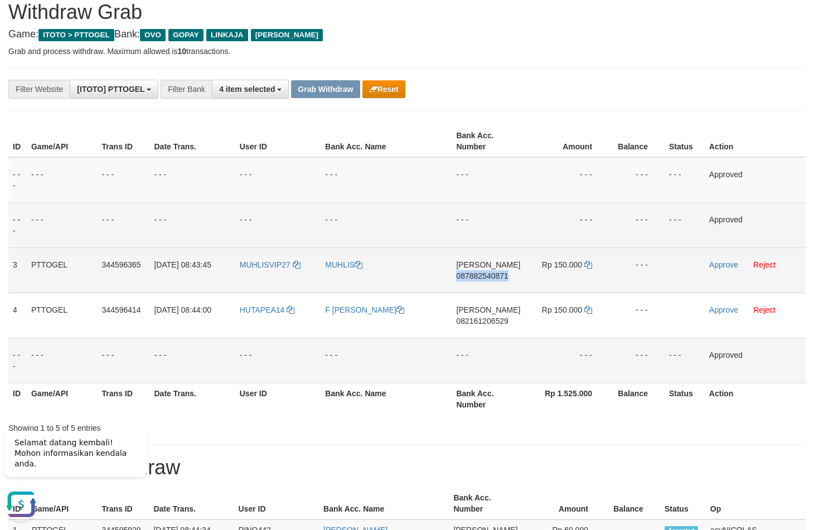
click at [473, 279] on span "087882540871" at bounding box center [482, 275] width 52 height 9
click at [470, 279] on span "087882540871" at bounding box center [482, 275] width 52 height 9
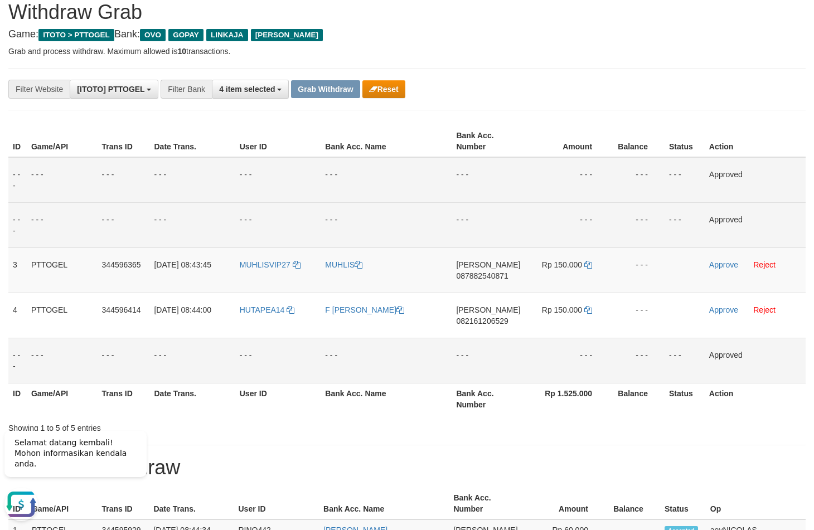
click at [617, 192] on td "- - -" at bounding box center [636, 180] width 56 height 46
click at [585, 266] on icon at bounding box center [588, 265] width 8 height 8
drag, startPoint x: 585, startPoint y: 266, endPoint x: 699, endPoint y: 266, distance: 114.2
click at [588, 266] on icon at bounding box center [588, 265] width 8 height 8
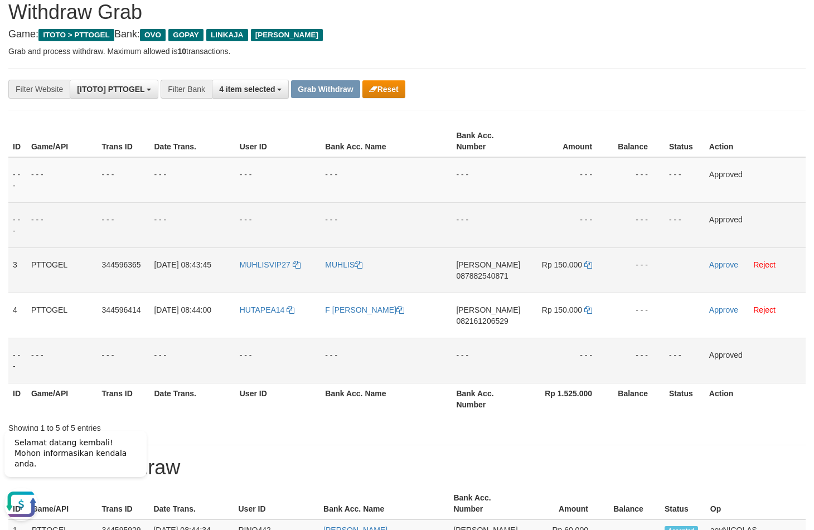
click at [726, 271] on td "Approve Reject" at bounding box center [754, 269] width 101 height 45
click at [726, 269] on link "Approve" at bounding box center [723, 264] width 29 height 9
click at [509, 225] on td "- - -" at bounding box center [487, 224] width 73 height 45
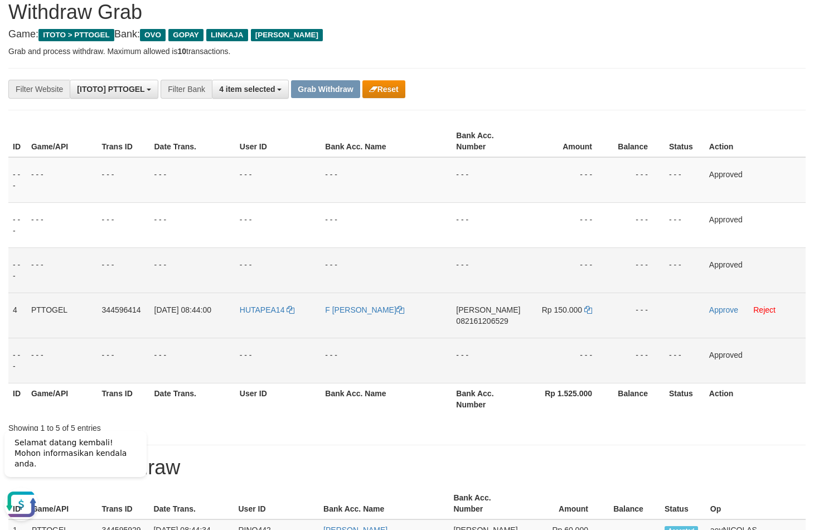
click at [474, 318] on span "082161206529" at bounding box center [482, 320] width 52 height 9
click at [483, 323] on span "082161206529" at bounding box center [482, 320] width 52 height 9
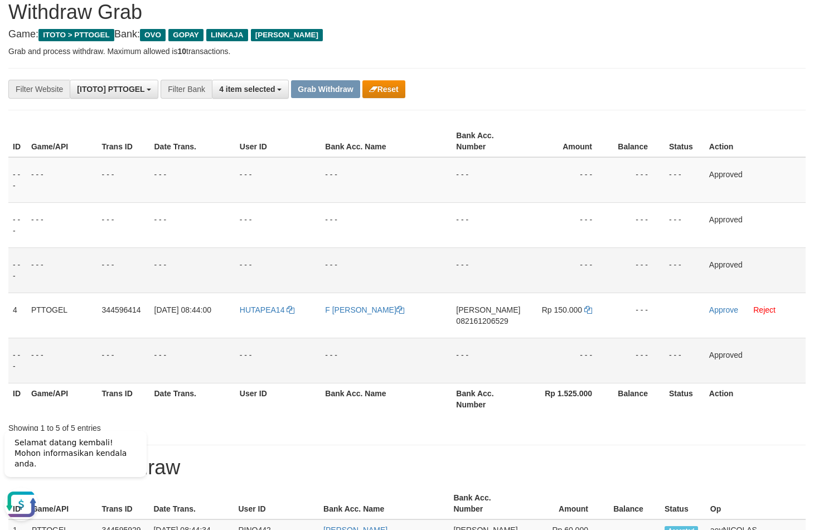
click at [500, 275] on td "- - -" at bounding box center [487, 269] width 73 height 45
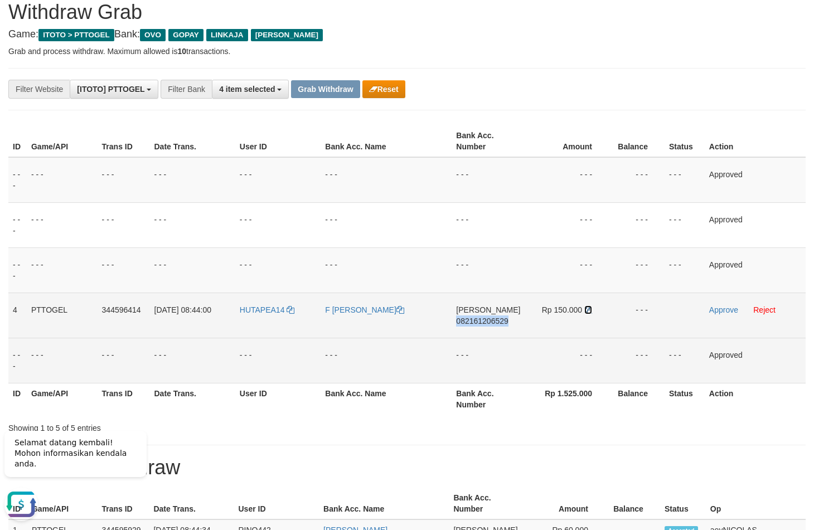
click at [585, 310] on icon at bounding box center [588, 310] width 8 height 8
drag, startPoint x: 585, startPoint y: 310, endPoint x: 683, endPoint y: 311, distance: 97.5
click at [586, 310] on icon at bounding box center [588, 310] width 8 height 8
click at [714, 311] on link "Approve" at bounding box center [723, 309] width 29 height 9
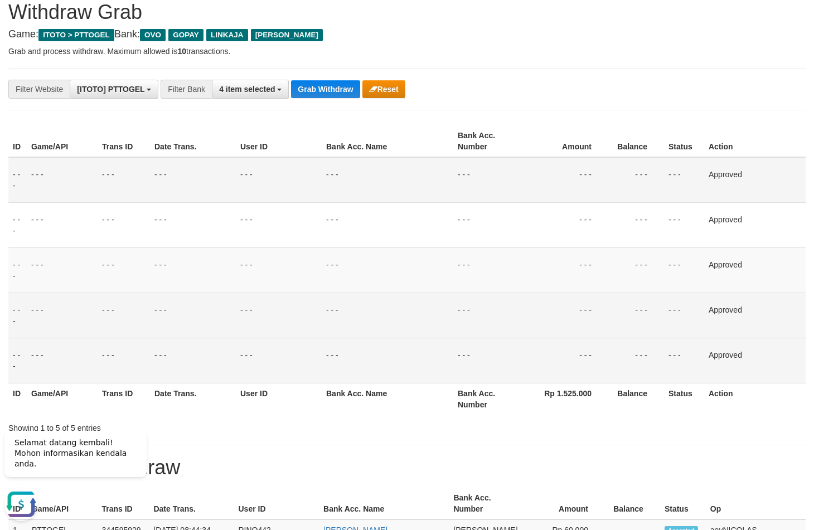
drag, startPoint x: 340, startPoint y: 211, endPoint x: 342, endPoint y: 194, distance: 16.2
click at [342, 194] on tbody "- - - - - - - - - - - - - - - - - - - - - - - - - - - - - - Approved - - - - - …" at bounding box center [406, 270] width 797 height 226
click at [340, 95] on button "Grab Withdraw" at bounding box center [325, 89] width 69 height 18
drag, startPoint x: 338, startPoint y: 94, endPoint x: 245, endPoint y: 201, distance: 141.4
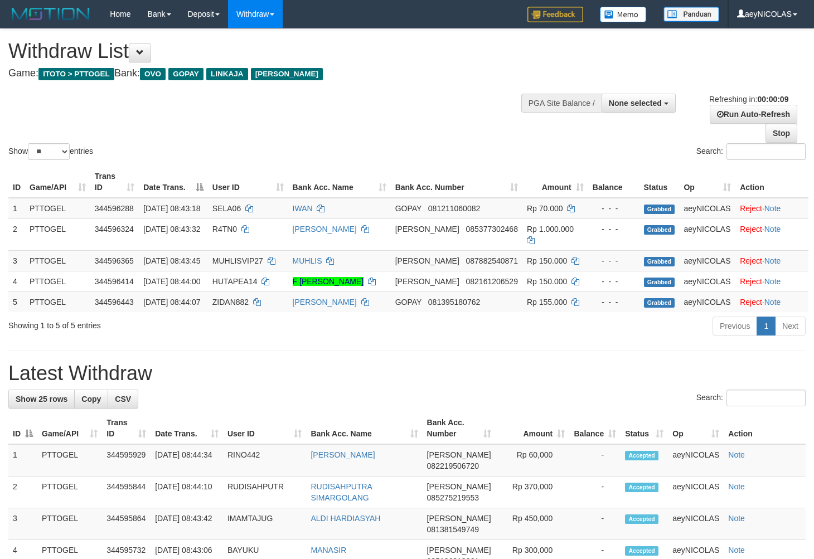
select select
select select "**"
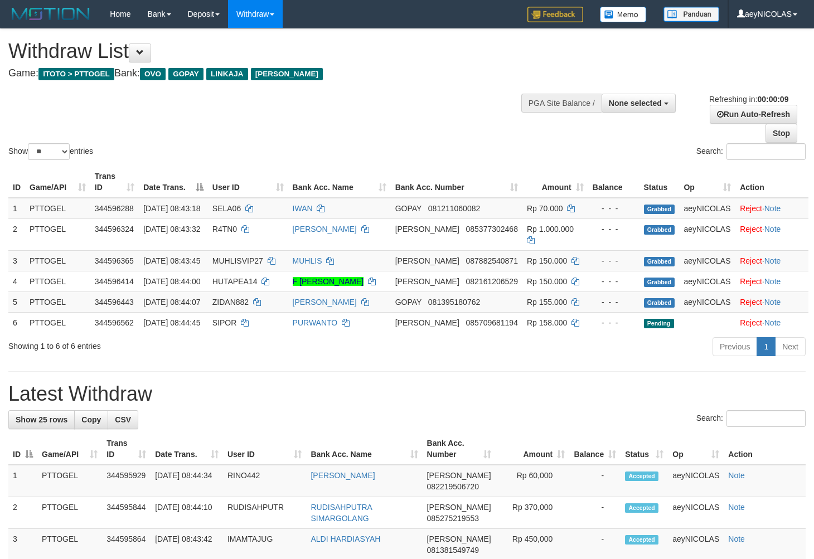
select select
select select "**"
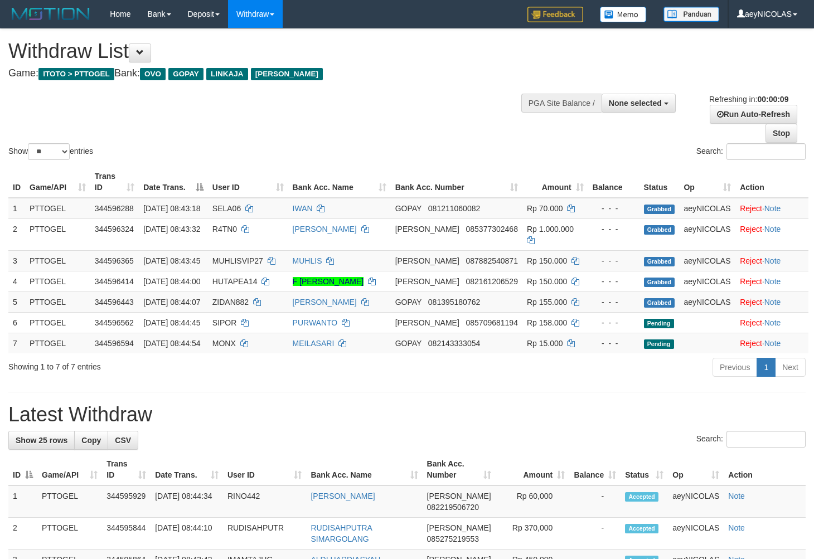
select select
select select "**"
select select
select select "**"
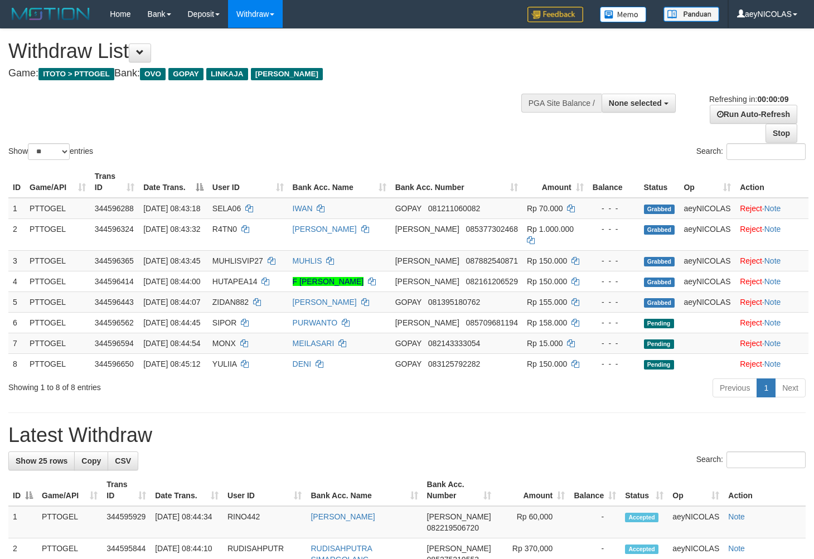
select select
select select "**"
select select
select select "**"
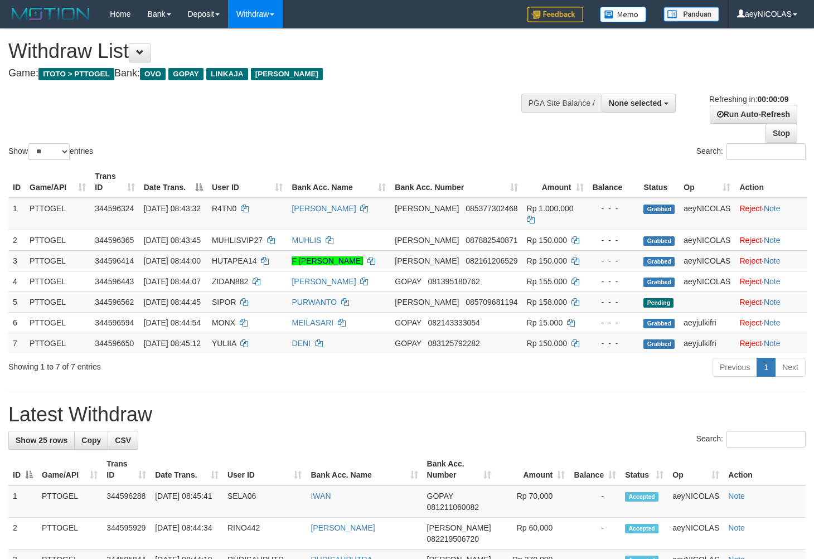
select select
select select "**"
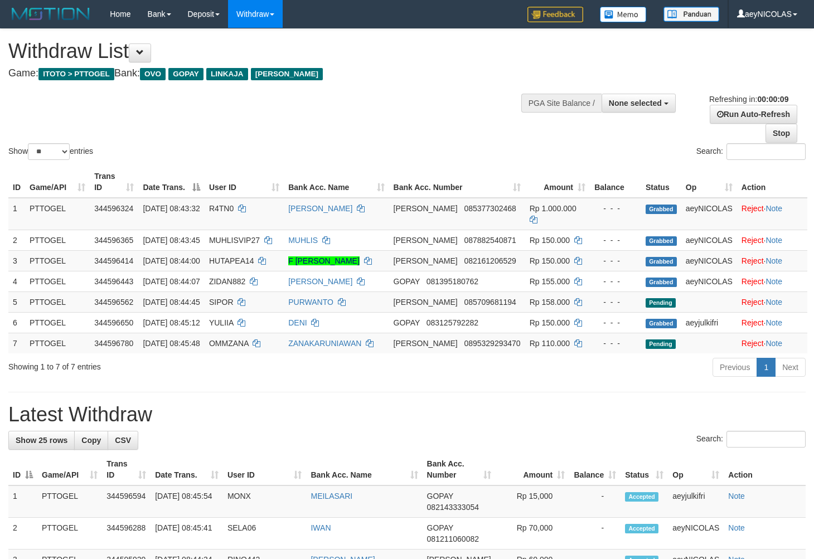
select select
select select "**"
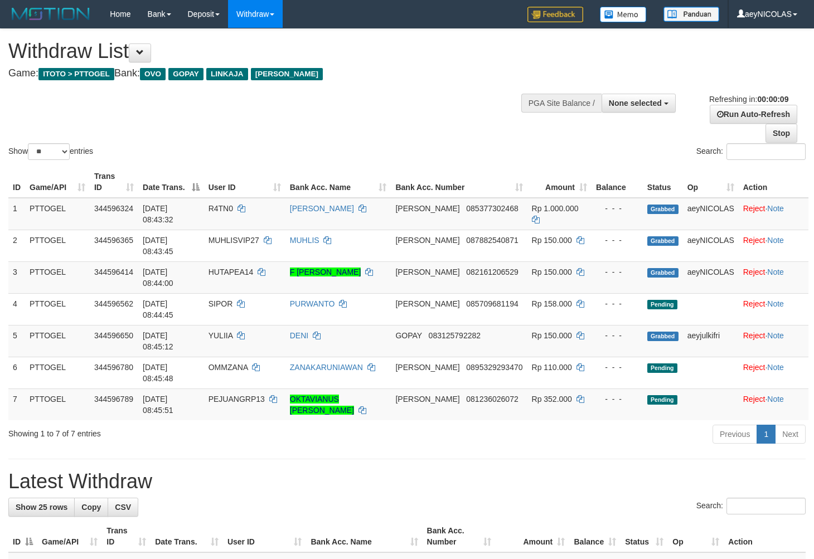
select select
select select "**"
select select
select select "**"
select select
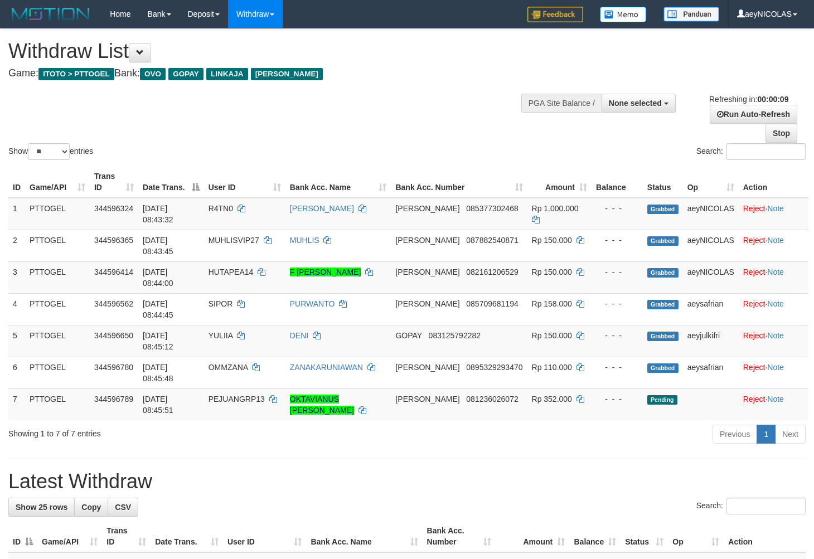
select select "**"
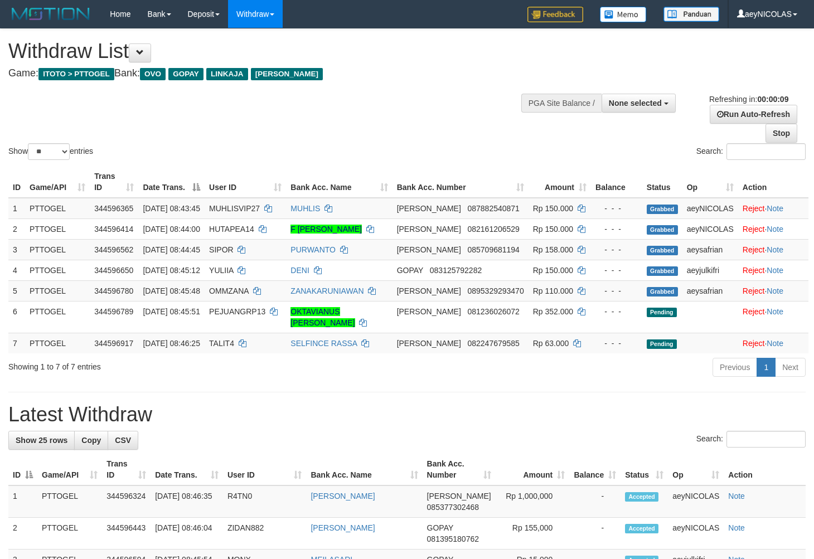
select select
select select "**"
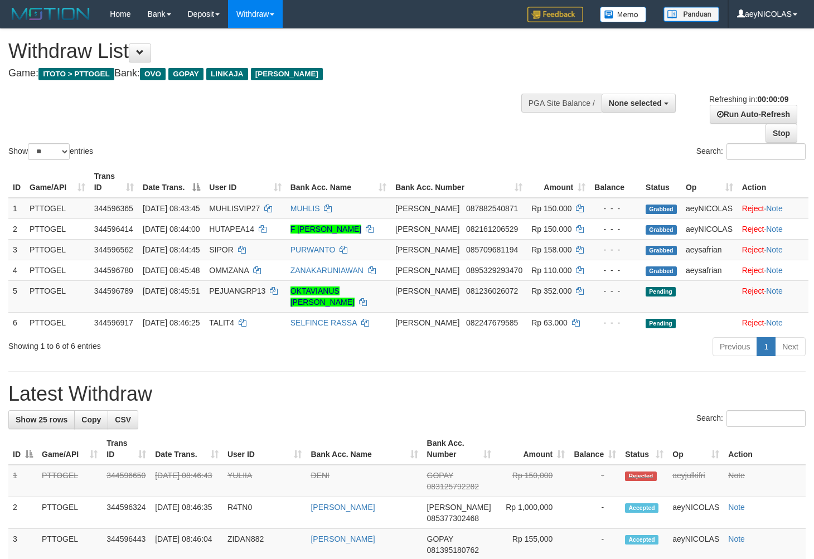
select select
select select "**"
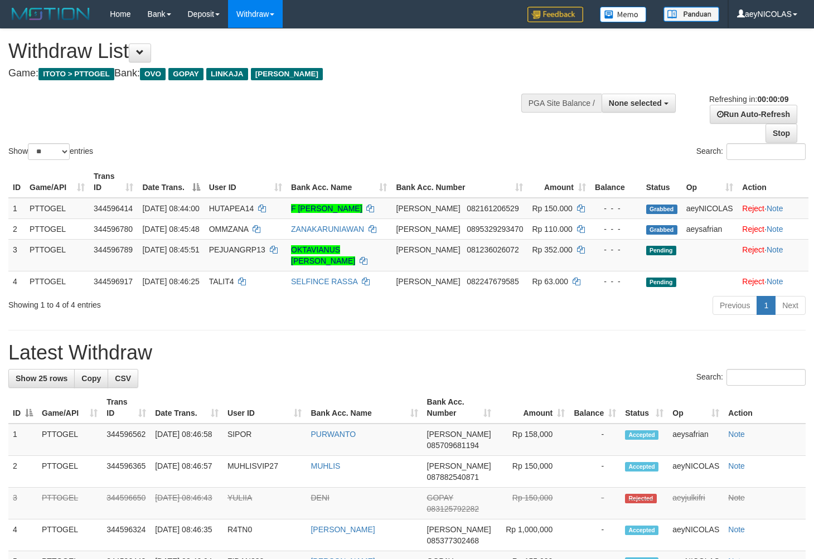
select select
select select "**"
select select
select select "**"
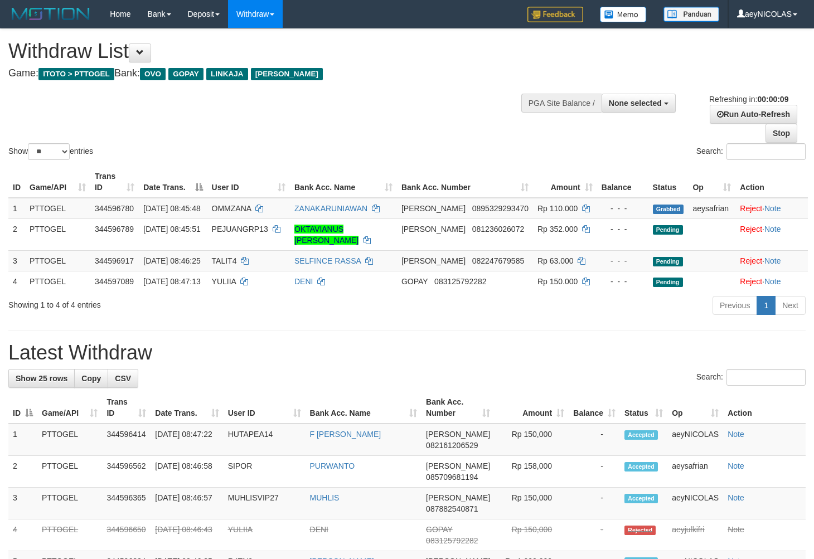
select select
select select "**"
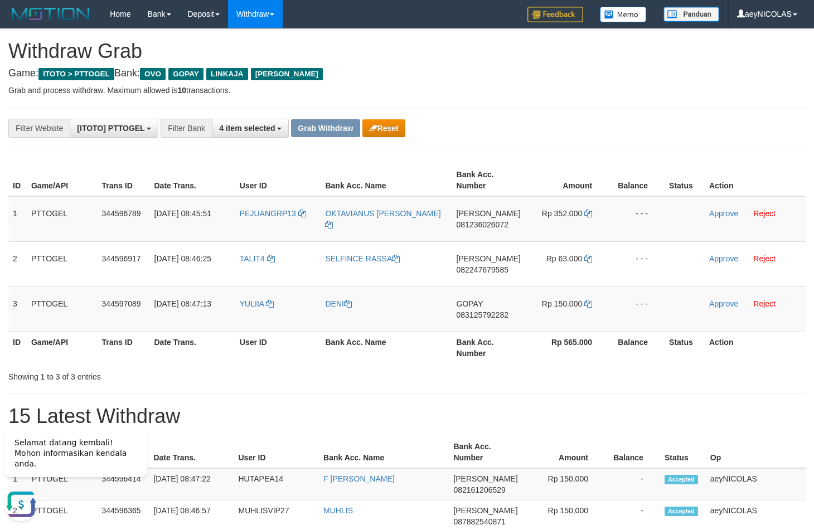
click at [425, 410] on h1 "15 Latest Withdraw" at bounding box center [406, 416] width 797 height 22
drag, startPoint x: 262, startPoint y: 231, endPoint x: 578, endPoint y: 306, distance: 324.8
click at [578, 306] on tbody "1 PTTOGEL 344596789 [DATE] 08:45:51 PEJUANGRP13 OKTAVIANUS DONATUS NDADA [PERSO…" at bounding box center [406, 264] width 797 height 136
copy tr
drag, startPoint x: 635, startPoint y: 383, endPoint x: 777, endPoint y: 328, distance: 152.6
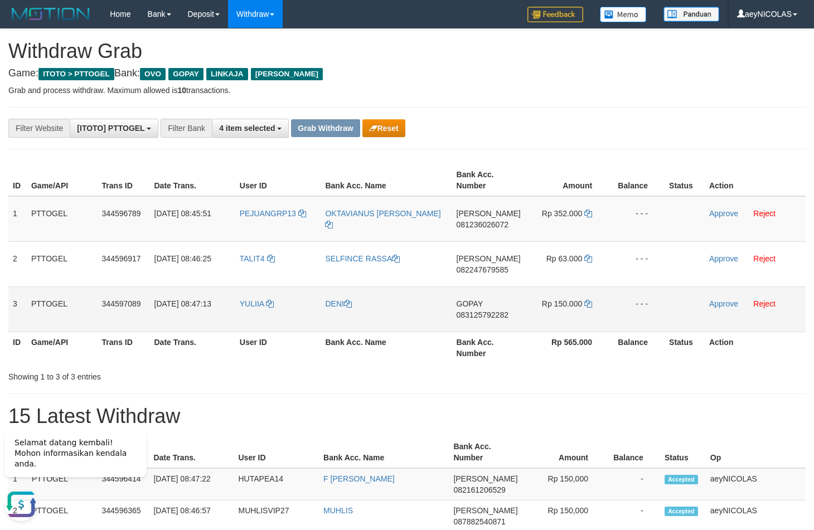
click at [764, 306] on link "Reject" at bounding box center [764, 303] width 22 height 9
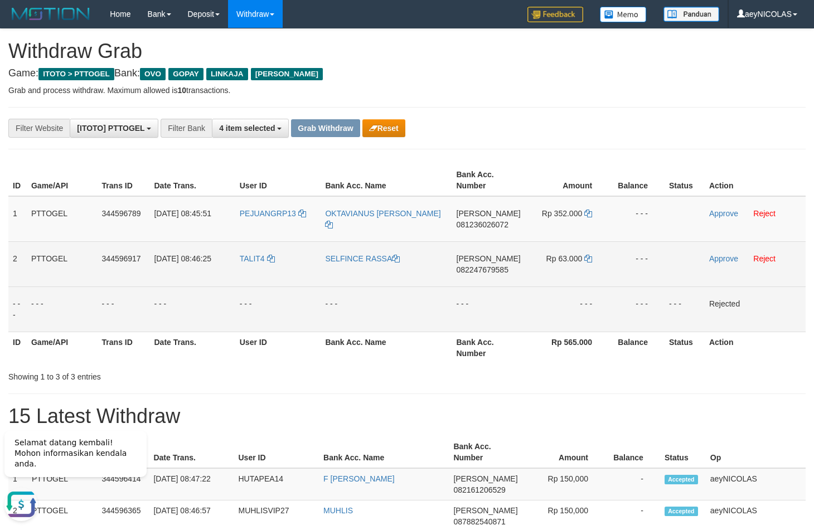
drag, startPoint x: 267, startPoint y: 226, endPoint x: 590, endPoint y: 272, distance: 325.3
click at [590, 272] on tbody "1 PTTOGEL 344596789 [DATE] 08:45:51 PEJUANGRP13 OKTAVIANUS DONATUS NDADA [PERSO…" at bounding box center [406, 264] width 797 height 136
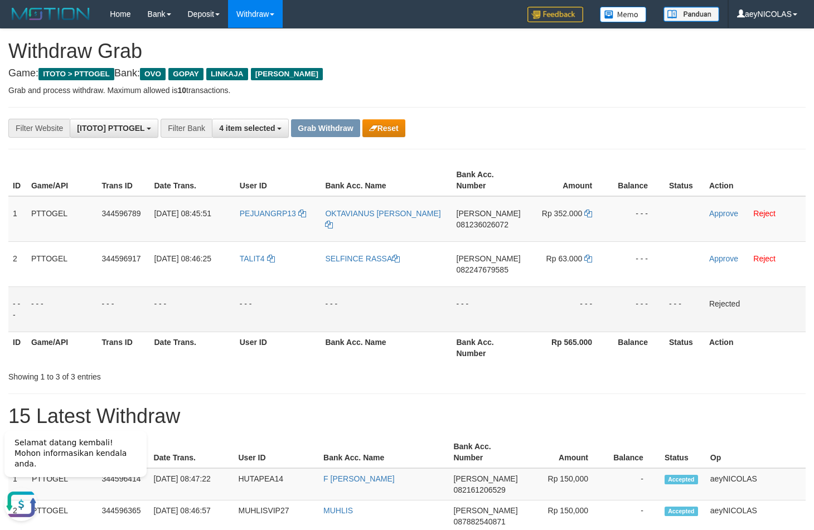
copy tr
click at [481, 229] on td "[PERSON_NAME] 081236026072" at bounding box center [488, 219] width 73 height 46
click at [489, 221] on span "081236026072" at bounding box center [482, 224] width 52 height 9
copy span "081236026072"
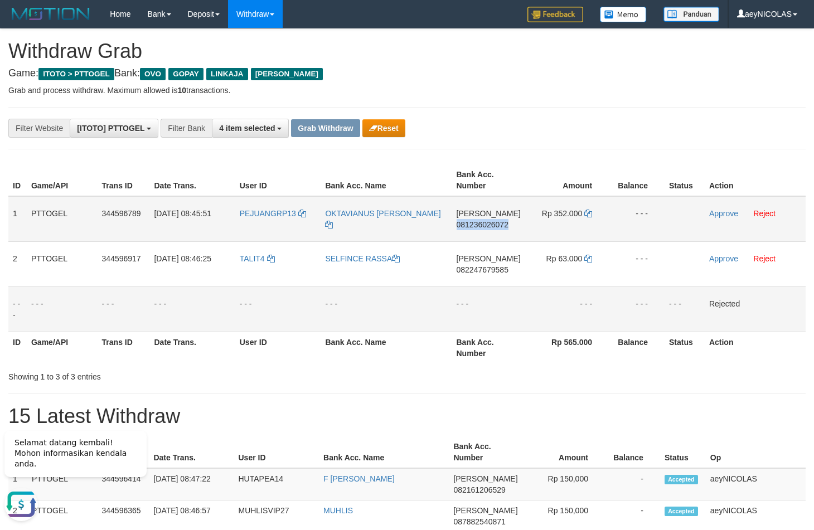
click at [489, 221] on span "081236026072" at bounding box center [482, 224] width 52 height 9
copy span "081236026072"
click at [535, 133] on div "**********" at bounding box center [339, 128] width 678 height 19
click at [587, 215] on icon at bounding box center [588, 214] width 8 height 8
copy span "081236026072"
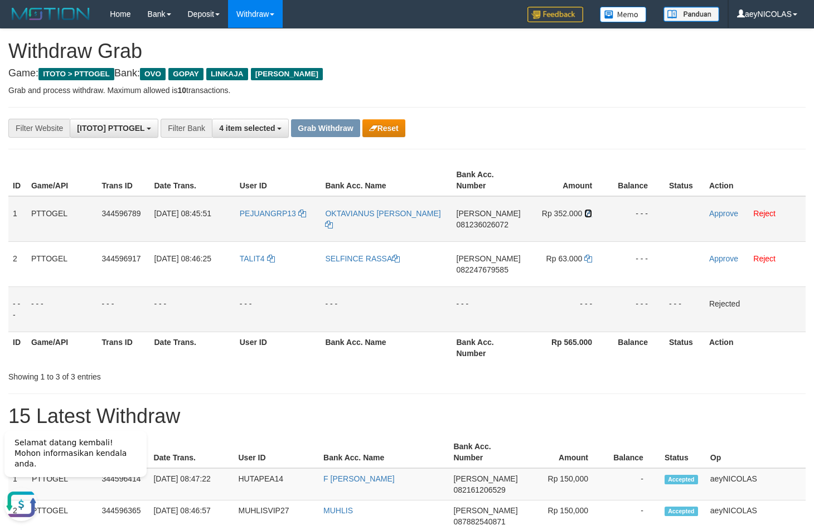
click at [587, 215] on icon at bounding box center [588, 214] width 8 height 8
drag, startPoint x: 587, startPoint y: 215, endPoint x: 699, endPoint y: 215, distance: 112.0
click at [594, 215] on td "Rp 352.000" at bounding box center [567, 219] width 84 height 46
click at [713, 217] on link "Approve" at bounding box center [723, 213] width 29 height 9
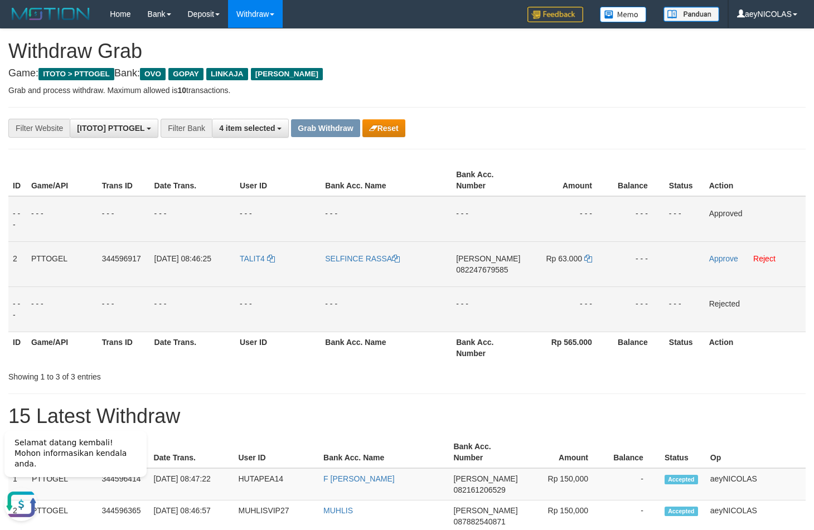
click at [490, 267] on span "082247679585" at bounding box center [482, 269] width 52 height 9
copy span "082247679585"
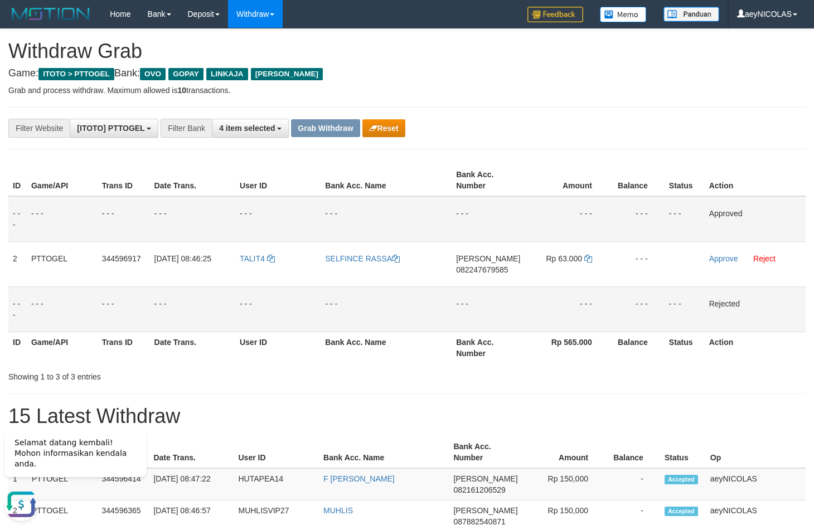
click at [567, 192] on th "Amount" at bounding box center [566, 180] width 84 height 32
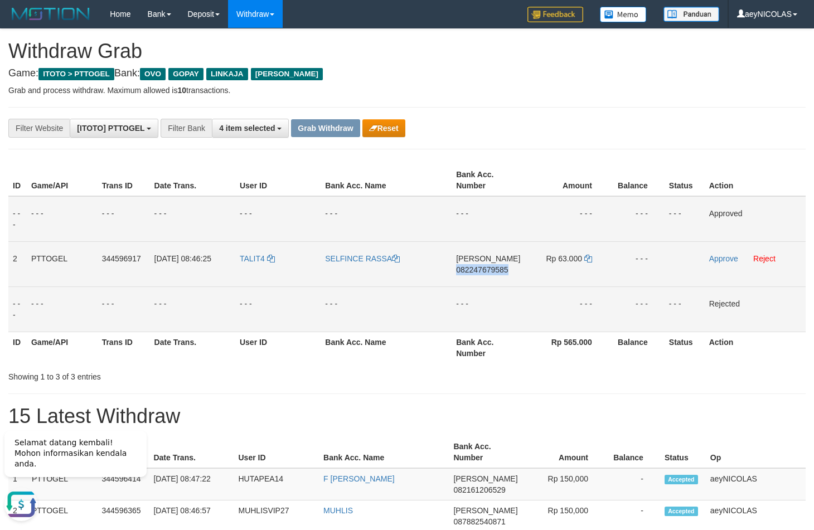
click at [592, 258] on td "Rp 63.000" at bounding box center [566, 263] width 84 height 45
click at [590, 259] on icon at bounding box center [588, 259] width 8 height 8
click at [743, 260] on td "Approve Reject" at bounding box center [754, 263] width 101 height 45
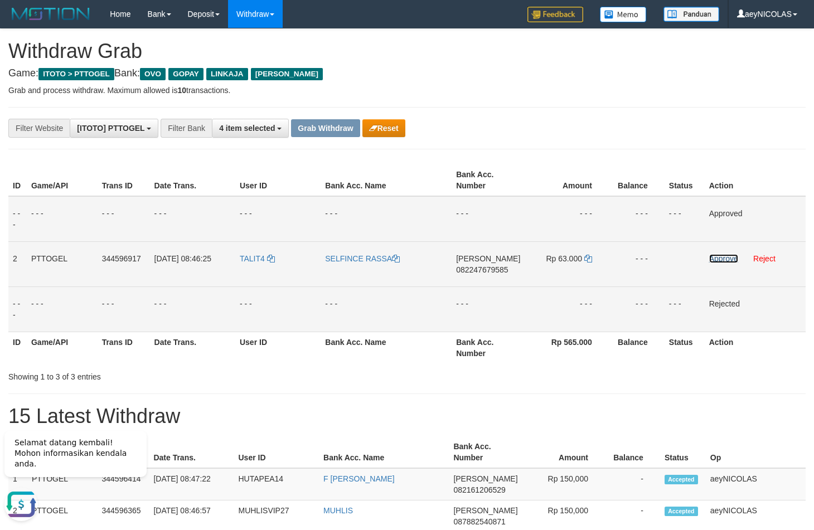
click at [734, 259] on link "Approve" at bounding box center [723, 258] width 29 height 9
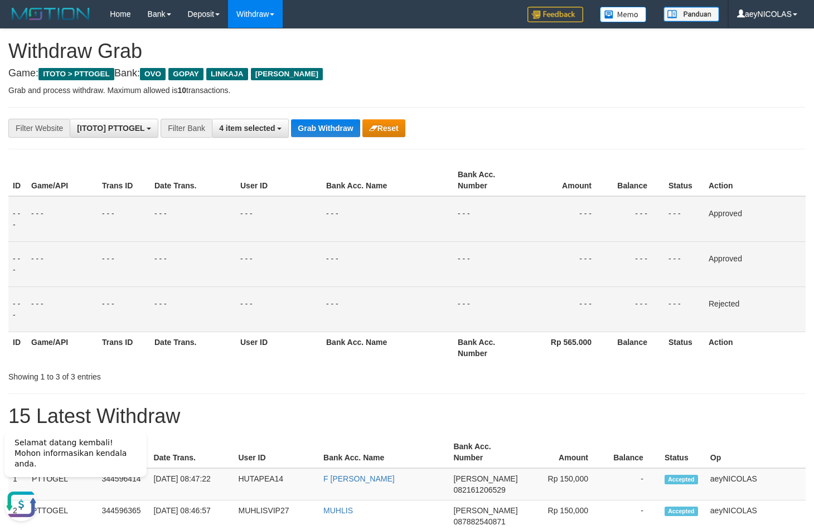
click at [573, 124] on div "**********" at bounding box center [339, 128] width 678 height 19
click at [334, 130] on button "Grab Withdraw" at bounding box center [325, 128] width 69 height 18
drag, startPoint x: 334, startPoint y: 130, endPoint x: 12, endPoint y: 333, distance: 380.6
click at [334, 131] on button "Grab Withdraw" at bounding box center [325, 128] width 69 height 18
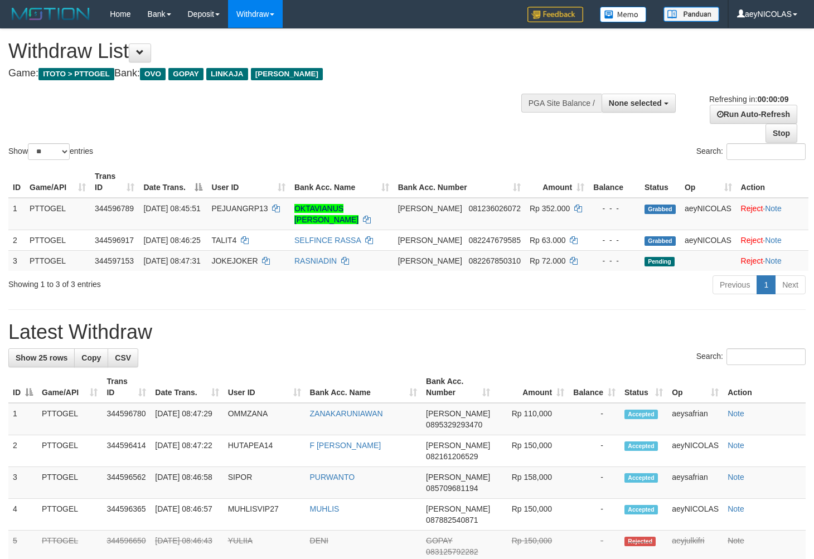
select select
select select "**"
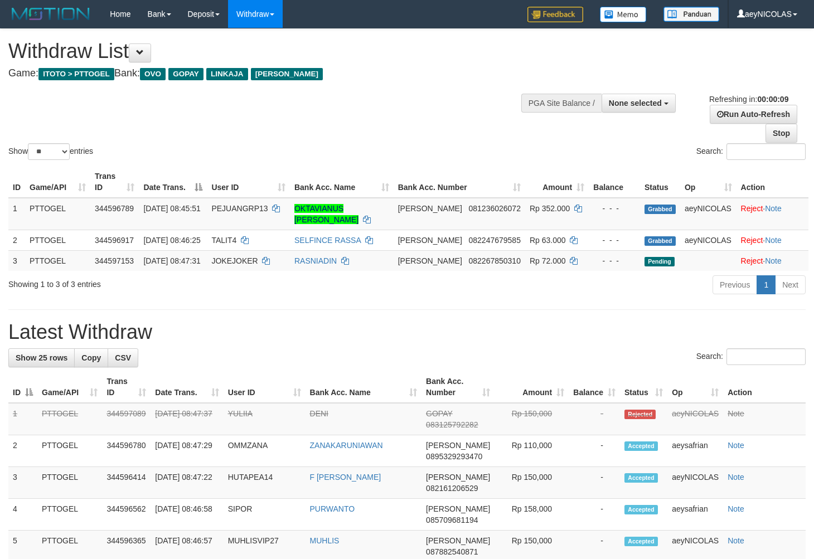
select select
select select "**"
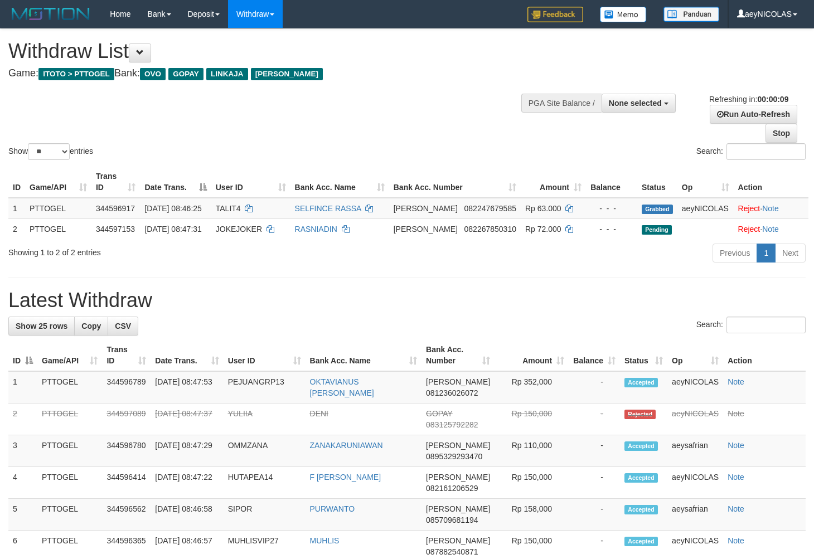
select select
select select "**"
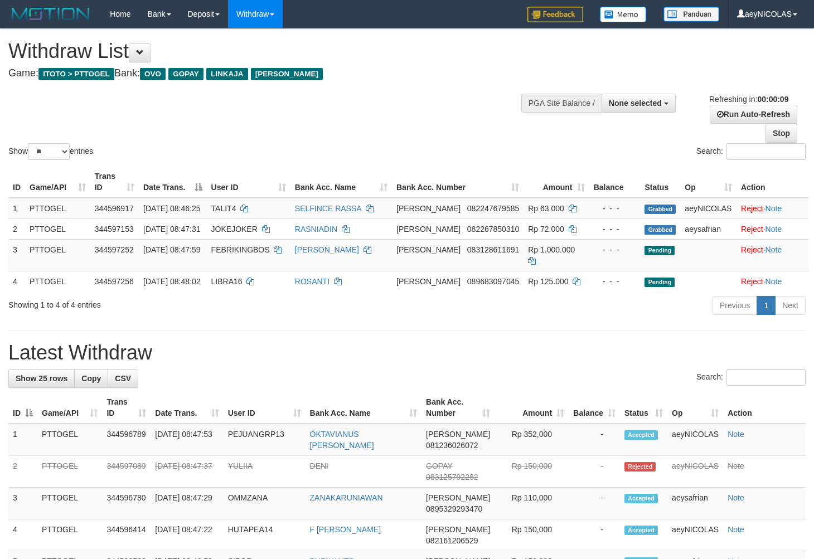
select select
select select "**"
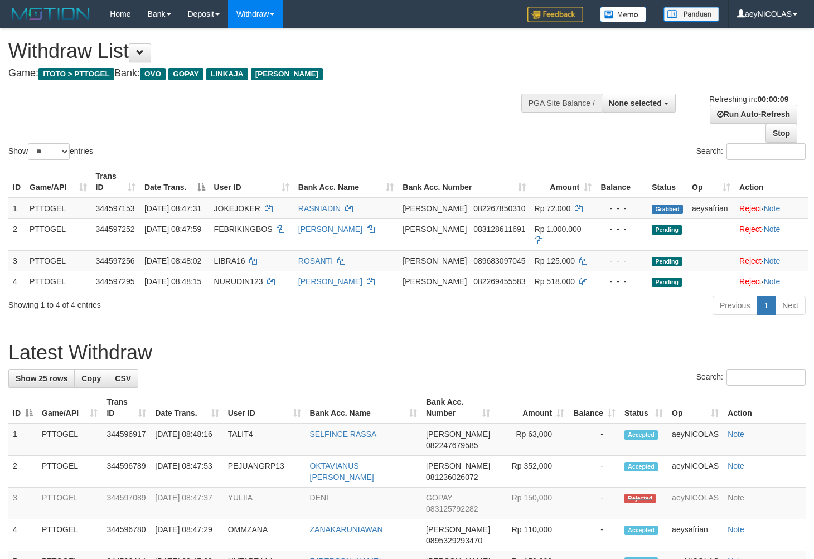
select select
select select "**"
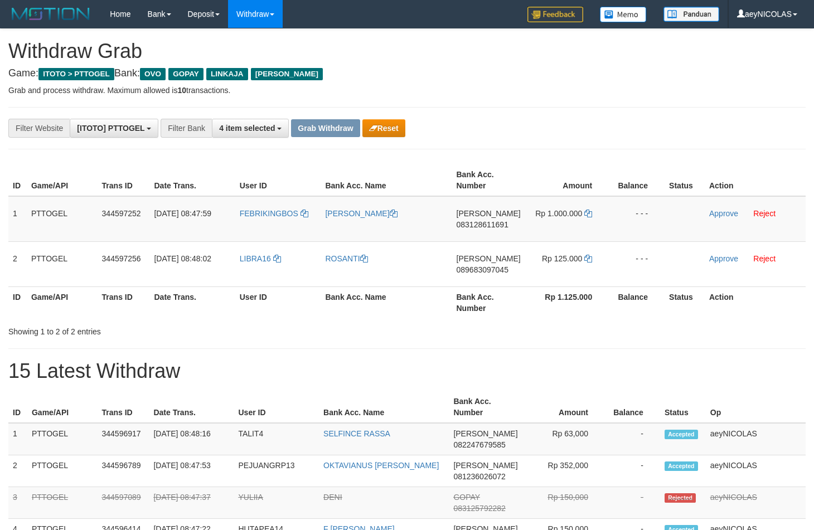
scroll to position [155, 0]
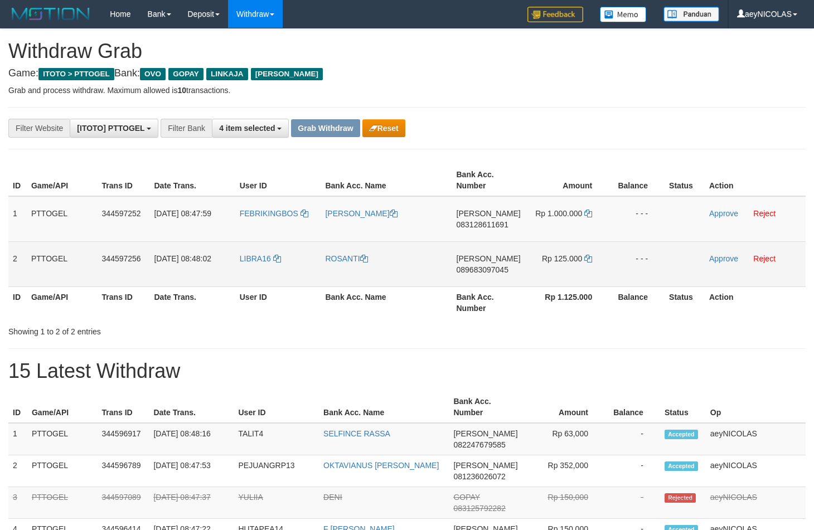
drag, startPoint x: 483, startPoint y: 314, endPoint x: 389, endPoint y: 281, distance: 98.5
click at [478, 312] on th "Bank Acc. Number" at bounding box center [488, 302] width 73 height 32
drag, startPoint x: 279, startPoint y: 237, endPoint x: 561, endPoint y: 270, distance: 283.3
click at [561, 270] on tbody "1 PTTOGEL 344597252 30/09/2025 08:47:59 FEBRIKINGBOS FEBRI SANTOSO DANA 0831286…" at bounding box center [406, 241] width 797 height 91
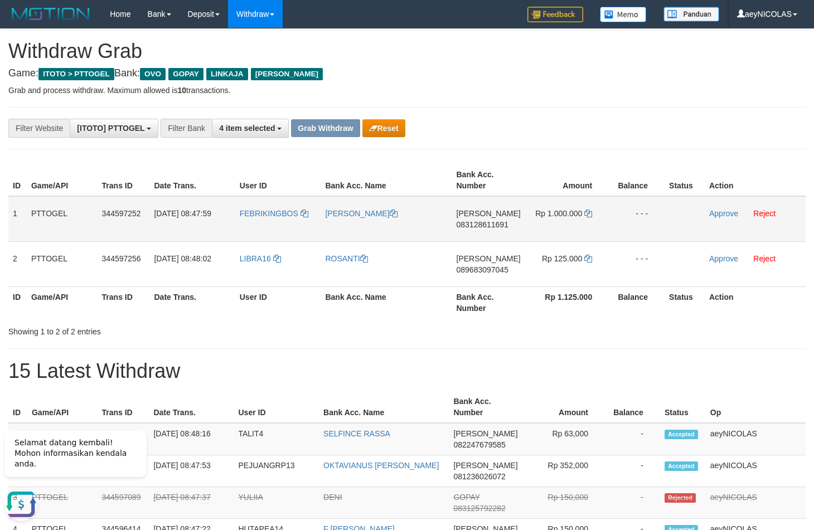
click at [485, 222] on span "083128611691" at bounding box center [482, 224] width 52 height 9
copy span "083128611691"
click at [480, 226] on span "083128611691" at bounding box center [482, 224] width 52 height 9
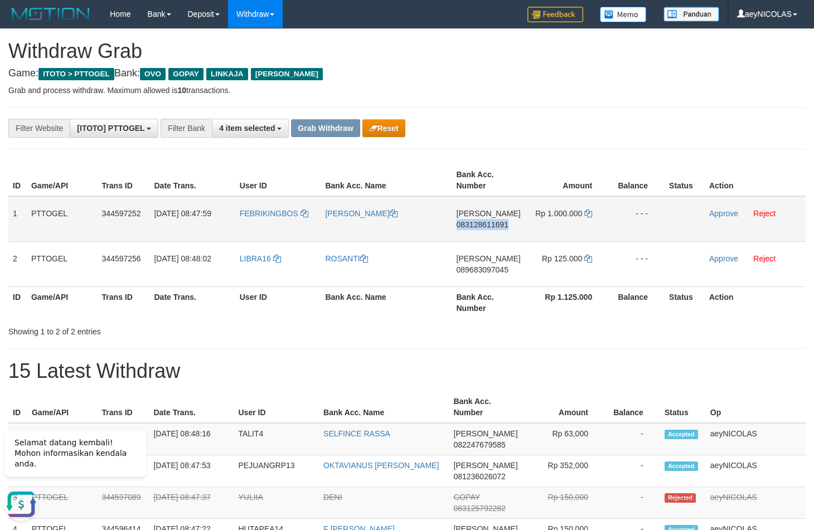
copy span "083128611691"
click at [590, 215] on icon at bounding box center [588, 214] width 8 height 8
copy span "083128611691"
click at [590, 215] on icon at bounding box center [588, 214] width 8 height 8
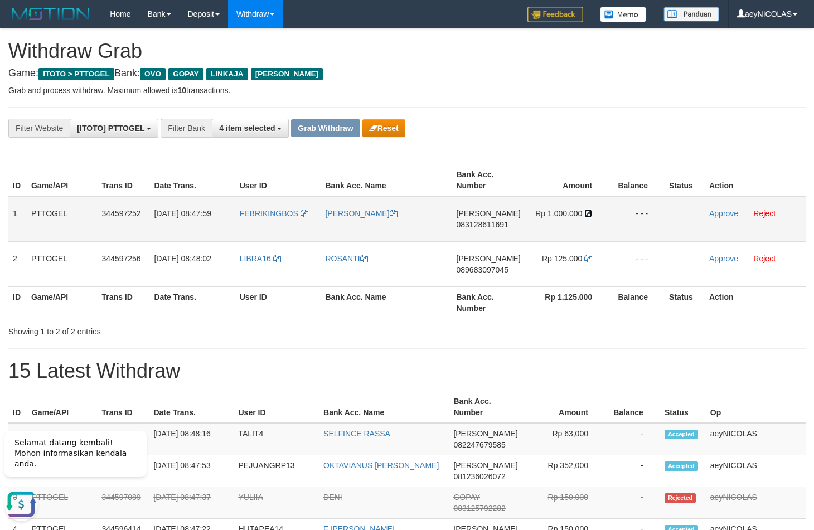
drag, startPoint x: 590, startPoint y: 215, endPoint x: 688, endPoint y: 215, distance: 97.5
click at [591, 215] on icon at bounding box center [588, 214] width 8 height 8
click at [722, 216] on link "Approve" at bounding box center [723, 213] width 29 height 9
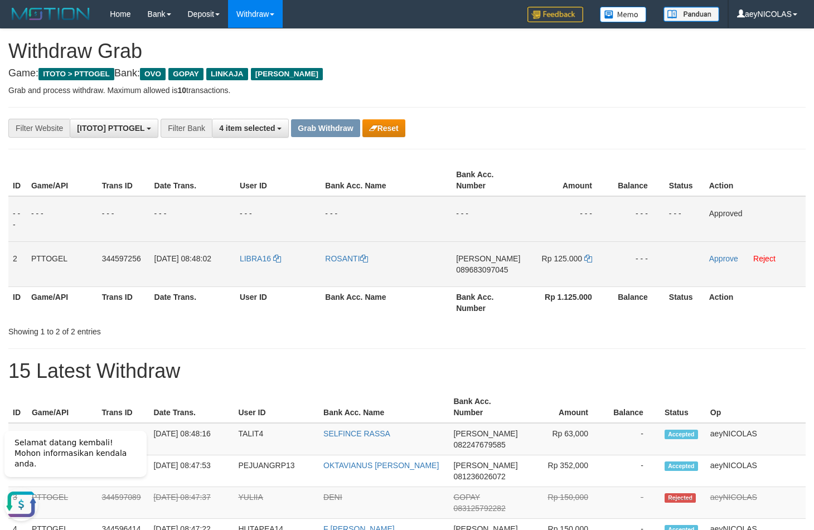
click at [470, 271] on span "089683097045" at bounding box center [482, 269] width 52 height 9
copy span "089683097045"
click at [485, 267] on span "089683097045" at bounding box center [482, 269] width 52 height 9
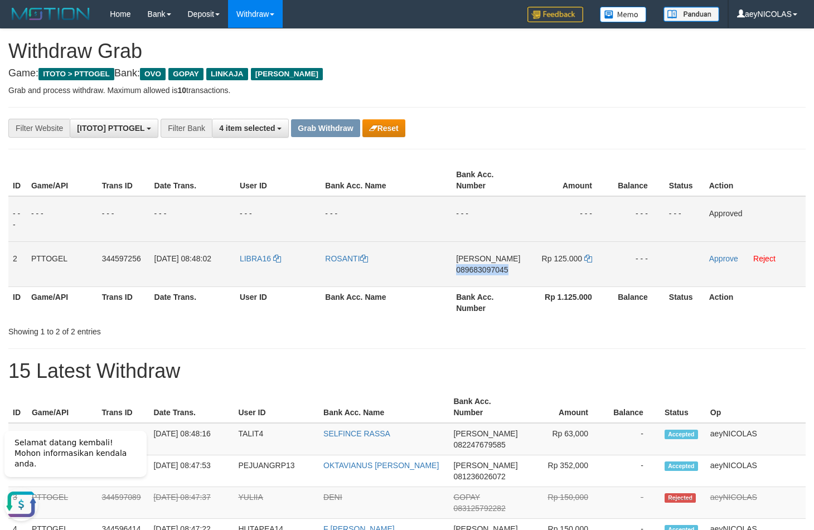
copy span "089683097045"
click at [479, 276] on td "DANA 089683097045" at bounding box center [487, 263] width 73 height 45
click at [479, 272] on span "089683097045" at bounding box center [482, 269] width 52 height 9
copy span "089683097045"
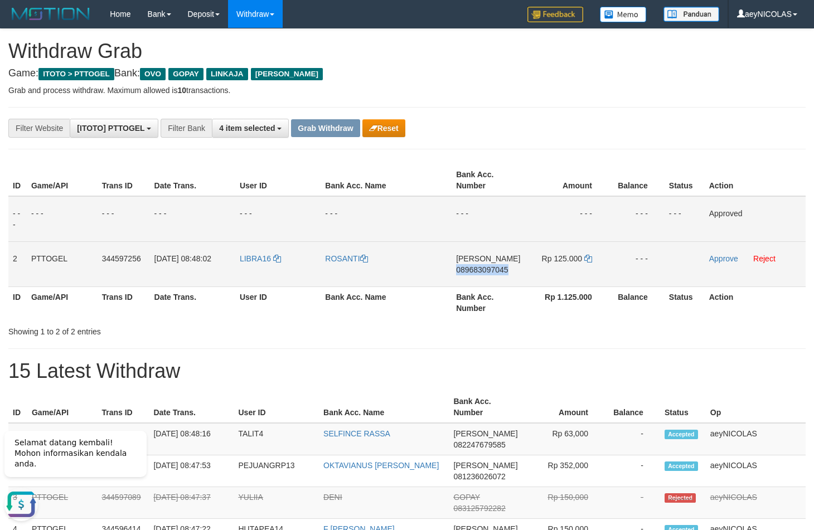
click at [479, 272] on span "089683097045" at bounding box center [482, 269] width 52 height 9
copy span "089683097045"
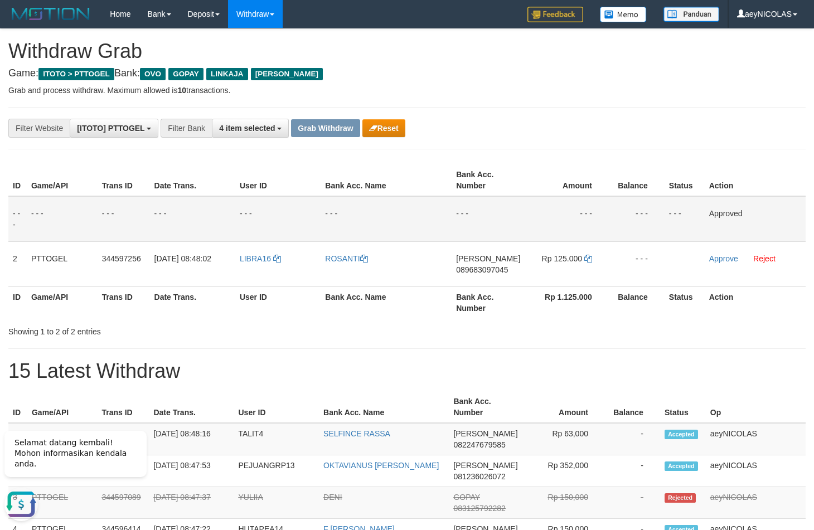
click at [676, 171] on th "Status" at bounding box center [684, 180] width 40 height 32
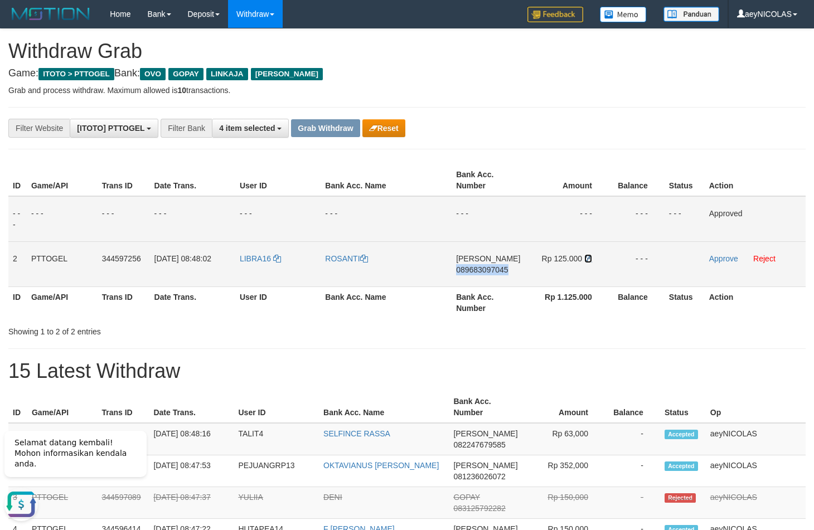
click at [588, 260] on icon at bounding box center [588, 259] width 8 height 8
copy span "089683097045"
click at [588, 260] on icon at bounding box center [588, 259] width 8 height 8
click at [714, 265] on td "Approve Reject" at bounding box center [754, 263] width 101 height 45
click at [717, 261] on link "Approve" at bounding box center [723, 258] width 29 height 9
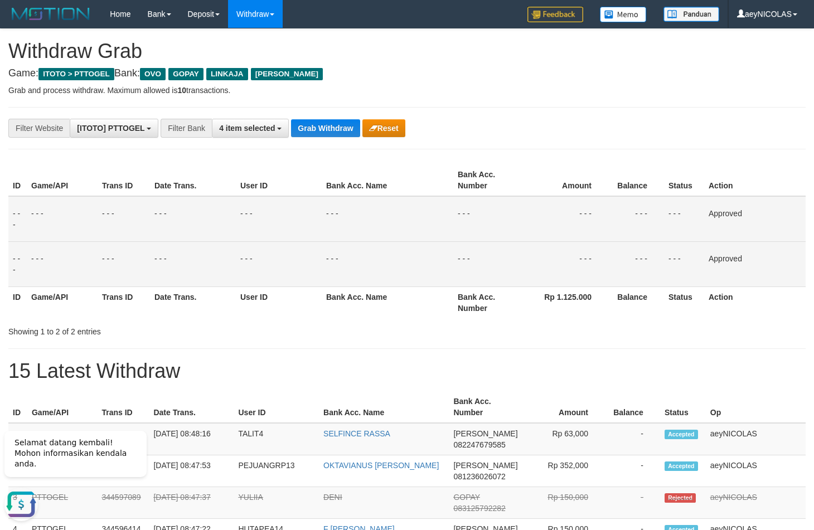
click at [411, 229] on td "- - -" at bounding box center [387, 219] width 131 height 46
click at [319, 130] on button "Grab Withdraw" at bounding box center [325, 128] width 69 height 18
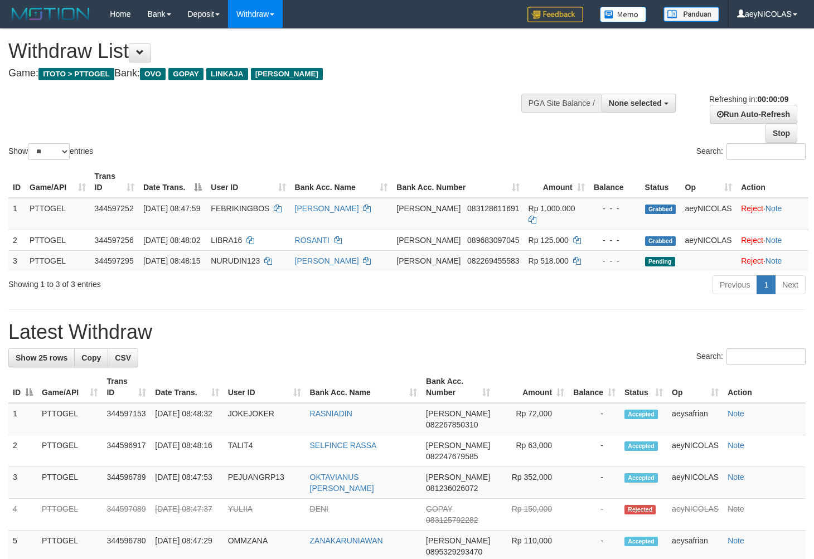
select select
select select "**"
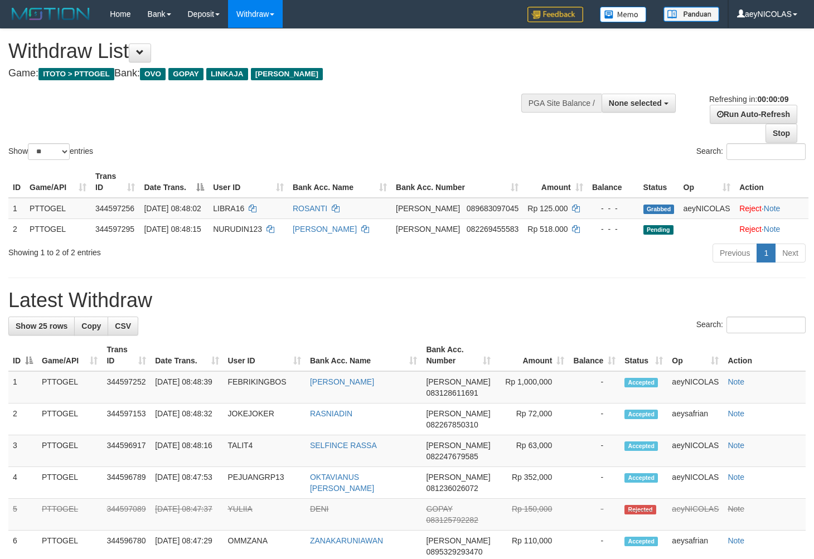
select select
select select "**"
select select
select select "**"
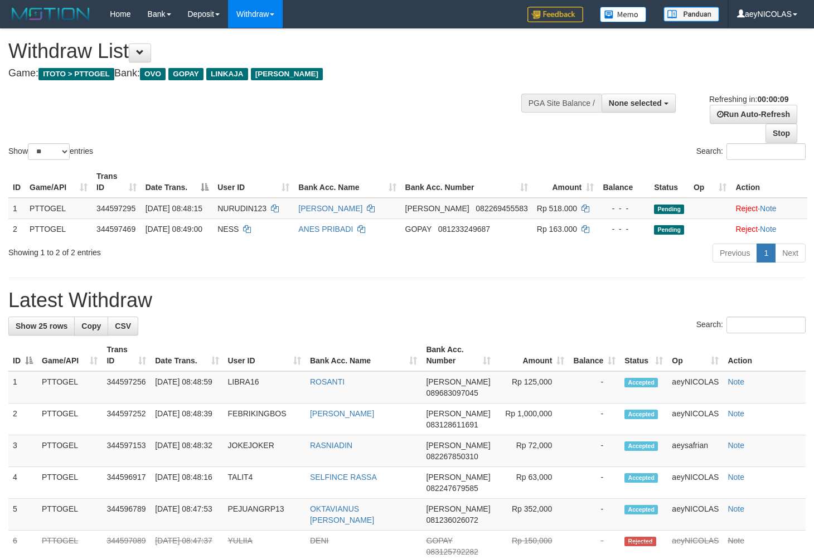
select select
select select "**"
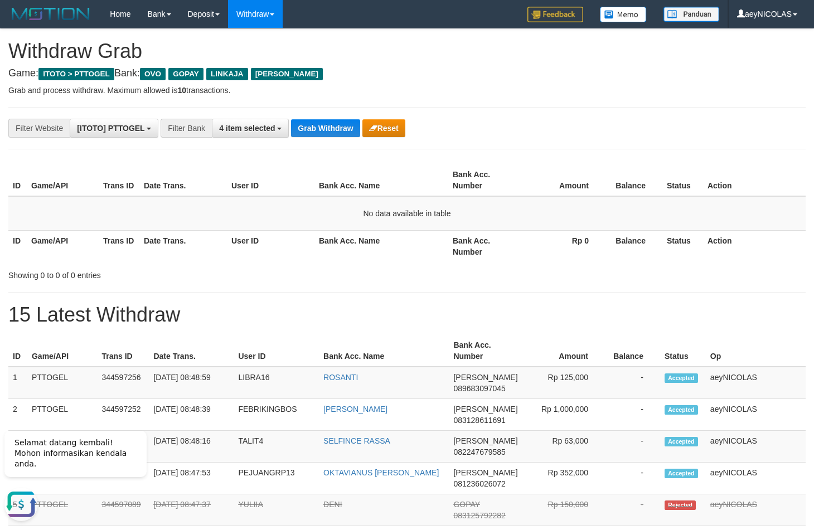
drag, startPoint x: 528, startPoint y: 245, endPoint x: 399, endPoint y: 178, distance: 145.8
click at [524, 244] on th "Rp 0" at bounding box center [562, 246] width 85 height 32
click at [353, 120] on button "Grab Withdraw" at bounding box center [325, 128] width 69 height 18
click at [343, 121] on button "Grab Withdraw" at bounding box center [325, 128] width 69 height 18
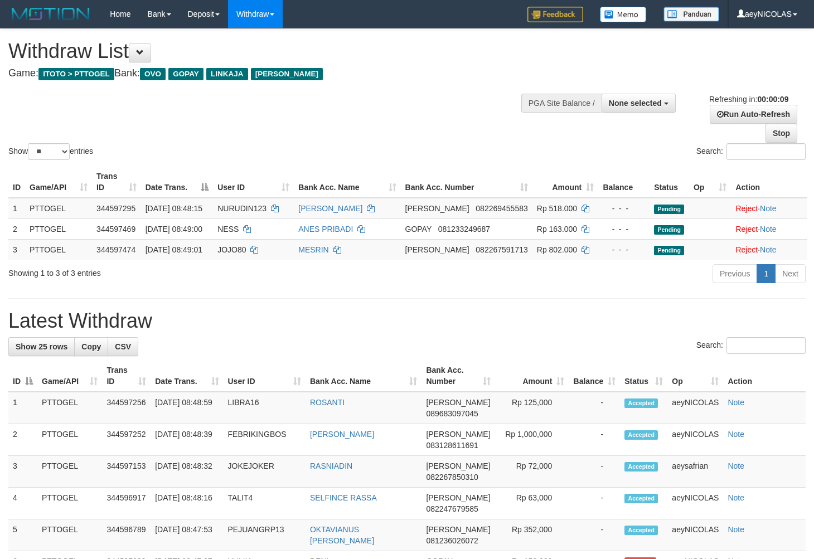
select select
select select "**"
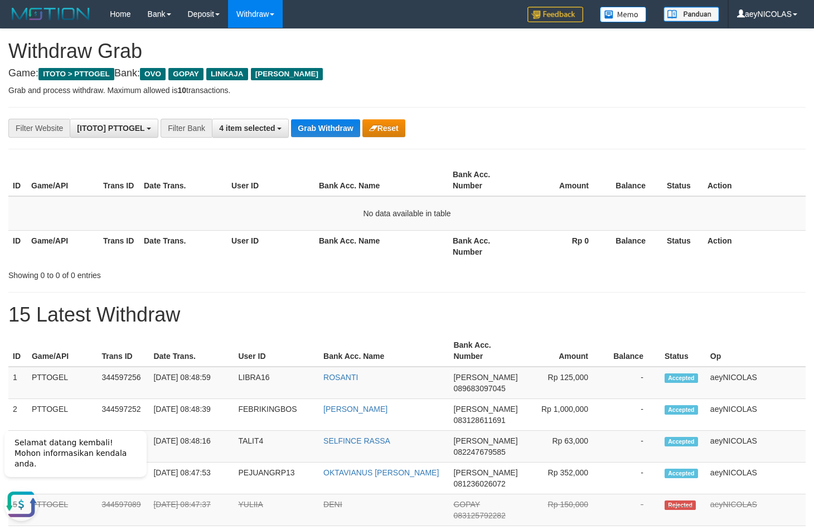
drag, startPoint x: 612, startPoint y: 207, endPoint x: 495, endPoint y: 172, distance: 122.0
click at [595, 201] on td "No data available in table" at bounding box center [406, 213] width 797 height 35
click at [320, 133] on button "Grab Withdraw" at bounding box center [325, 128] width 69 height 18
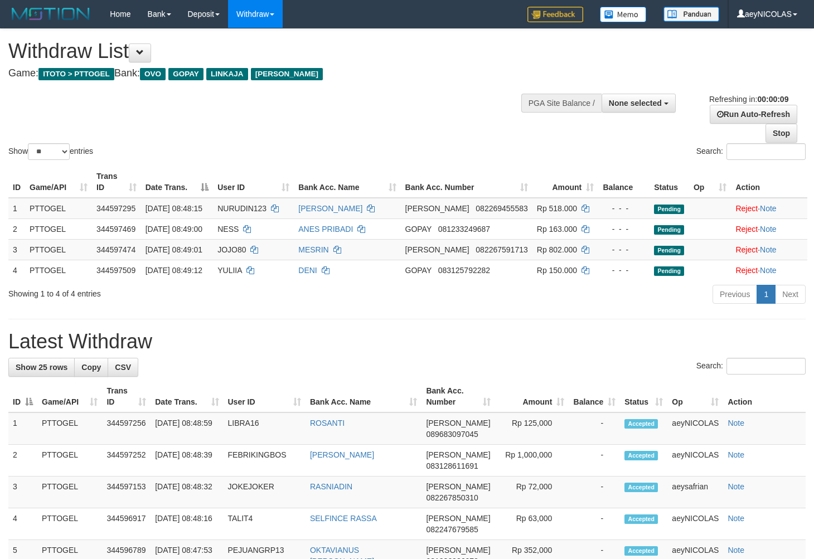
select select
select select "**"
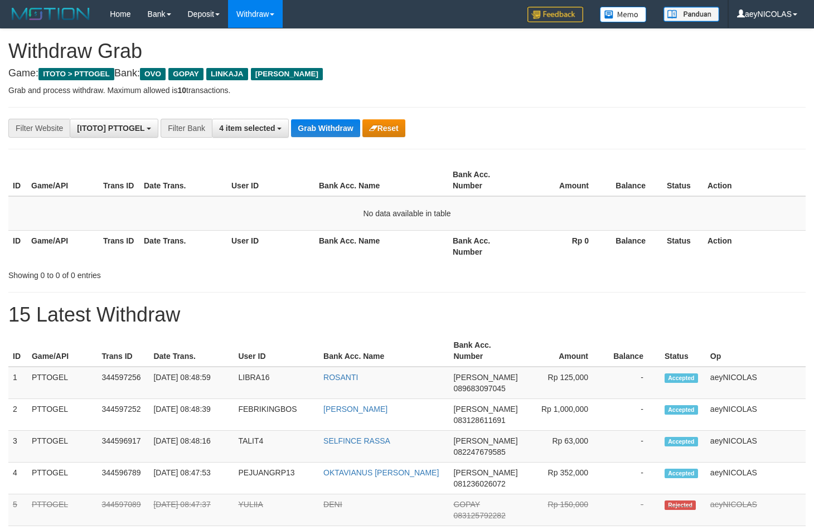
click at [314, 131] on button "Grab Withdraw" at bounding box center [325, 128] width 69 height 18
drag, startPoint x: 0, startPoint y: 0, endPoint x: 364, endPoint y: 167, distance: 400.9
click at [316, 133] on button "Grab Withdraw" at bounding box center [325, 128] width 69 height 18
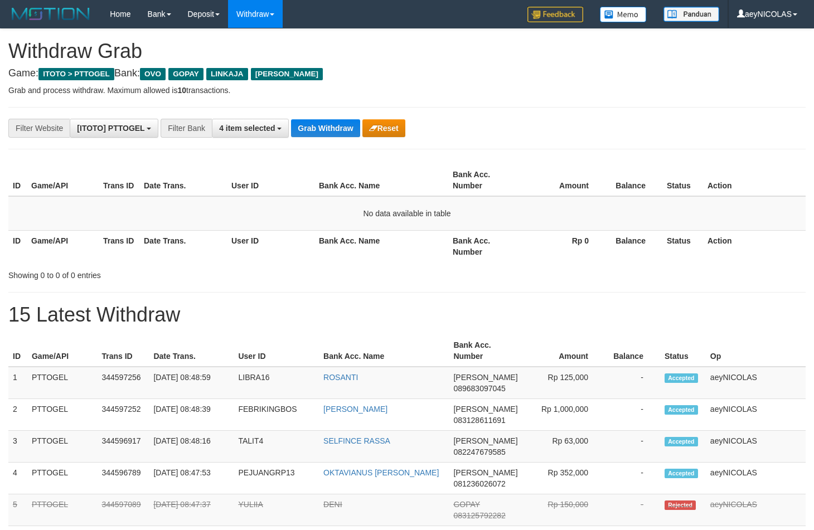
click at [331, 131] on button "Grab Withdraw" at bounding box center [325, 128] width 69 height 18
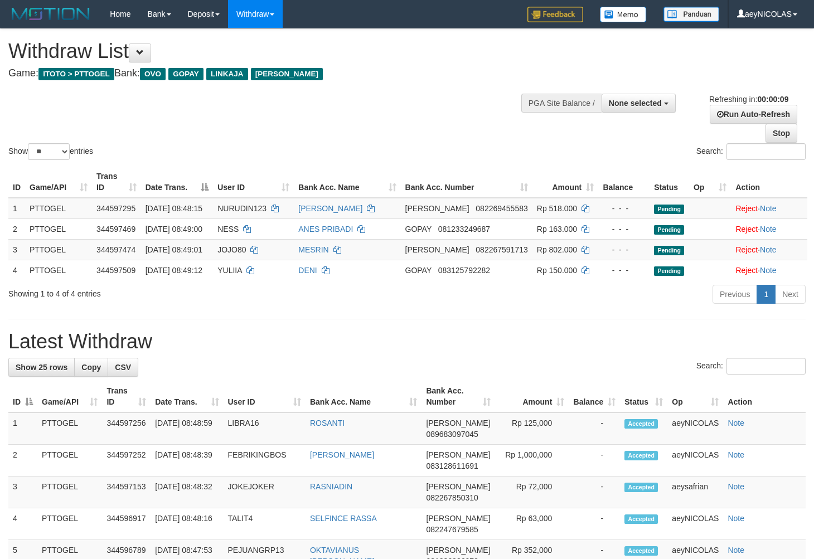
select select
select select "**"
click at [385, 147] on div "Show ** ** ** *** entries" at bounding box center [203, 153] width 390 height 20
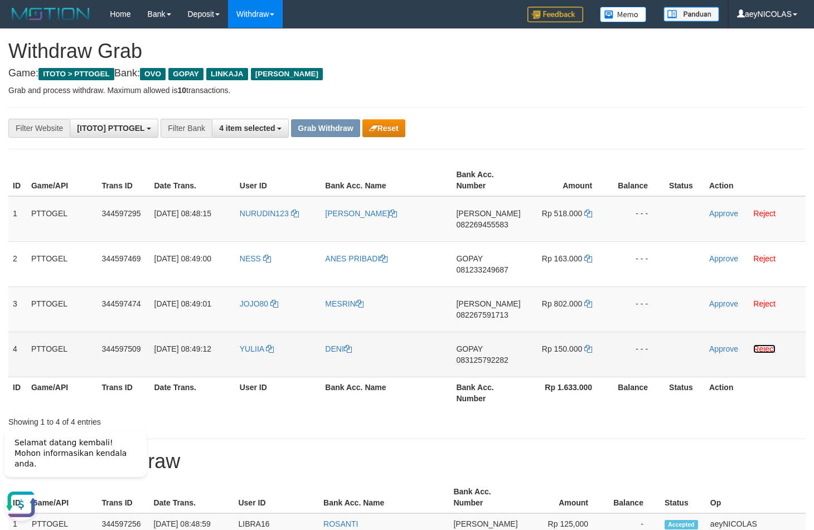
click at [756, 350] on link "Reject" at bounding box center [764, 348] width 22 height 9
drag, startPoint x: 265, startPoint y: 229, endPoint x: 741, endPoint y: 323, distance: 485.0
click at [741, 323] on tbody "1 PTTOGEL 344597295 30/09/2025 08:48:15 NURUDIN123 MUHAMAD NURUDIN DANA 0822694…" at bounding box center [406, 286] width 797 height 181
click at [395, 369] on td "- - -" at bounding box center [385, 354] width 131 height 45
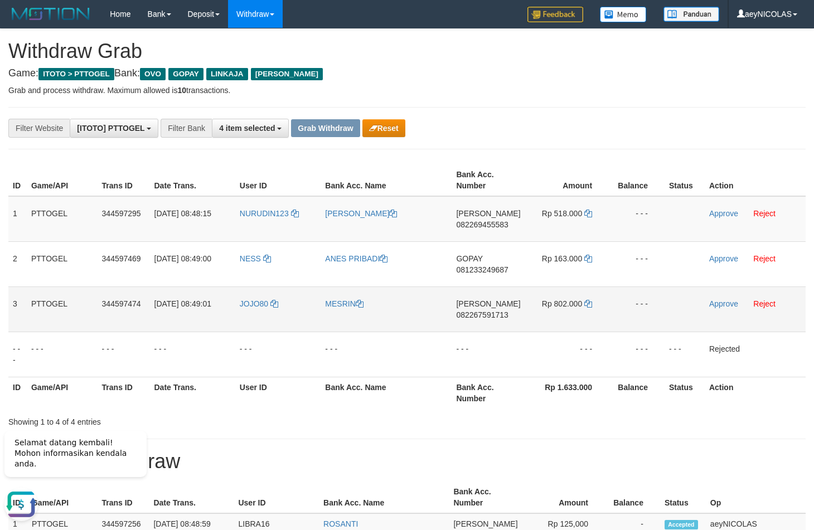
copy tr
drag, startPoint x: 308, startPoint y: 234, endPoint x: 541, endPoint y: 313, distance: 245.8
click at [541, 313] on tbody "1 PTTOGEL 344597295 30/09/2025 08:48:15 NURUDIN123 MUHAMAD NURUDIN DANA 0822694…" at bounding box center [406, 286] width 797 height 181
click at [479, 220] on td "DANA 082269455583" at bounding box center [487, 219] width 73 height 46
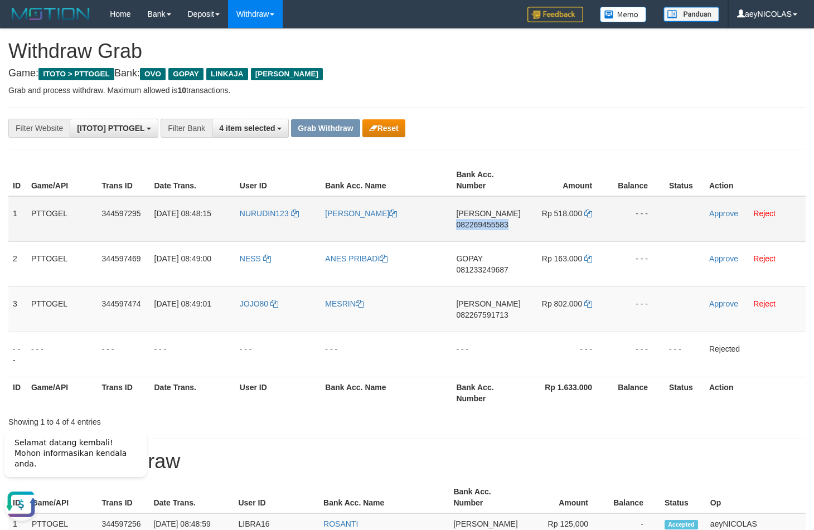
click at [479, 220] on td "DANA 082269455583" at bounding box center [487, 219] width 73 height 46
click at [480, 223] on span "082269455583" at bounding box center [482, 224] width 52 height 9
copy span "082269455583"
click at [480, 223] on span "082269455583" at bounding box center [482, 224] width 52 height 9
copy span "082269455583"
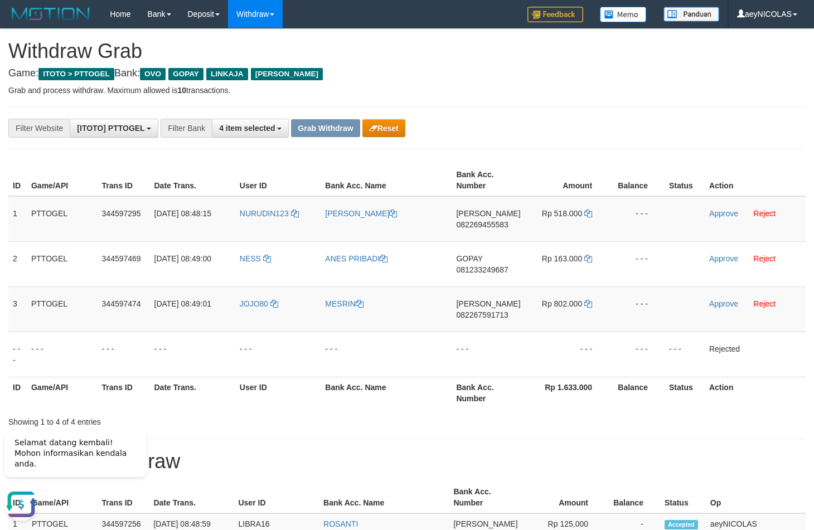
click at [493, 196] on th "Bank Acc. Number" at bounding box center [487, 180] width 73 height 32
click at [587, 215] on icon at bounding box center [588, 214] width 8 height 8
copy span "082269455583"
click at [587, 215] on icon at bounding box center [588, 214] width 8 height 8
click at [720, 213] on link "Approve" at bounding box center [723, 213] width 29 height 9
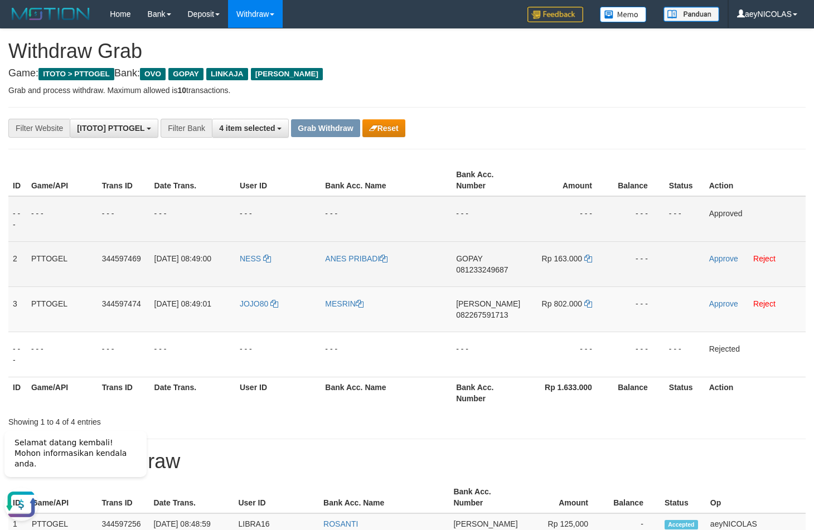
click at [470, 268] on span "081233249687" at bounding box center [482, 269] width 52 height 9
copy span "081233249687"
click at [482, 272] on span "081233249687" at bounding box center [482, 269] width 52 height 9
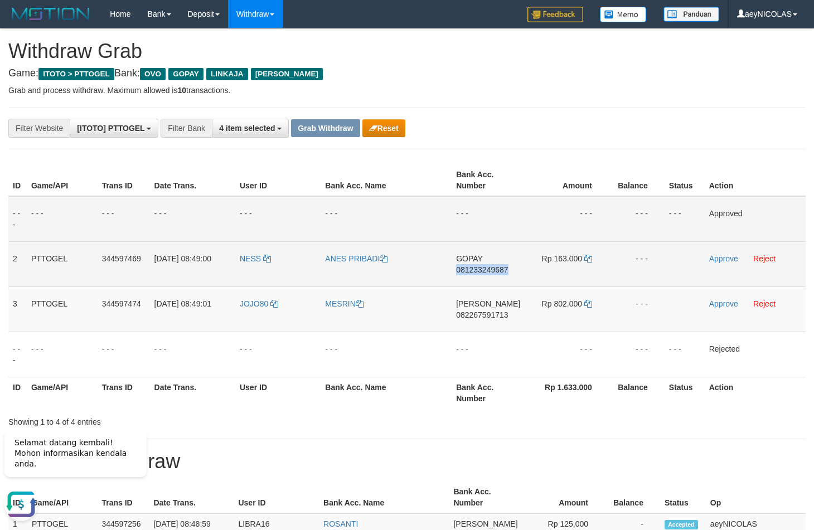
copy span "081233249687"
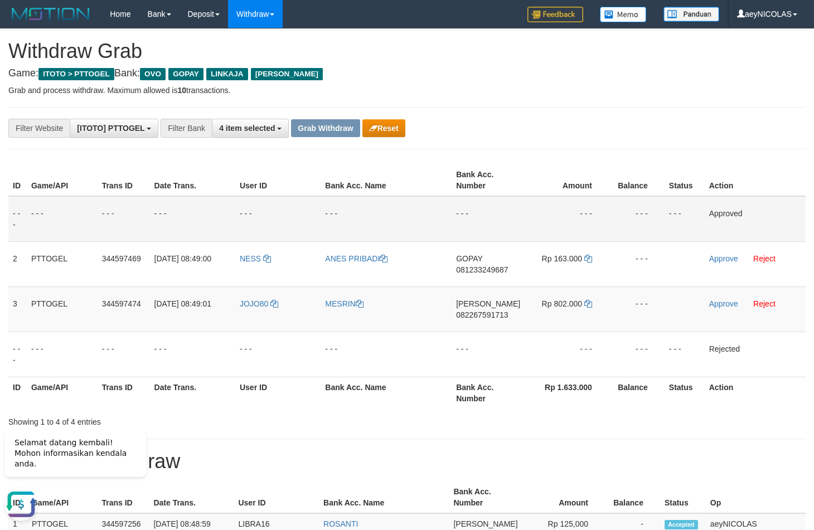
click at [502, 217] on td "- - -" at bounding box center [487, 219] width 73 height 46
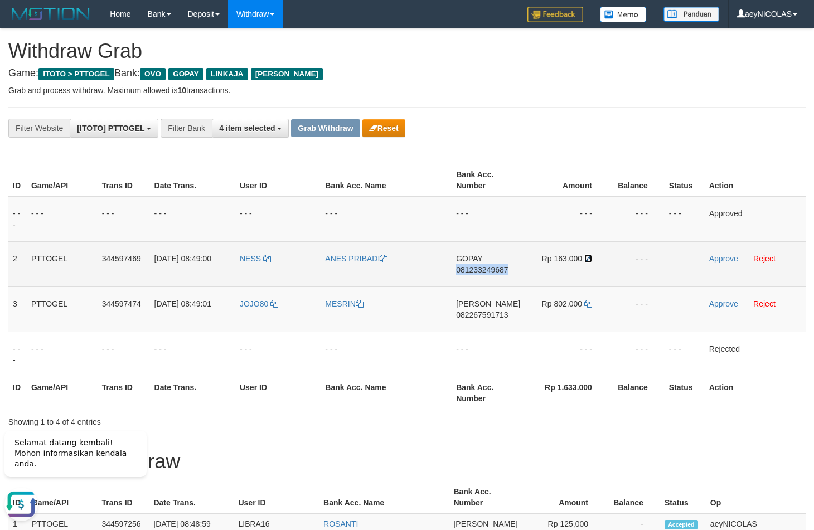
click at [585, 260] on icon at bounding box center [588, 259] width 8 height 8
copy span "081233249687"
click at [585, 260] on icon at bounding box center [588, 259] width 8 height 8
click at [710, 256] on link "Approve" at bounding box center [723, 258] width 29 height 9
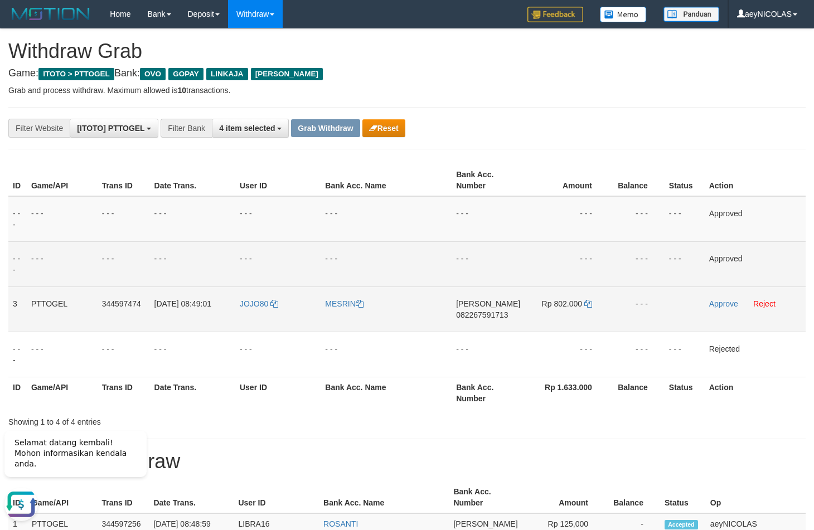
click at [478, 327] on td "DANA 082267591713" at bounding box center [487, 308] width 73 height 45
click at [475, 315] on span "082267591713" at bounding box center [482, 314] width 52 height 9
copy span "082267591713"
drag, startPoint x: 499, startPoint y: 304, endPoint x: 488, endPoint y: 318, distance: 18.6
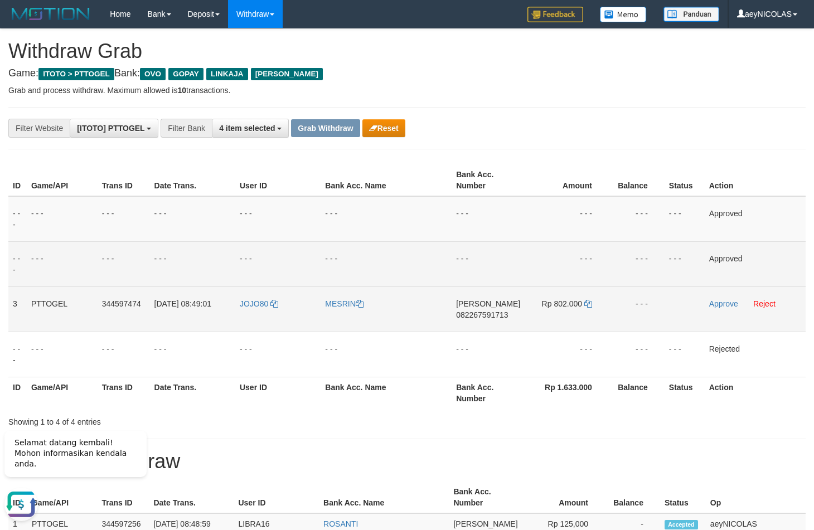
click at [499, 305] on td "DANA 082267591713" at bounding box center [487, 308] width 73 height 45
click at [488, 318] on span "082267591713" at bounding box center [482, 314] width 52 height 9
copy span "082267591713"
click at [479, 314] on span "082267591713" at bounding box center [482, 314] width 52 height 9
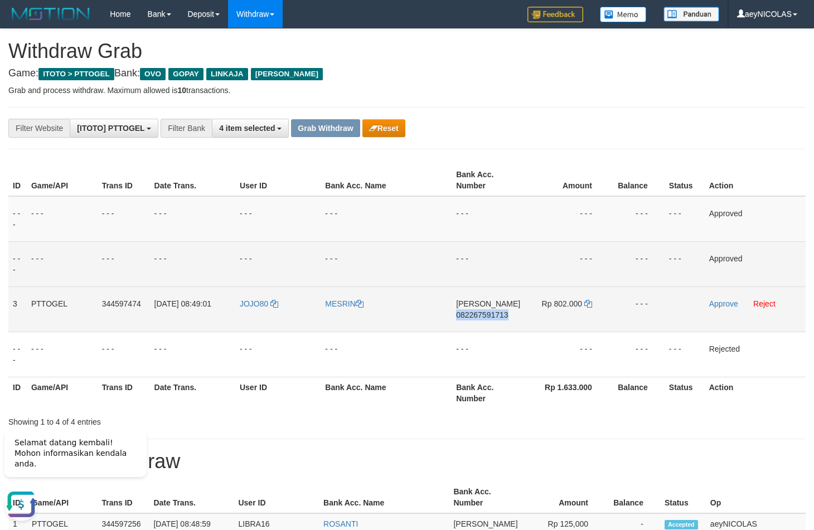
click at [479, 314] on span "082267591713" at bounding box center [482, 314] width 52 height 9
click at [484, 315] on span "082267591713" at bounding box center [482, 314] width 52 height 9
click at [607, 242] on td "- - -" at bounding box center [566, 219] width 84 height 46
click at [583, 306] on td "Rp 802.000" at bounding box center [566, 308] width 84 height 45
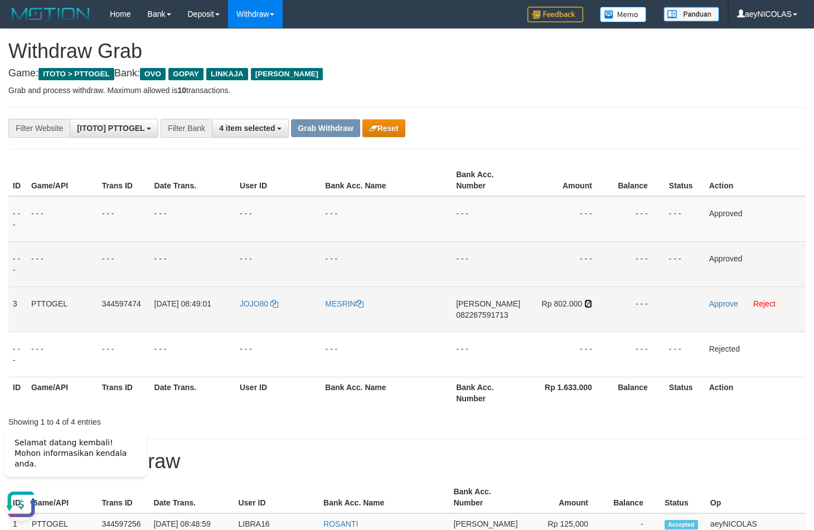
click at [585, 306] on icon at bounding box center [588, 304] width 8 height 8
click at [586, 306] on icon at bounding box center [588, 304] width 8 height 8
drag, startPoint x: 586, startPoint y: 306, endPoint x: 721, endPoint y: 306, distance: 135.4
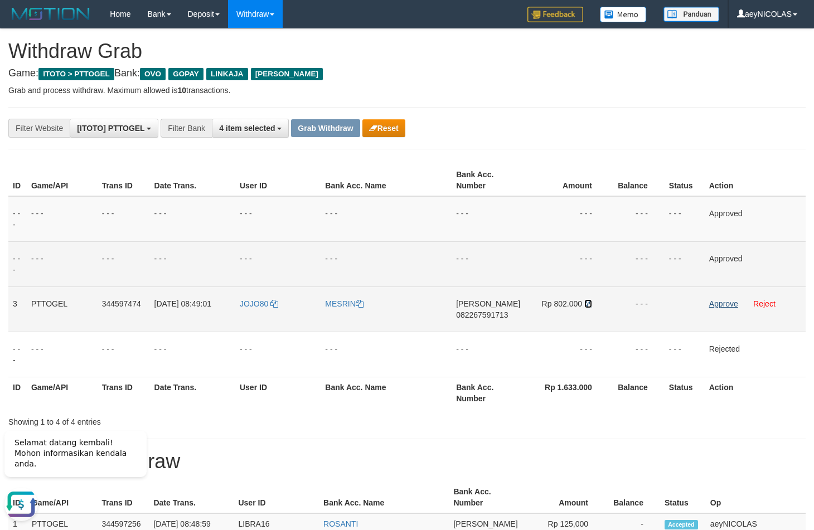
click at [587, 306] on icon at bounding box center [588, 304] width 8 height 8
click at [722, 305] on link "Approve" at bounding box center [723, 303] width 29 height 9
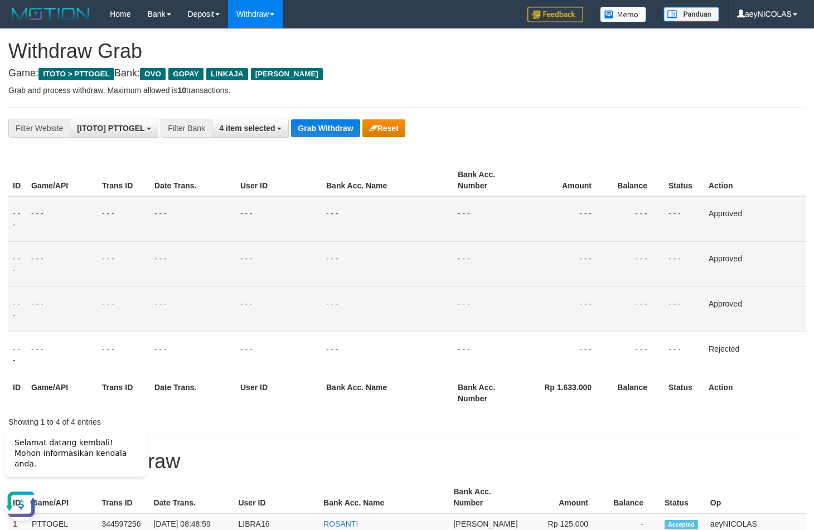
click at [364, 231] on td "- - -" at bounding box center [387, 219] width 131 height 46
click at [327, 130] on button "Grab Withdraw" at bounding box center [325, 128] width 69 height 18
drag, startPoint x: 327, startPoint y: 130, endPoint x: 25, endPoint y: 215, distance: 313.1
click at [319, 130] on button "Grab Withdraw" at bounding box center [325, 128] width 69 height 18
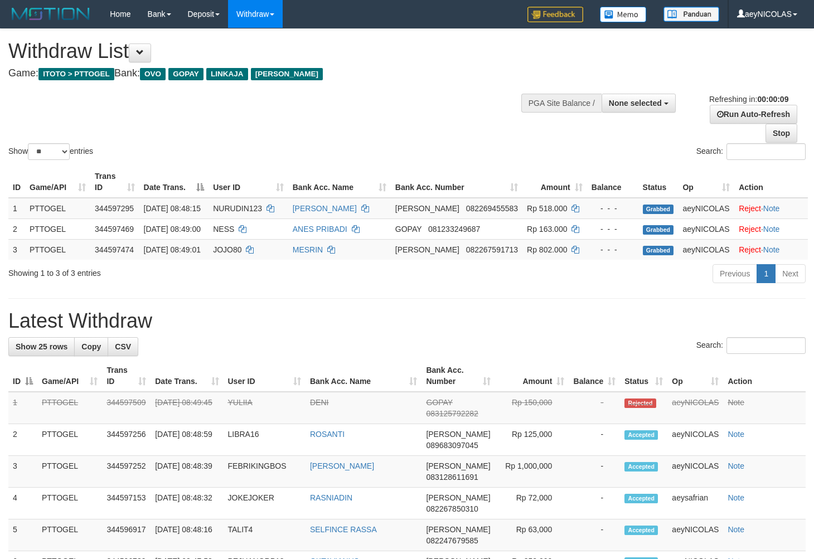
select select
select select "**"
select select
select select "**"
select select
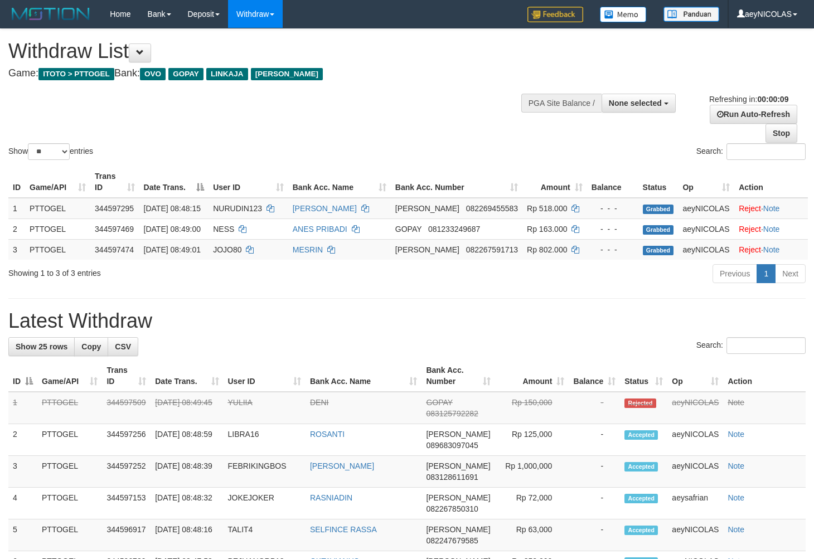
select select "**"
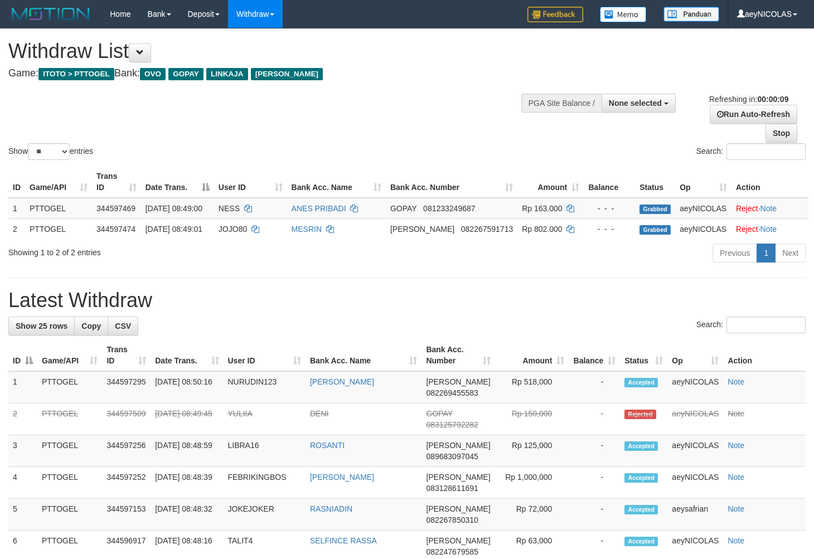
select select
select select "**"
select select
select select "**"
select select
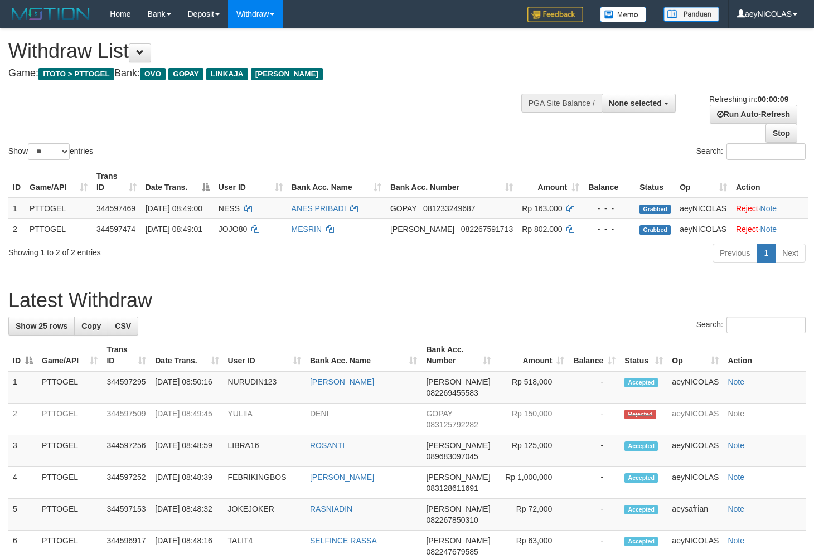
select select "**"
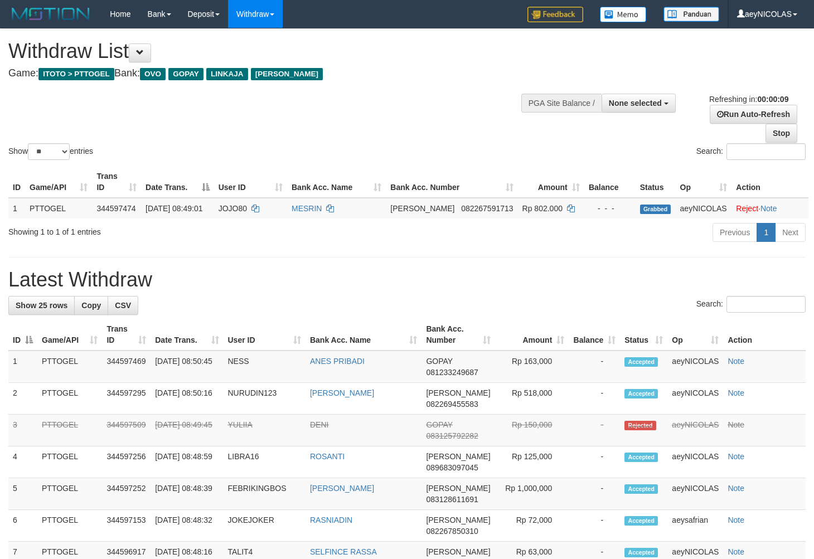
select select
select select "**"
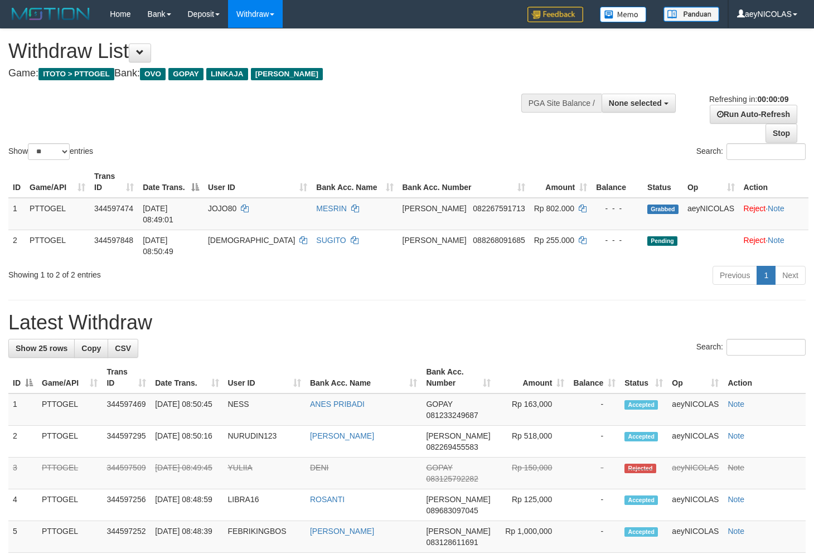
select select
select select "**"
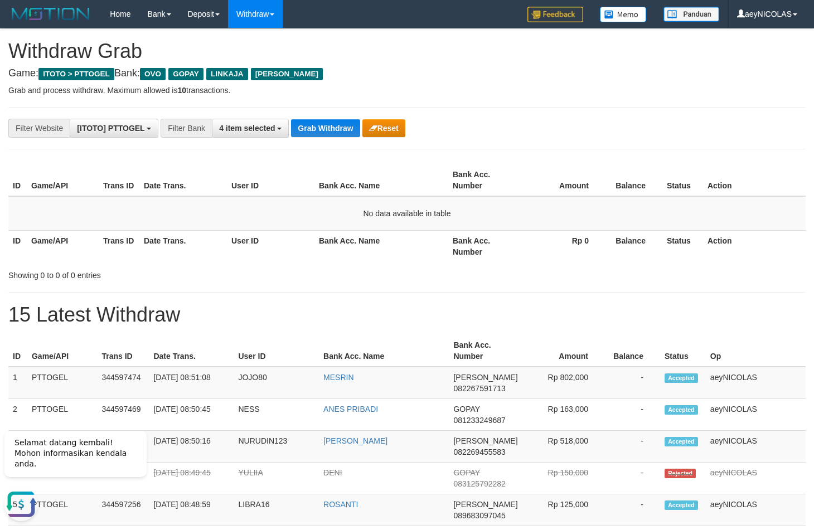
click at [437, 250] on th "Bank Acc. Name" at bounding box center [381, 246] width 134 height 32
click at [312, 131] on button "Grab Withdraw" at bounding box center [325, 128] width 69 height 18
drag, startPoint x: 312, startPoint y: 131, endPoint x: 11, endPoint y: 392, distance: 398.5
click at [313, 131] on button "Grab Withdraw" at bounding box center [325, 128] width 69 height 18
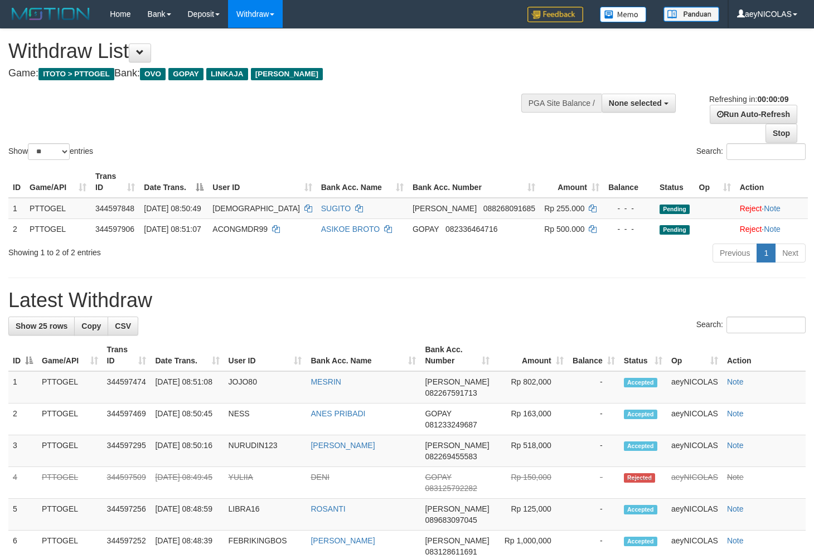
select select
select select "**"
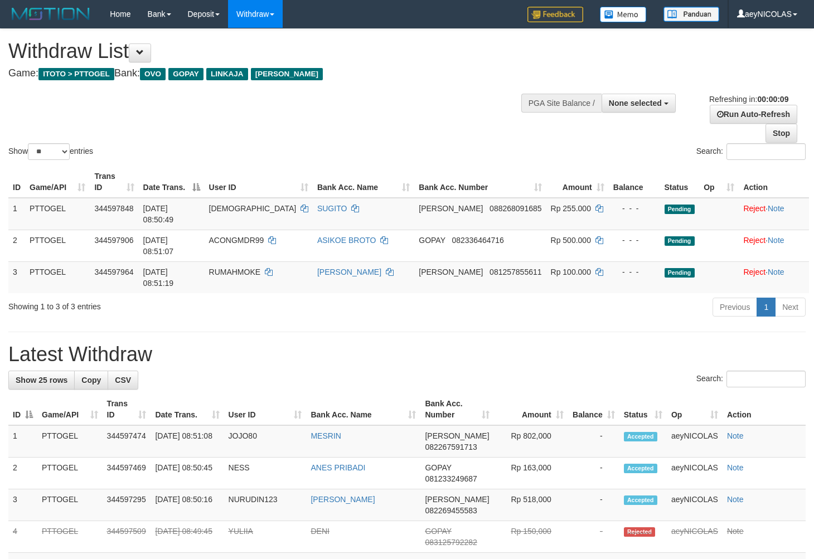
select select
select select "**"
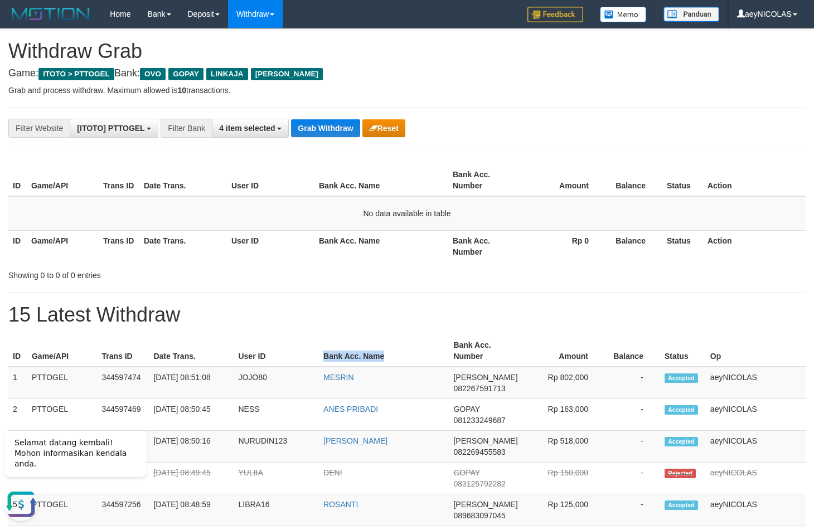
click at [494, 349] on th "Bank Acc. Number" at bounding box center [485, 351] width 73 height 32
click at [431, 270] on div "Showing 0 to 0 of 0 entries" at bounding box center [407, 273] width 814 height 16
click at [313, 125] on button "Grab Withdraw" at bounding box center [325, 128] width 69 height 18
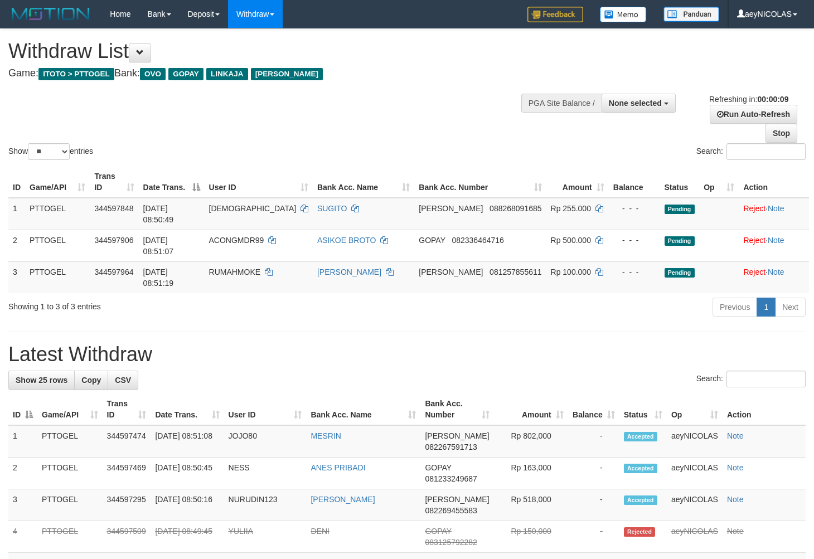
select select
select select "**"
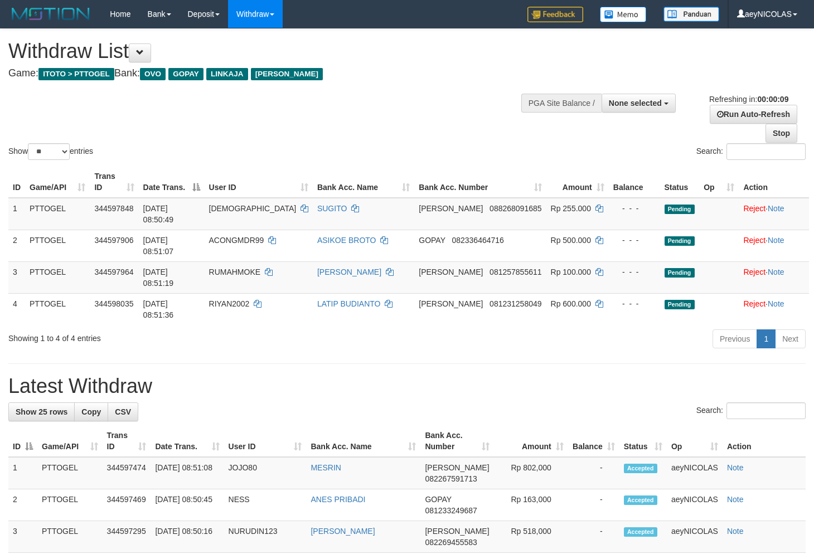
select select
select select "**"
select select
select select "**"
select select
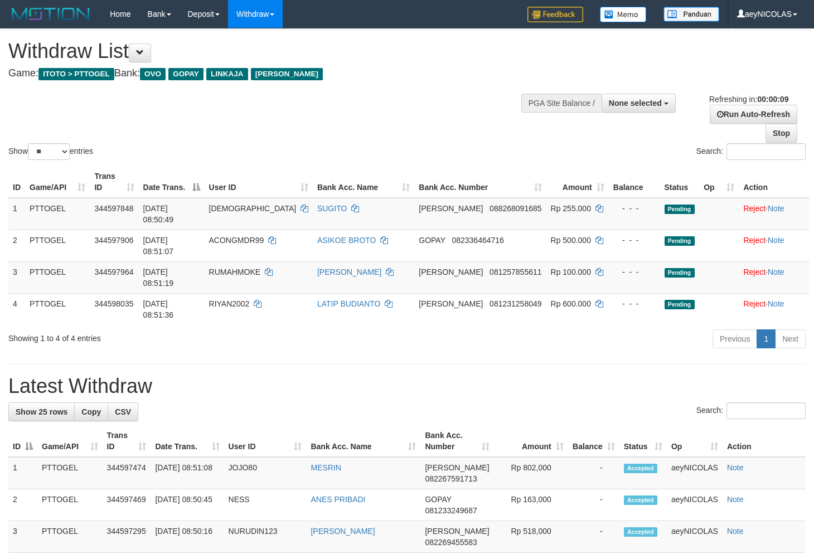
select select "**"
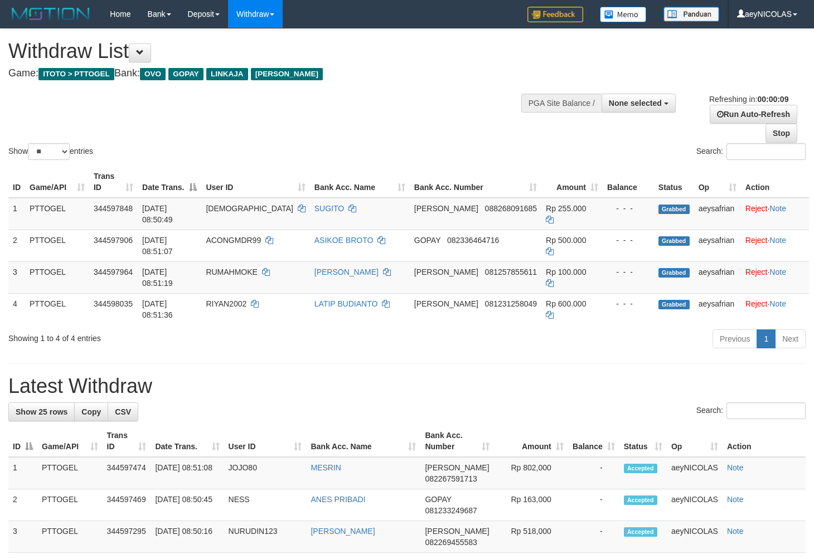
select select
select select "**"
select select
select select "**"
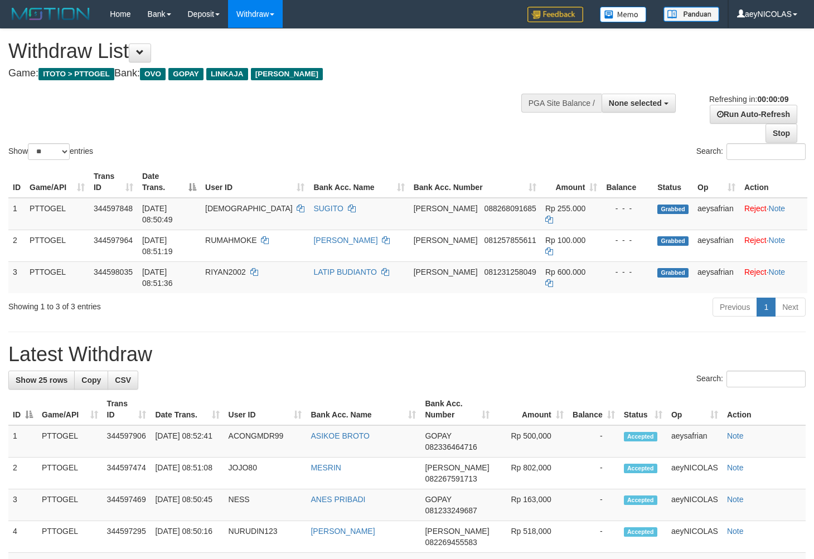
select select
select select "**"
select select
select select "**"
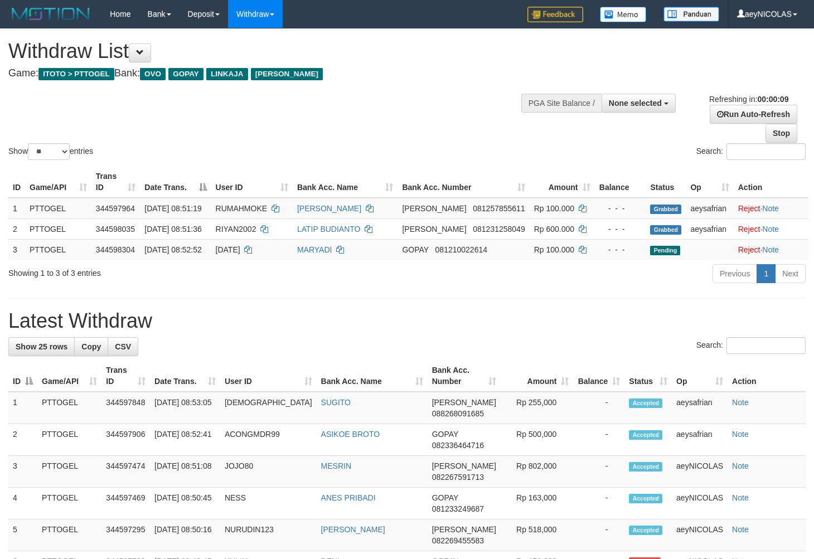
select select
select select "**"
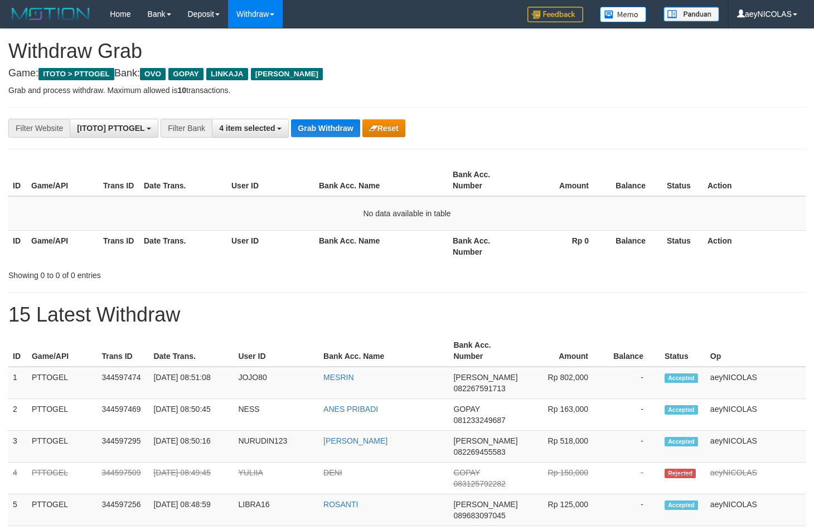
scroll to position [155, 0]
click at [542, 94] on p "Grab and process withdraw. Maximum allowed is 10 transactions." at bounding box center [406, 90] width 797 height 11
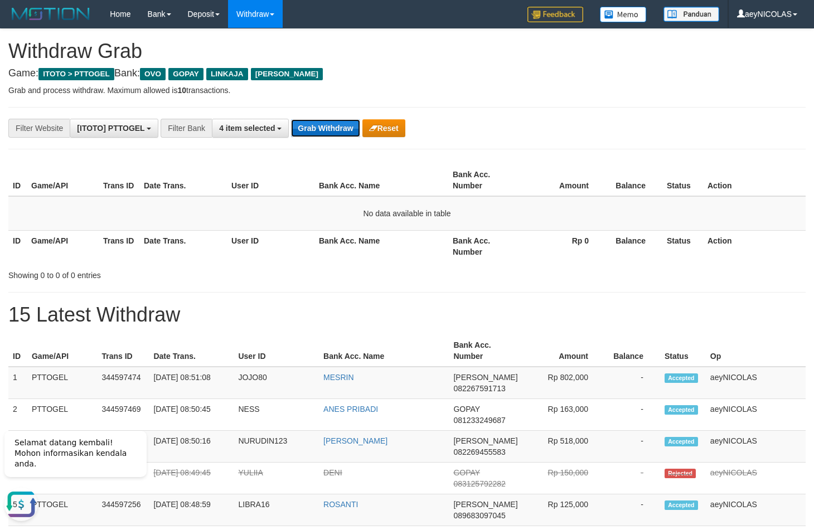
click at [345, 136] on button "Grab Withdraw" at bounding box center [325, 128] width 69 height 18
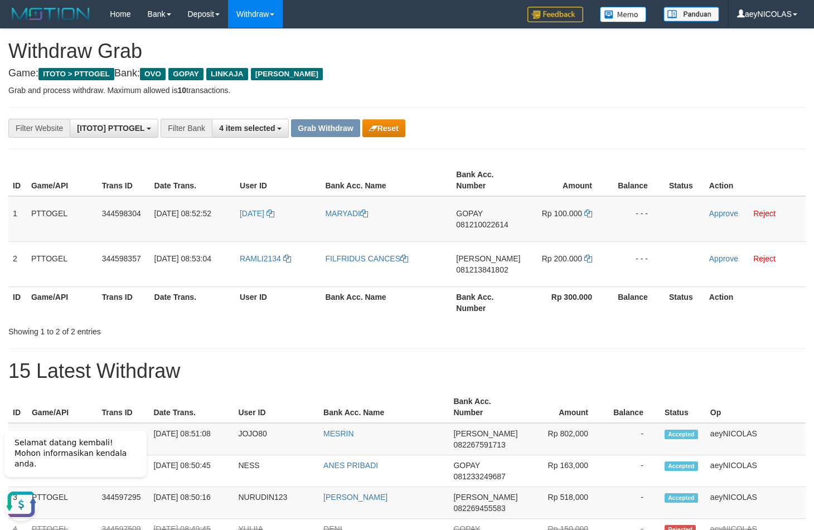
drag, startPoint x: 493, startPoint y: 342, endPoint x: 344, endPoint y: 285, distance: 159.3
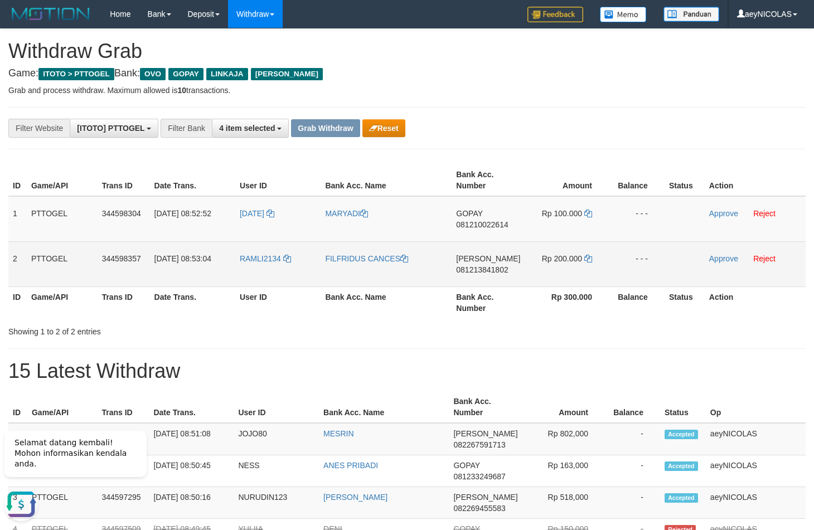
drag, startPoint x: 261, startPoint y: 229, endPoint x: 529, endPoint y: 279, distance: 272.6
click at [529, 279] on tbody "1 PTTOGEL 344598304 [DATE] 08:52:52 [DATE] MARYADI GOPAY 081210022614 Rp 100.00…" at bounding box center [406, 241] width 797 height 91
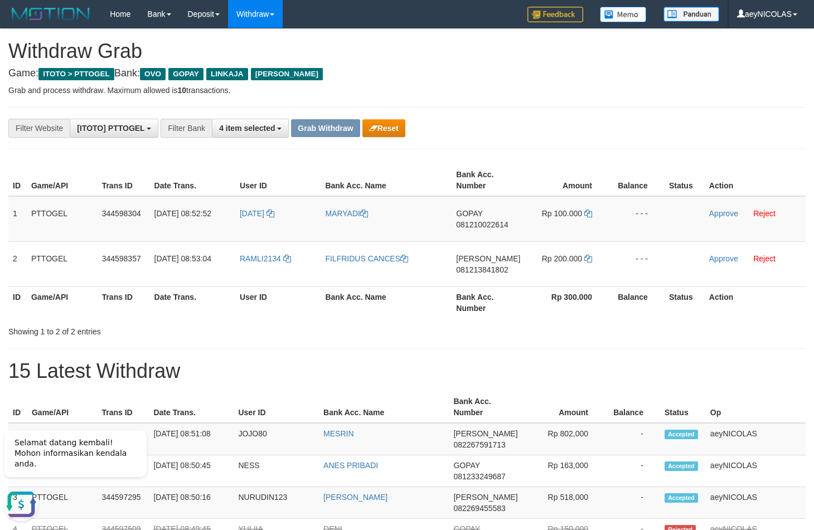
click at [535, 415] on th "Amount" at bounding box center [563, 407] width 82 height 32
drag, startPoint x: 251, startPoint y: 229, endPoint x: 566, endPoint y: 231, distance: 314.8
click at [566, 231] on tr "1 PTTOGEL 344598304 [DATE] 08:52:52 [DATE] MARYADI GOPAY 081210022614 Rp 100.00…" at bounding box center [406, 219] width 797 height 46
copy tr
drag, startPoint x: 428, startPoint y: 357, endPoint x: 304, endPoint y: 303, distance: 135.8
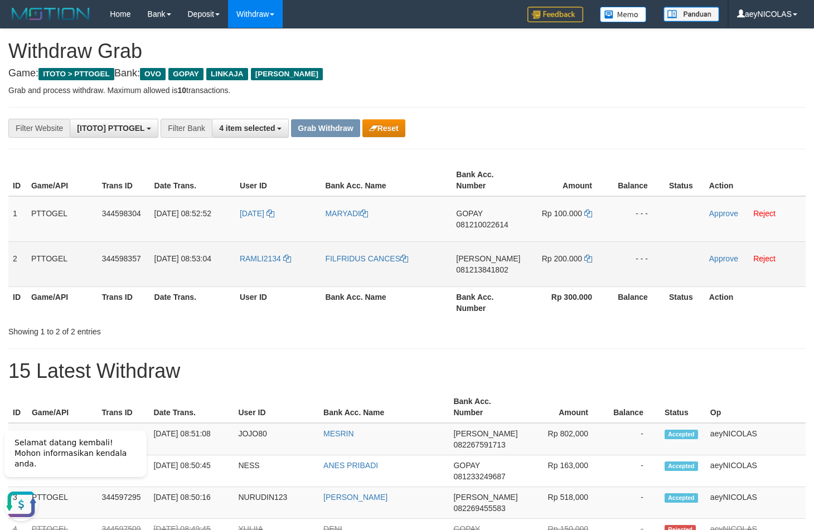
copy tr
drag, startPoint x: 264, startPoint y: 270, endPoint x: 574, endPoint y: 271, distance: 310.4
click at [574, 271] on tr "2 PTTOGEL 344598357 [DATE] 08:53:04 RAMLI2134 FILFRIDUS [PERSON_NAME] 081213841…" at bounding box center [406, 263] width 797 height 45
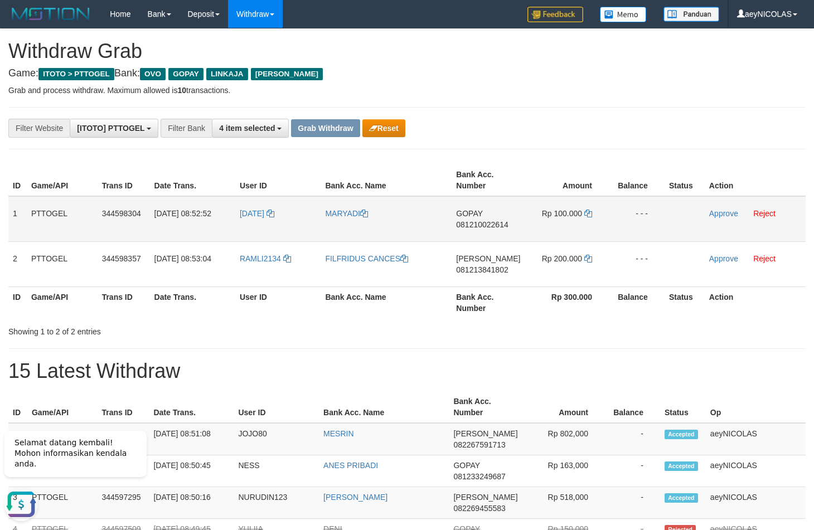
click at [475, 227] on span "081210022614" at bounding box center [482, 224] width 52 height 9
click at [475, 226] on span "081210022614" at bounding box center [482, 224] width 52 height 9
copy span "081210022614"
click at [460, 226] on span "081210022614" at bounding box center [482, 224] width 52 height 9
click at [460, 227] on span "081210022614" at bounding box center [482, 224] width 52 height 9
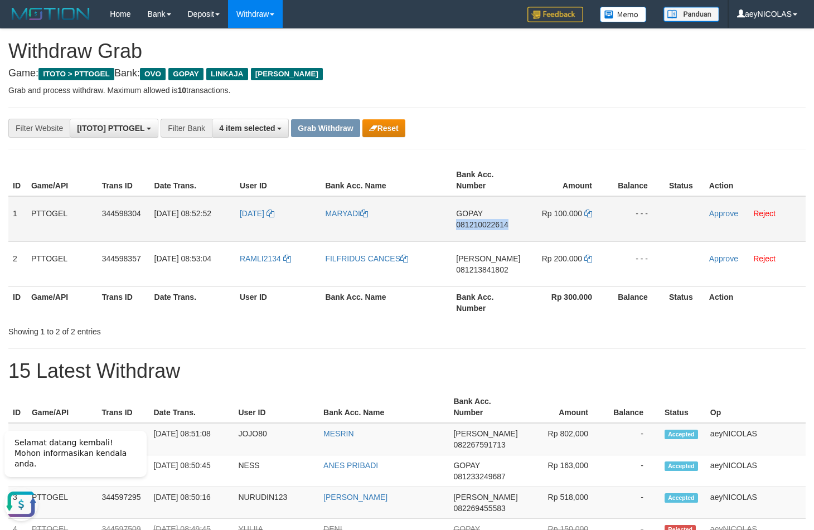
copy span "081210022614"
click at [585, 213] on icon at bounding box center [588, 214] width 8 height 8
copy span "081210022614"
click at [585, 213] on icon at bounding box center [588, 214] width 8 height 8
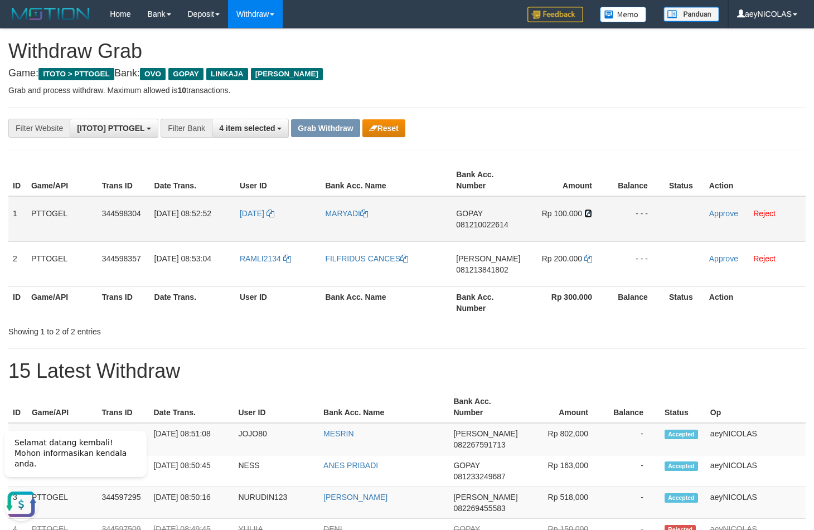
drag, startPoint x: 585, startPoint y: 213, endPoint x: 704, endPoint y: 214, distance: 119.2
click at [587, 213] on icon at bounding box center [588, 214] width 8 height 8
click at [717, 212] on link "Approve" at bounding box center [723, 213] width 29 height 9
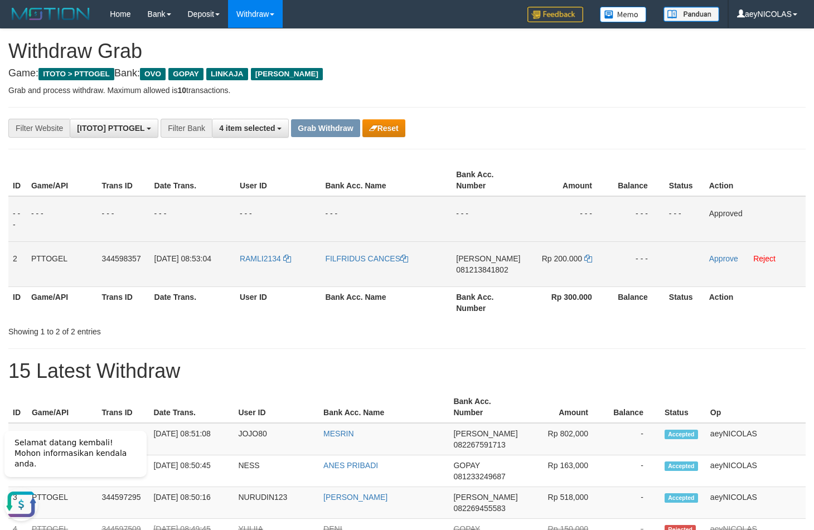
click at [464, 267] on span "081213841802" at bounding box center [482, 269] width 52 height 9
copy span "081213841802"
click at [496, 275] on td "DANA 081213841802" at bounding box center [487, 263] width 73 height 45
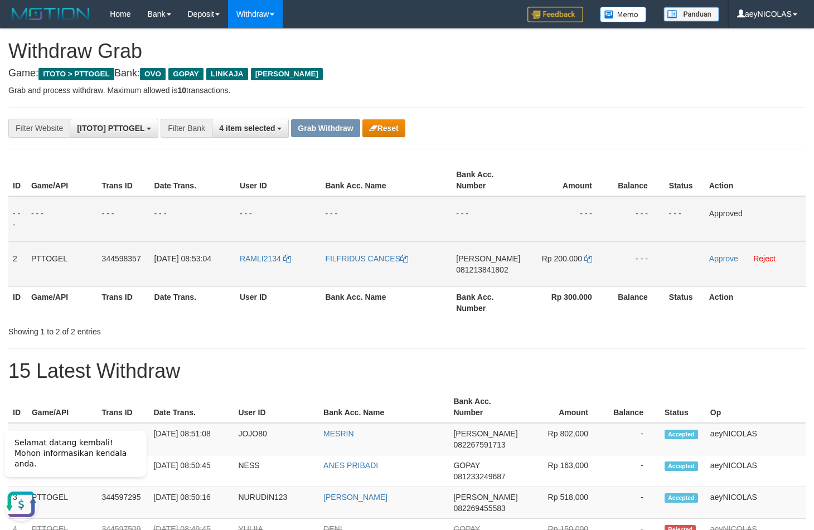
click at [499, 265] on td "DANA 081213841802" at bounding box center [487, 263] width 73 height 45
click at [493, 271] on span "081213841802" at bounding box center [482, 269] width 52 height 9
copy span "081213841802"
click at [493, 271] on span "081213841802" at bounding box center [482, 269] width 52 height 9
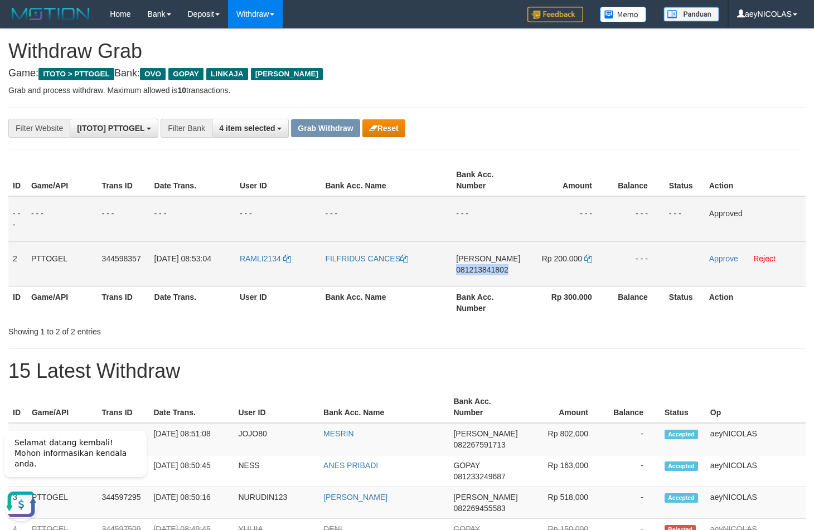
copy span "081213841802"
click at [520, 252] on td "DANA 081213841802" at bounding box center [487, 263] width 73 height 45
click at [760, 261] on link "Reject" at bounding box center [764, 258] width 22 height 9
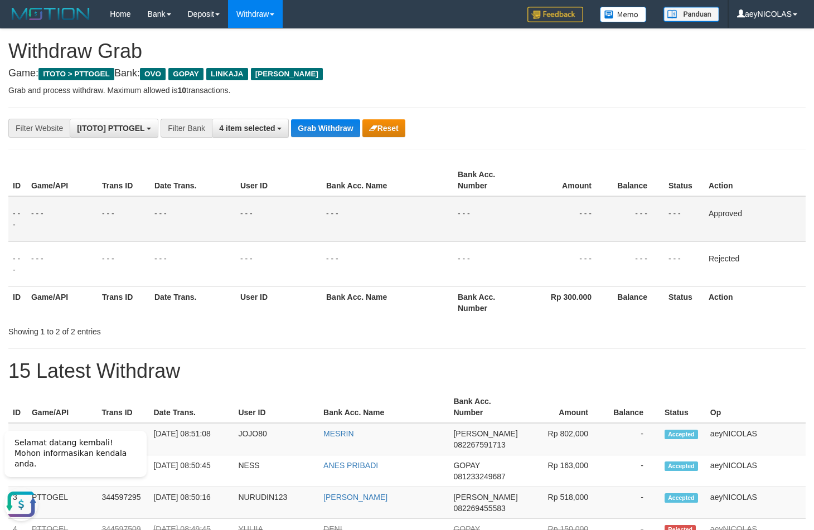
drag, startPoint x: 562, startPoint y: 281, endPoint x: 448, endPoint y: 200, distance: 140.2
click at [540, 266] on td "- - -" at bounding box center [566, 263] width 84 height 45
drag, startPoint x: 323, startPoint y: 119, endPoint x: 322, endPoint y: 130, distance: 11.2
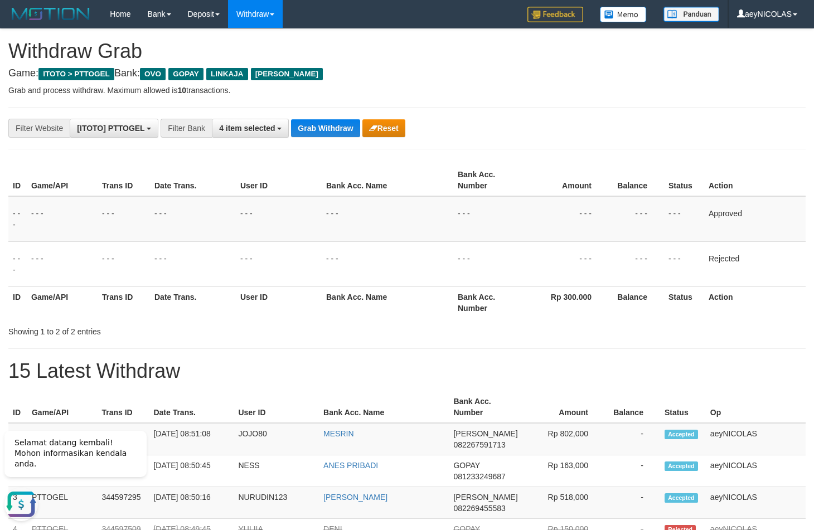
click at [322, 130] on button "Grab Withdraw" at bounding box center [325, 128] width 69 height 18
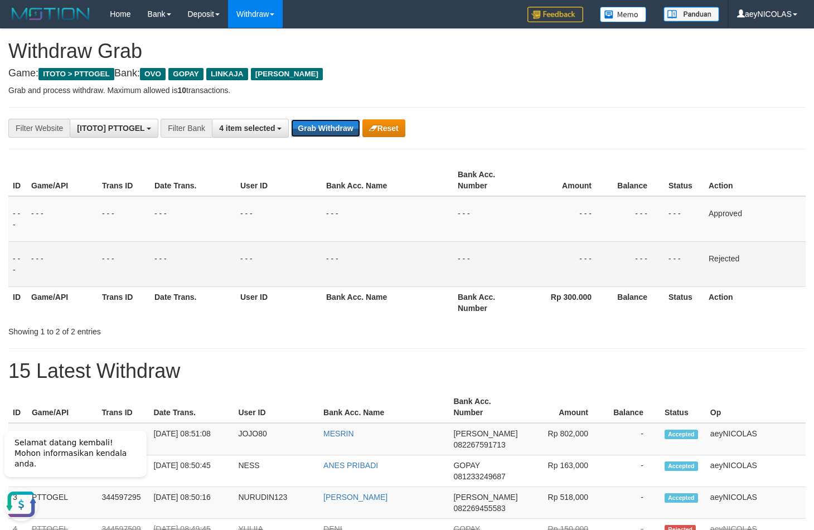
drag, startPoint x: 322, startPoint y: 130, endPoint x: 30, endPoint y: 262, distance: 321.2
click at [320, 130] on button "Grab Withdraw" at bounding box center [325, 128] width 69 height 18
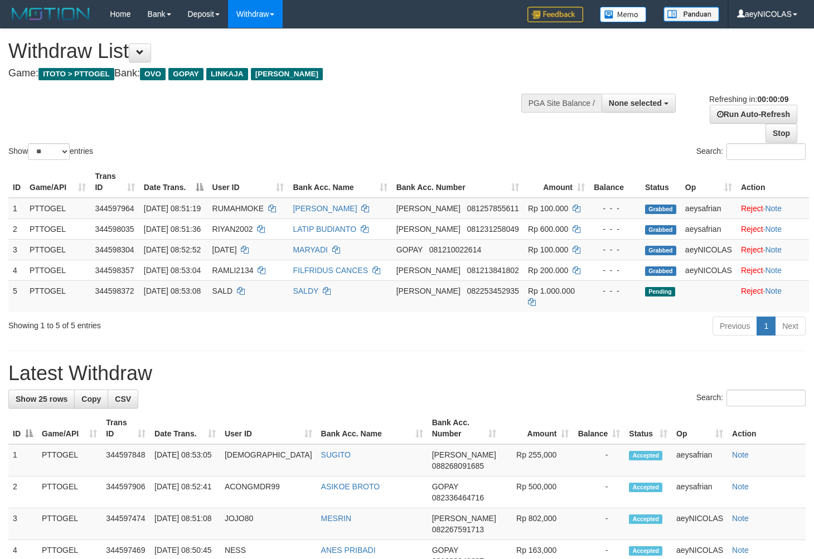
select select
select select "**"
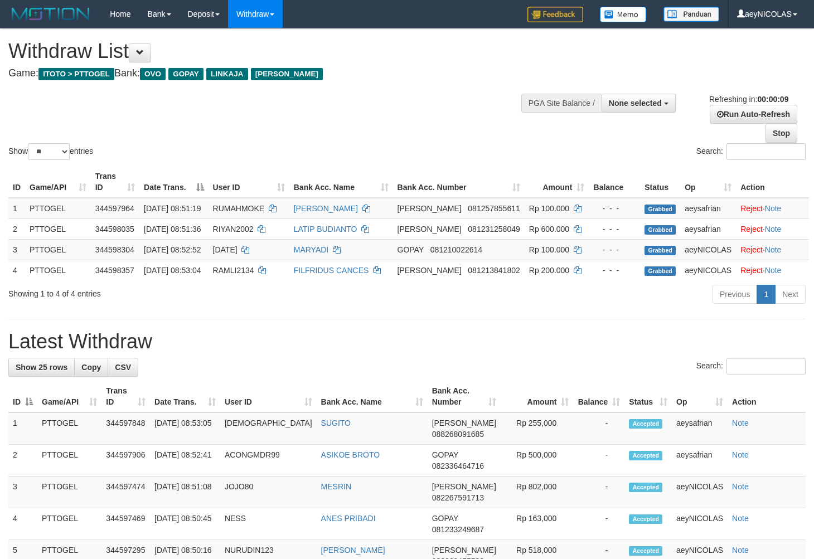
select select
select select "**"
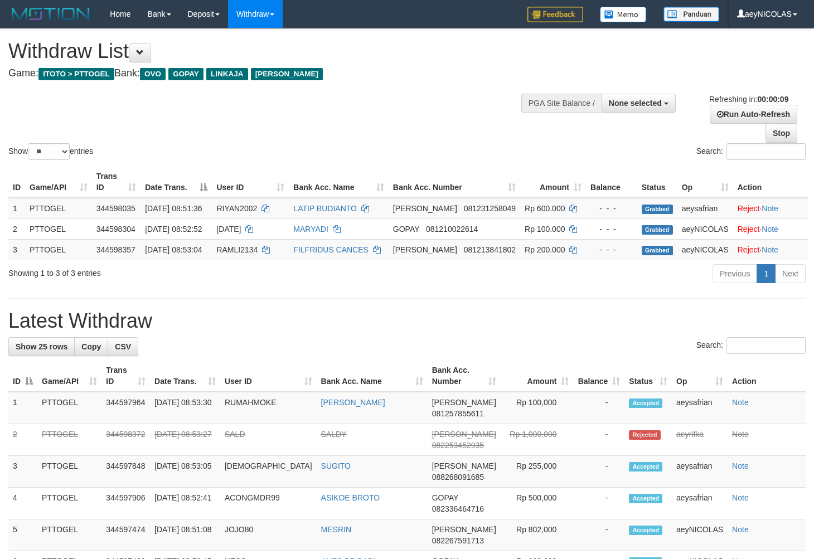
select select
select select "**"
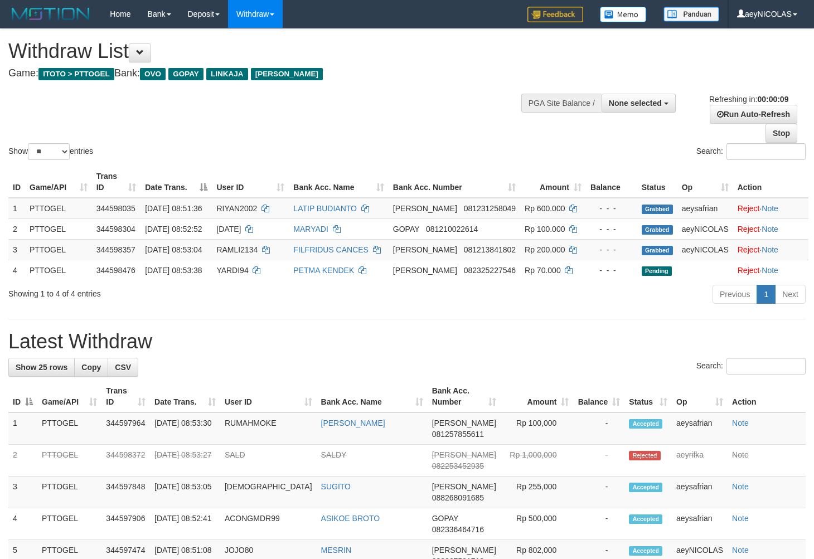
select select
select select "**"
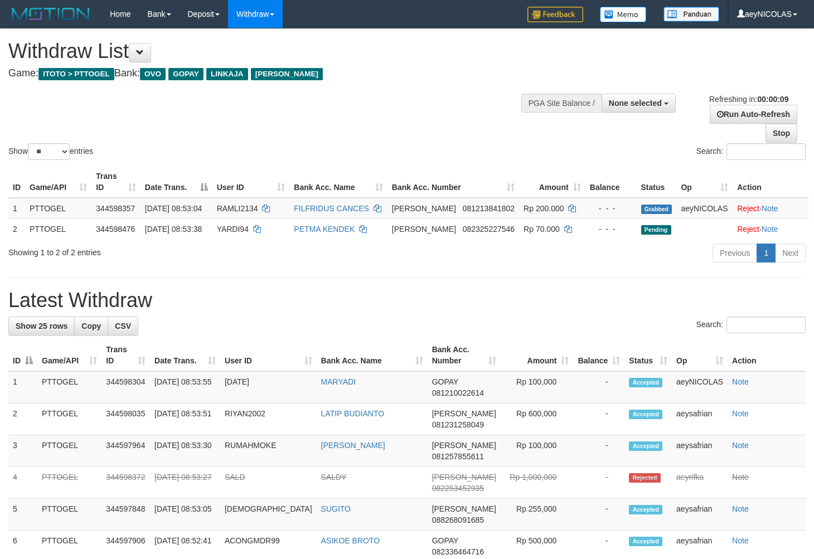
select select
select select "**"
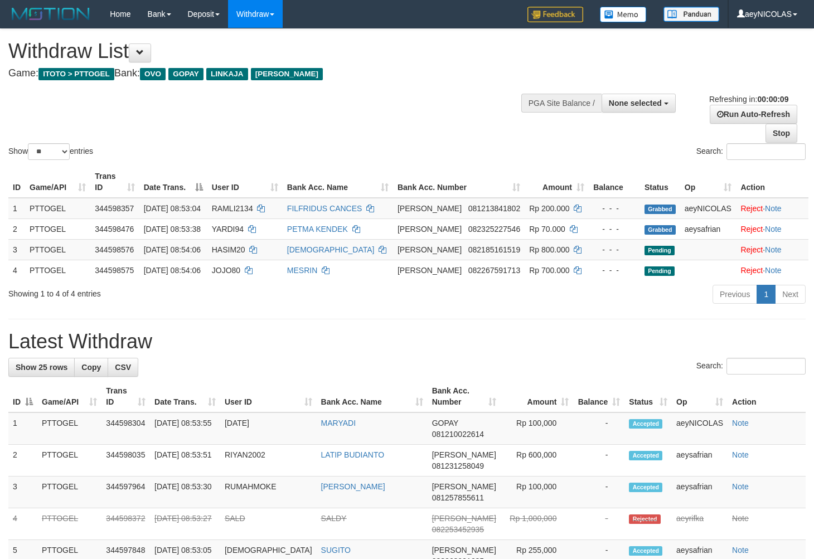
select select
select select "**"
select select
select select "**"
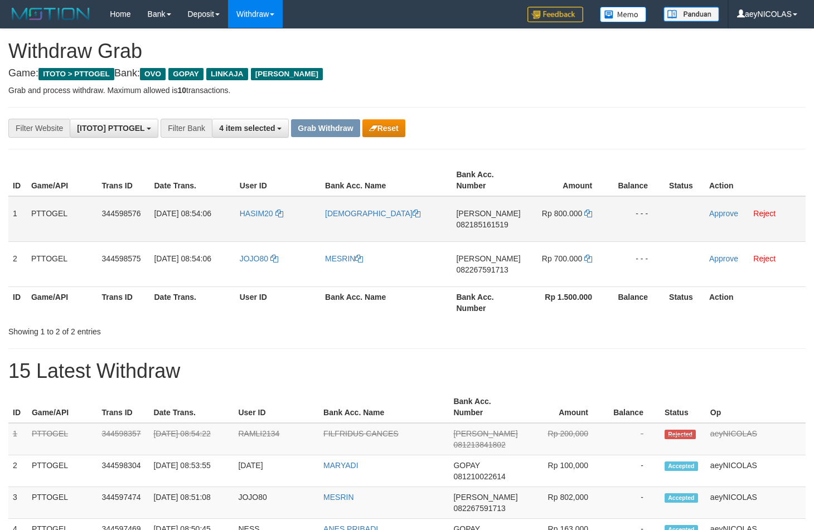
scroll to position [155, 0]
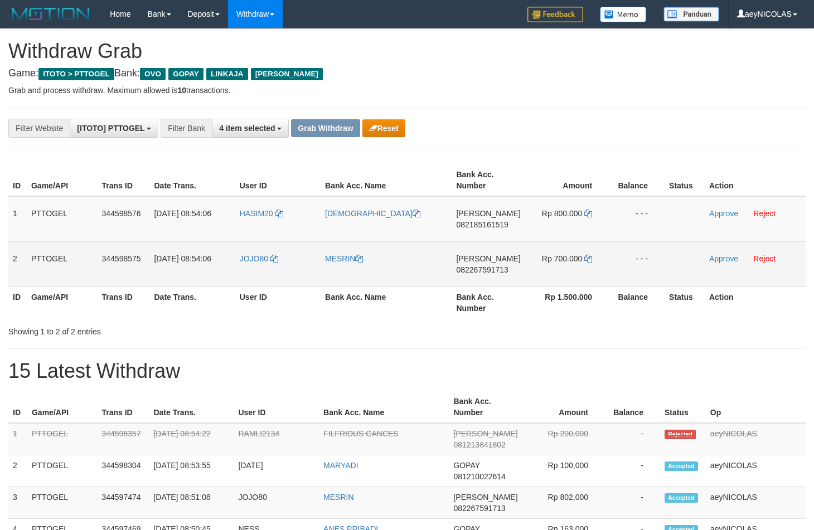
drag, startPoint x: 267, startPoint y: 228, endPoint x: 571, endPoint y: 276, distance: 307.4
click at [573, 276] on tbody "1 PTTOGEL 344598576 [DATE] 08:54:06 HASIM20 [PERSON_NAME] 082185161519 Rp 800.0…" at bounding box center [406, 241] width 797 height 91
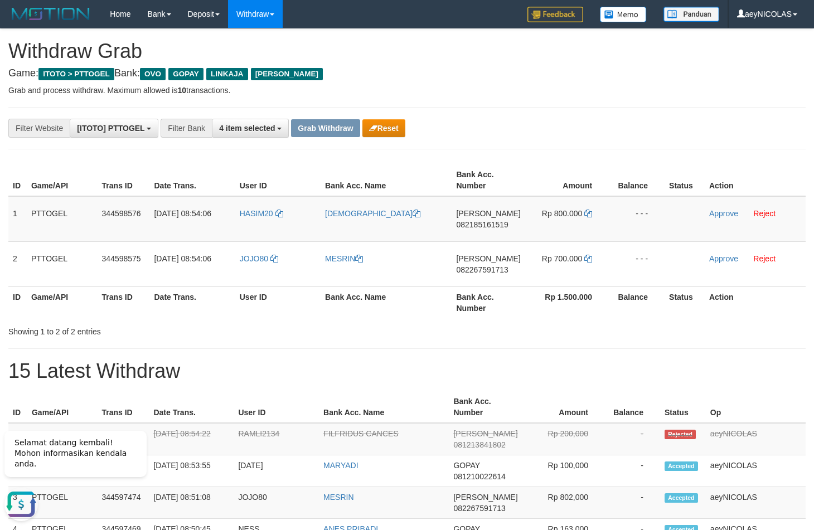
scroll to position [0, 0]
click at [486, 228] on span "082185161519" at bounding box center [482, 224] width 52 height 9
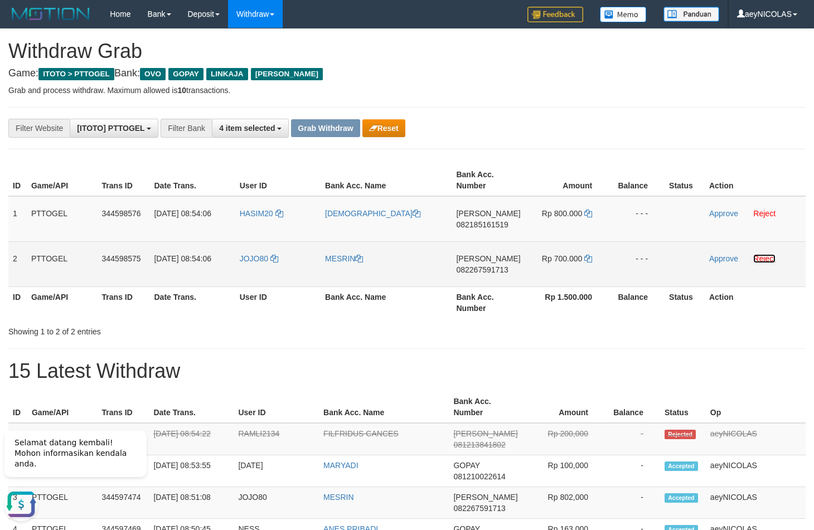
click at [766, 262] on link "Reject" at bounding box center [764, 258] width 22 height 9
click at [484, 223] on span "082185161519" at bounding box center [482, 224] width 52 height 9
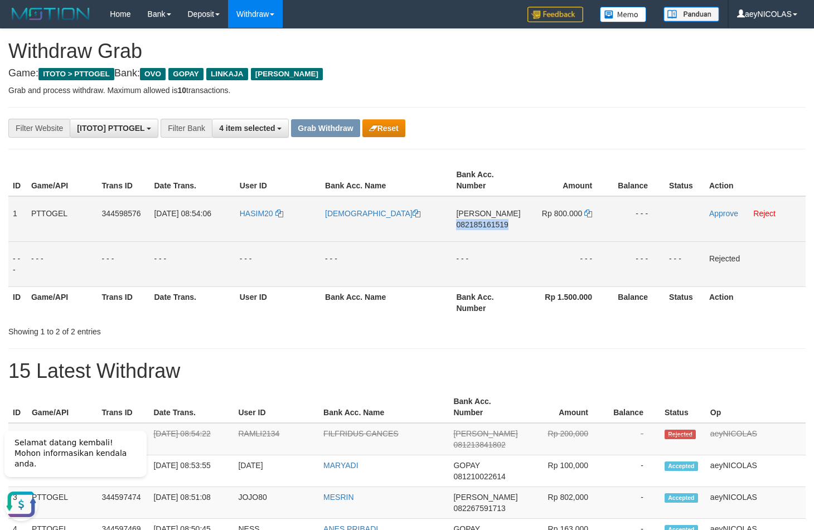
click at [484, 223] on span "082185161519" at bounding box center [482, 224] width 52 height 9
copy span "082185161519"
click at [602, 131] on div "**********" at bounding box center [339, 128] width 678 height 19
click at [590, 212] on icon at bounding box center [588, 214] width 8 height 8
copy span "082185161519"
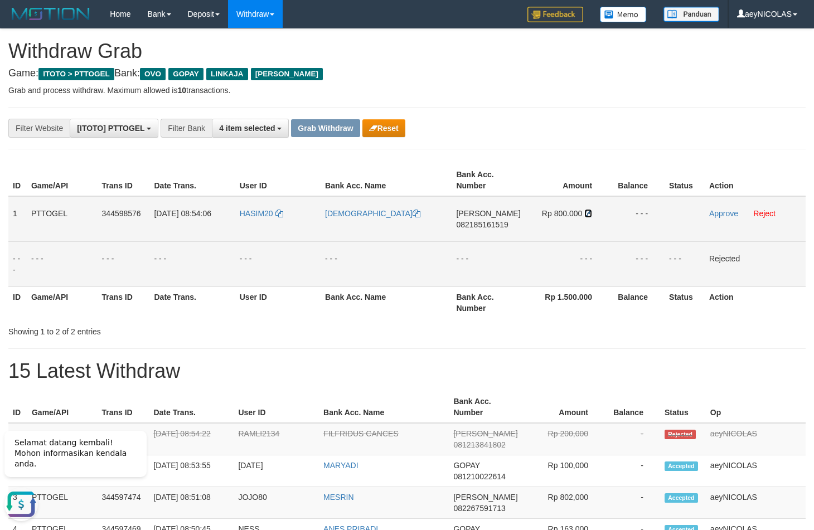
click at [590, 212] on icon at bounding box center [588, 214] width 8 height 8
click at [722, 212] on link "Approve" at bounding box center [723, 213] width 29 height 9
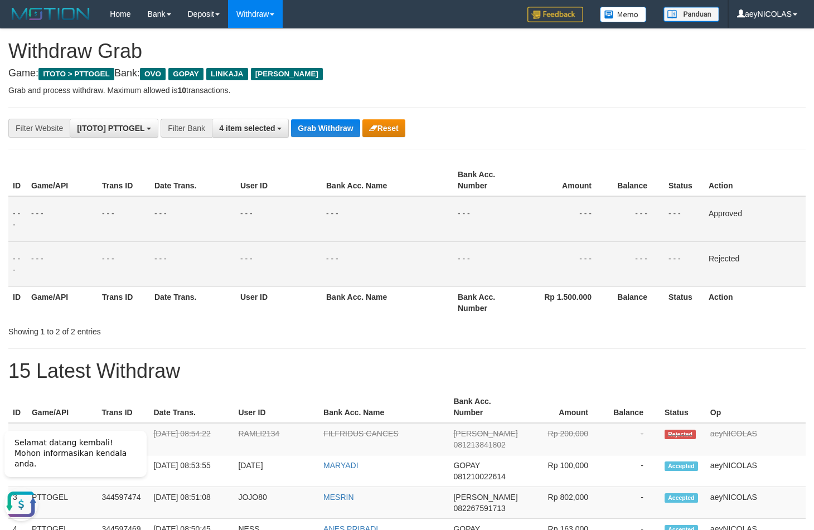
click at [483, 334] on div "Showing 1 to 2 of 2 entries" at bounding box center [407, 330] width 814 height 16
click at [270, 431] on td "RAMLI2134" at bounding box center [275, 439] width 85 height 32
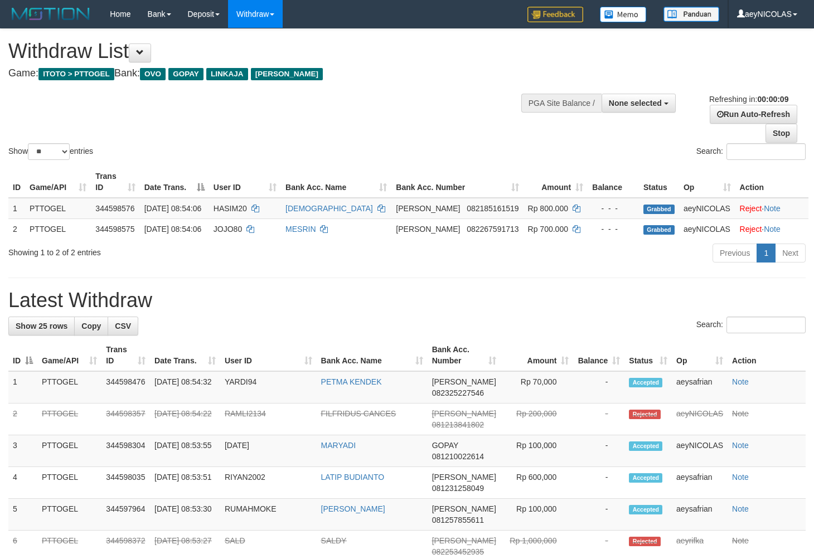
select select
select select "**"
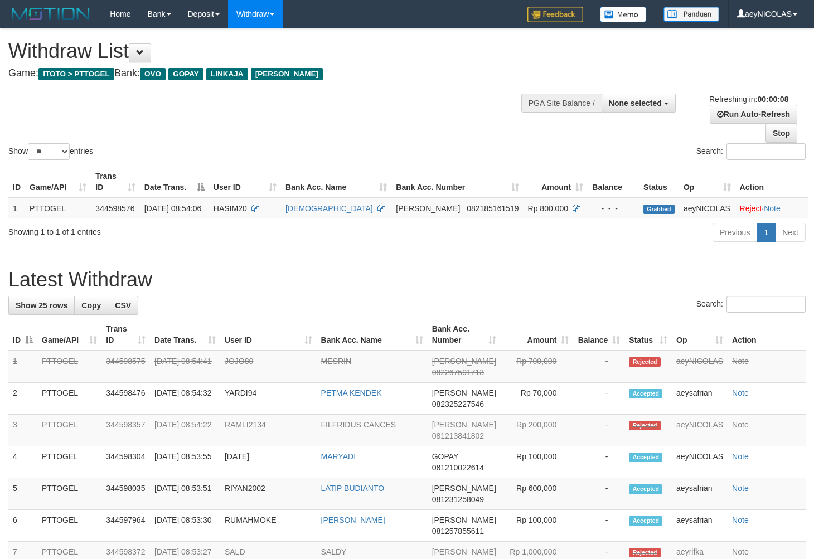
select select
select select "**"
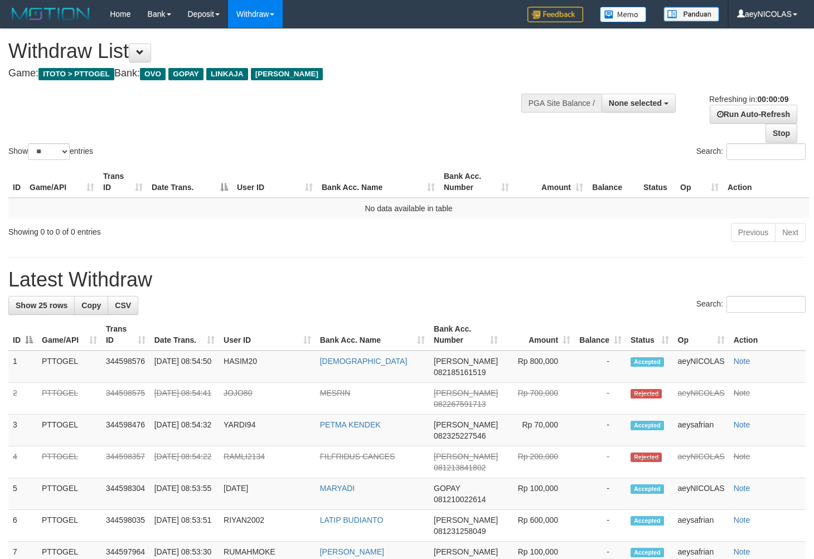
select select
select select "**"
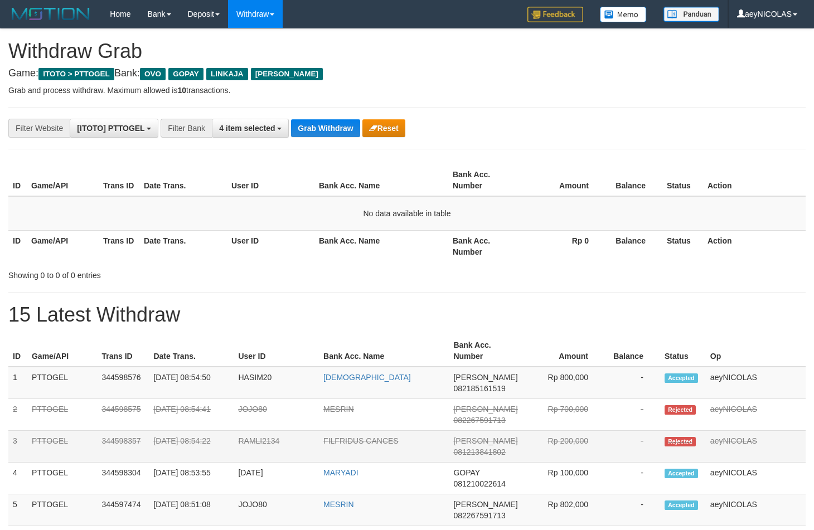
scroll to position [155, 0]
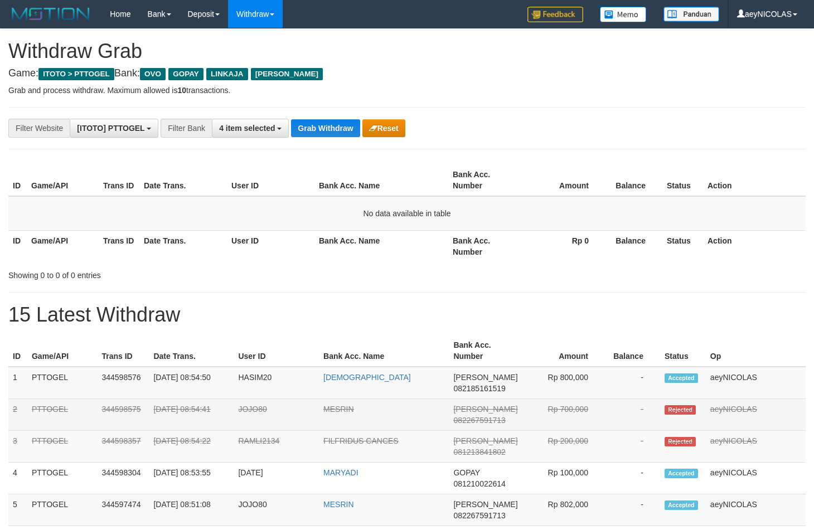
click at [247, 418] on td "JOJO80" at bounding box center [275, 415] width 85 height 32
copy td "JOJO80"
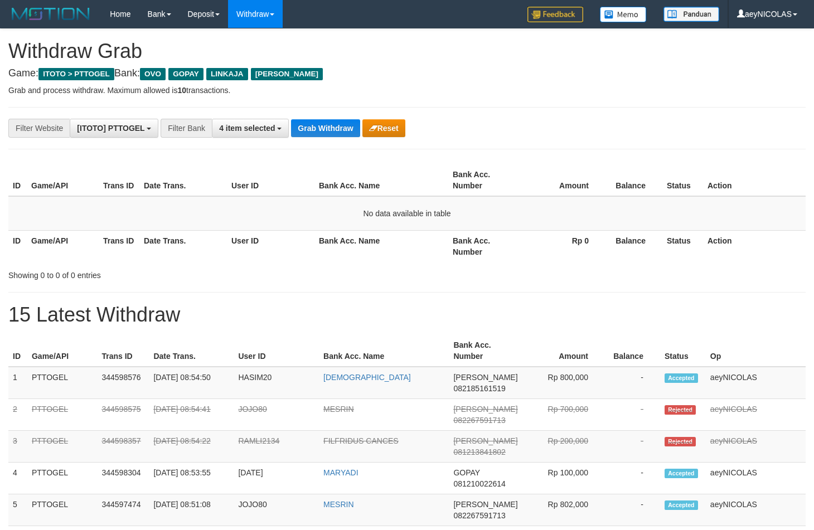
click at [640, 174] on th "Balance" at bounding box center [633, 180] width 57 height 32
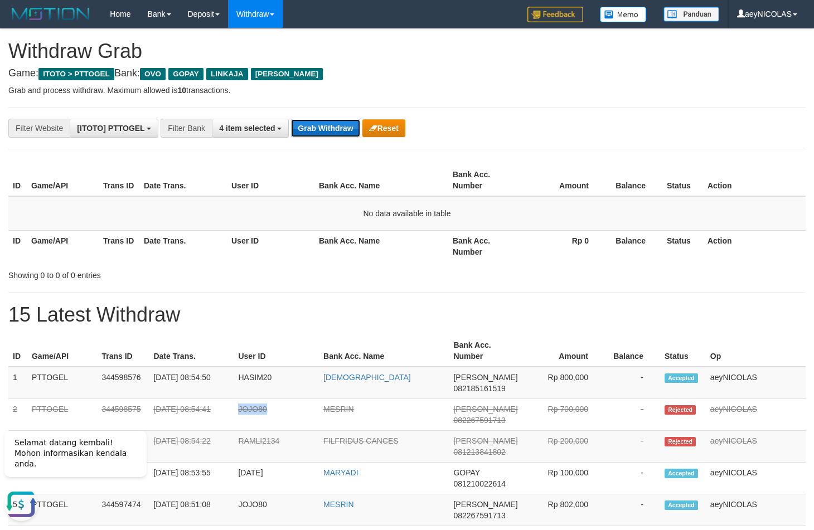
click at [323, 130] on button "Grab Withdraw" at bounding box center [325, 128] width 69 height 18
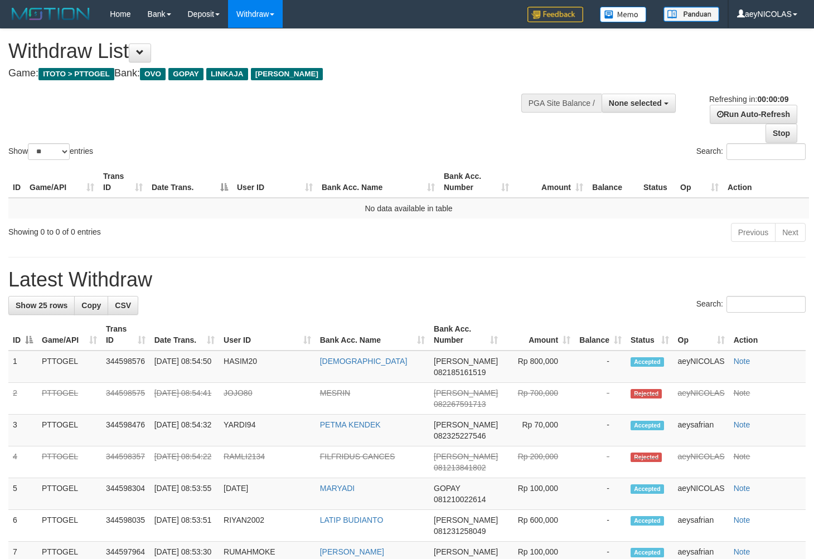
select select
select select "**"
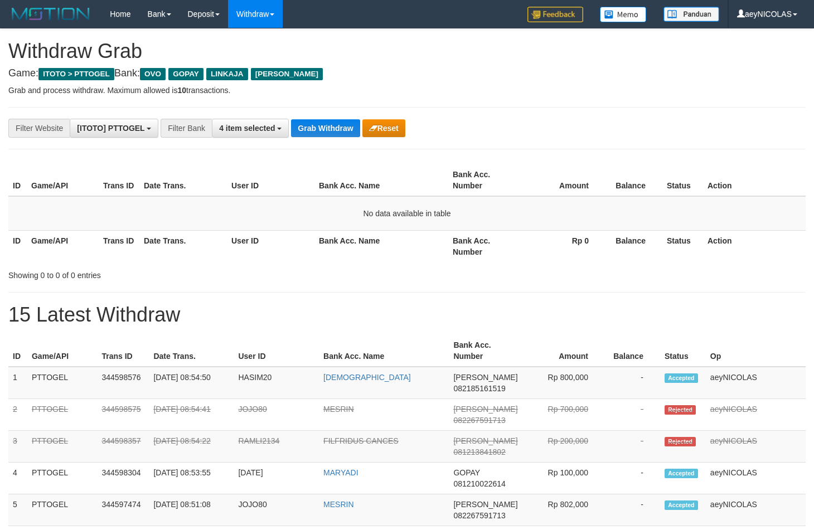
scroll to position [155, 0]
click at [323, 130] on button "Grab Withdraw" at bounding box center [325, 128] width 69 height 18
click at [318, 119] on div "**********" at bounding box center [339, 128] width 678 height 19
click at [318, 120] on button "Grab Withdraw" at bounding box center [325, 128] width 69 height 18
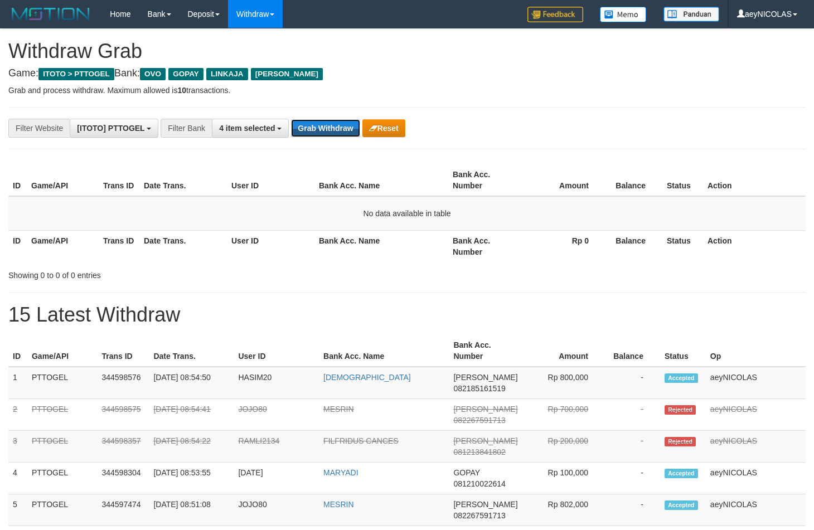
click at [318, 120] on button "Grab Withdraw" at bounding box center [325, 128] width 69 height 18
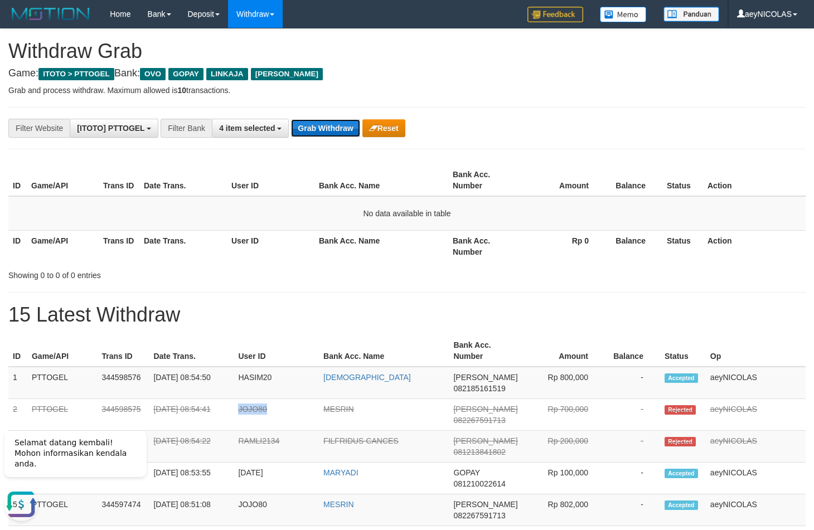
click at [314, 124] on button "Grab Withdraw" at bounding box center [325, 128] width 69 height 18
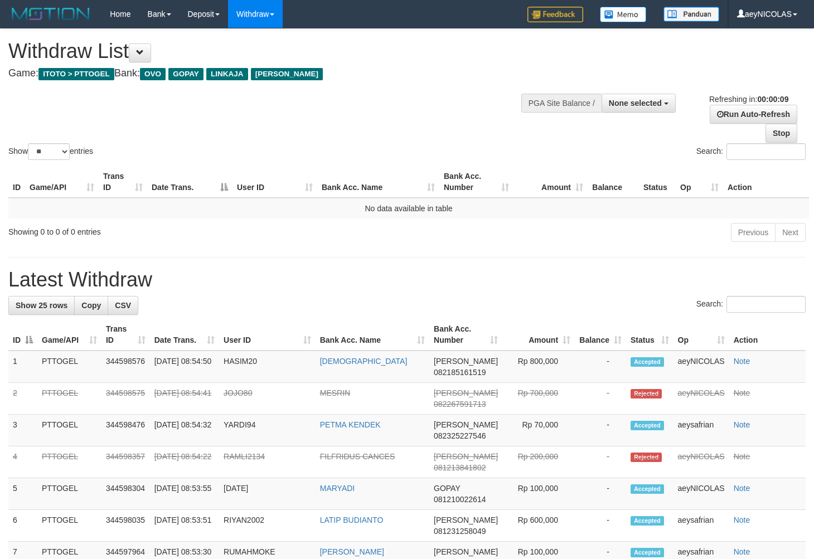
select select
select select "**"
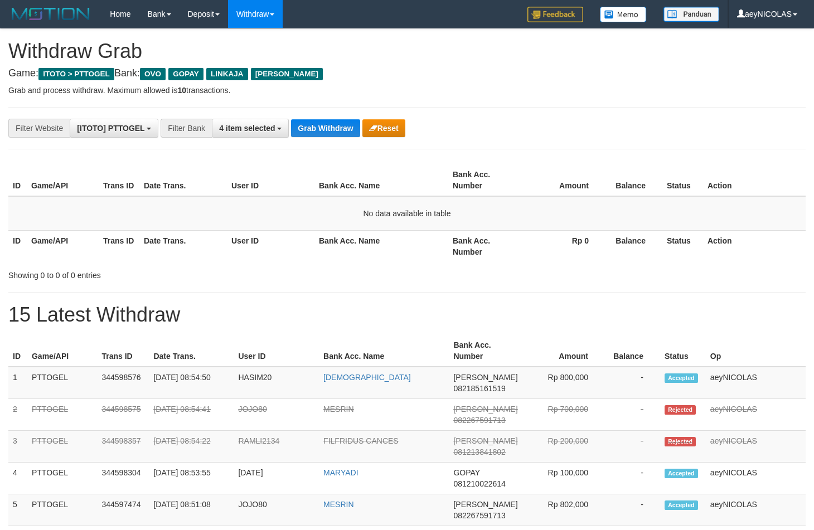
click at [314, 124] on button "Grab Withdraw" at bounding box center [325, 128] width 69 height 18
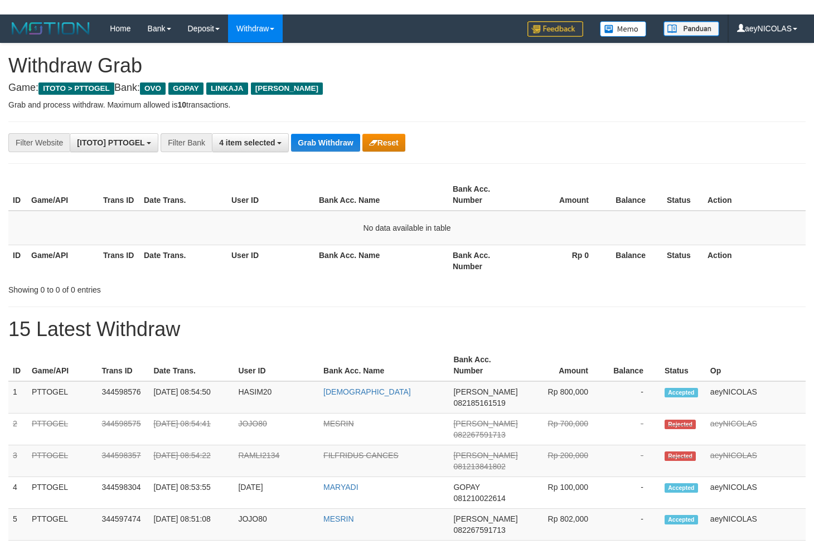
scroll to position [155, 0]
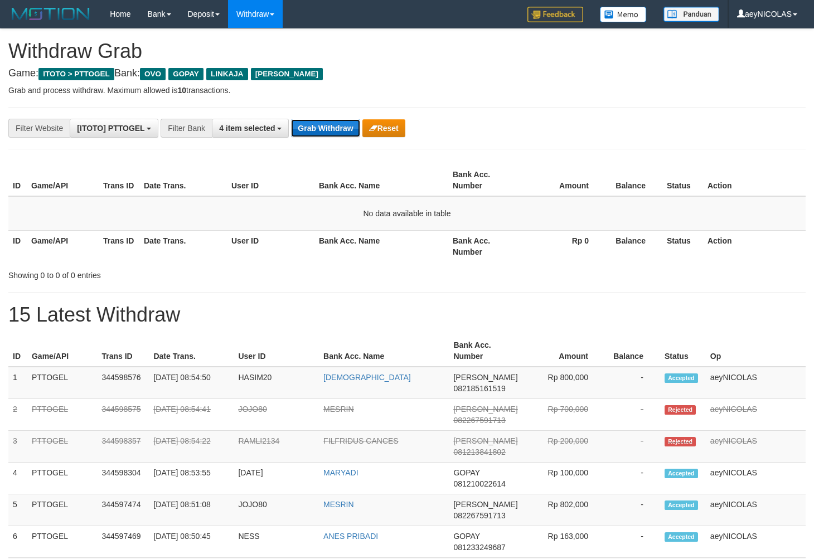
click at [331, 131] on button "Grab Withdraw" at bounding box center [325, 128] width 69 height 18
